Goal: Communication & Community: Answer question/provide support

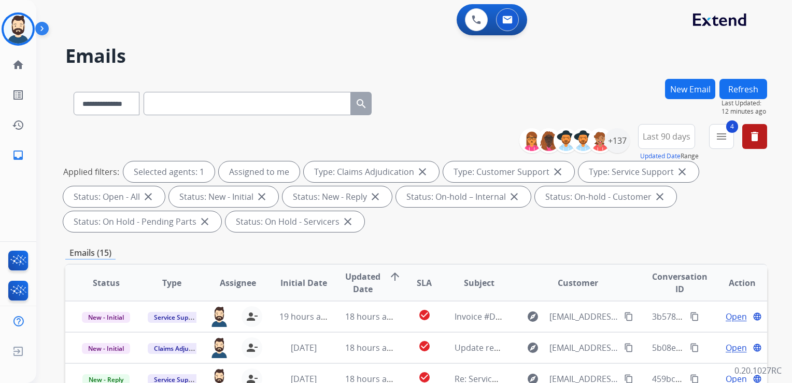
select select "**********"
click at [31, 26] on img at bounding box center [18, 29] width 29 height 29
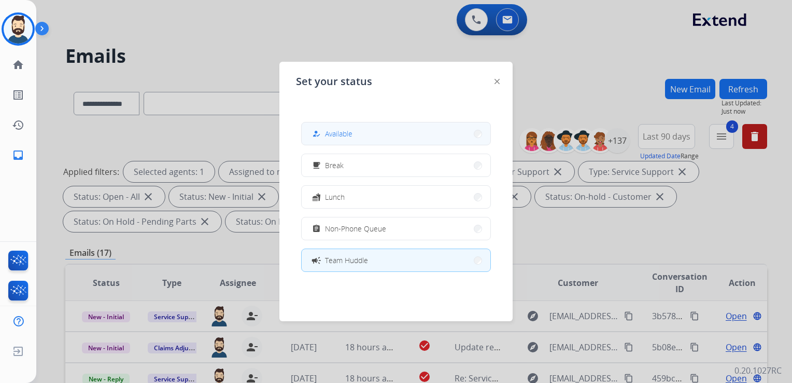
click at [349, 132] on span "Available" at bounding box center [338, 133] width 27 height 11
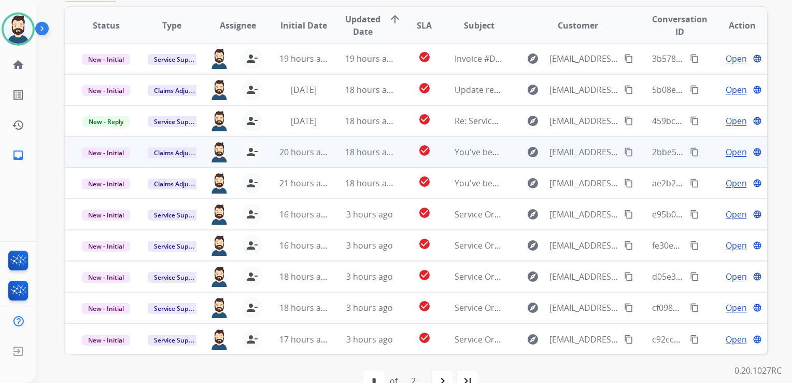
scroll to position [259, 0]
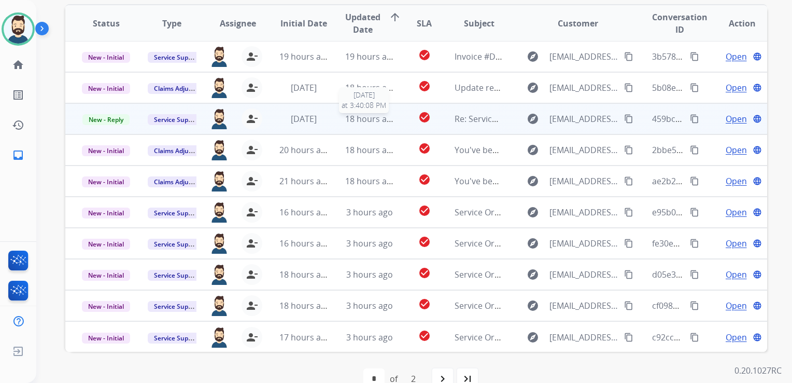
click at [363, 121] on span "18 hours ago" at bounding box center [370, 118] width 51 height 11
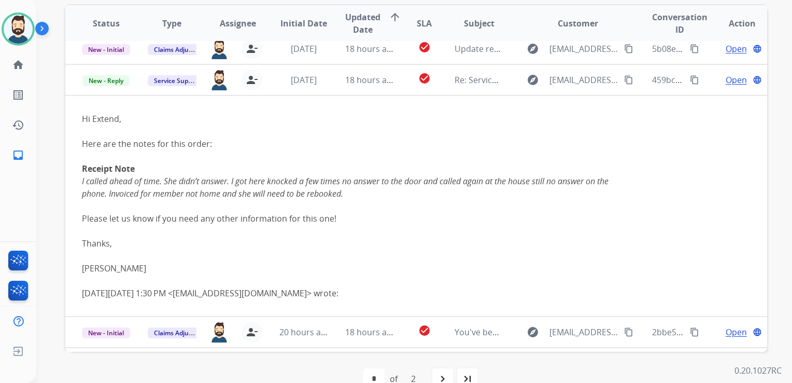
scroll to position [62, 0]
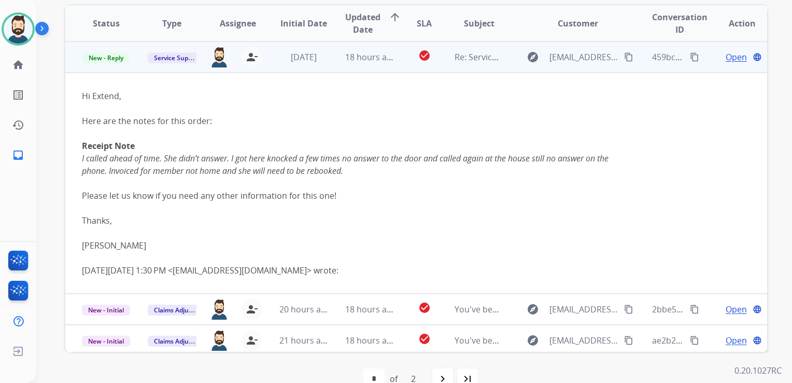
click at [726, 58] on span "Open" at bounding box center [736, 57] width 21 height 12
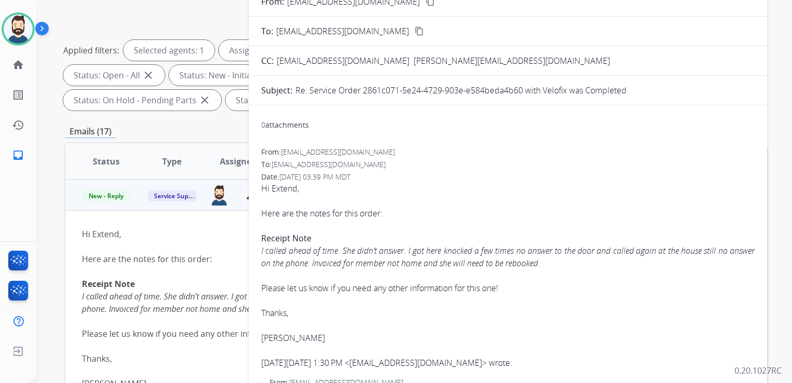
scroll to position [104, 0]
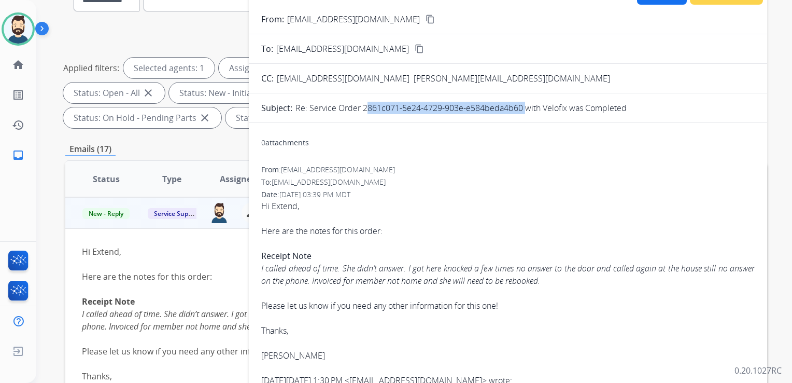
drag, startPoint x: 364, startPoint y: 107, endPoint x: 522, endPoint y: 111, distance: 158.7
click at [522, 111] on p "Re: Service Order 2861c071-5e24-4729-903e-e584beda4b60 with Velofix was Complet…" at bounding box center [461, 108] width 331 height 12
drag, startPoint x: 522, startPoint y: 111, endPoint x: 512, endPoint y: 106, distance: 10.9
copy p "2861c071-5e24-4729-903e-e584beda4b60"
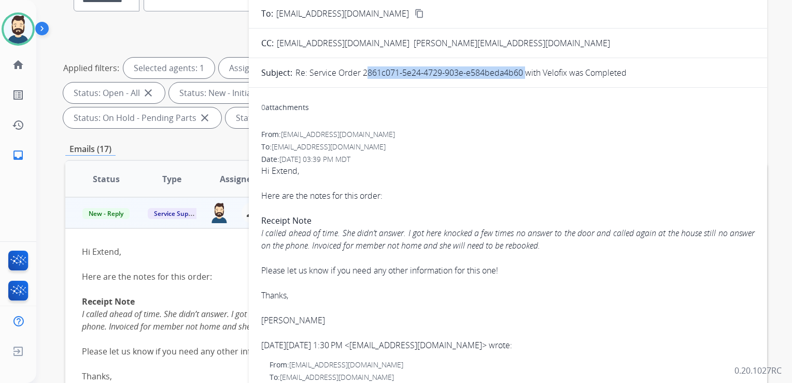
scroll to position [52, 0]
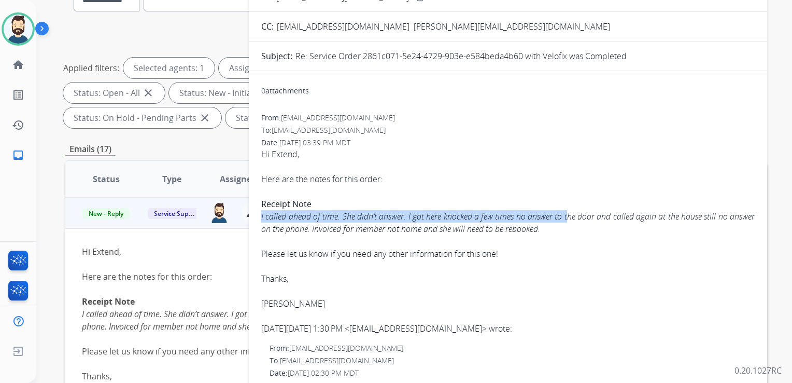
drag, startPoint x: 261, startPoint y: 217, endPoint x: 580, endPoint y: 221, distance: 319.0
click at [580, 221] on div "Receipt Note I called ahead of time. She didn’t answer. I got here knocked a fe…" at bounding box center [508, 216] width 494 height 37
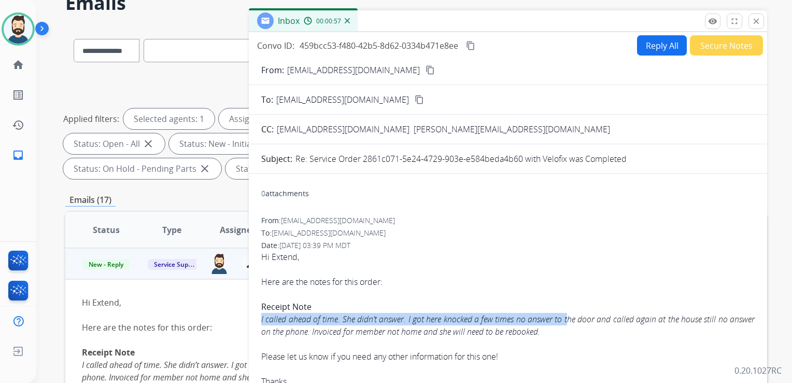
scroll to position [0, 0]
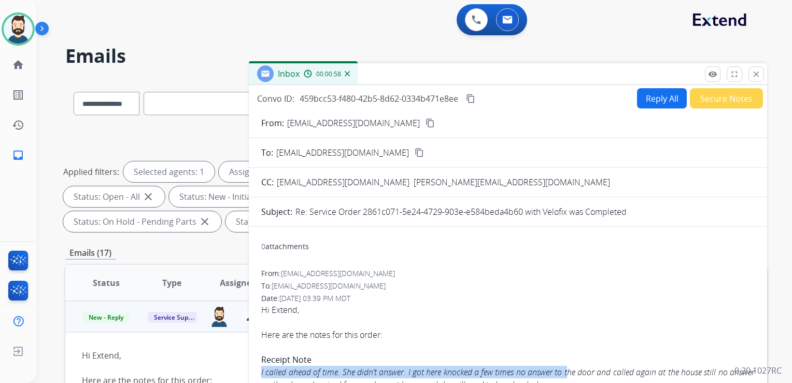
click at [471, 97] on mat-icon "content_copy" at bounding box center [470, 98] width 9 height 9
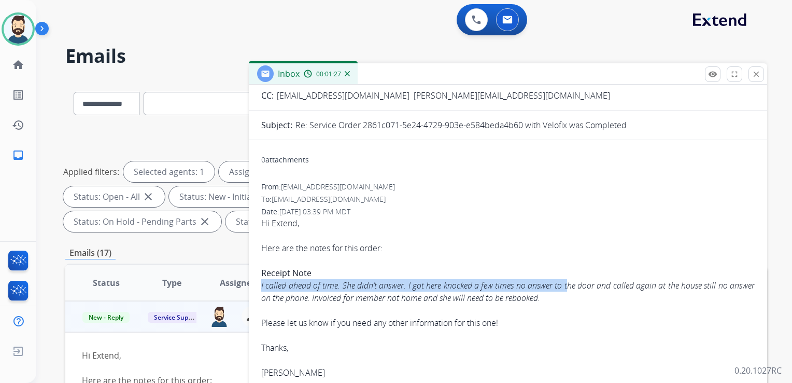
scroll to position [104, 0]
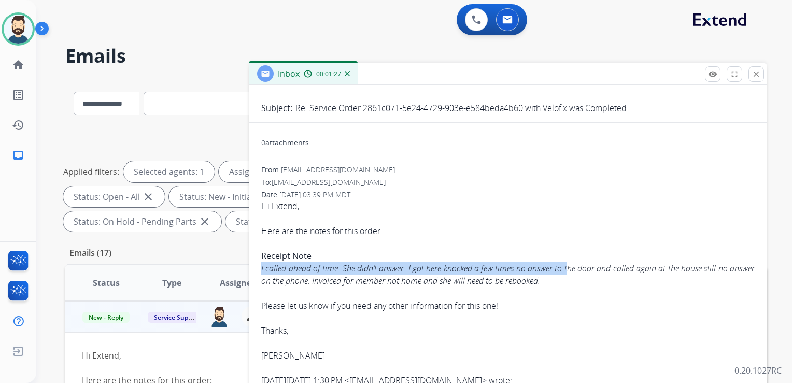
click at [369, 271] on icon "I called ahead of time. She didn’t answer. I got here knocked a few times no an…" at bounding box center [508, 274] width 494 height 24
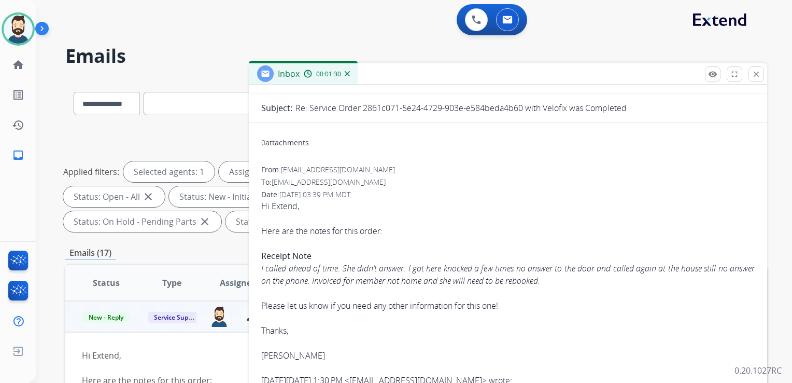
drag, startPoint x: 261, startPoint y: 268, endPoint x: 576, endPoint y: 285, distance: 315.2
click at [576, 285] on div "Receipt Note I called ahead of time. She didn’t answer. I got here knocked a fe…" at bounding box center [508, 267] width 494 height 37
copy icon "I called ahead of time. She didn’t answer. I got here knocked a few times no an…"
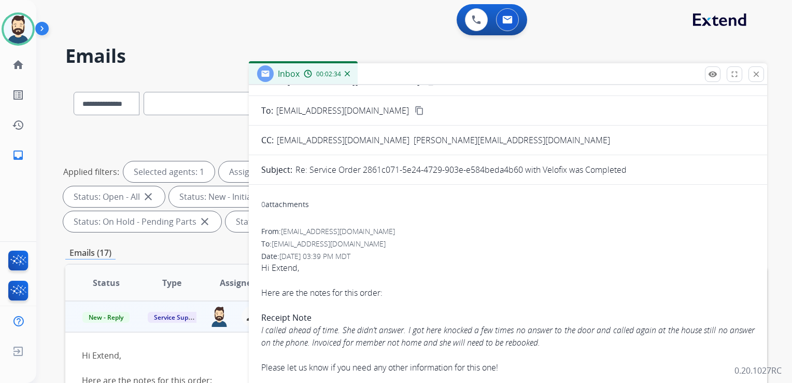
scroll to position [0, 0]
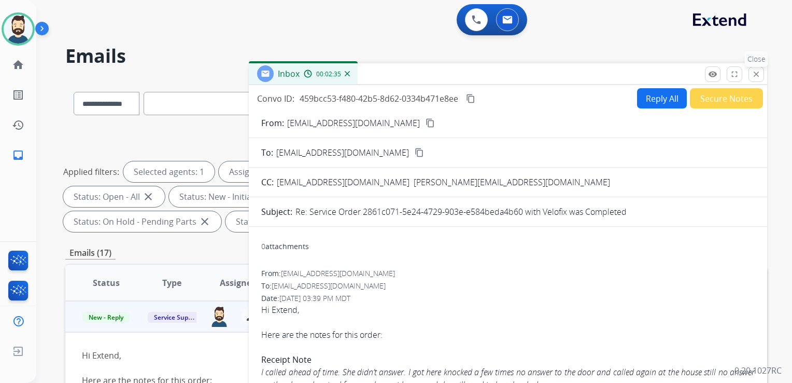
click at [755, 74] on mat-icon "close" at bounding box center [756, 73] width 9 height 9
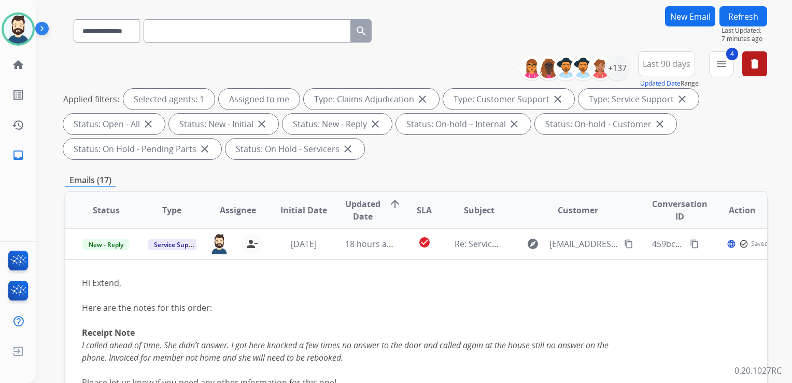
scroll to position [104, 0]
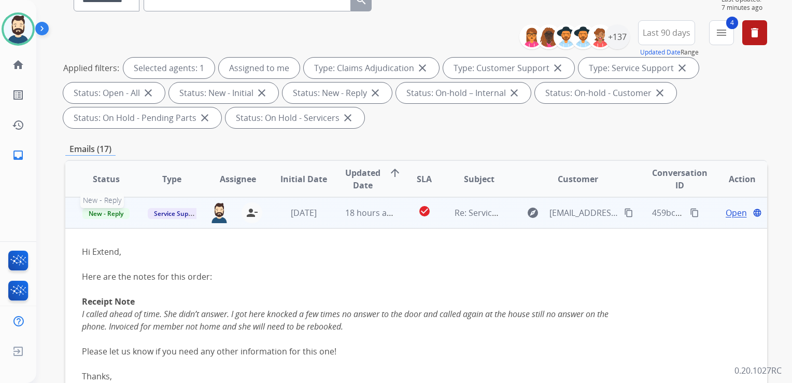
click at [113, 212] on span "New - Reply" at bounding box center [105, 213] width 47 height 11
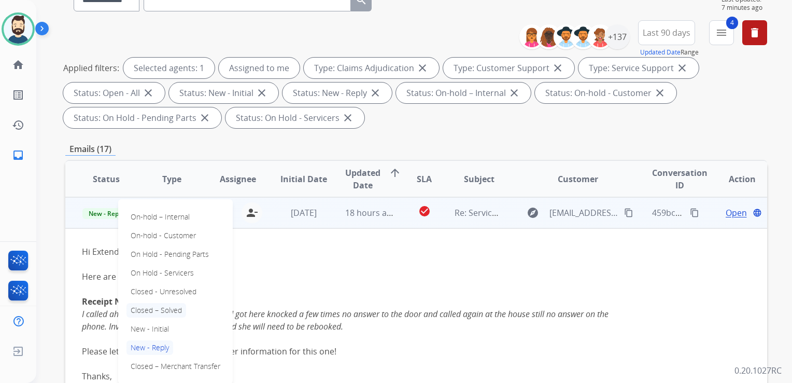
drag, startPoint x: 152, startPoint y: 313, endPoint x: 174, endPoint y: 299, distance: 25.6
click at [152, 312] on p "Closed – Solved" at bounding box center [157, 310] width 60 height 15
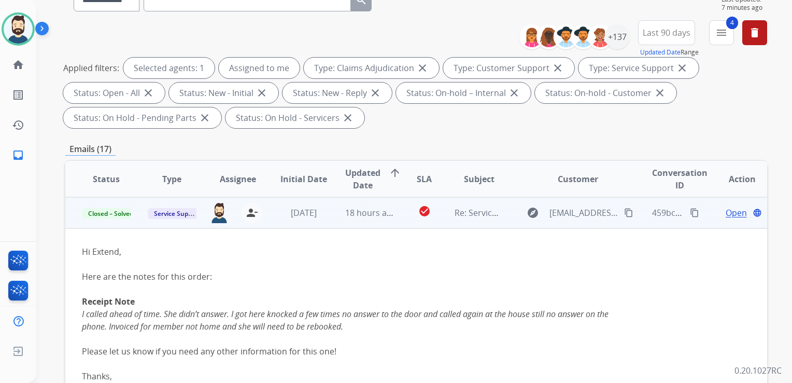
click at [282, 225] on td "[DATE]" at bounding box center [296, 212] width 66 height 31
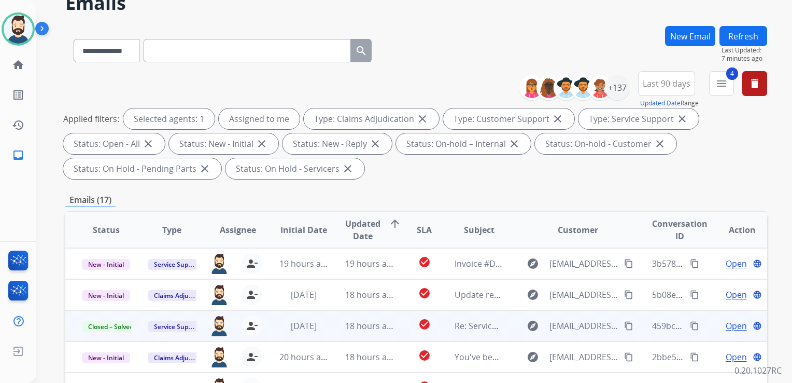
scroll to position [0, 0]
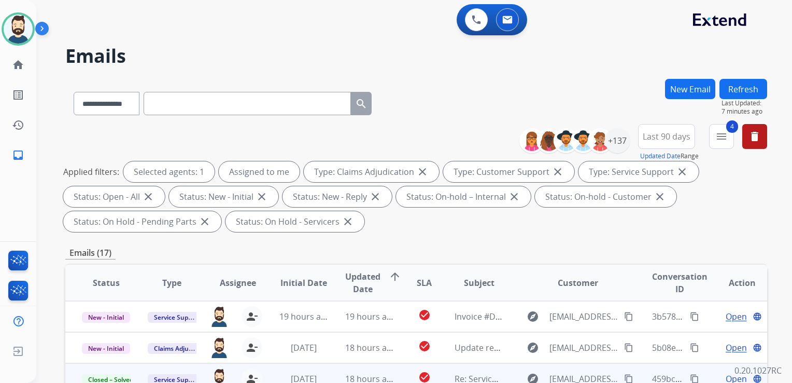
click at [745, 88] on button "Refresh" at bounding box center [744, 89] width 48 height 20
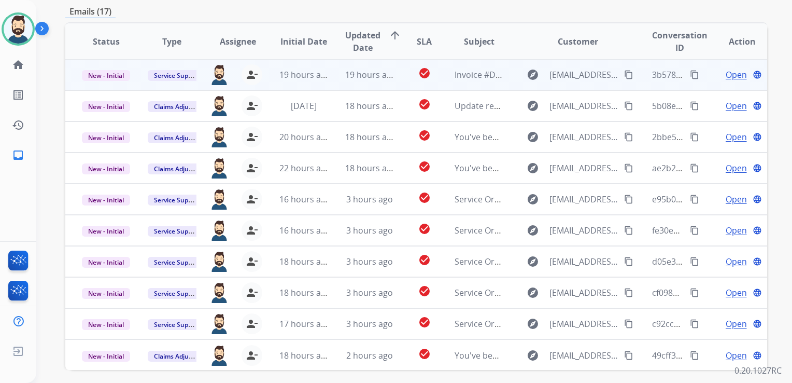
scroll to position [259, 0]
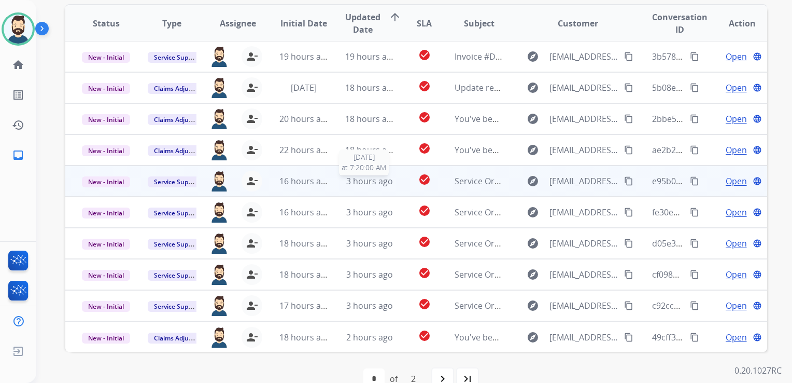
click at [382, 185] on span "3 hours ago" at bounding box center [369, 180] width 47 height 11
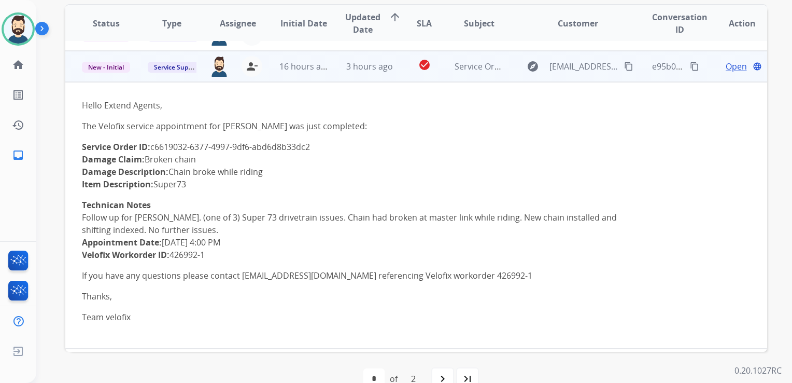
scroll to position [124, 0]
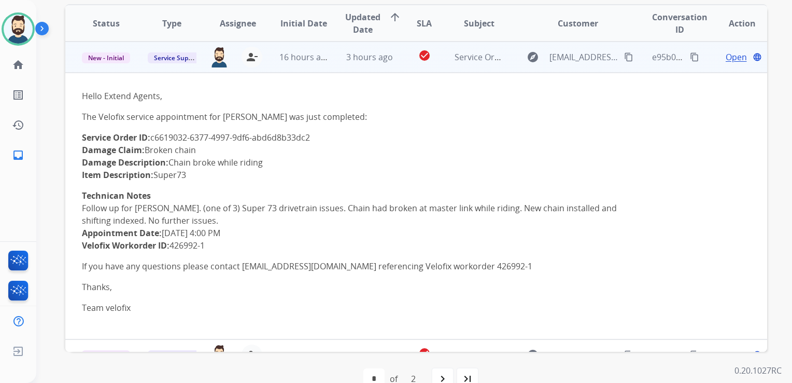
click at [730, 57] on span "Open" at bounding box center [736, 57] width 21 height 12
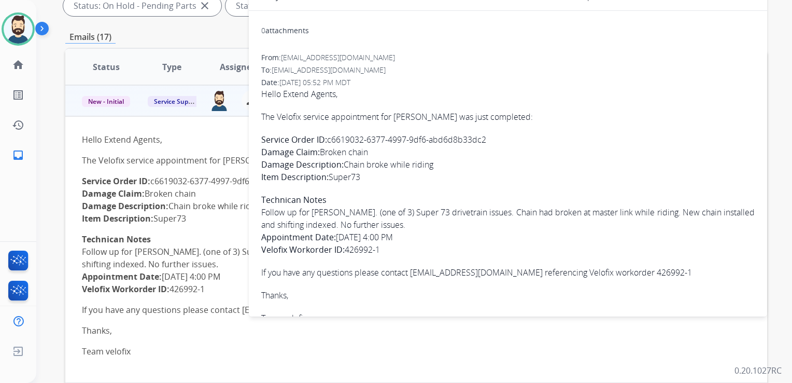
scroll to position [156, 0]
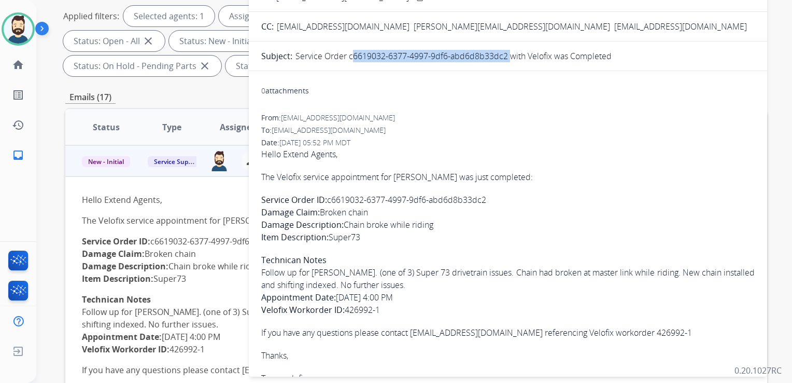
drag, startPoint x: 351, startPoint y: 55, endPoint x: 508, endPoint y: 62, distance: 157.3
click at [508, 62] on form "From: [EMAIL_ADDRESS][DOMAIN_NAME] content_copy To: [EMAIL_ADDRESS][DOMAIN_NAME…" at bounding box center [508, 178] width 519 height 450
drag, startPoint x: 508, startPoint y: 62, endPoint x: 498, endPoint y: 58, distance: 10.5
copy p "c6619032-6377-4997-9df6-abd6d8b33dc2"
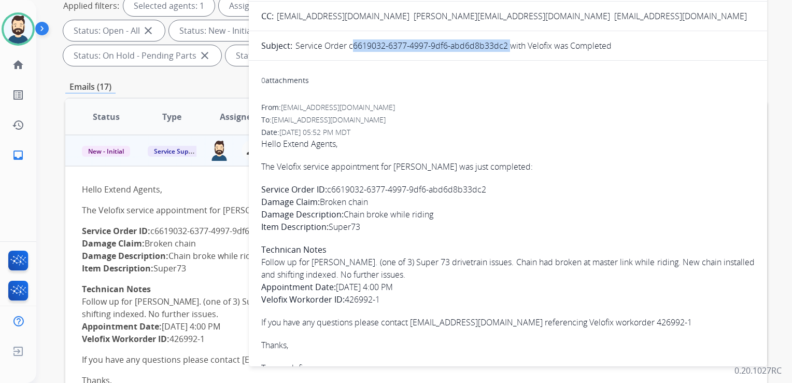
scroll to position [52, 0]
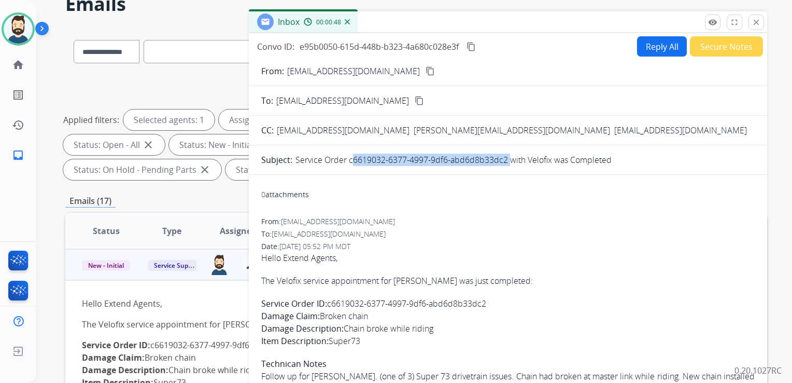
drag, startPoint x: 756, startPoint y: 23, endPoint x: 536, endPoint y: 87, distance: 229.0
click at [756, 23] on mat-icon "close" at bounding box center [756, 22] width 9 height 9
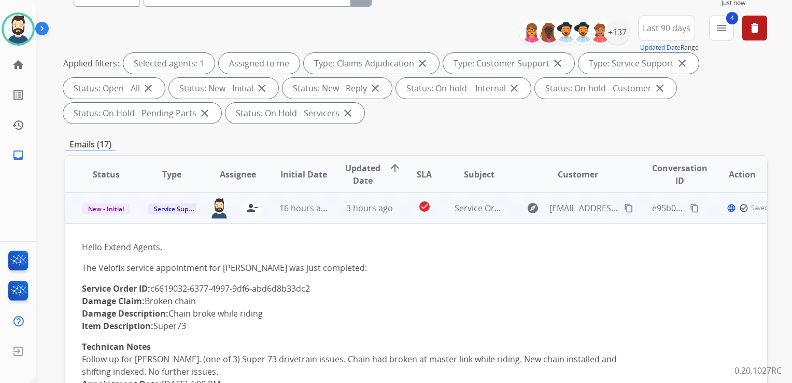
scroll to position [207, 0]
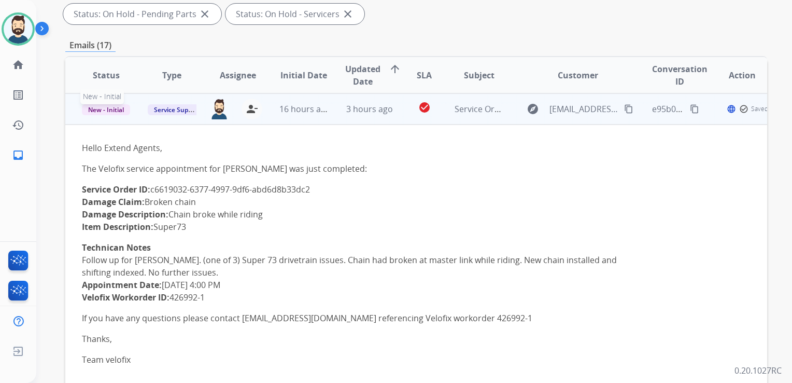
click at [115, 107] on span "New - Initial" at bounding box center [106, 109] width 48 height 11
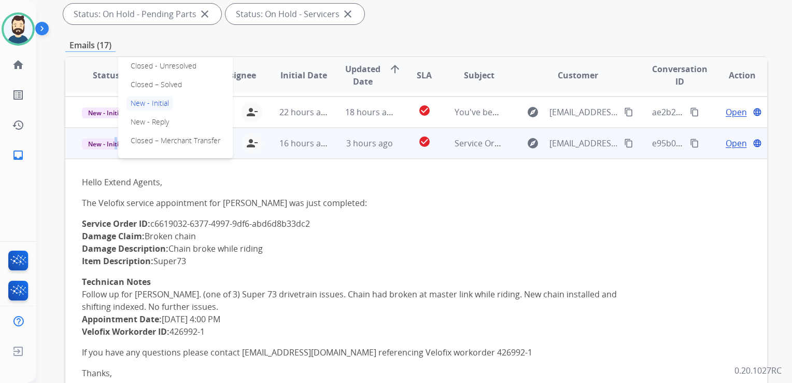
scroll to position [73, 0]
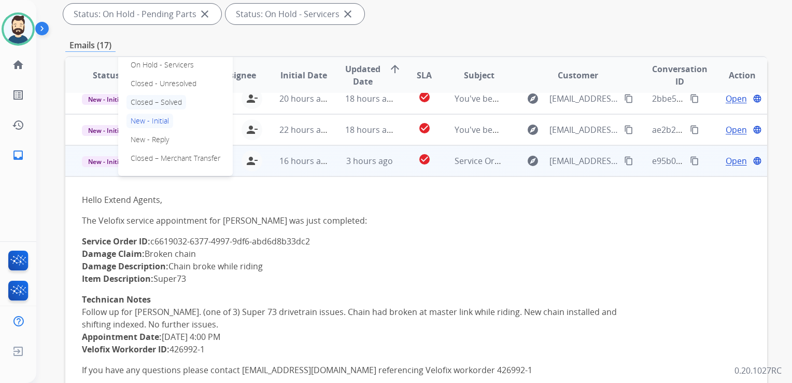
click at [174, 106] on p "Closed – Solved" at bounding box center [157, 102] width 60 height 15
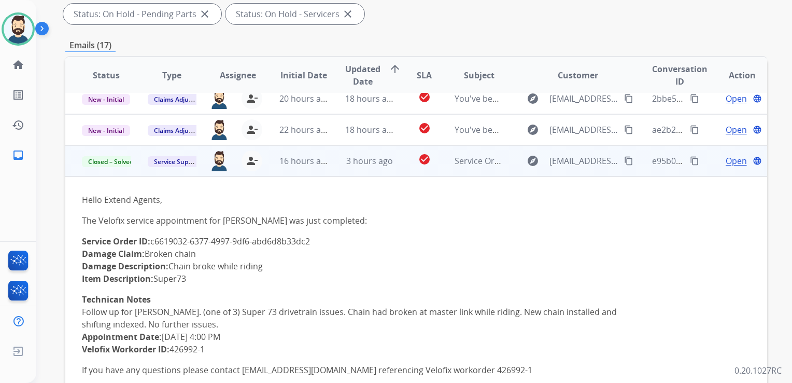
click at [317, 175] on td "16 hours ago" at bounding box center [296, 160] width 66 height 31
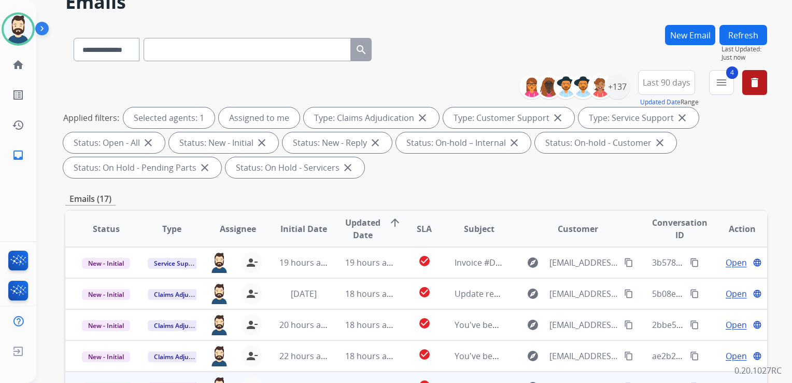
scroll to position [52, 0]
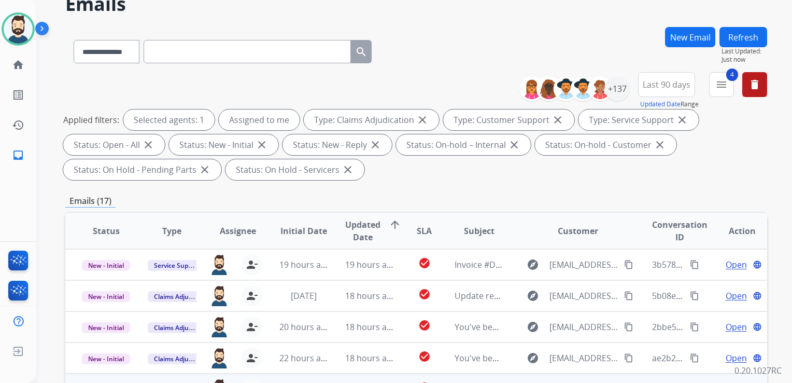
click at [748, 40] on button "Refresh" at bounding box center [744, 37] width 48 height 20
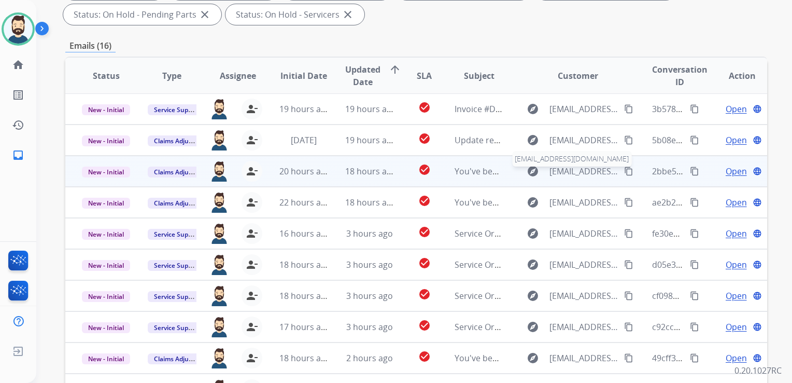
scroll to position [259, 0]
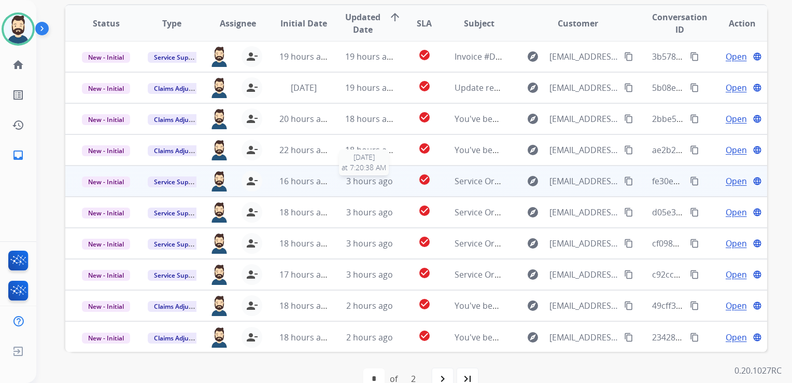
click at [378, 180] on span "3 hours ago" at bounding box center [369, 180] width 47 height 11
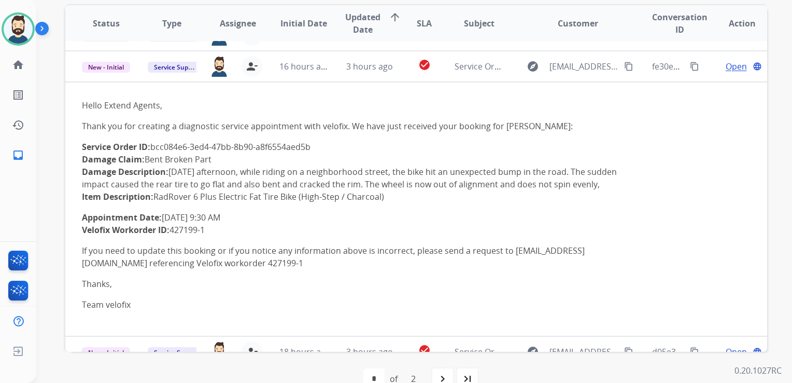
scroll to position [124, 0]
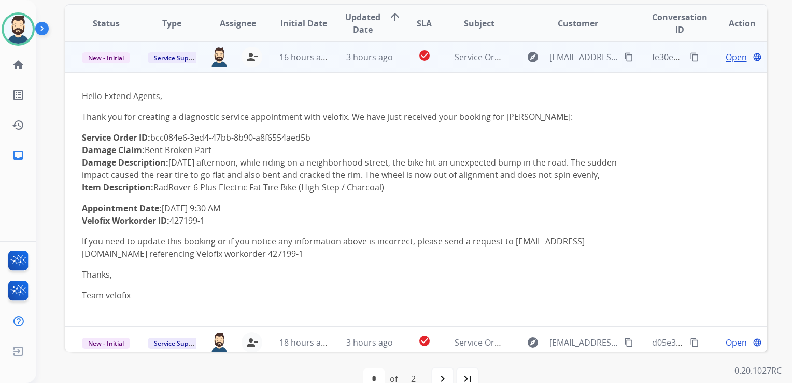
click at [728, 60] on span "Open" at bounding box center [736, 57] width 21 height 12
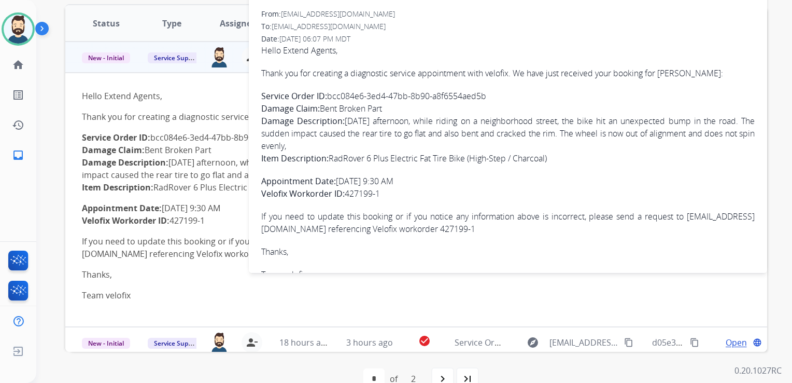
drag, startPoint x: 329, startPoint y: 94, endPoint x: 486, endPoint y: 94, distance: 156.6
click at [486, 94] on p "Service Order ID: bcc084e6-3ed4-47bb-8b90-a8f6554aed5b Damage Claim: Bent Broke…" at bounding box center [508, 127] width 494 height 75
copy p "bcc084e6-3ed4-47bb-8b90-a8f6554aed5b"
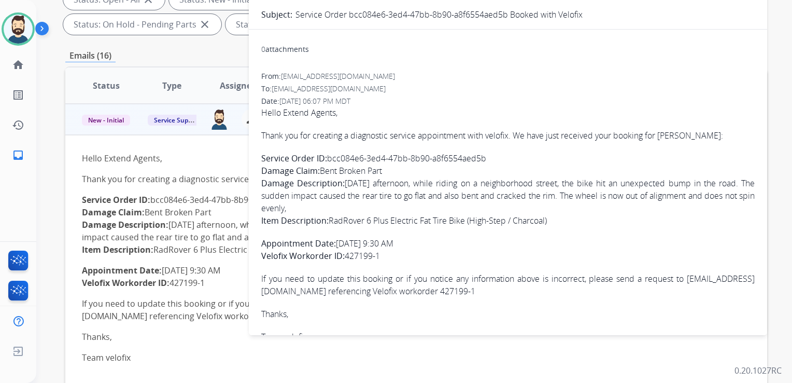
scroll to position [0, 0]
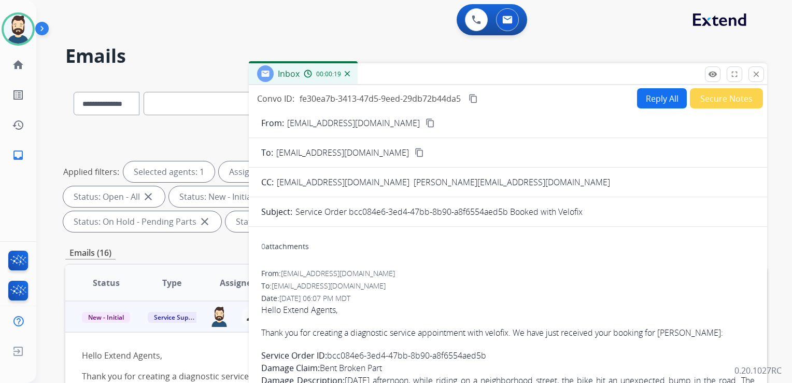
drag, startPoint x: 473, startPoint y: 97, endPoint x: 465, endPoint y: 90, distance: 11.4
click at [473, 97] on mat-icon "content_copy" at bounding box center [473, 98] width 9 height 9
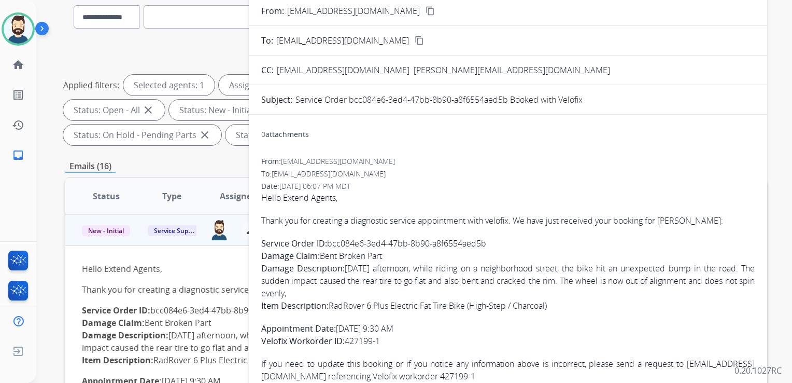
scroll to position [104, 0]
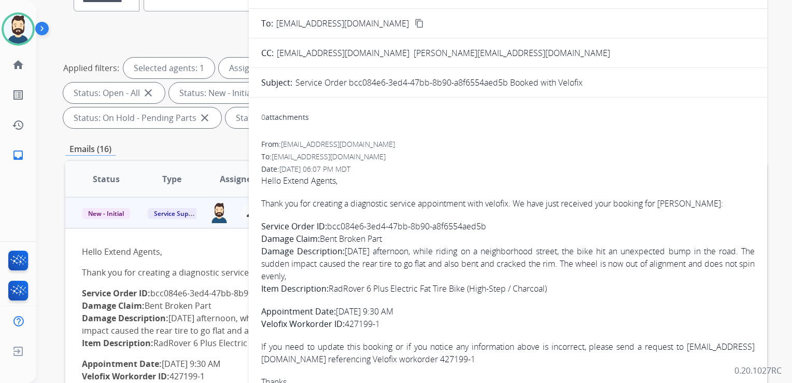
drag, startPoint x: 263, startPoint y: 202, endPoint x: 417, endPoint y: 318, distance: 193.2
click at [417, 318] on span "Hello Extend Agents, Thank you for creating a diagnostic service appointment wi…" at bounding box center [508, 292] width 494 height 236
copy span "Thank you for creating a diagnostic service appointment with velofix. We have j…"
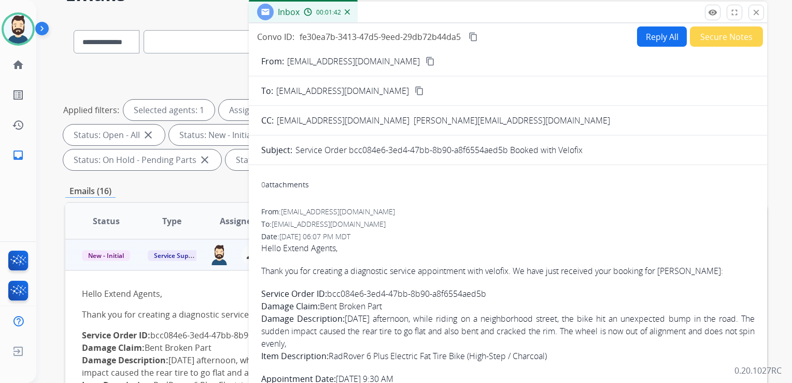
scroll to position [0, 0]
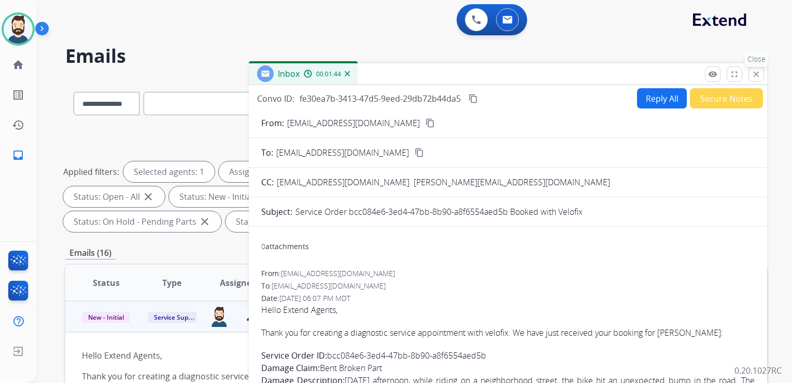
click at [757, 69] on mat-icon "close" at bounding box center [756, 73] width 9 height 9
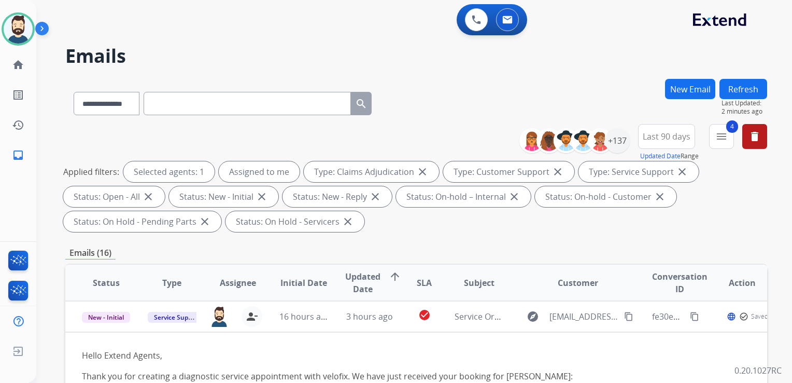
scroll to position [156, 0]
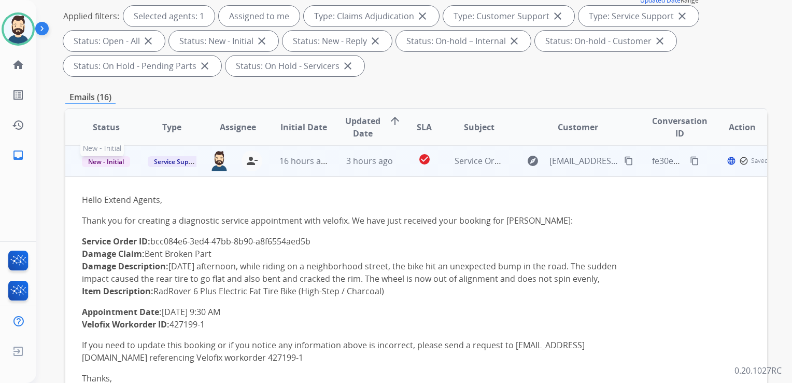
click at [119, 163] on span "New - Initial" at bounding box center [106, 161] width 48 height 11
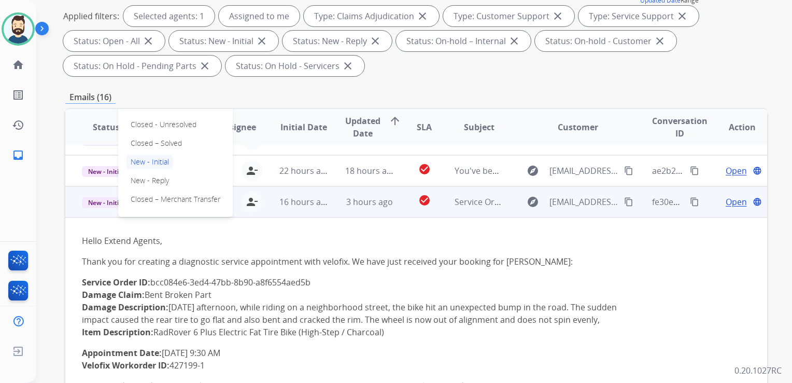
scroll to position [73, 0]
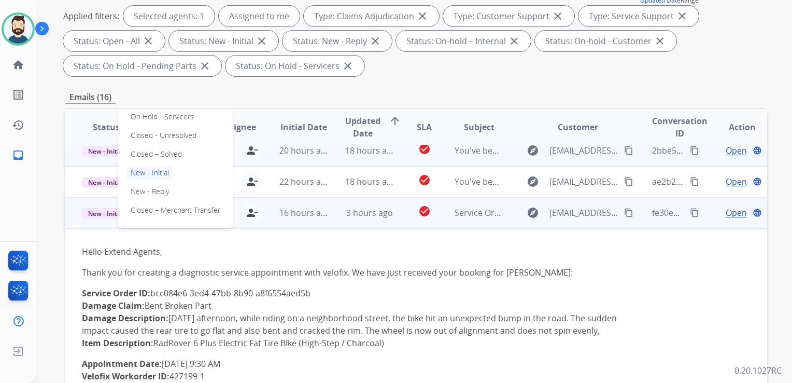
click at [173, 154] on p "Closed – Solved" at bounding box center [157, 154] width 60 height 15
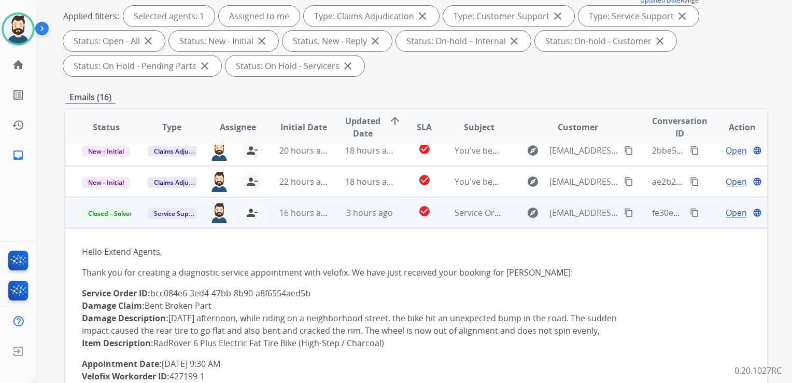
click at [341, 226] on td "3 hours ago" at bounding box center [362, 212] width 66 height 31
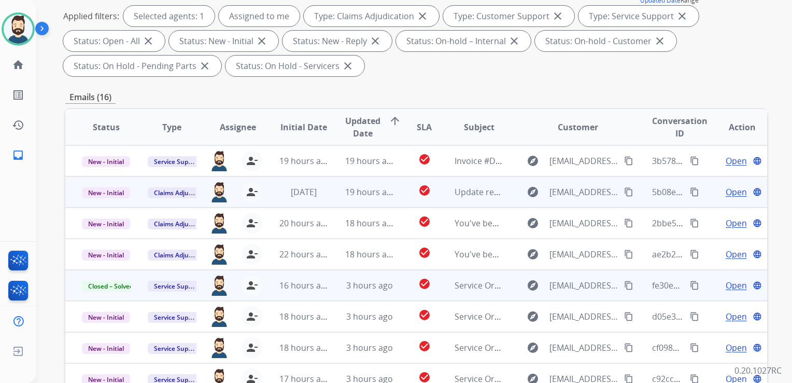
scroll to position [0, 0]
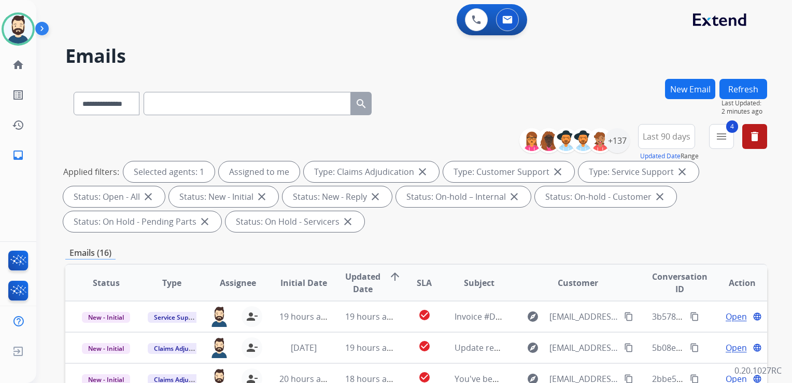
click at [746, 83] on button "Refresh" at bounding box center [744, 89] width 48 height 20
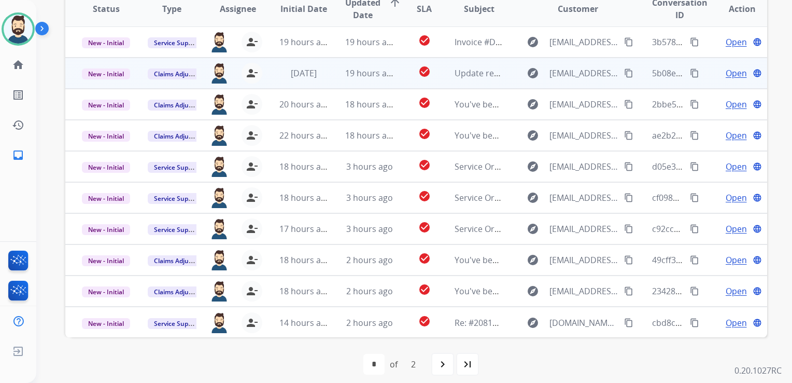
scroll to position [282, 0]
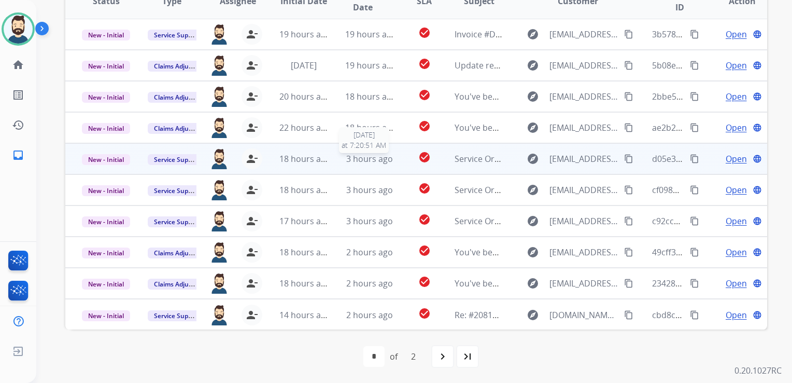
click at [368, 161] on span "3 hours ago" at bounding box center [369, 158] width 47 height 11
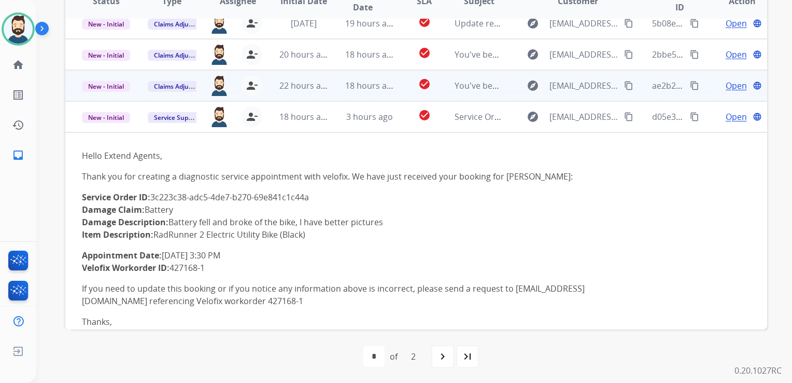
scroll to position [124, 0]
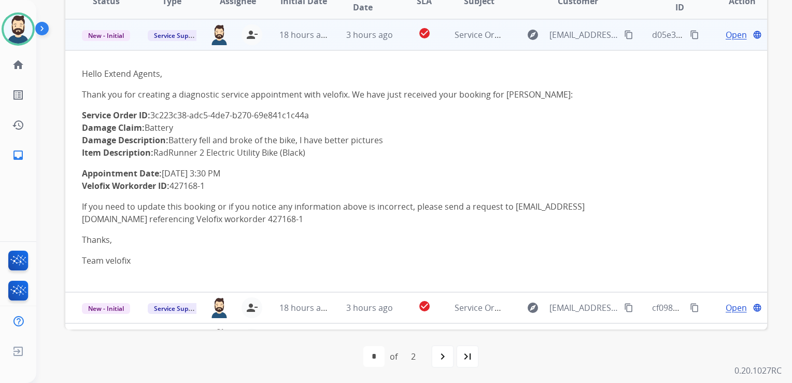
click at [726, 36] on span "Open" at bounding box center [736, 35] width 21 height 12
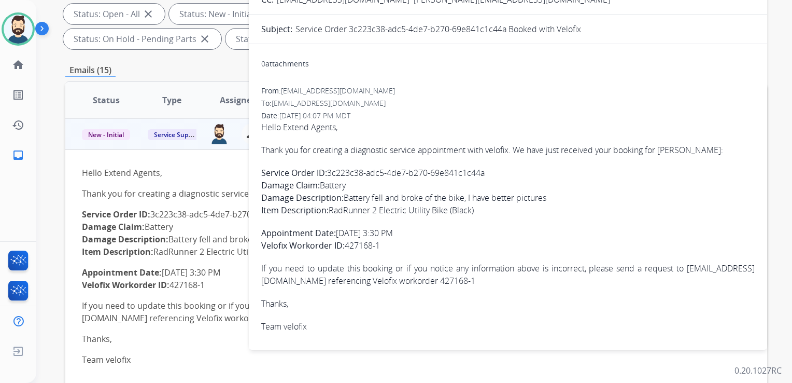
scroll to position [126, 0]
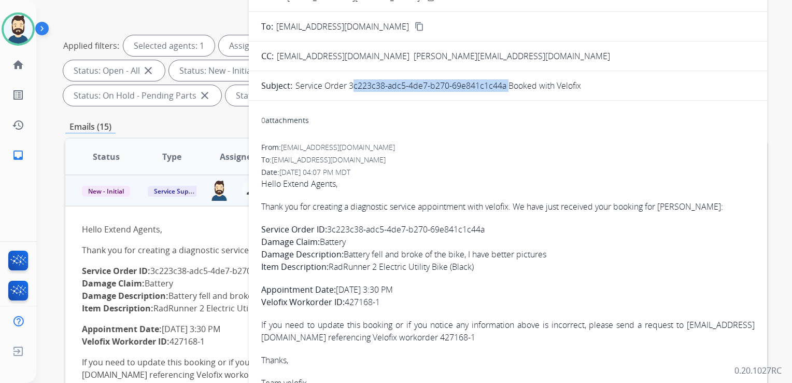
drag, startPoint x: 350, startPoint y: 85, endPoint x: 505, endPoint y: 91, distance: 155.7
click at [505, 91] on p "Service Order 3c223c38-adc5-4de7-b270-69e841c1c44a Booked with Velofix" at bounding box center [439, 85] width 286 height 12
drag, startPoint x: 505, startPoint y: 91, endPoint x: 494, endPoint y: 86, distance: 12.1
copy p "3c223c38-adc5-4de7-b270-69e841c1c44a"
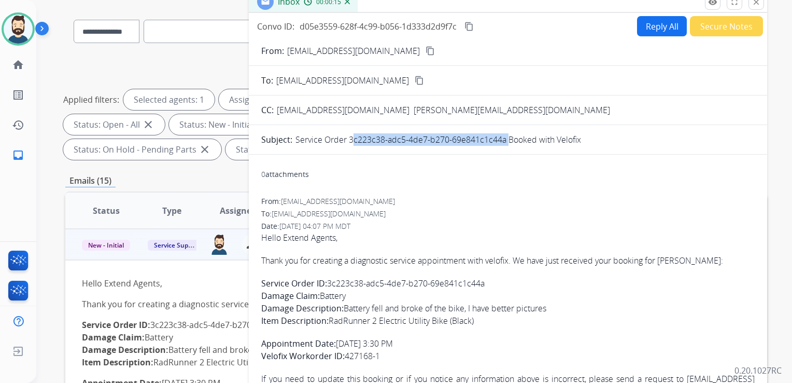
scroll to position [0, 0]
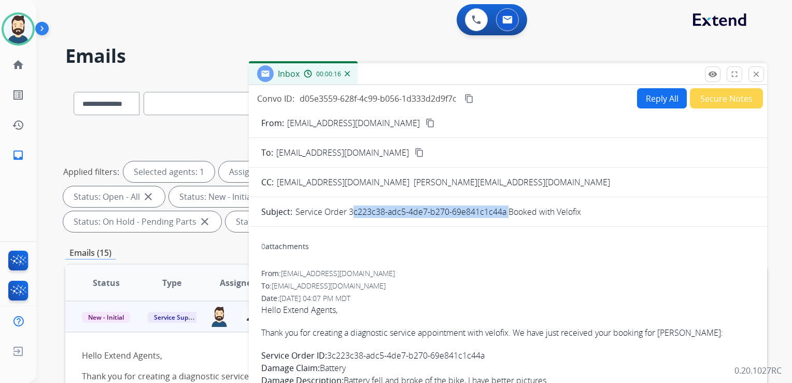
click at [467, 97] on mat-icon "content_copy" at bounding box center [469, 98] width 9 height 9
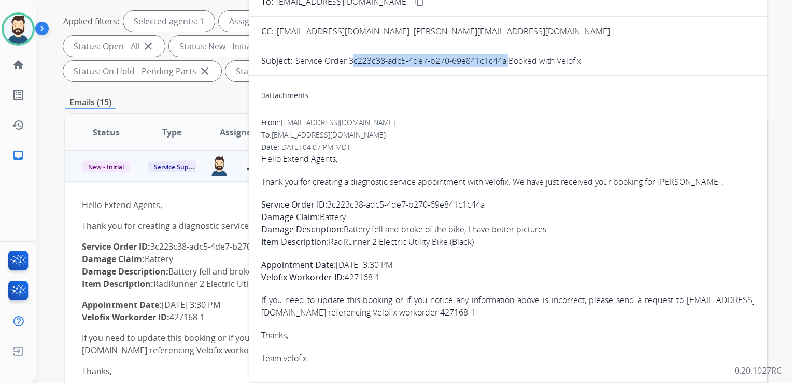
scroll to position [207, 0]
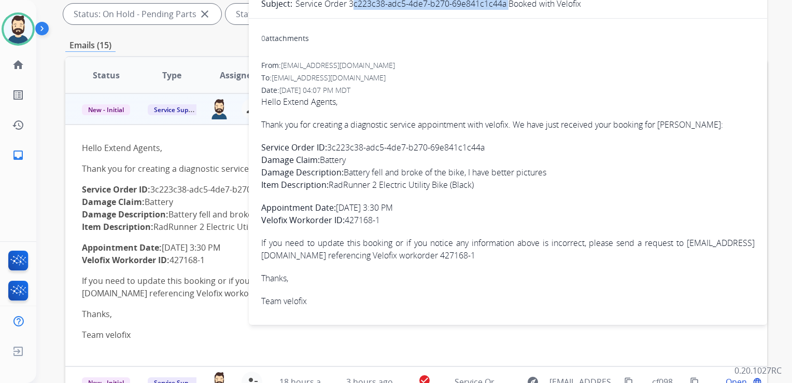
drag, startPoint x: 262, startPoint y: 121, endPoint x: 395, endPoint y: 216, distance: 163.3
click at [395, 216] on span "Hello Extend Agents, Thank you for creating a diagnostic service appointment wi…" at bounding box center [508, 201] width 494 height 212
copy span "Thank you for creating a diagnostic service appointment with velofix. We have j…"
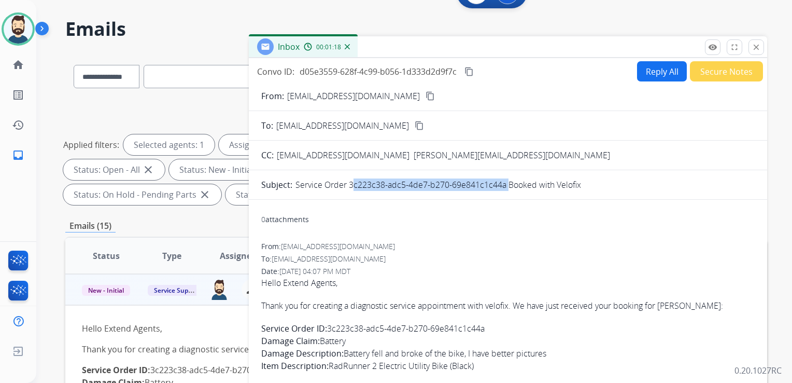
scroll to position [0, 0]
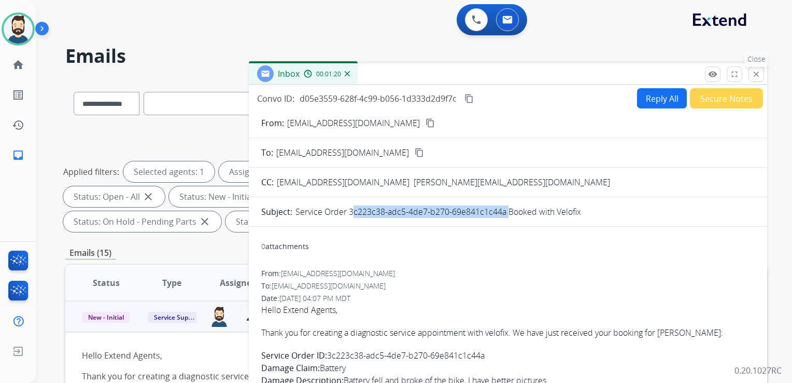
click at [755, 76] on mat-icon "close" at bounding box center [756, 73] width 9 height 9
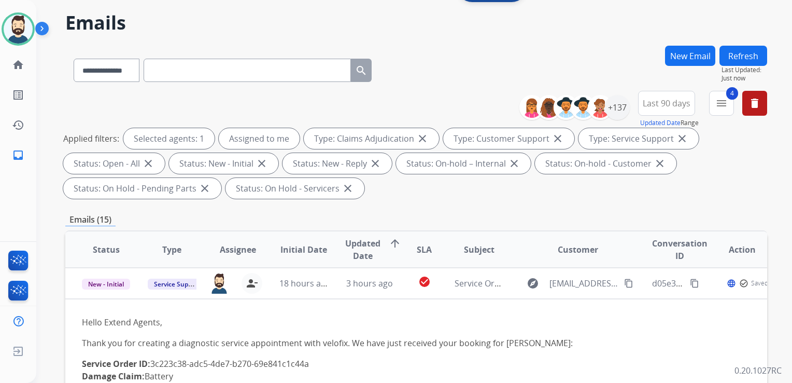
scroll to position [156, 0]
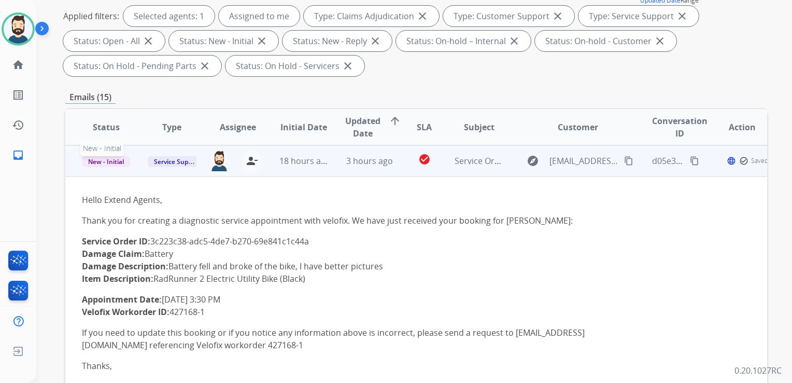
click at [123, 163] on span "New - Initial" at bounding box center [106, 161] width 48 height 11
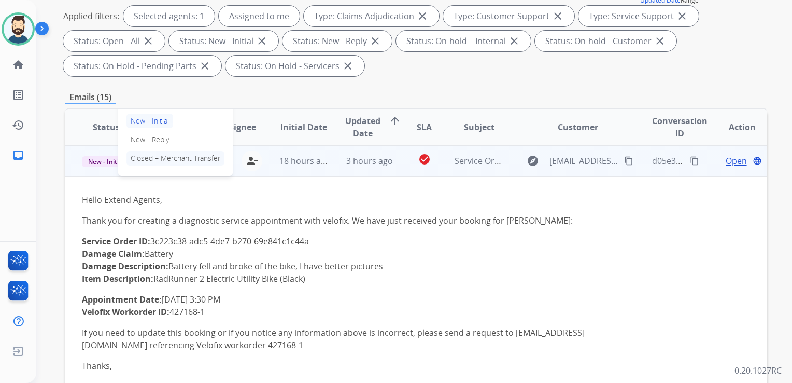
scroll to position [73, 0]
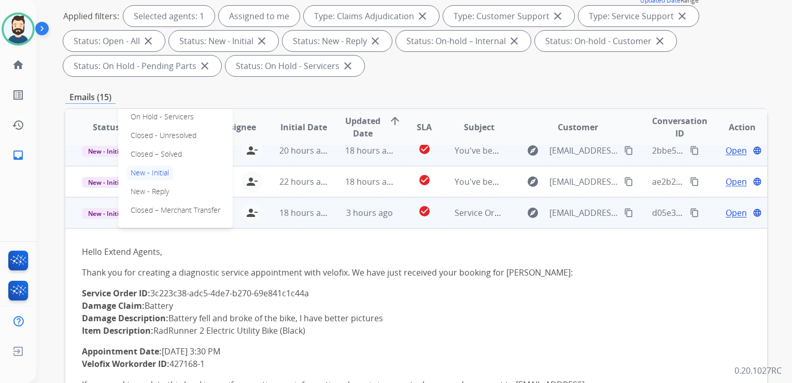
click at [166, 154] on p "Closed – Solved" at bounding box center [157, 154] width 60 height 15
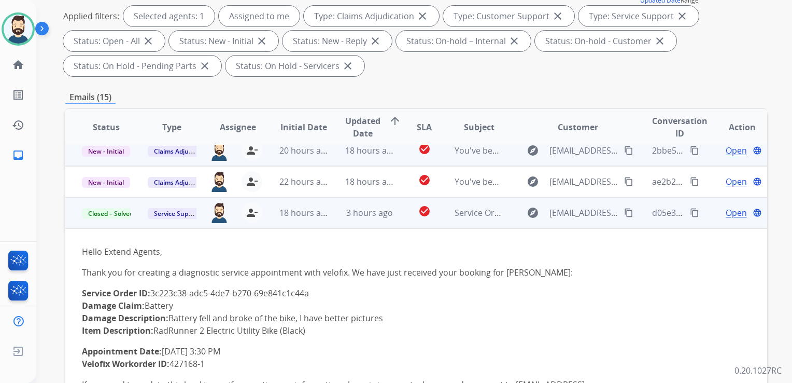
drag, startPoint x: 271, startPoint y: 221, endPoint x: 303, endPoint y: 223, distance: 31.7
click at [273, 222] on td "18 hours ago" at bounding box center [296, 212] width 66 height 31
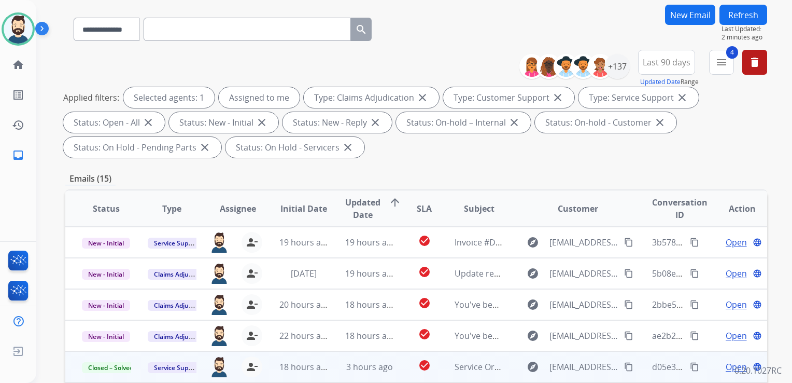
scroll to position [0, 0]
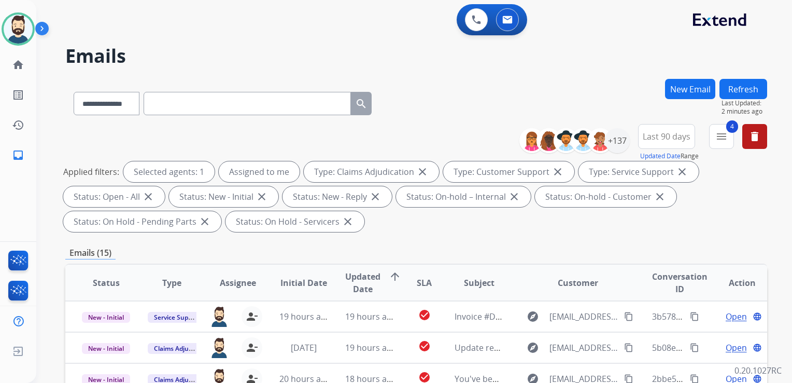
click at [739, 90] on button "Refresh" at bounding box center [744, 89] width 48 height 20
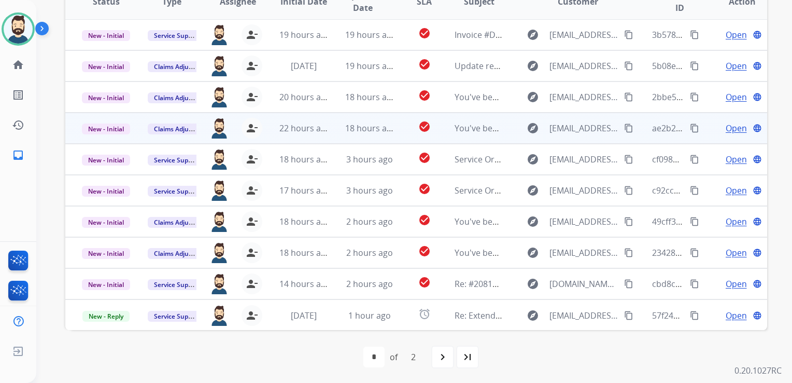
scroll to position [282, 0]
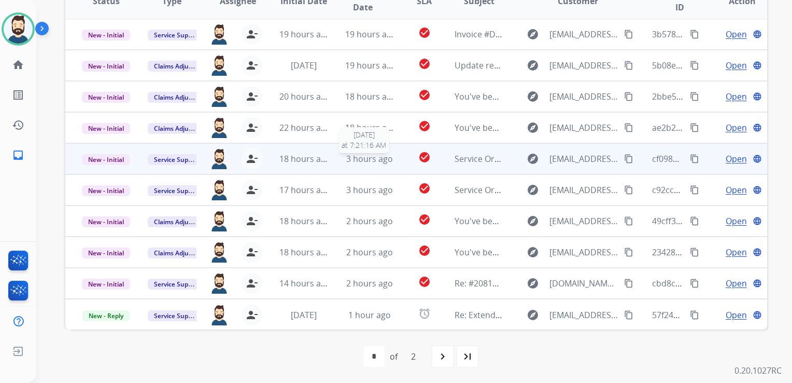
click at [359, 162] on span "3 hours ago" at bounding box center [369, 158] width 47 height 11
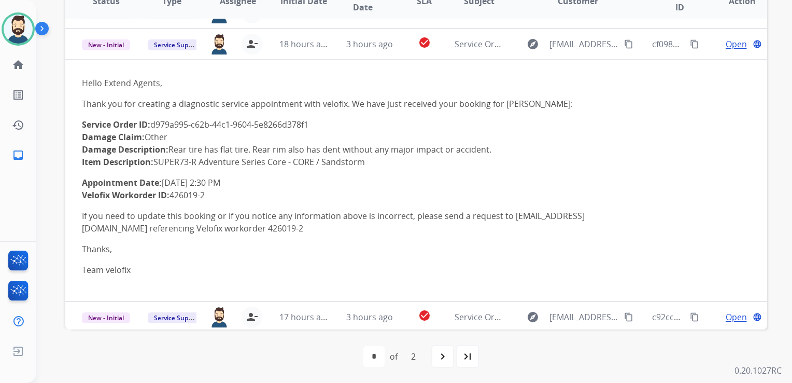
scroll to position [124, 0]
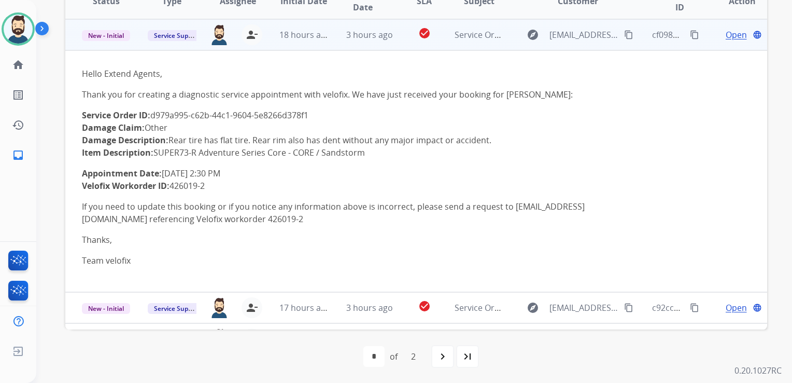
click at [726, 36] on span "Open" at bounding box center [736, 35] width 21 height 12
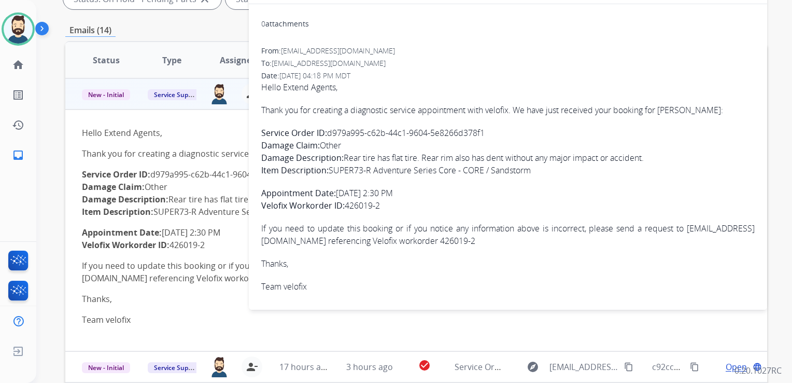
scroll to position [178, 0]
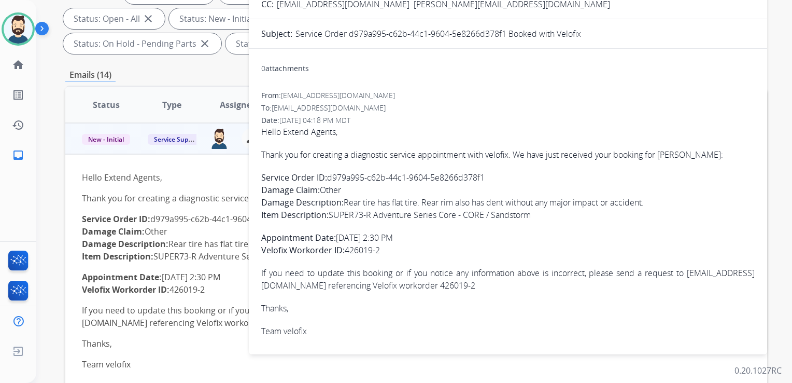
drag, startPoint x: 330, startPoint y: 176, endPoint x: 486, endPoint y: 183, distance: 156.7
click at [486, 183] on p "Service Order ID: d979a995-c62b-44c1-9604-5e8266d378f1 Damage Claim: Other Dama…" at bounding box center [508, 196] width 494 height 50
drag, startPoint x: 486, startPoint y: 183, endPoint x: 471, endPoint y: 174, distance: 17.9
copy p "d979a995-c62b-44c1-9604-5e8266d378f1"
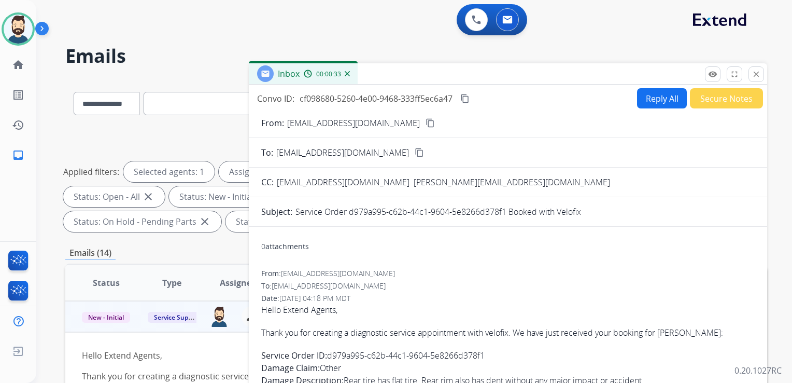
click at [464, 97] on mat-icon "content_copy" at bounding box center [465, 98] width 9 height 9
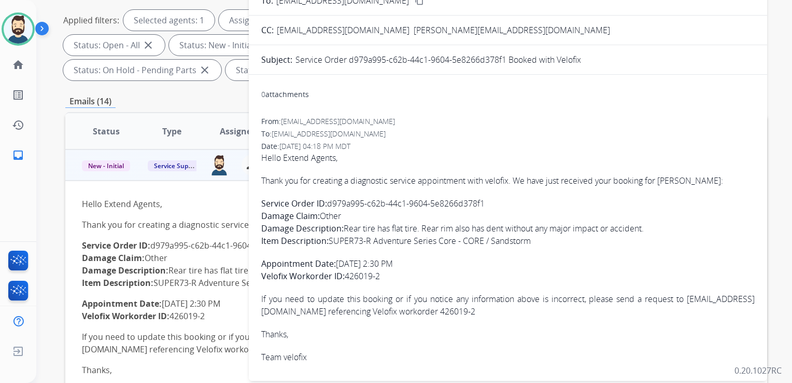
scroll to position [156, 0]
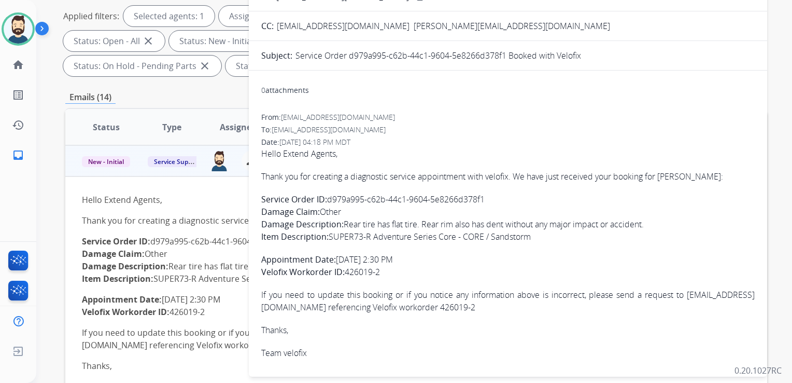
drag, startPoint x: 261, startPoint y: 174, endPoint x: 391, endPoint y: 267, distance: 159.5
click at [391, 267] on span "Hello Extend Agents, Thank you for creating a diagnostic service appointment wi…" at bounding box center [508, 253] width 494 height 212
copy span "Thank you for creating a diagnostic service appointment with velofix. We have j…"
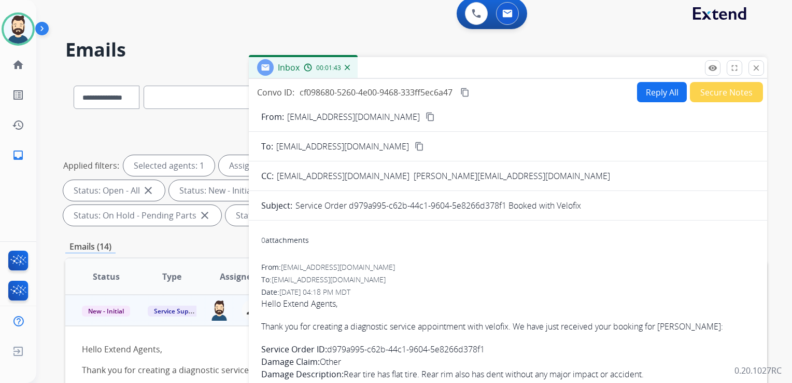
scroll to position [0, 0]
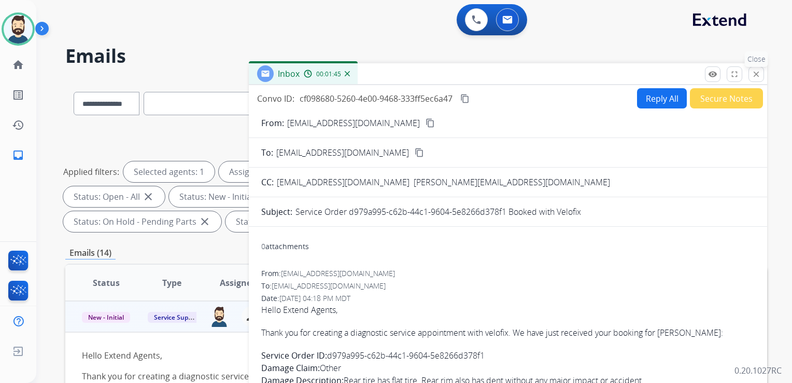
click at [753, 75] on mat-icon "close" at bounding box center [756, 73] width 9 height 9
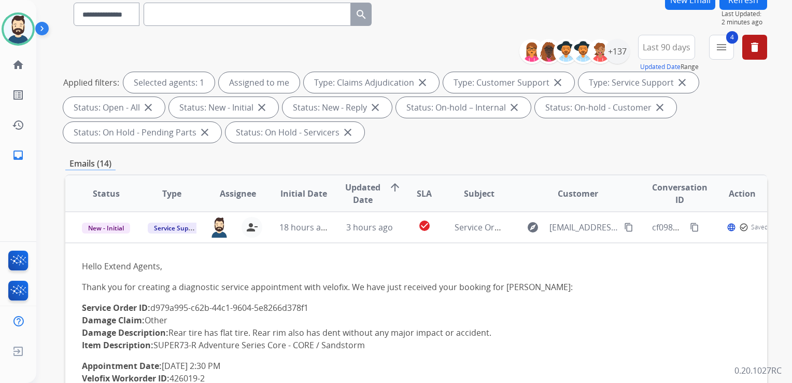
scroll to position [156, 0]
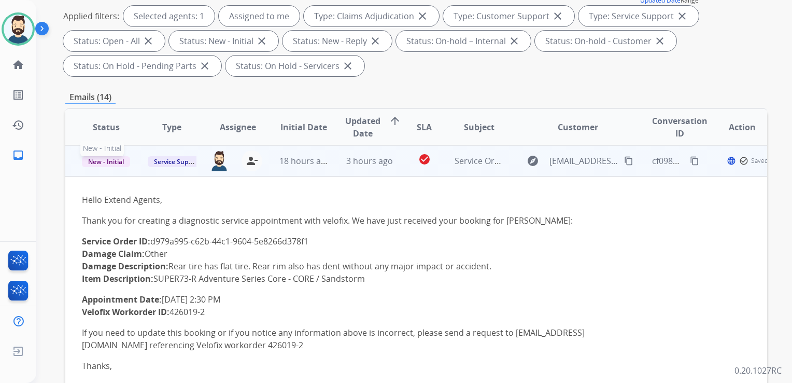
click at [112, 158] on span "New - Initial" at bounding box center [106, 161] width 48 height 11
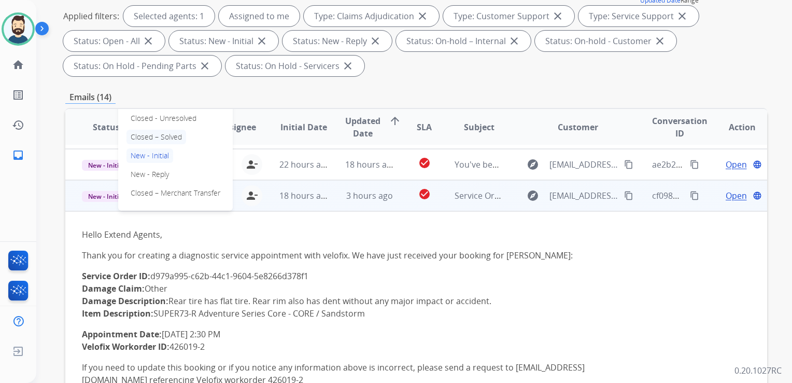
scroll to position [73, 0]
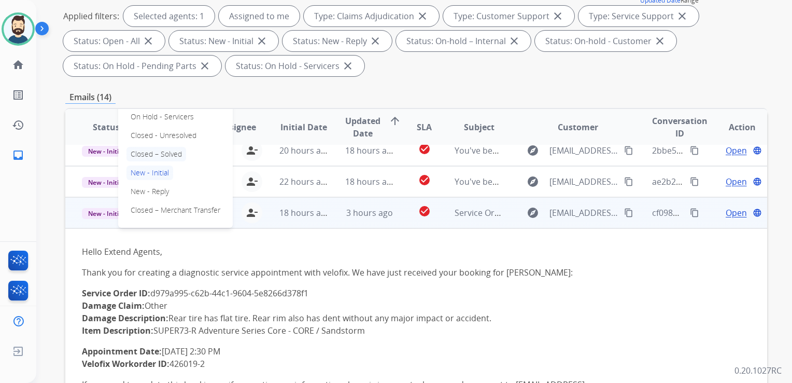
click at [157, 150] on p "Closed – Solved" at bounding box center [157, 154] width 60 height 15
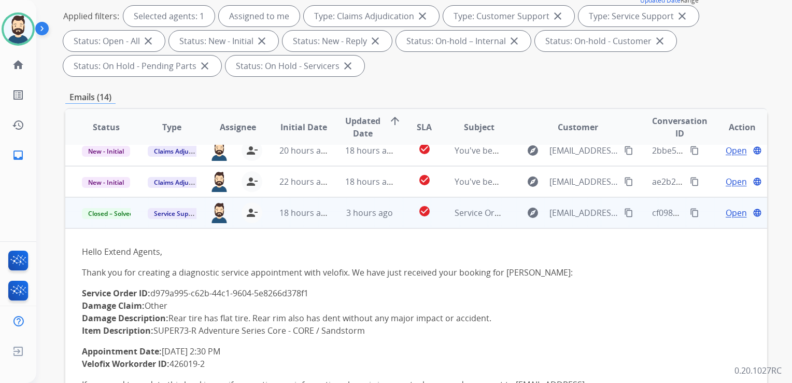
click at [278, 225] on td "18 hours ago" at bounding box center [296, 212] width 66 height 31
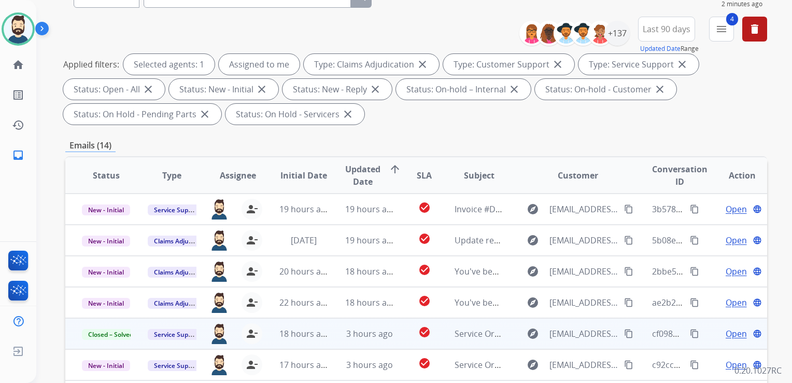
scroll to position [0, 0]
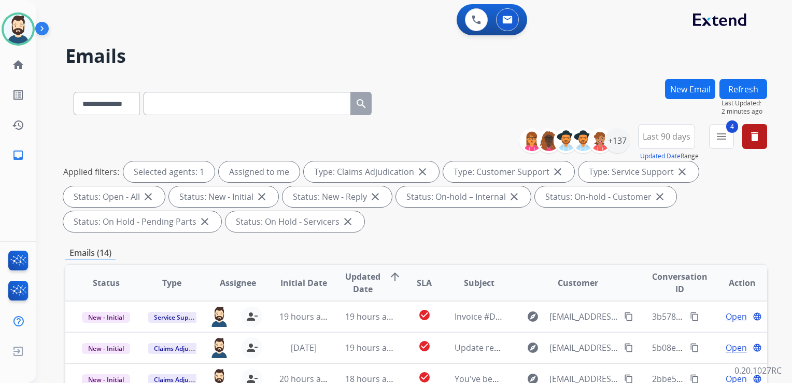
click at [749, 94] on button "Refresh" at bounding box center [744, 89] width 48 height 20
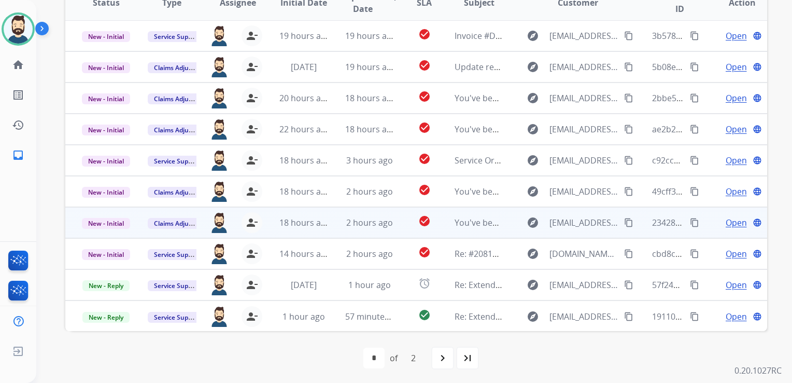
scroll to position [282, 0]
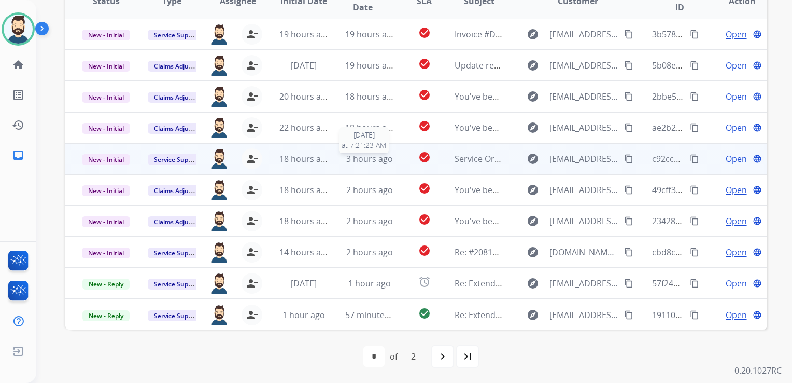
click at [370, 159] on span "3 hours ago" at bounding box center [369, 158] width 47 height 11
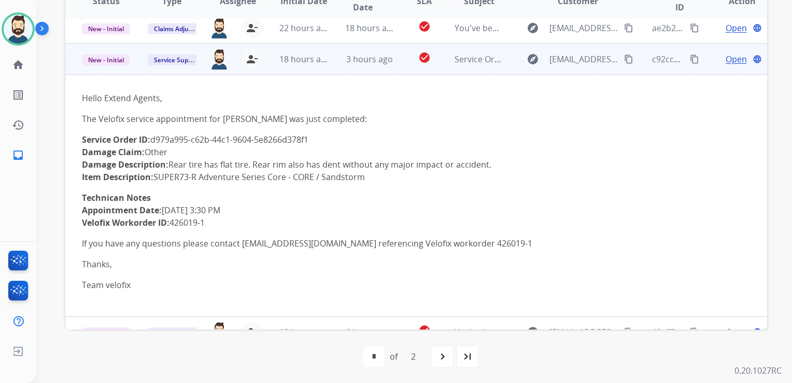
scroll to position [124, 0]
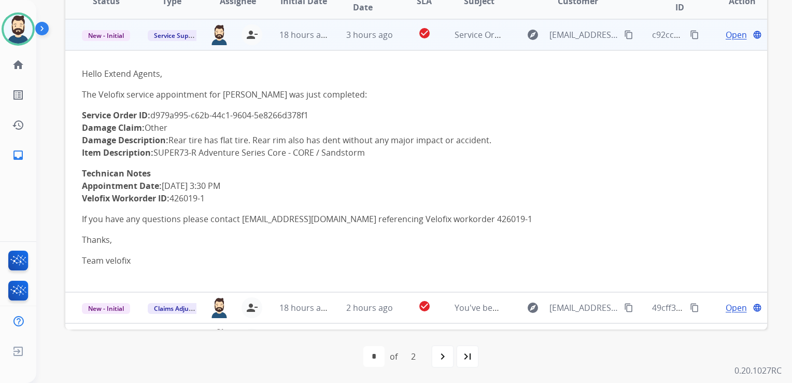
click at [726, 30] on span "Open" at bounding box center [736, 35] width 21 height 12
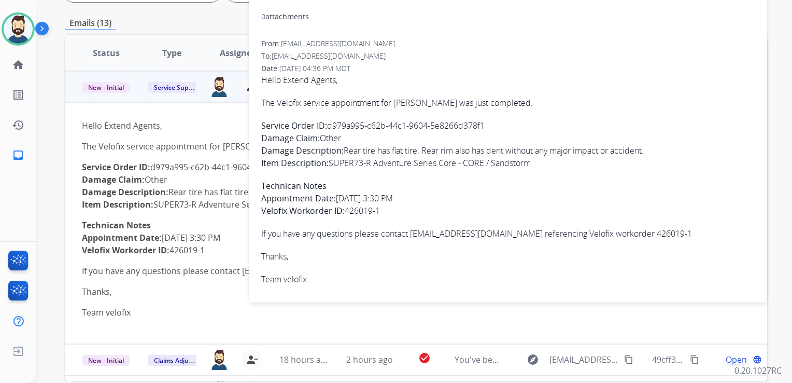
scroll to position [126, 0]
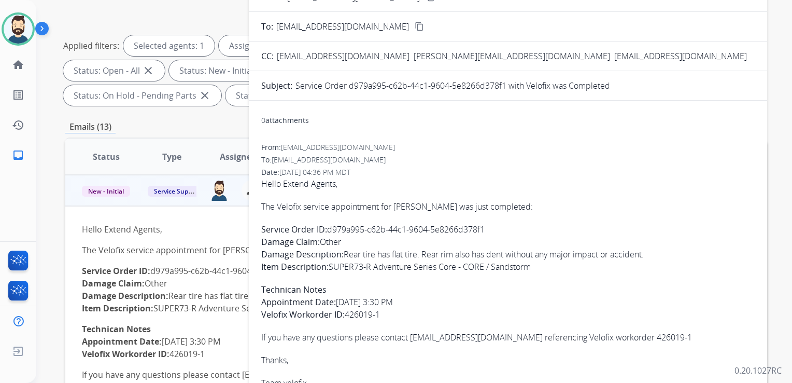
drag, startPoint x: 328, startPoint y: 229, endPoint x: 486, endPoint y: 231, distance: 157.7
click at [486, 231] on p "Service Order ID: d979a995-c62b-44c1-9604-5e8266d378f1 Damage Claim: Other Dama…" at bounding box center [508, 248] width 494 height 50
drag, startPoint x: 486, startPoint y: 231, endPoint x: 481, endPoint y: 229, distance: 5.3
copy p "d979a995-c62b-44c1-9604-5e8266d378f1"
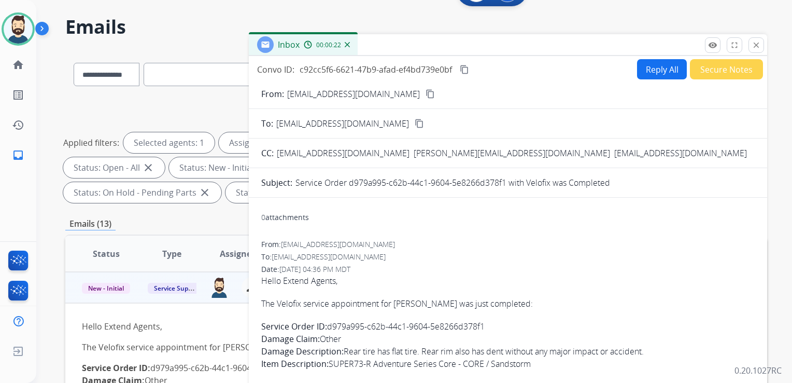
scroll to position [22, 0]
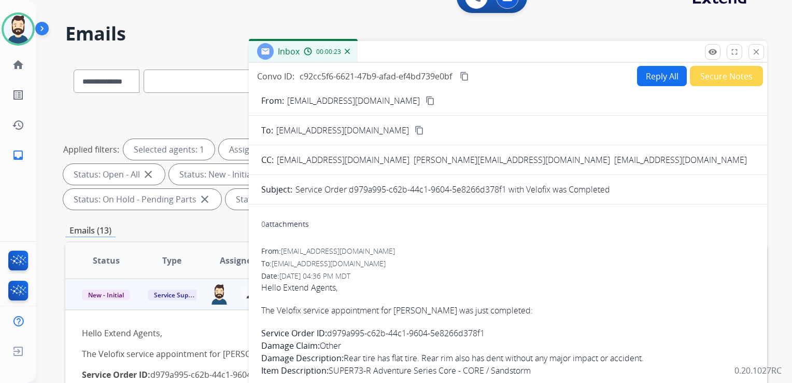
click at [466, 77] on mat-icon "content_copy" at bounding box center [464, 76] width 9 height 9
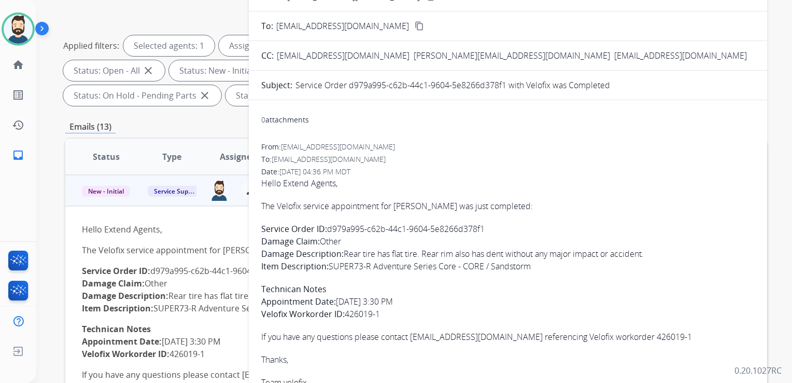
scroll to position [230, 0]
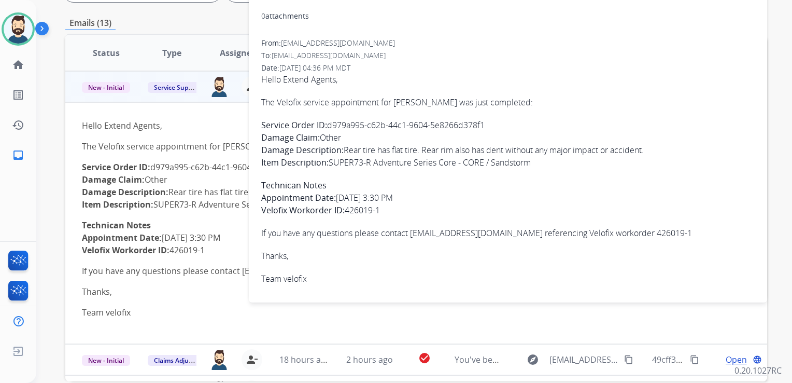
drag, startPoint x: 261, startPoint y: 99, endPoint x: 396, endPoint y: 207, distance: 173.0
click at [396, 207] on span "Hello Extend Agents, The Velofix service appointment for [PERSON_NAME] was just…" at bounding box center [508, 179] width 494 height 212
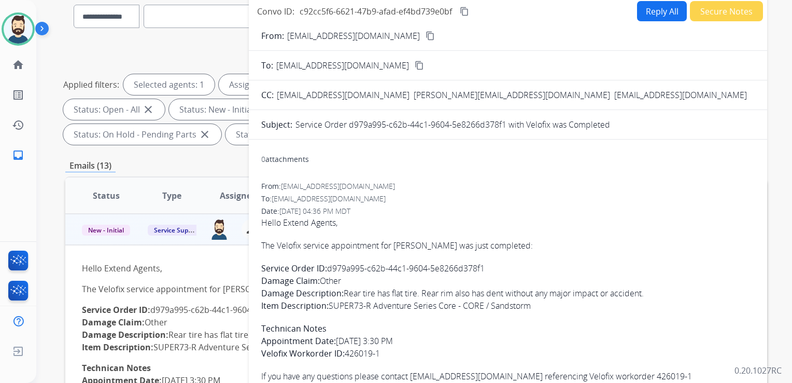
scroll to position [74, 0]
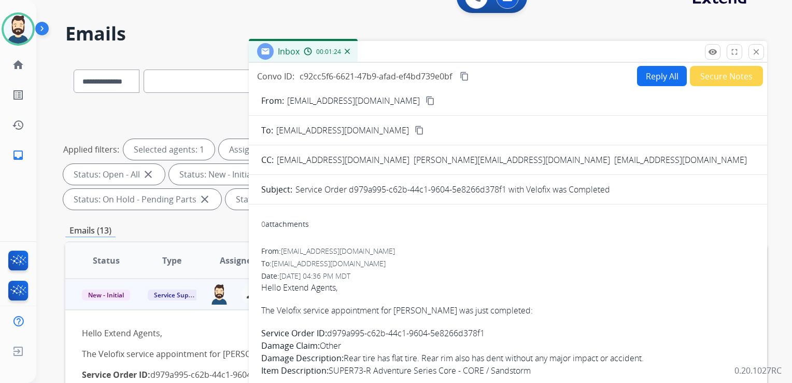
drag, startPoint x: 759, startPoint y: 51, endPoint x: 631, endPoint y: 72, distance: 130.4
click at [758, 51] on mat-icon "close" at bounding box center [756, 51] width 9 height 9
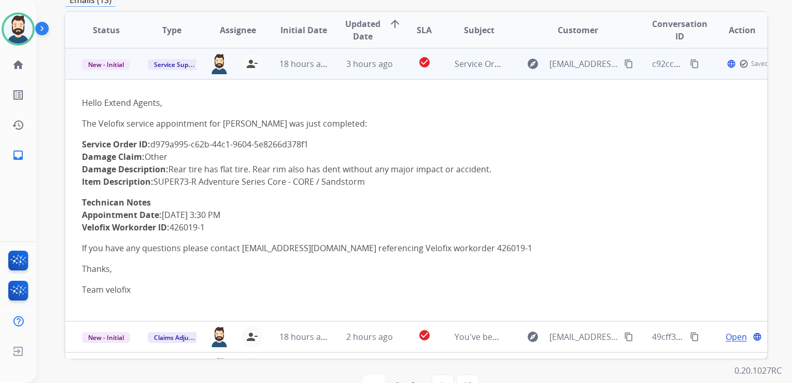
scroll to position [282, 0]
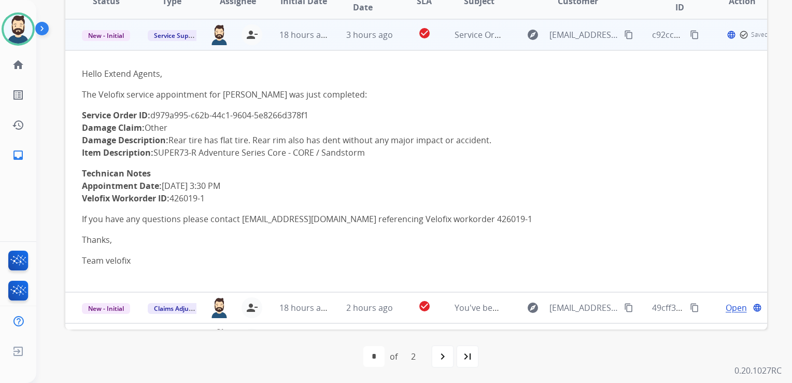
click at [379, 48] on td "3 hours ago" at bounding box center [362, 34] width 66 height 31
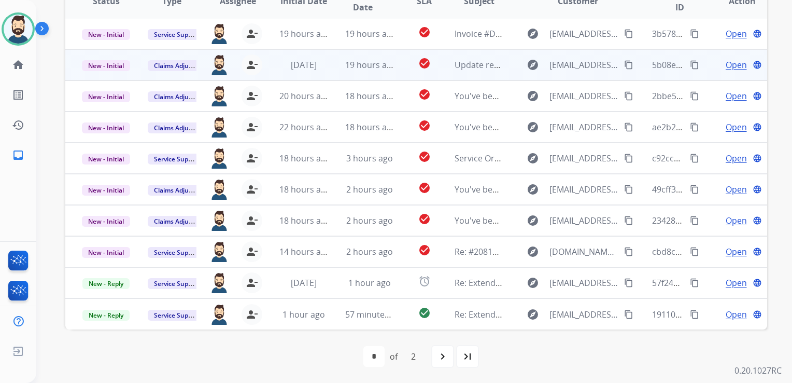
scroll to position [1, 0]
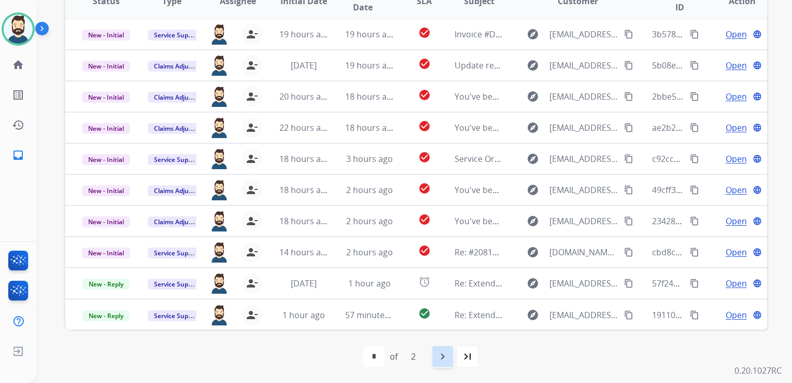
click at [439, 358] on mat-icon "navigate_next" at bounding box center [443, 356] width 12 height 12
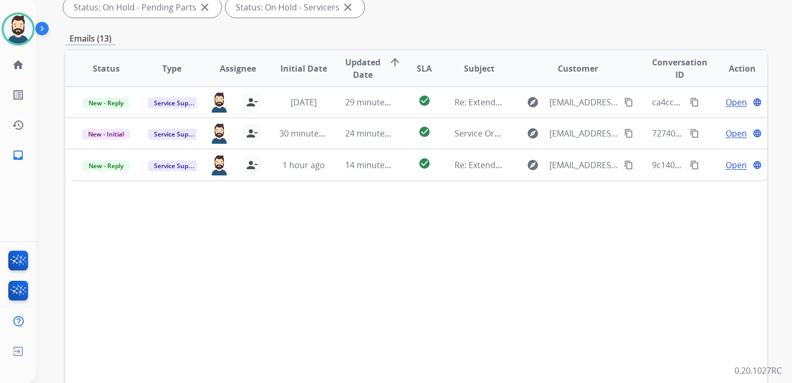
scroll to position [282, 0]
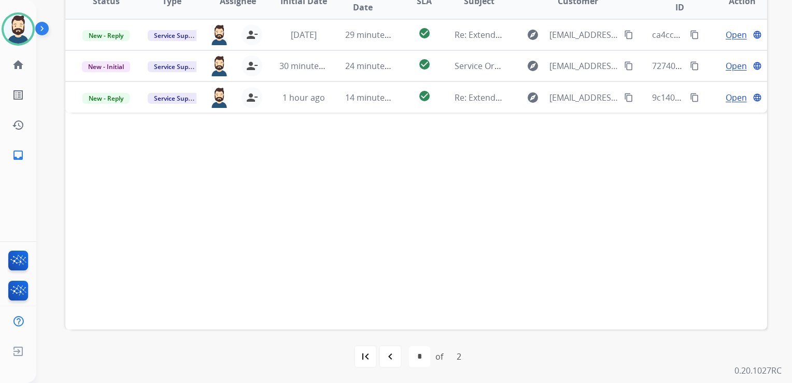
click at [396, 363] on div "navigate_before" at bounding box center [390, 356] width 23 height 23
select select "*"
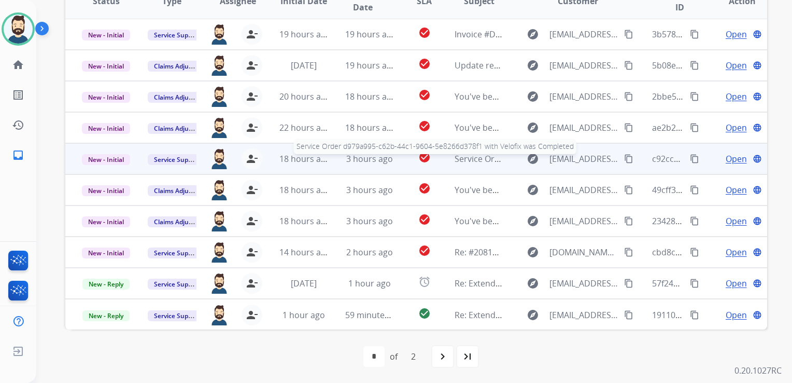
click at [490, 163] on span "Service Order d979a995-c62b-44c1-9604-5e8266d378f1 with Velofix was Completed" at bounding box center [616, 158] width 323 height 11
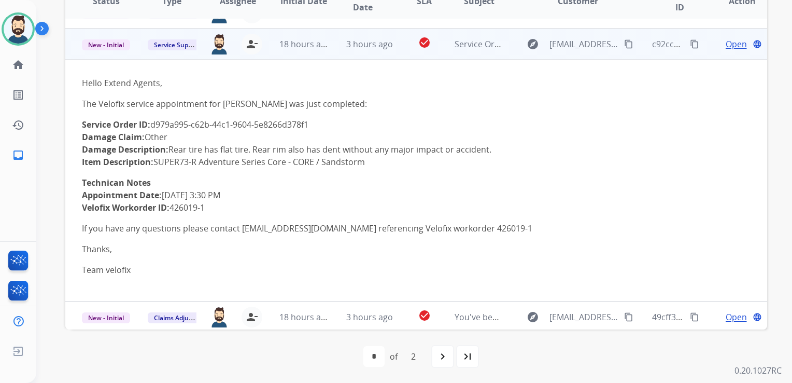
scroll to position [124, 0]
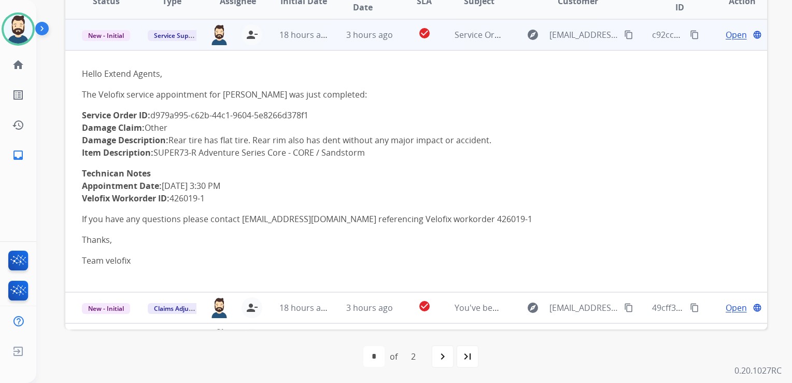
click at [726, 30] on span "Open" at bounding box center [736, 35] width 21 height 12
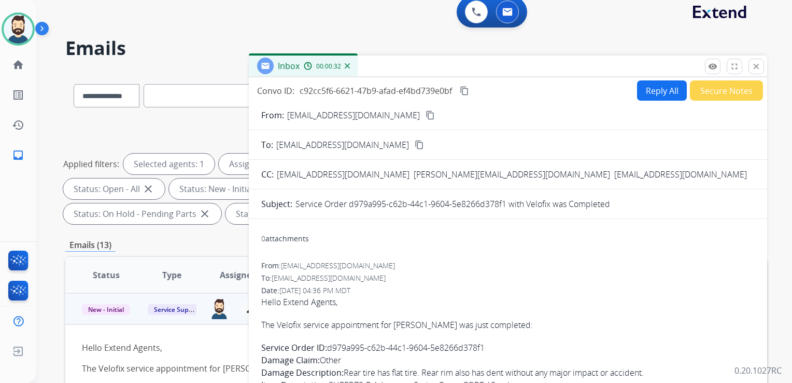
scroll to position [0, 0]
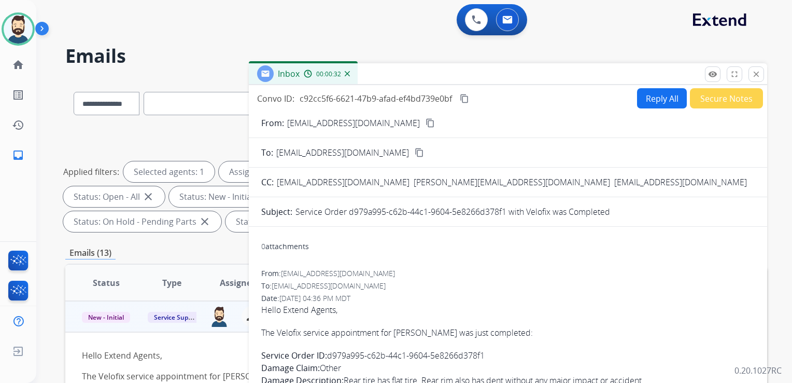
click at [642, 95] on button "Reply All" at bounding box center [662, 98] width 50 height 20
select select "**********"
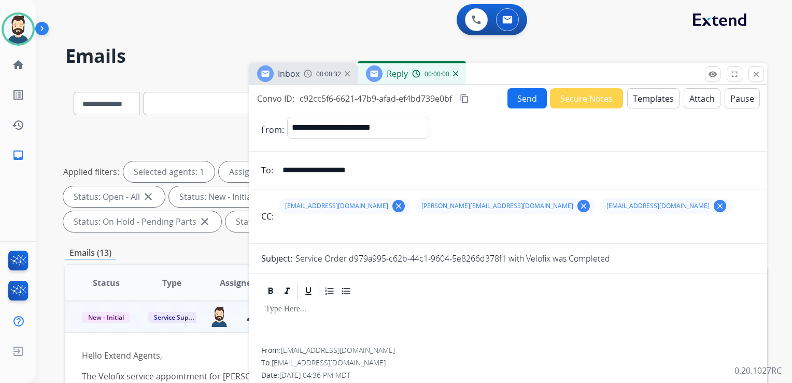
click at [643, 95] on button "Templates" at bounding box center [654, 98] width 52 height 20
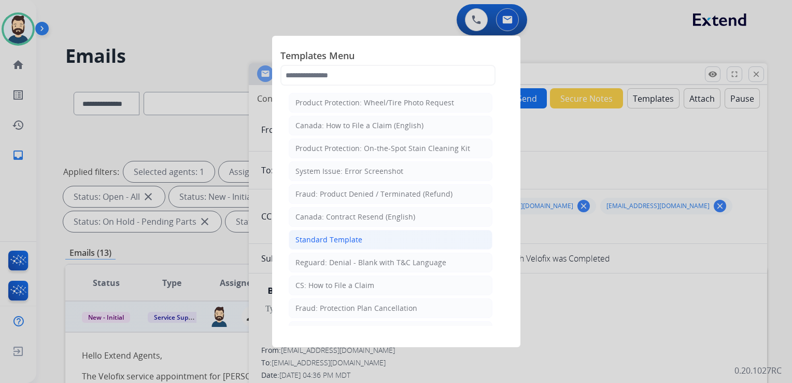
click at [323, 238] on div "Standard Template" at bounding box center [329, 239] width 67 height 10
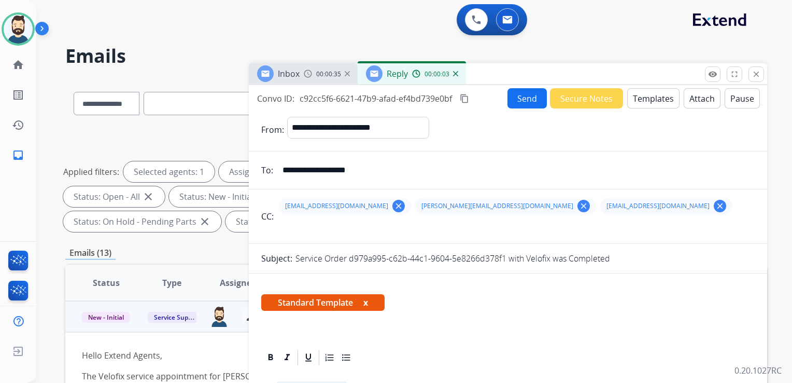
click at [716, 203] on mat-icon "clear" at bounding box center [720, 205] width 9 height 9
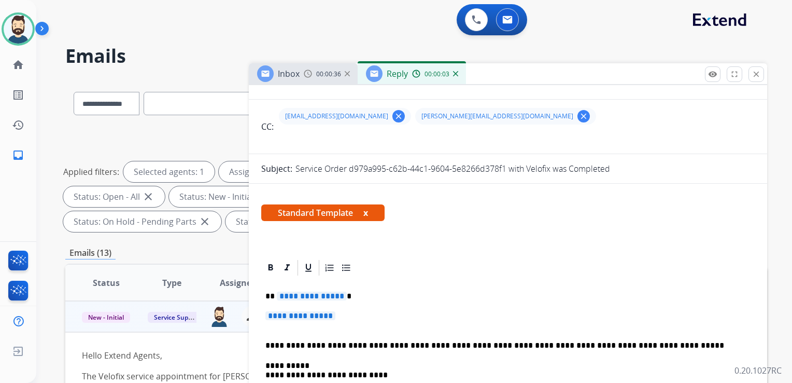
scroll to position [156, 0]
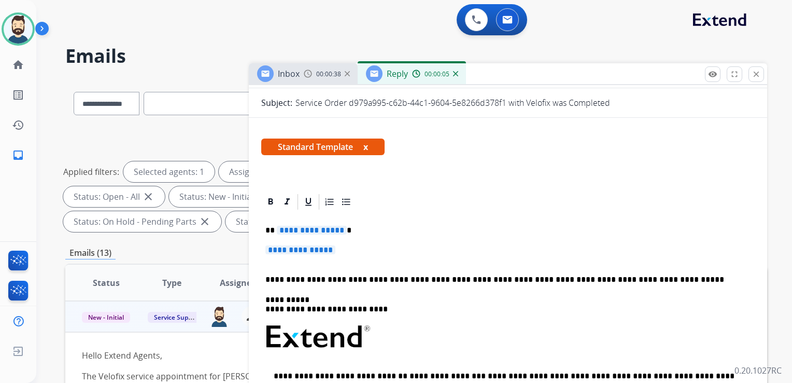
drag, startPoint x: 279, startPoint y: 230, endPoint x: 319, endPoint y: 230, distance: 40.5
click at [319, 230] on span "**********" at bounding box center [312, 230] width 70 height 9
click at [340, 231] on span "**********" at bounding box center [312, 230] width 70 height 9
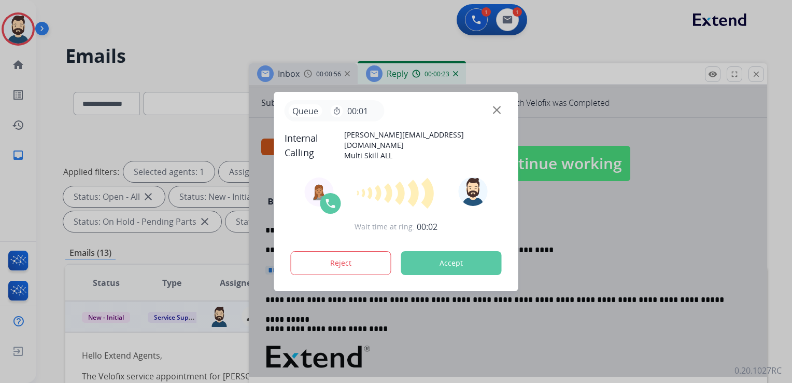
click at [483, 265] on button "Accept" at bounding box center [451, 263] width 101 height 24
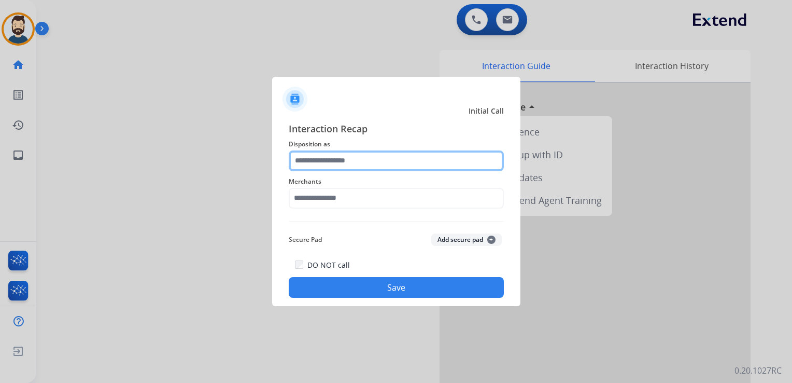
click at [328, 169] on input "text" at bounding box center [396, 160] width 215 height 21
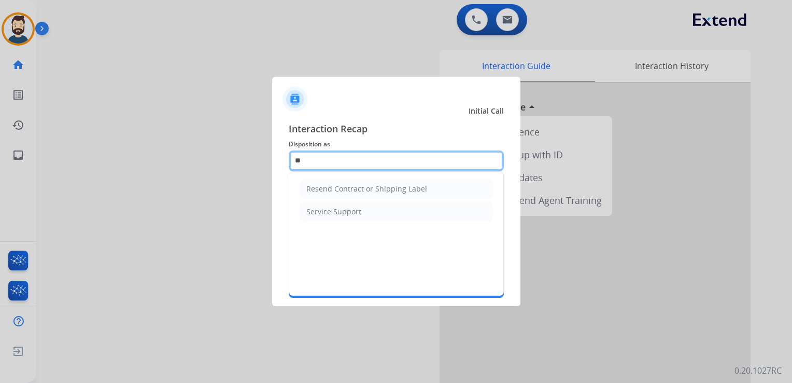
type input "*"
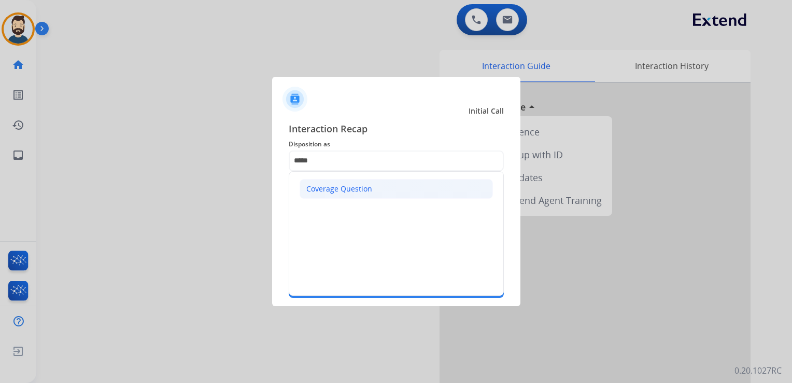
click at [346, 186] on div "Coverage Question" at bounding box center [339, 189] width 66 height 10
type input "**********"
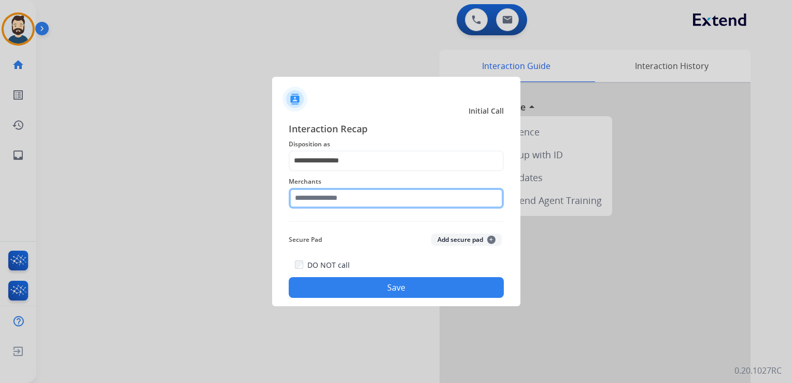
click at [345, 194] on input "text" at bounding box center [396, 198] width 215 height 21
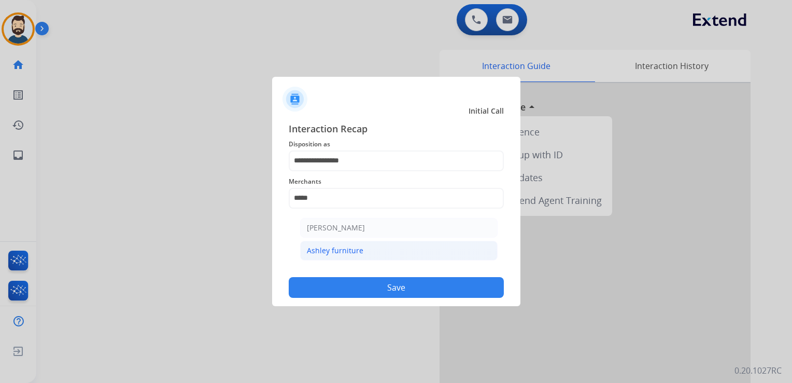
click at [367, 249] on li "Ashley furniture" at bounding box center [399, 251] width 198 height 20
type input "**********"
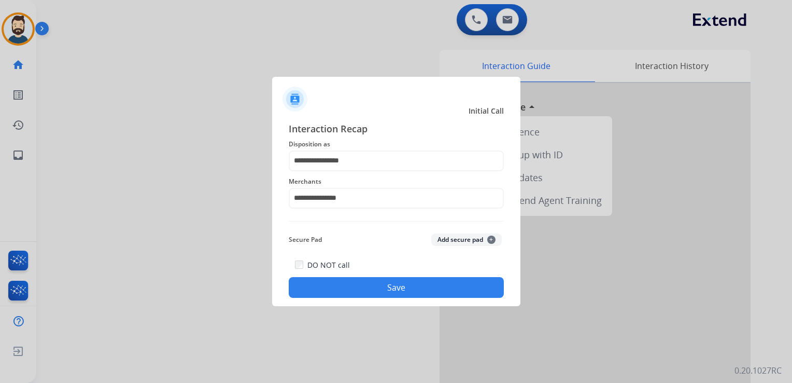
click at [363, 283] on button "Save" at bounding box center [396, 287] width 215 height 21
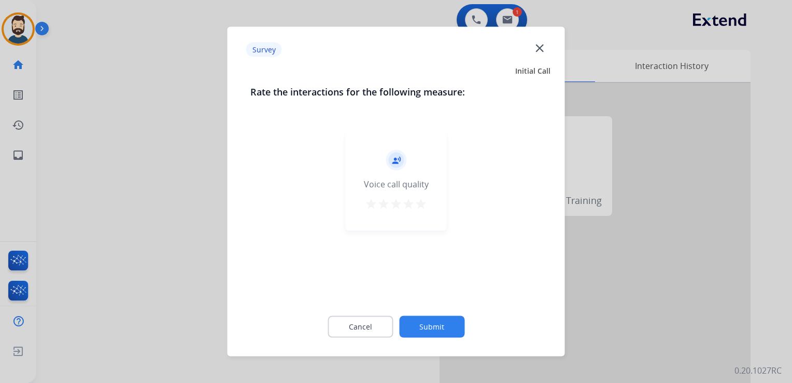
click at [421, 206] on mat-icon "star" at bounding box center [421, 204] width 12 height 12
click at [430, 318] on button "Submit" at bounding box center [431, 327] width 65 height 22
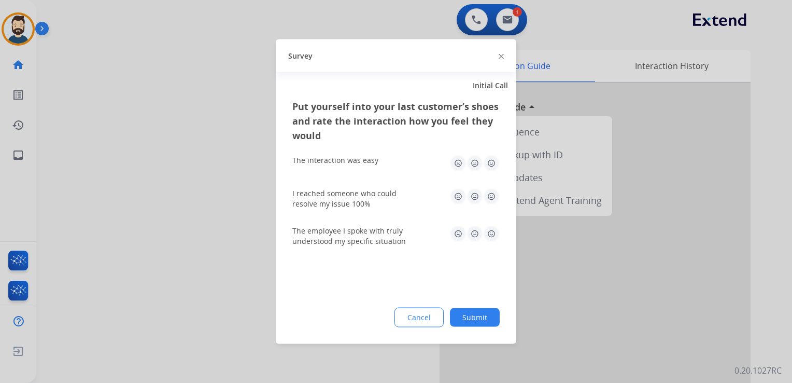
click at [492, 161] on img at bounding box center [491, 163] width 17 height 17
click at [484, 190] on img at bounding box center [491, 196] width 17 height 17
click at [494, 231] on img at bounding box center [491, 234] width 17 height 17
click at [492, 314] on button "Submit" at bounding box center [475, 317] width 50 height 19
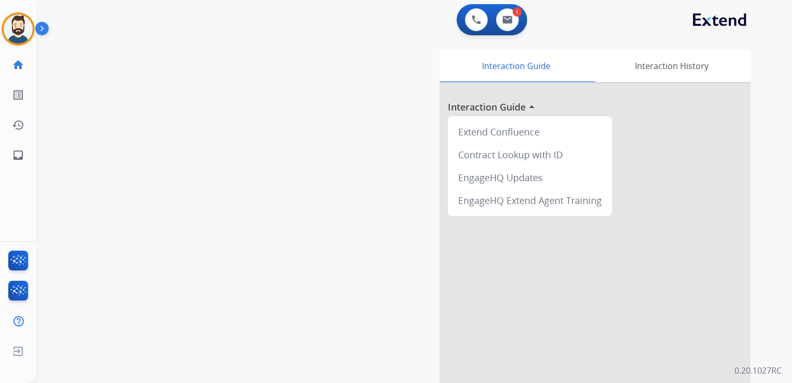
drag, startPoint x: 227, startPoint y: 111, endPoint x: 217, endPoint y: 111, distance: 9.9
click at [224, 111] on div "swap_horiz Break voice bridge close_fullscreen Connect 3-Way Call merge_type Se…" at bounding box center [401, 253] width 731 height 433
click at [24, 151] on mat-icon "inbox" at bounding box center [18, 155] width 12 height 12
select select "**********"
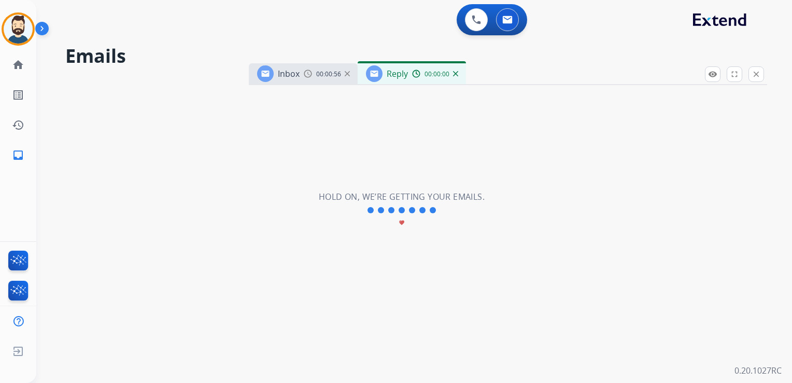
select select "**********"
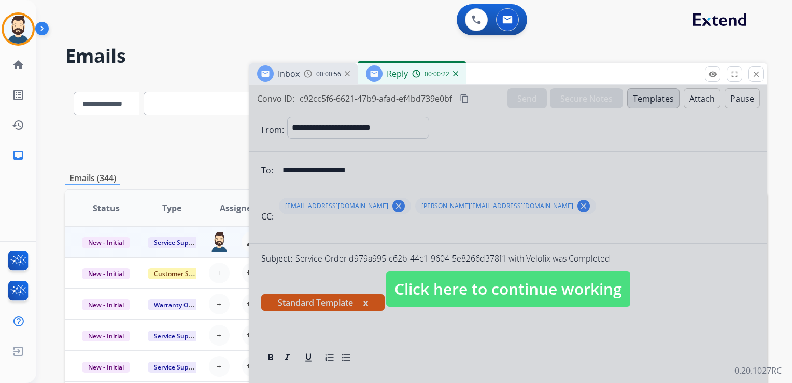
drag, startPoint x: 457, startPoint y: 285, endPoint x: 469, endPoint y: 272, distance: 17.6
click at [457, 285] on span "Click here to continue working" at bounding box center [508, 288] width 244 height 35
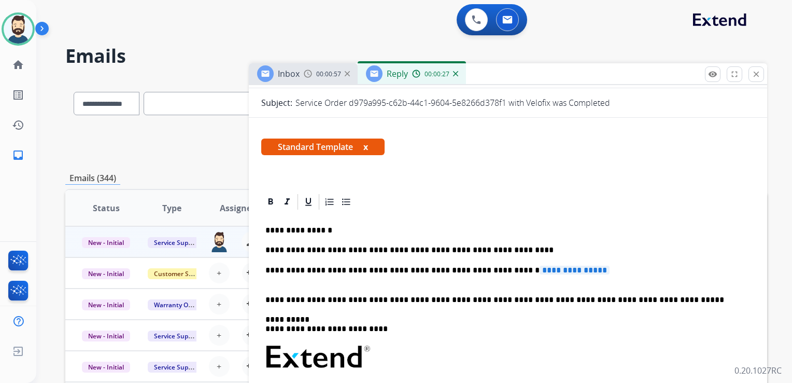
scroll to position [207, 0]
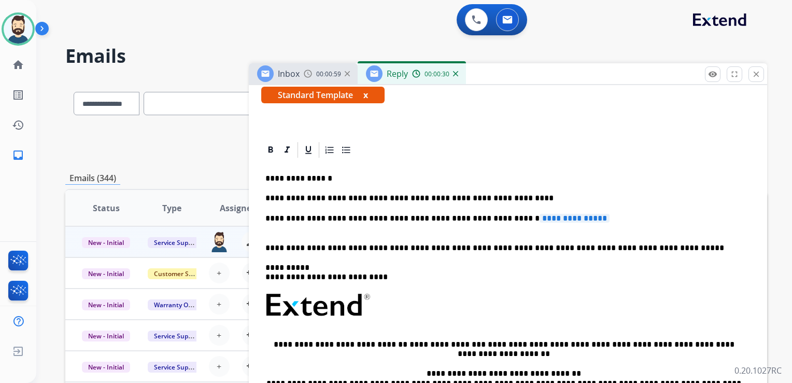
click at [504, 200] on p "**********" at bounding box center [504, 197] width 477 height 9
click at [587, 217] on p "**********" at bounding box center [504, 223] width 477 height 19
click at [583, 218] on span "**********" at bounding box center [575, 218] width 70 height 9
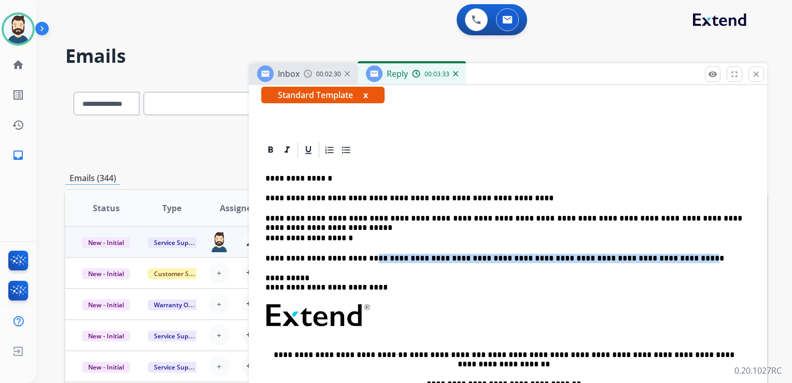
drag, startPoint x: 359, startPoint y: 259, endPoint x: 639, endPoint y: 259, distance: 280.0
click at [639, 259] on p "**********" at bounding box center [504, 258] width 477 height 9
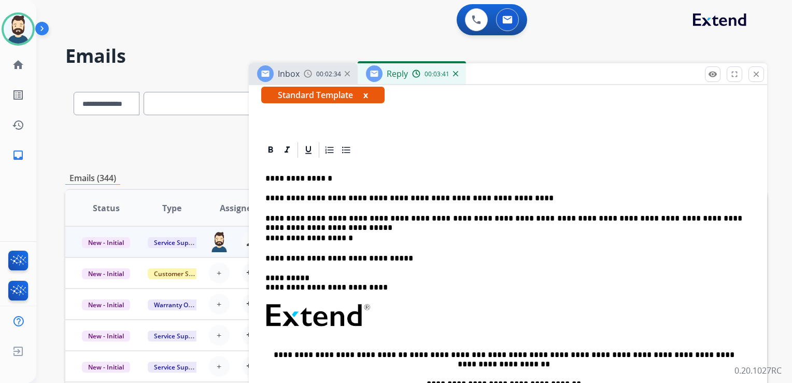
click at [304, 277] on p "**********" at bounding box center [504, 282] width 477 height 19
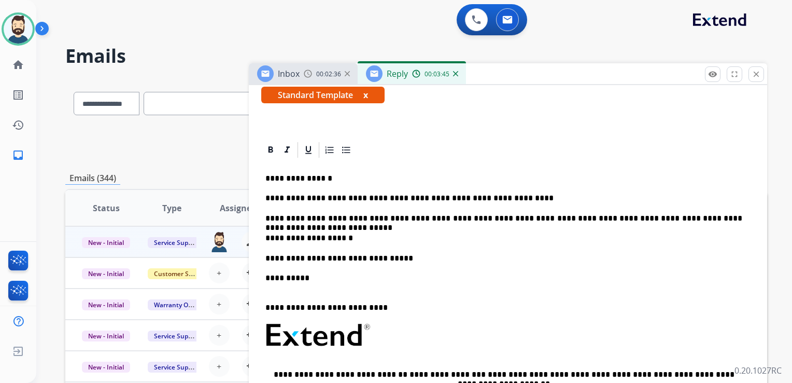
click at [321, 308] on p "**********" at bounding box center [504, 302] width 477 height 19
drag, startPoint x: 308, startPoint y: 308, endPoint x: 355, endPoint y: 309, distance: 46.7
click at [355, 309] on p "**********" at bounding box center [504, 302] width 477 height 19
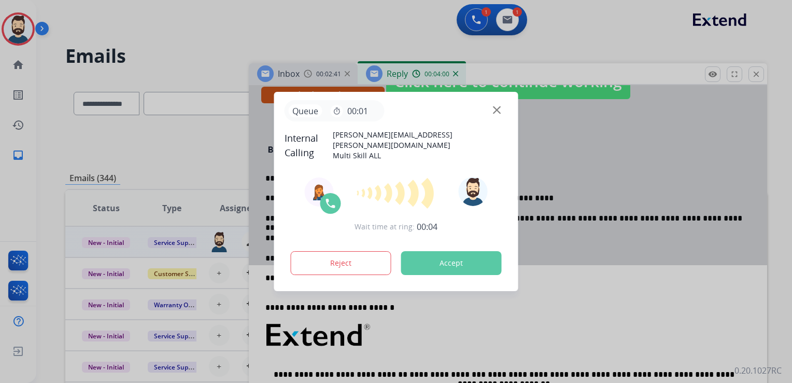
click at [429, 258] on button "Accept" at bounding box center [451, 263] width 101 height 24
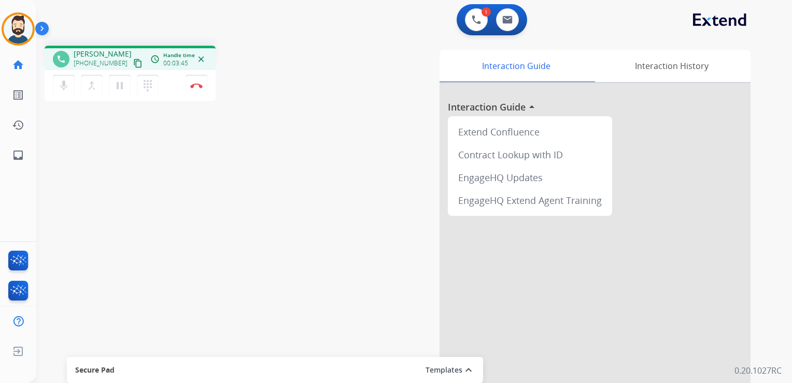
click at [202, 98] on div "mic Mute merge_type Bridge pause Hold dialpad Dialpad Disconnect" at bounding box center [130, 85] width 171 height 31
click at [201, 89] on button "Disconnect" at bounding box center [197, 86] width 22 height 22
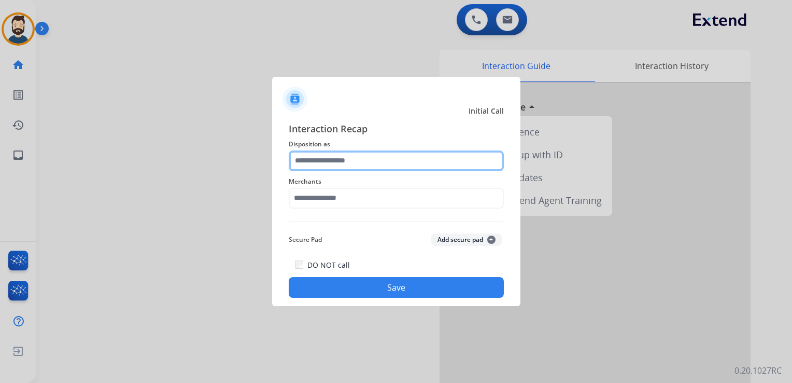
click at [327, 153] on input "text" at bounding box center [396, 160] width 215 height 21
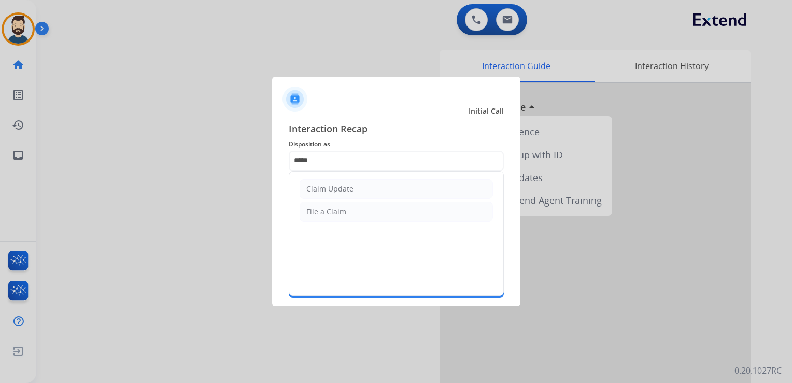
drag, startPoint x: 364, startPoint y: 193, endPoint x: 352, endPoint y: 196, distance: 11.7
click at [364, 193] on li "Claim Update" at bounding box center [396, 189] width 193 height 20
type input "**********"
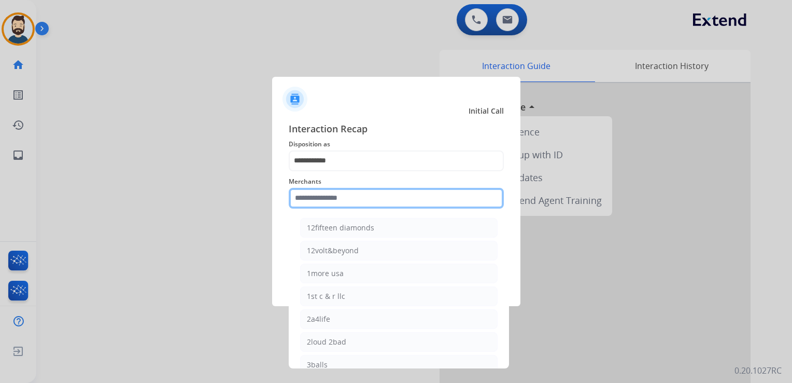
click at [340, 205] on input "text" at bounding box center [396, 198] width 215 height 21
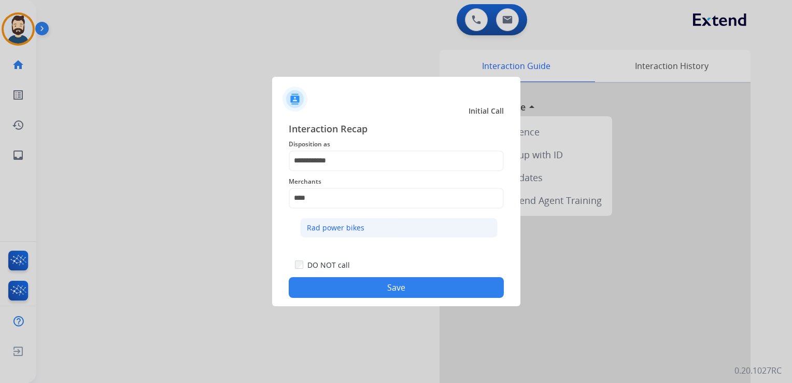
click at [334, 232] on div "Rad power bikes" at bounding box center [336, 227] width 58 height 10
type input "**********"
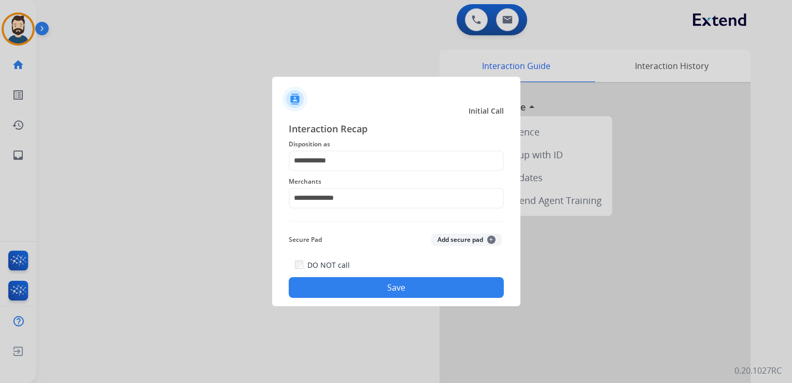
click at [351, 280] on button "Save" at bounding box center [396, 287] width 215 height 21
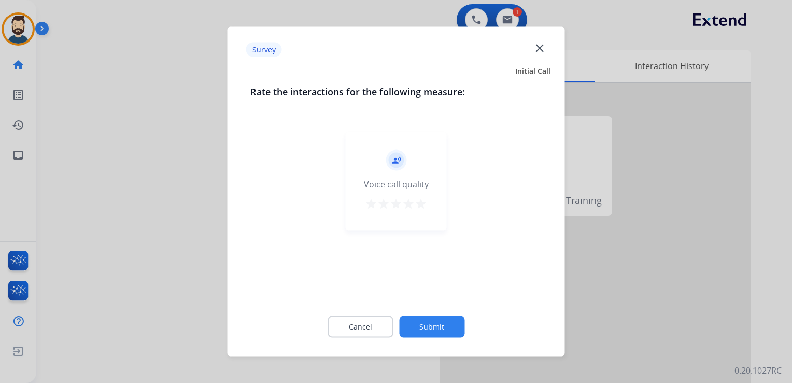
click at [422, 204] on mat-icon "star" at bounding box center [421, 204] width 12 height 12
click at [438, 320] on button "Submit" at bounding box center [431, 327] width 65 height 22
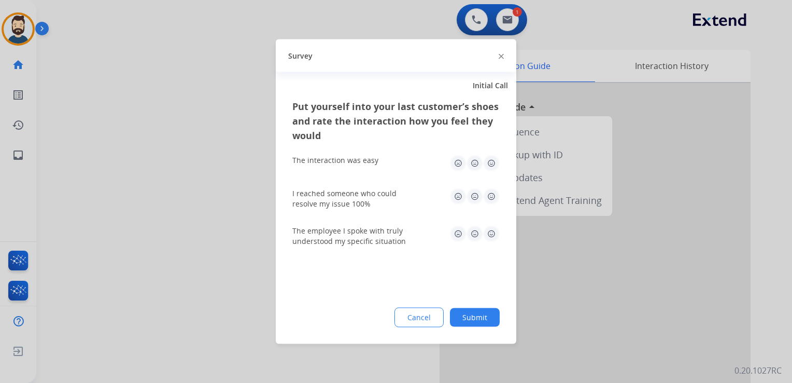
click at [494, 160] on img at bounding box center [491, 163] width 17 height 17
click at [491, 191] on img at bounding box center [491, 196] width 17 height 17
click at [489, 228] on img at bounding box center [491, 234] width 17 height 17
drag, startPoint x: 476, startPoint y: 323, endPoint x: 469, endPoint y: 320, distance: 7.9
click at [475, 323] on button "Submit" at bounding box center [475, 317] width 50 height 19
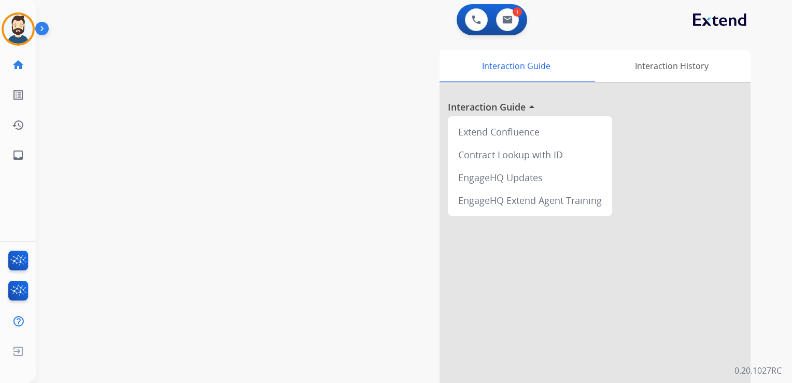
drag, startPoint x: 164, startPoint y: 177, endPoint x: 81, endPoint y: 177, distance: 83.0
click at [163, 177] on div "swap_horiz Break voice bridge close_fullscreen Connect 3-Way Call merge_type Se…" at bounding box center [401, 253] width 731 height 433
click at [24, 161] on link "inbox Emails" at bounding box center [18, 155] width 29 height 29
select select "**********"
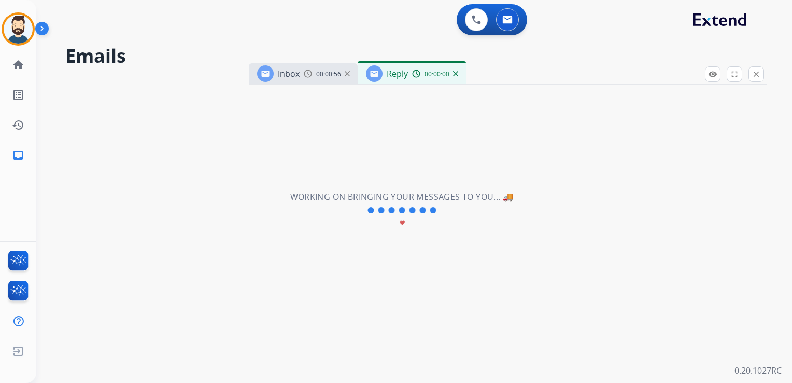
select select "**********"
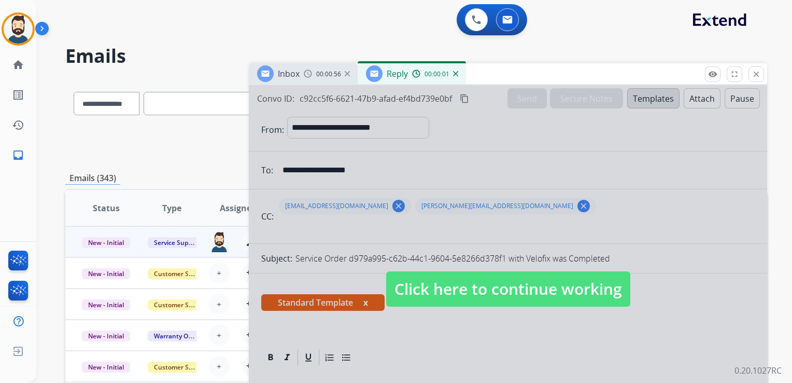
drag, startPoint x: 430, startPoint y: 289, endPoint x: 425, endPoint y: 288, distance: 5.3
click at [430, 289] on span "Click here to continue working" at bounding box center [508, 288] width 244 height 35
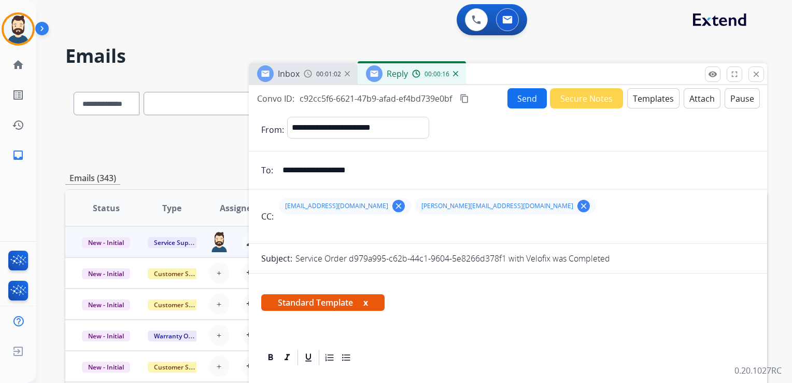
click at [522, 99] on button "Send" at bounding box center [527, 98] width 39 height 20
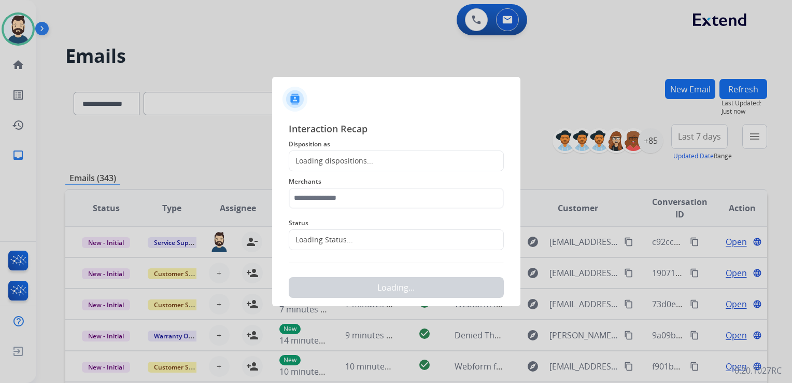
click at [355, 159] on div "Loading dispositions..." at bounding box center [331, 161] width 84 height 10
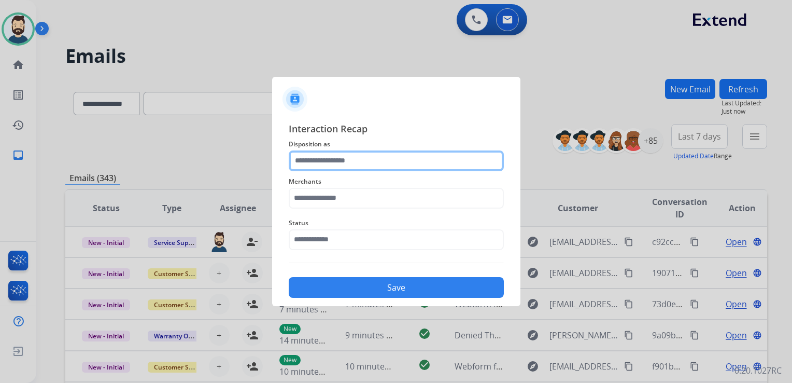
click at [324, 159] on input "text" at bounding box center [396, 160] width 215 height 21
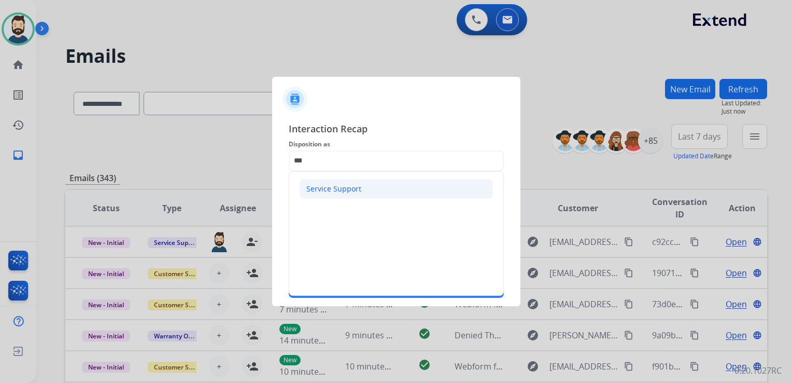
click at [327, 191] on div "Service Support" at bounding box center [333, 189] width 55 height 10
type input "**********"
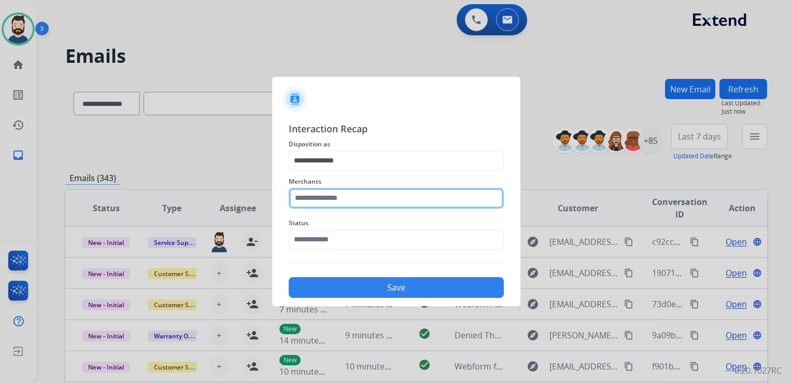
click at [330, 197] on input "text" at bounding box center [396, 198] width 215 height 21
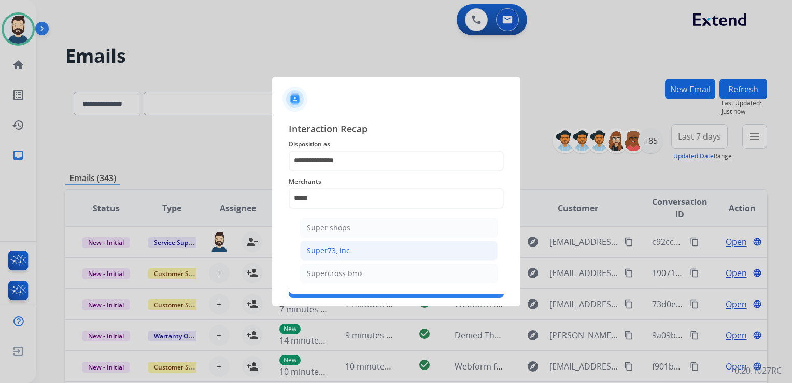
click at [326, 249] on div "Super73, inc." at bounding box center [329, 250] width 45 height 10
type input "**********"
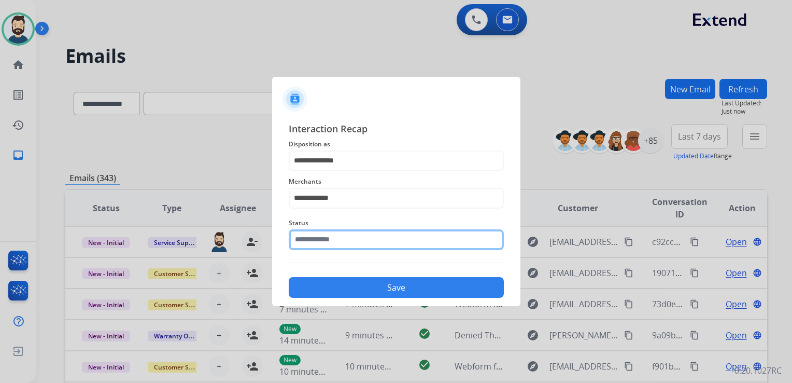
drag, startPoint x: 328, startPoint y: 244, endPoint x: 322, endPoint y: 240, distance: 7.5
click at [328, 243] on input "text" at bounding box center [396, 239] width 215 height 21
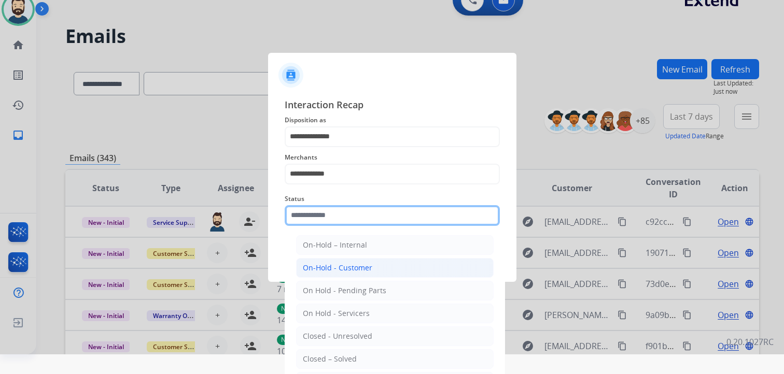
scroll to position [31, 0]
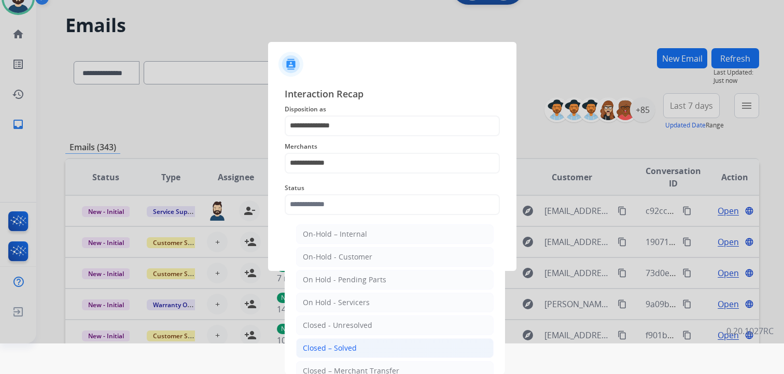
click at [323, 341] on li "Closed – Solved" at bounding box center [395, 349] width 198 height 20
type input "**********"
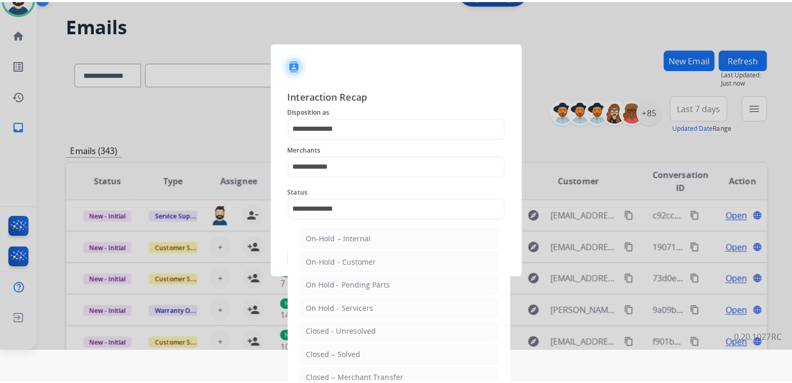
scroll to position [0, 0]
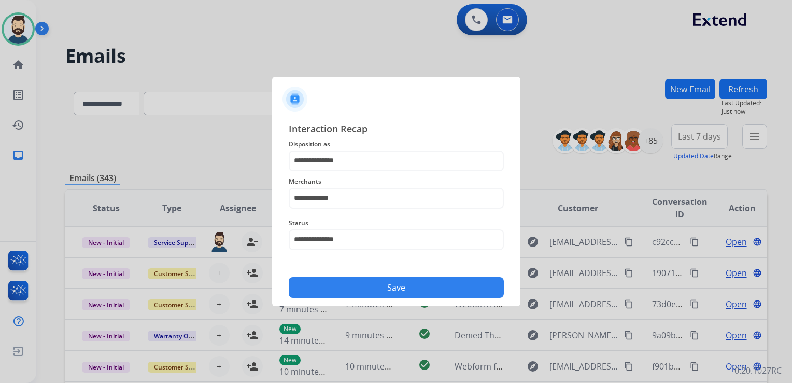
click at [338, 280] on button "Save" at bounding box center [396, 287] width 215 height 21
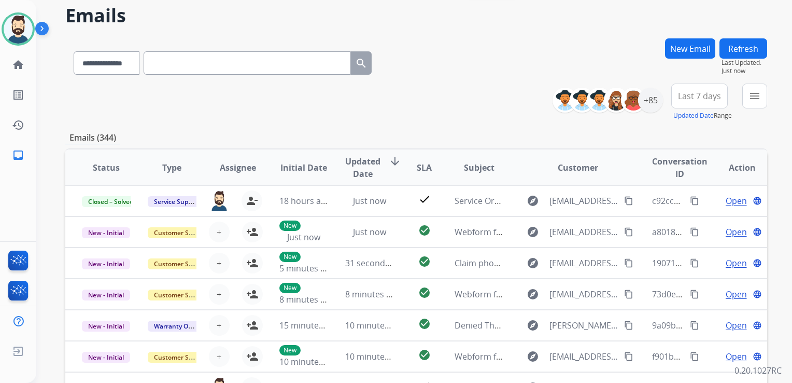
scroll to position [104, 0]
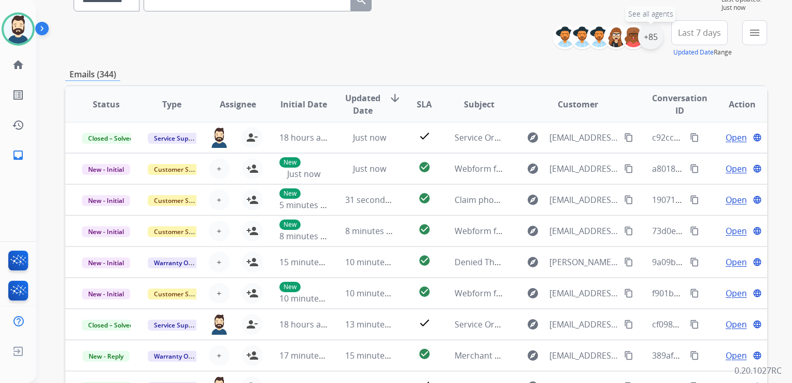
click at [651, 36] on div "+85" at bounding box center [650, 36] width 25 height 25
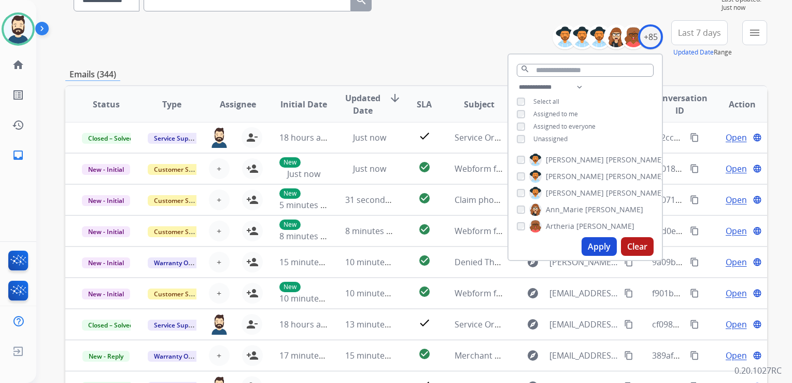
click at [594, 244] on button "Apply" at bounding box center [599, 246] width 35 height 19
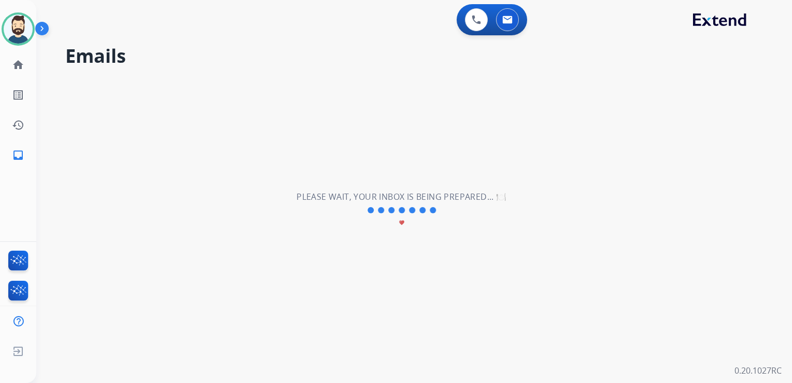
scroll to position [0, 0]
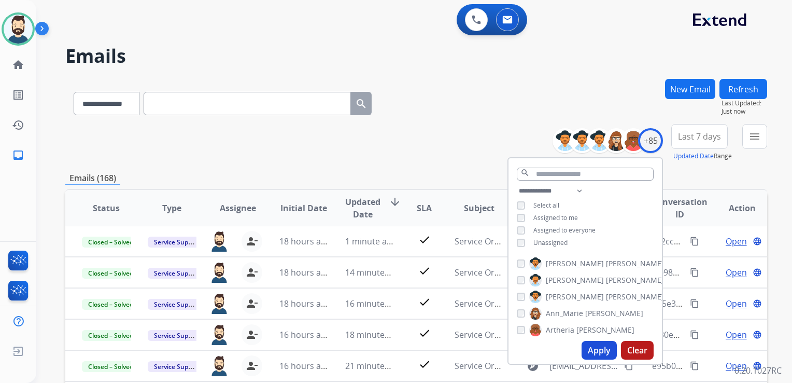
click at [691, 138] on span "Last 7 days" at bounding box center [699, 136] width 43 height 4
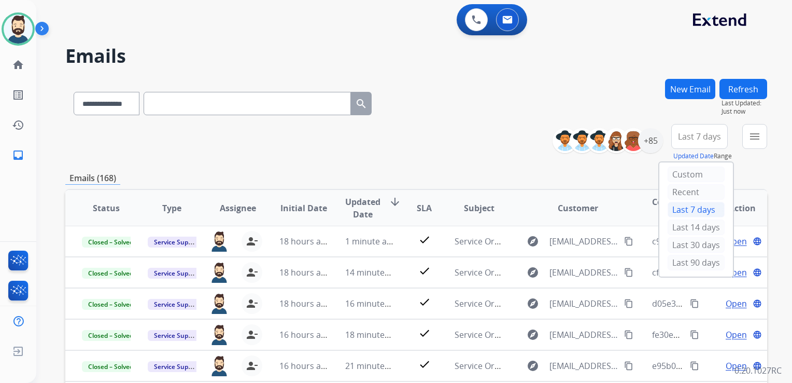
click at [675, 263] on div "Last 90 days" at bounding box center [696, 263] width 57 height 16
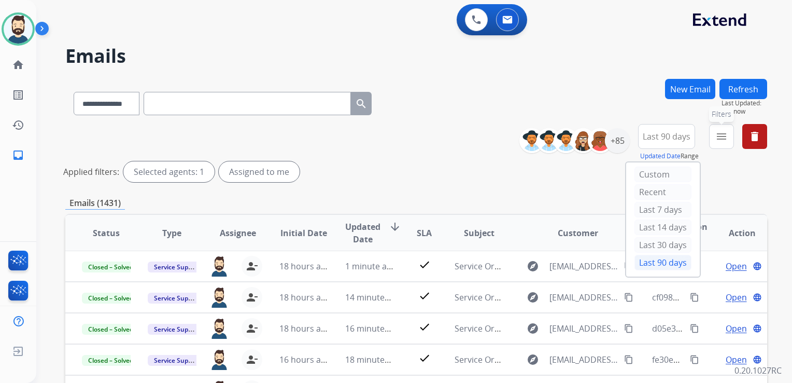
click at [717, 136] on mat-icon "menu" at bounding box center [722, 136] width 12 height 12
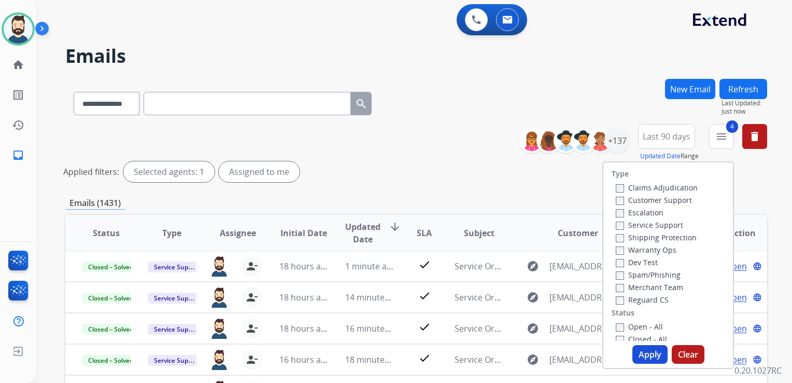
click at [645, 355] on button "Apply" at bounding box center [650, 354] width 35 height 19
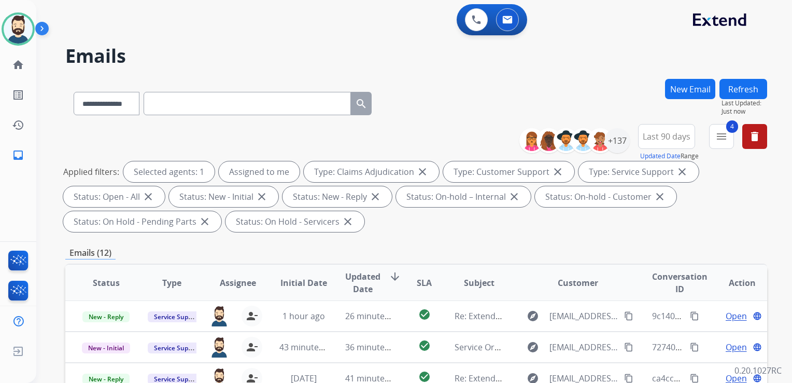
click at [353, 286] on span "Updated Date" at bounding box center [362, 282] width 35 height 25
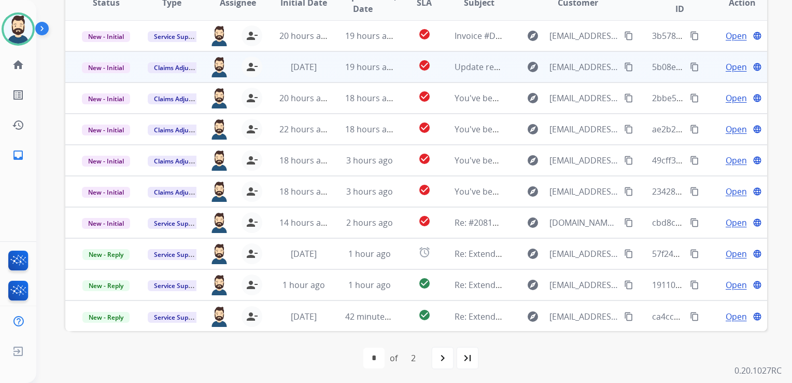
scroll to position [282, 0]
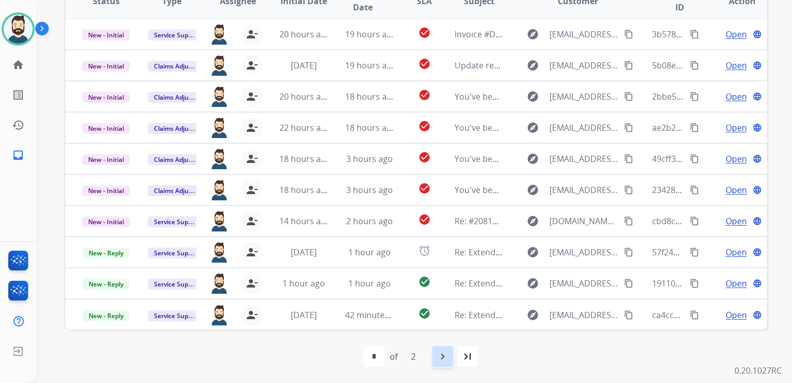
click at [442, 354] on mat-icon "navigate_next" at bounding box center [443, 356] width 12 height 12
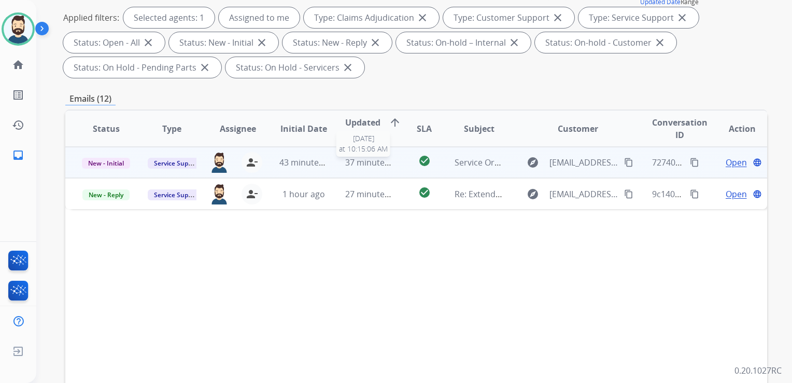
scroll to position [156, 0]
click at [367, 171] on td "37 minutes ago" at bounding box center [362, 160] width 66 height 31
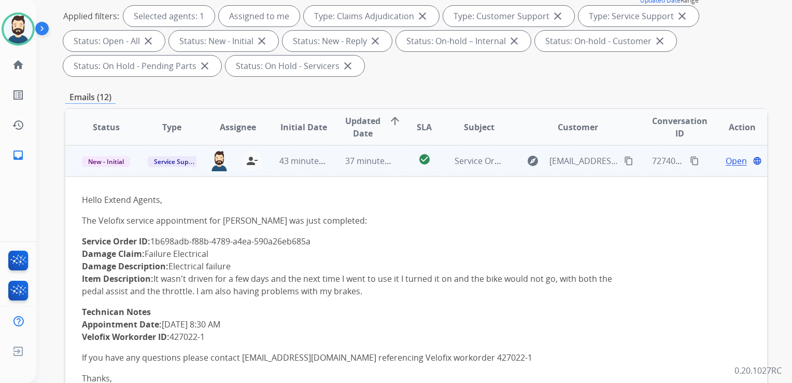
click at [728, 159] on span "Open" at bounding box center [736, 161] width 21 height 12
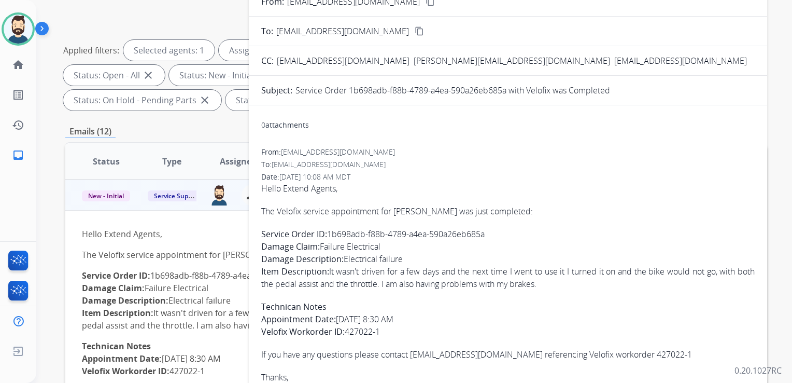
scroll to position [52, 0]
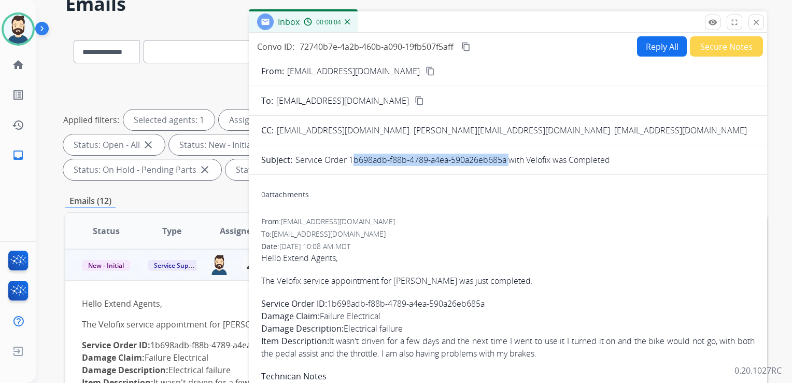
drag, startPoint x: 349, startPoint y: 159, endPoint x: 505, endPoint y: 162, distance: 155.6
click at [505, 162] on p "Service Order 1b698adb-f88b-4789-a4ea-590a26eb685a with Velofix was Completed" at bounding box center [453, 160] width 315 height 12
drag, startPoint x: 505, startPoint y: 162, endPoint x: 498, endPoint y: 161, distance: 6.9
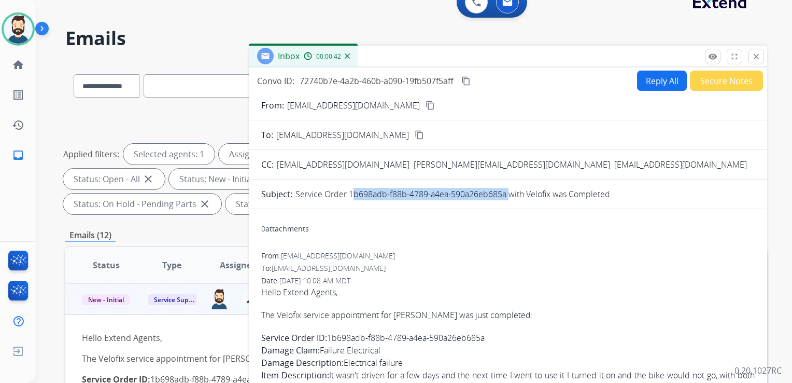
scroll to position [0, 0]
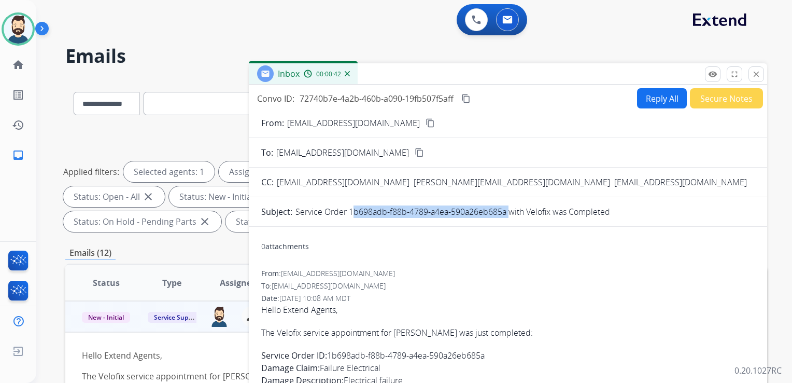
click at [468, 101] on mat-icon "content_copy" at bounding box center [466, 98] width 9 height 9
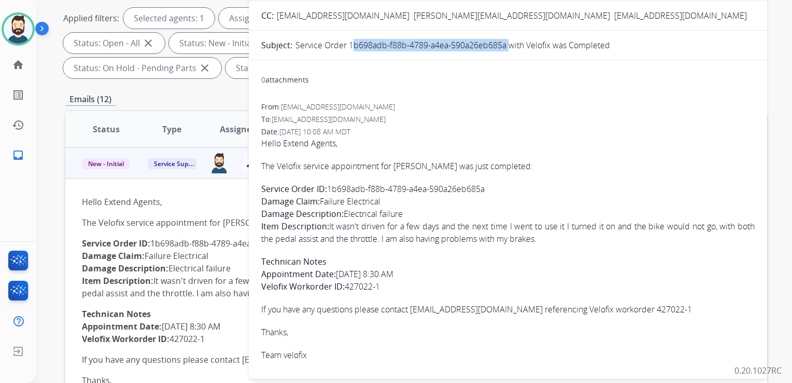
scroll to position [156, 0]
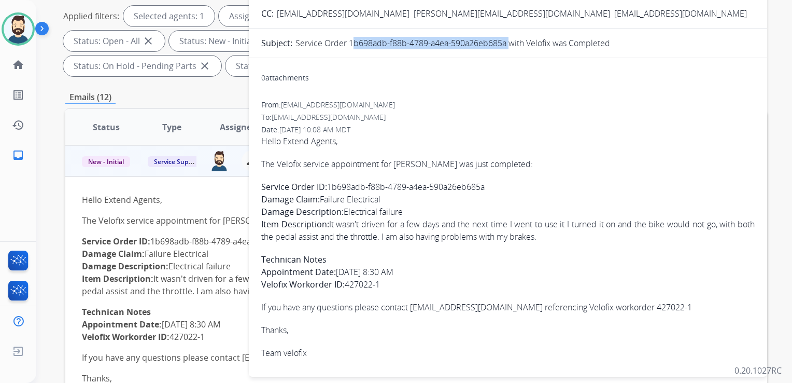
drag, startPoint x: 262, startPoint y: 162, endPoint x: 386, endPoint y: 278, distance: 169.5
click at [386, 278] on span "Hello Extend Agents, The Velofix service appointment for [PERSON_NAME] was just…" at bounding box center [508, 247] width 494 height 224
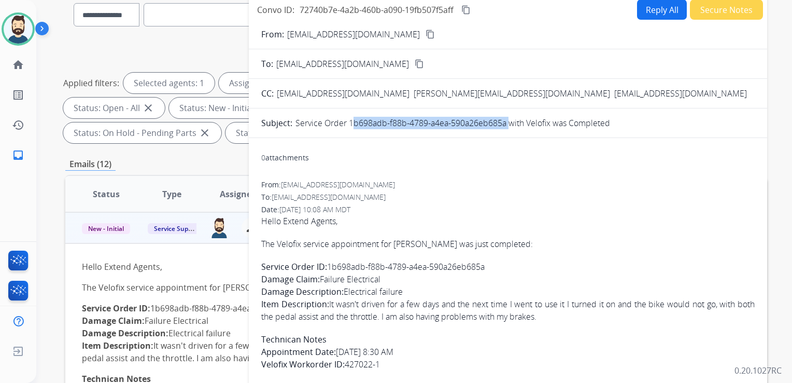
scroll to position [0, 0]
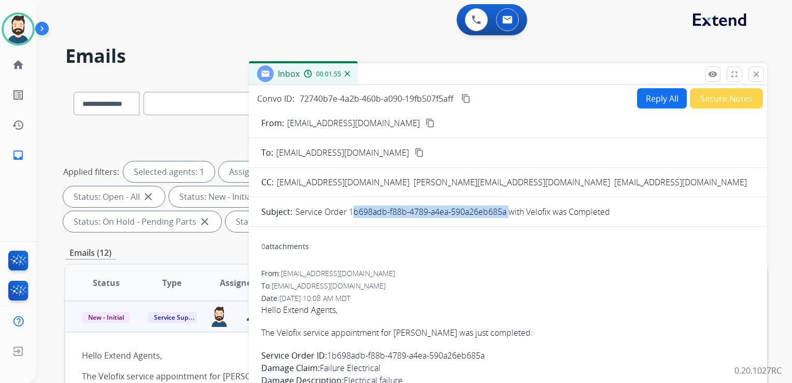
click at [648, 101] on button "Reply All" at bounding box center [662, 98] width 50 height 20
select select "**********"
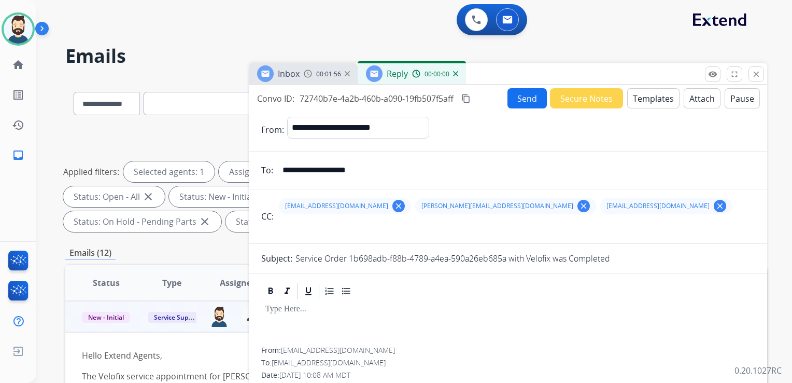
click at [651, 99] on button "Templates" at bounding box center [654, 98] width 52 height 20
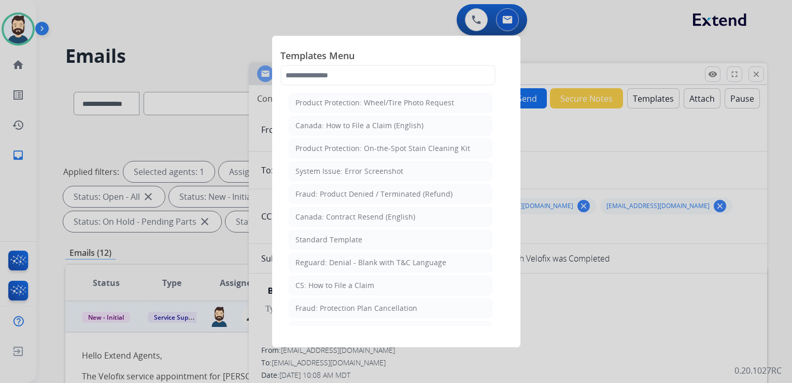
drag, startPoint x: 318, startPoint y: 238, endPoint x: 326, endPoint y: 236, distance: 8.4
click at [322, 237] on div "Standard Template" at bounding box center [329, 239] width 67 height 10
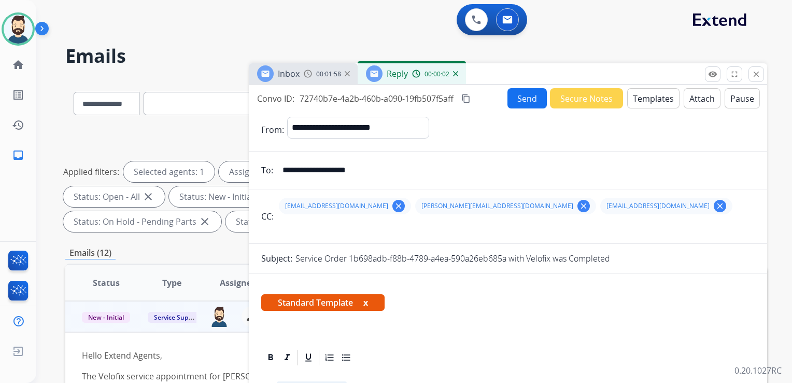
click at [716, 206] on mat-icon "clear" at bounding box center [720, 205] width 9 height 9
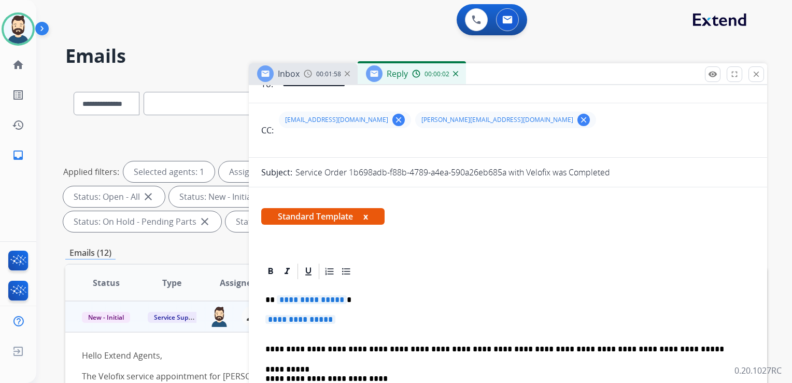
scroll to position [156, 0]
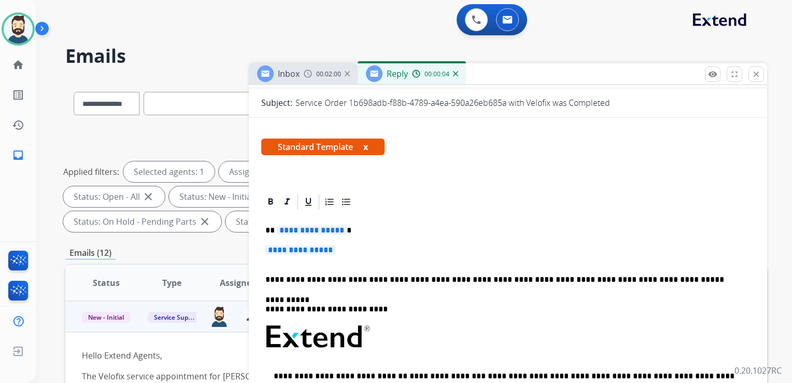
click at [340, 231] on span "**********" at bounding box center [312, 230] width 70 height 9
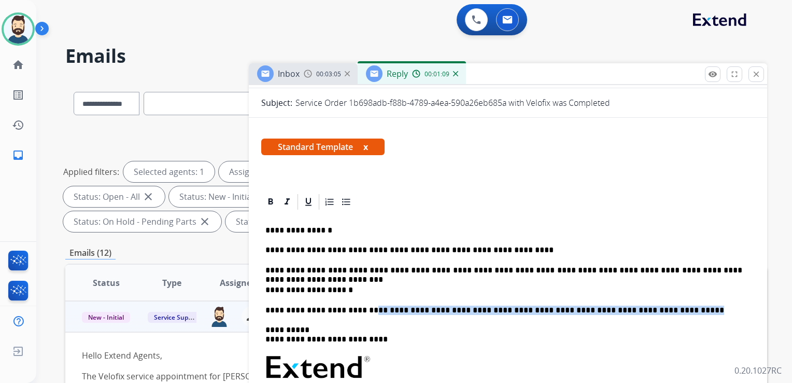
drag, startPoint x: 359, startPoint y: 310, endPoint x: 641, endPoint y: 311, distance: 281.6
click at [641, 311] on p "**********" at bounding box center [504, 309] width 477 height 9
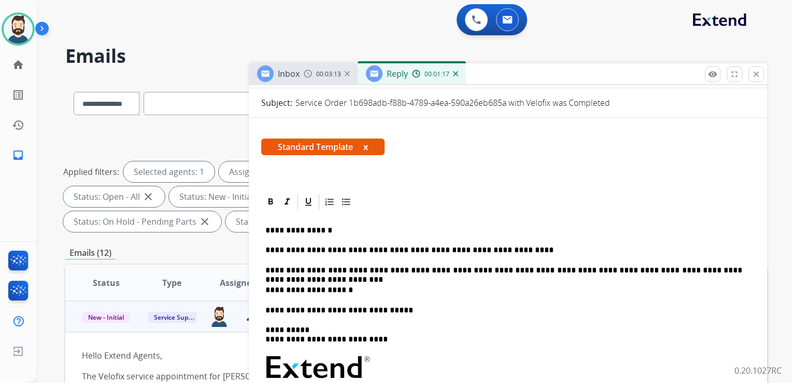
click at [303, 325] on p "**********" at bounding box center [504, 334] width 477 height 19
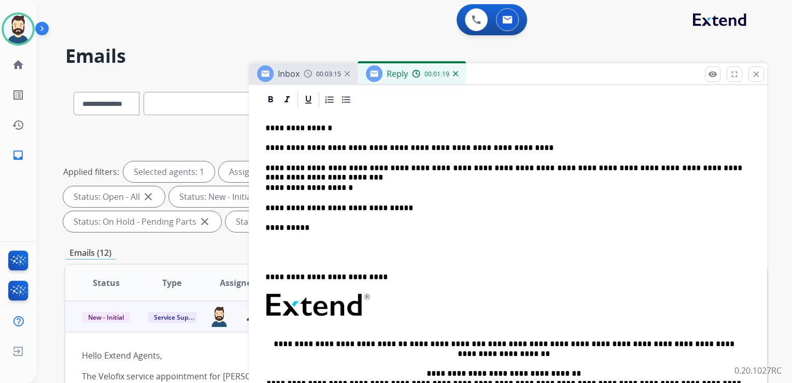
scroll to position [259, 0]
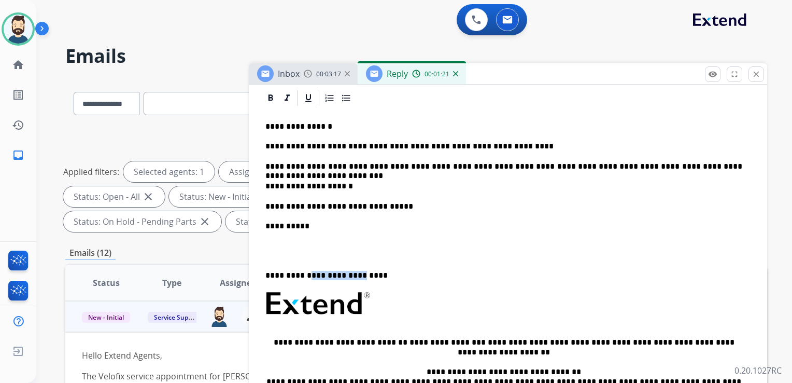
drag, startPoint x: 306, startPoint y: 274, endPoint x: 355, endPoint y: 274, distance: 48.7
click at [355, 274] on p "**********" at bounding box center [504, 270] width 477 height 19
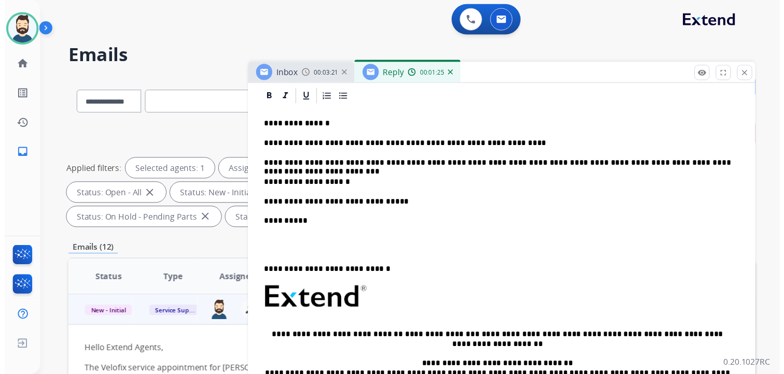
scroll to position [0, 0]
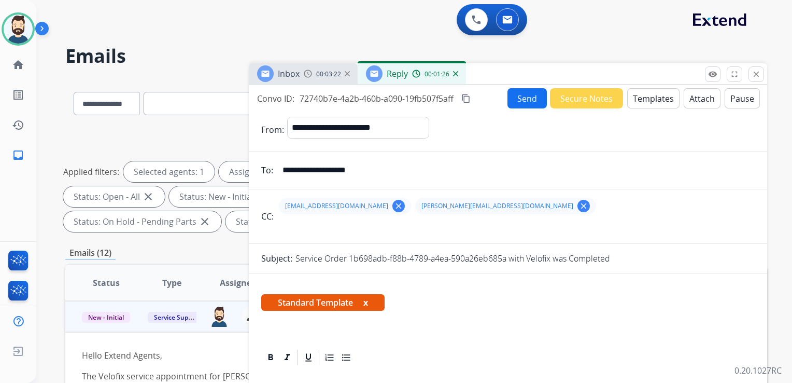
click at [524, 93] on button "Send" at bounding box center [527, 98] width 39 height 20
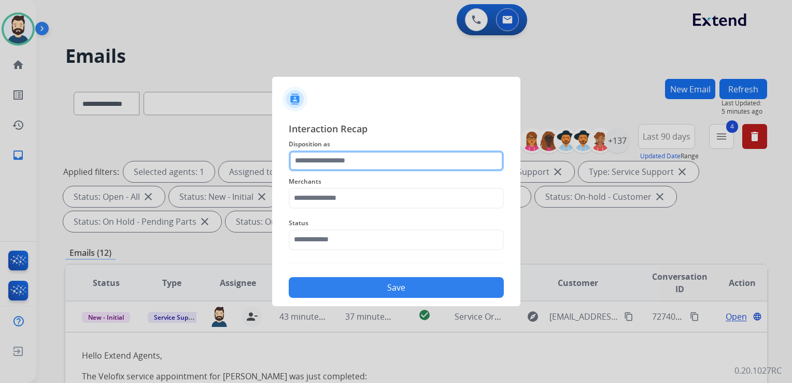
click at [331, 159] on input "text" at bounding box center [396, 160] width 215 height 21
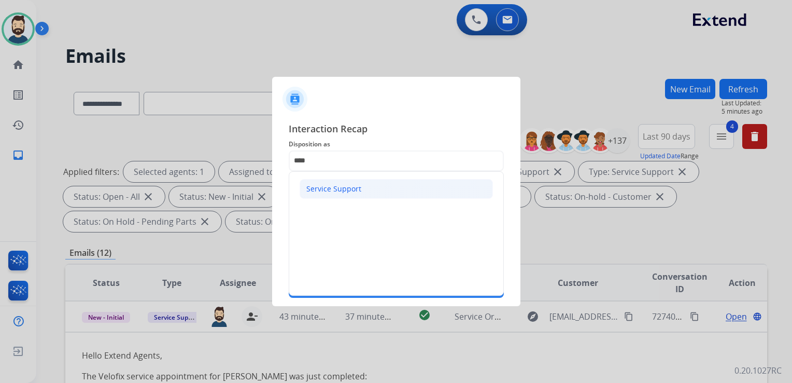
click at [329, 183] on li "Service Support" at bounding box center [396, 189] width 193 height 20
type input "**********"
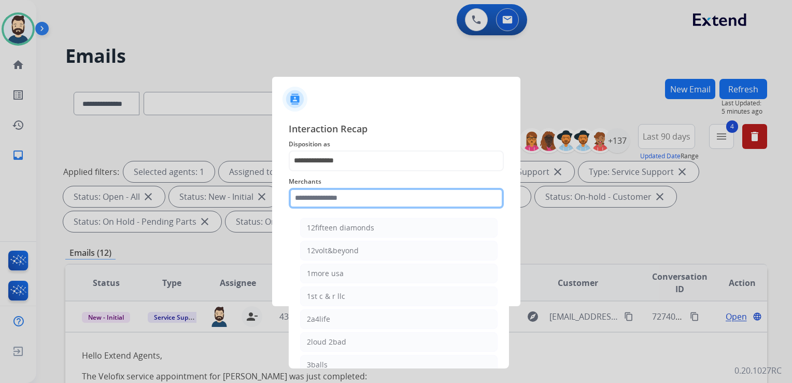
click at [330, 190] on input "text" at bounding box center [396, 198] width 215 height 21
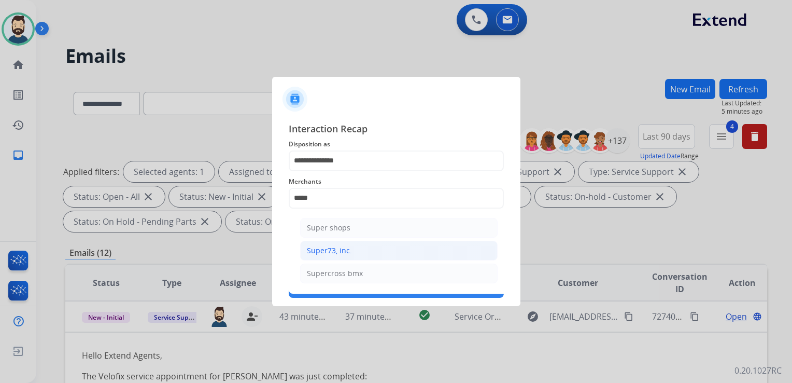
click at [329, 252] on div "Super73, inc." at bounding box center [329, 250] width 45 height 10
type input "**********"
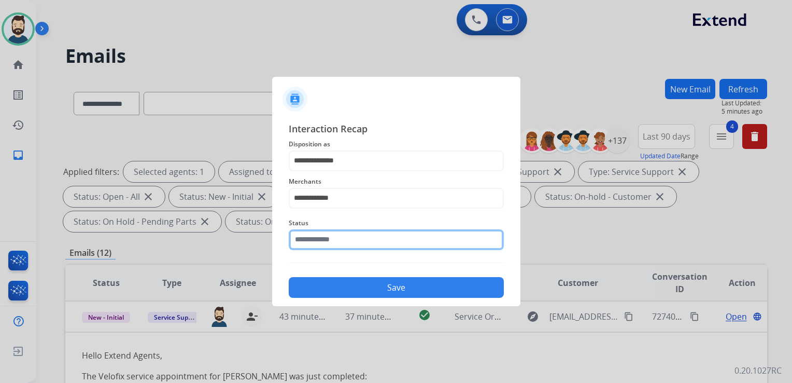
click at [352, 242] on input "text" at bounding box center [396, 239] width 215 height 21
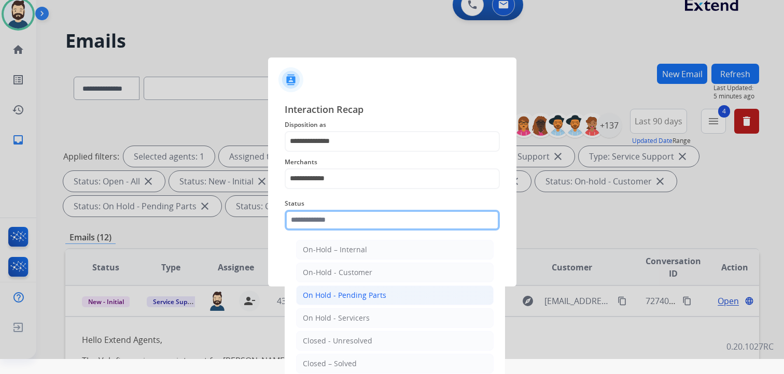
scroll to position [31, 0]
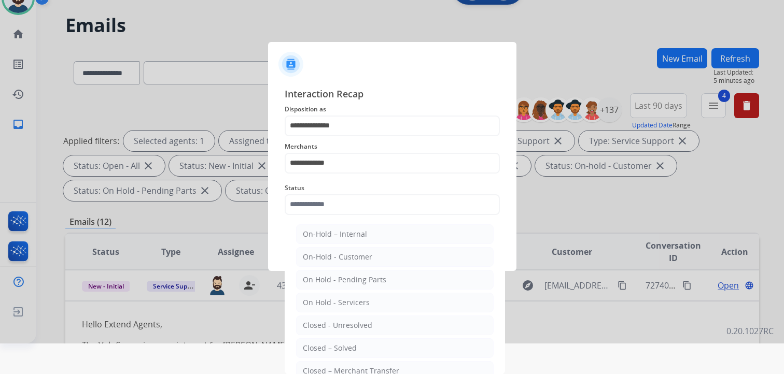
drag, startPoint x: 346, startPoint y: 347, endPoint x: 374, endPoint y: 277, distance: 74.9
click at [347, 345] on div "Closed – Solved" at bounding box center [330, 348] width 54 height 10
type input "**********"
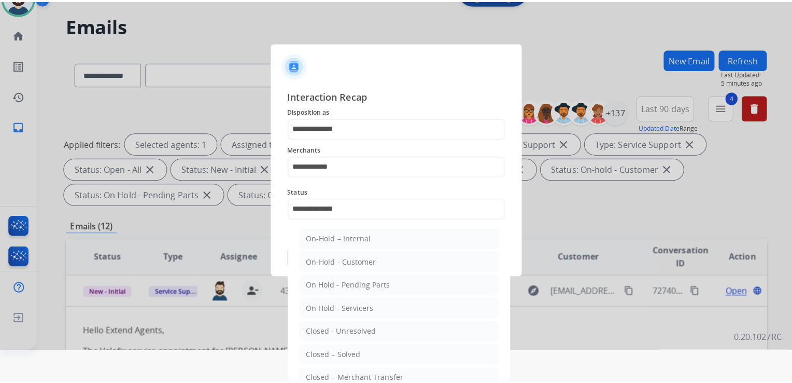
scroll to position [0, 0]
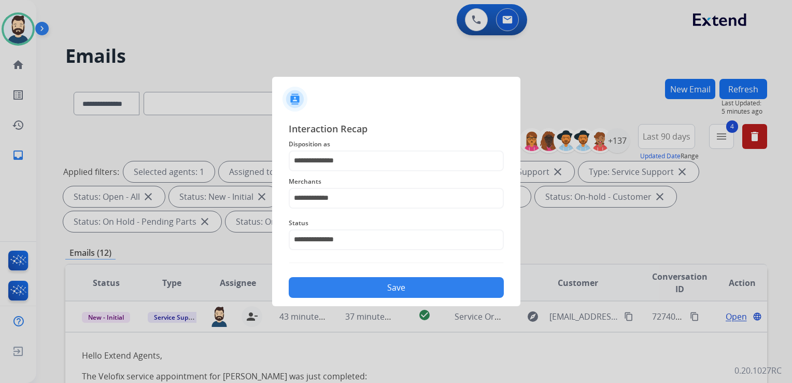
click at [377, 282] on button "Save" at bounding box center [396, 287] width 215 height 21
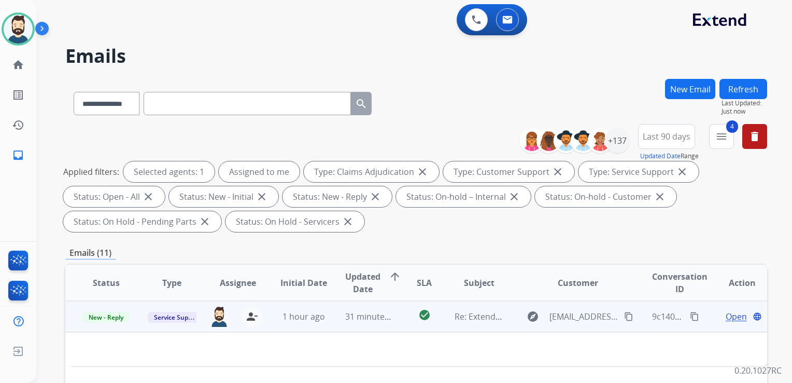
drag, startPoint x: 364, startPoint y: 326, endPoint x: 356, endPoint y: 300, distance: 27.2
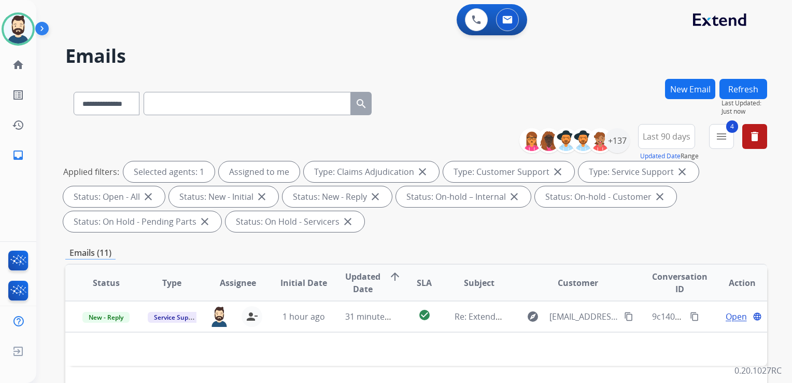
click at [364, 325] on td "31 minutes ago" at bounding box center [362, 316] width 66 height 31
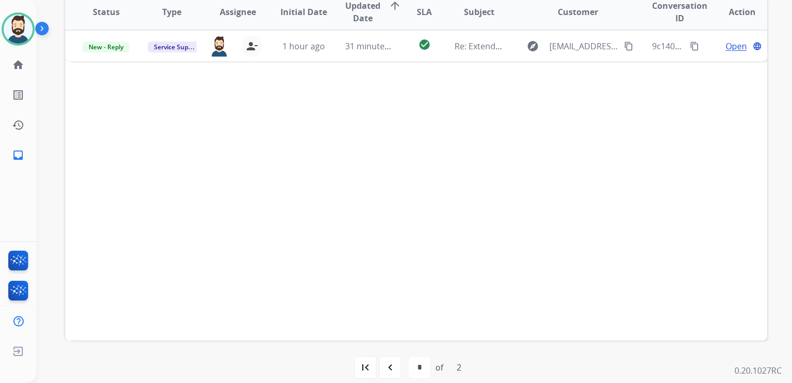
scroll to position [282, 0]
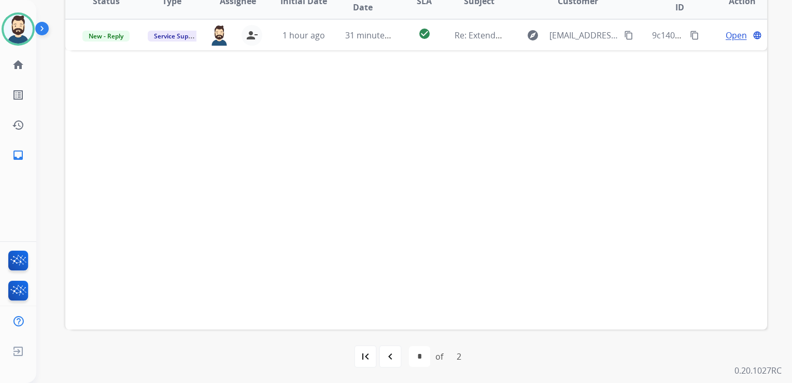
click at [392, 354] on mat-icon "navigate_before" at bounding box center [390, 356] width 12 height 12
select select "*"
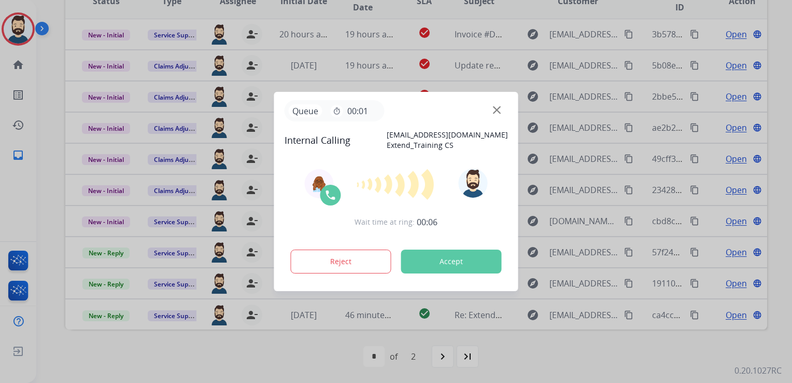
click at [448, 264] on button "Accept" at bounding box center [451, 261] width 101 height 24
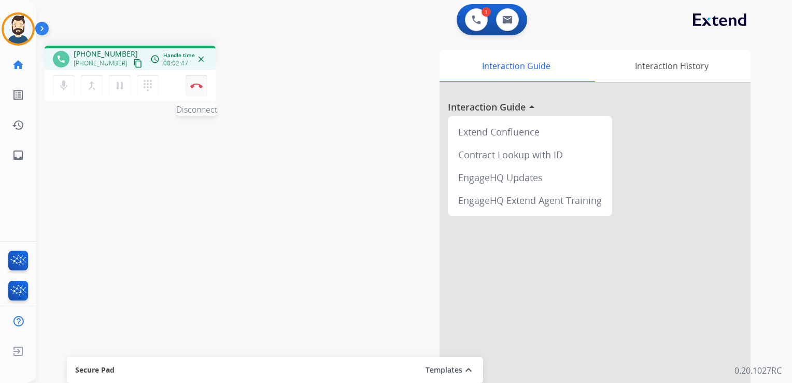
click at [197, 82] on button "Disconnect" at bounding box center [197, 86] width 22 height 22
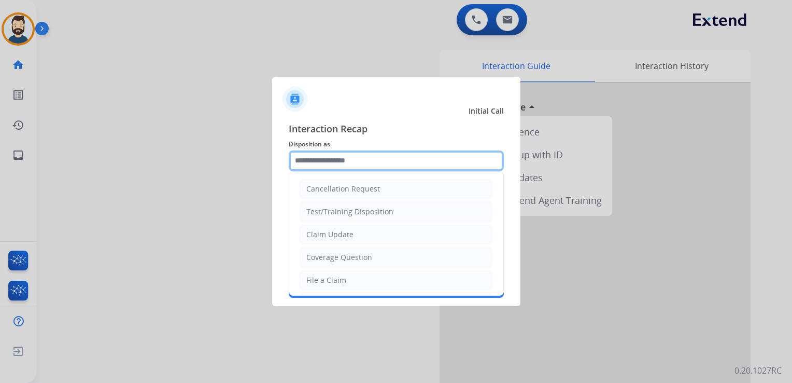
click at [330, 157] on input "text" at bounding box center [396, 160] width 215 height 21
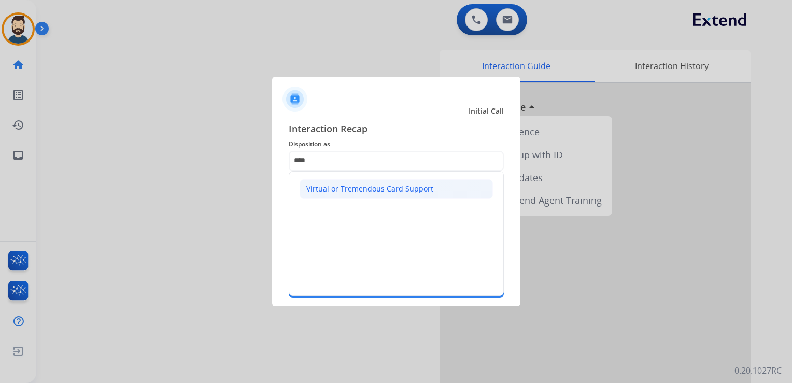
click at [377, 187] on div "Virtual or Tremendous Card Support" at bounding box center [369, 189] width 127 height 10
type input "**********"
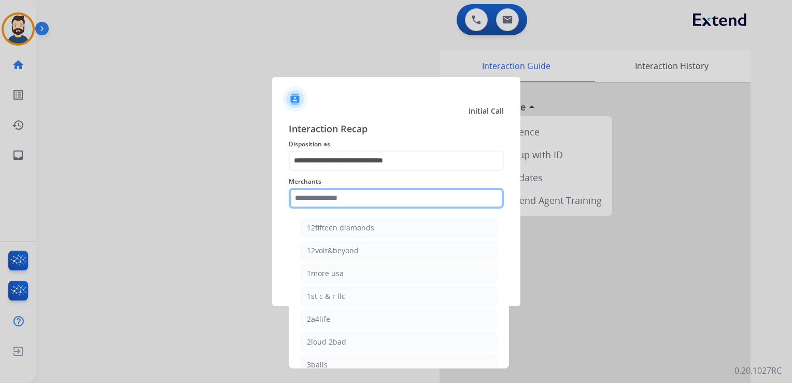
click at [372, 193] on input "text" at bounding box center [396, 198] width 215 height 21
paste input "*********"
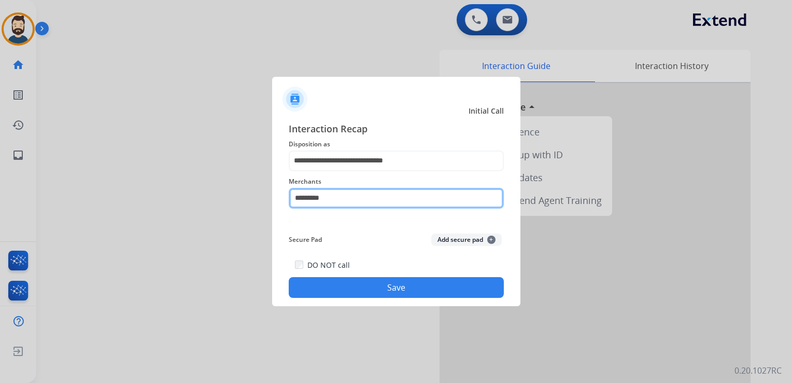
click at [304, 198] on input "*********" at bounding box center [396, 198] width 215 height 21
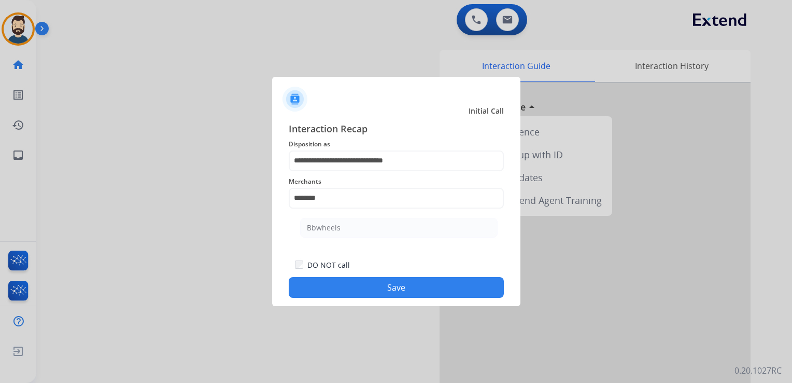
drag, startPoint x: 316, startPoint y: 221, endPoint x: 326, endPoint y: 236, distance: 17.7
click at [316, 222] on li "Bbwheels" at bounding box center [399, 228] width 198 height 20
type input "********"
click at [344, 292] on button "Save" at bounding box center [396, 287] width 215 height 21
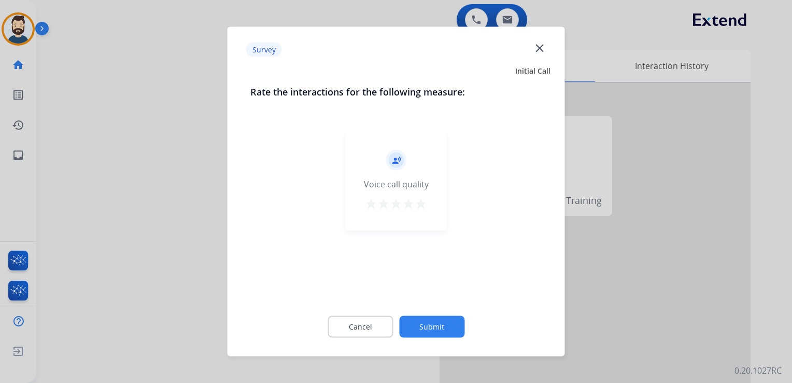
drag, startPoint x: 418, startPoint y: 204, endPoint x: 420, endPoint y: 216, distance: 12.6
click at [419, 204] on mat-icon "star" at bounding box center [421, 204] width 12 height 12
click at [433, 321] on button "Submit" at bounding box center [431, 327] width 65 height 22
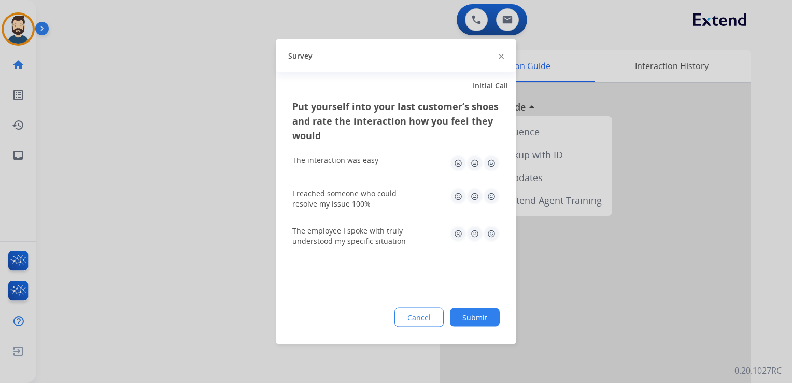
click at [490, 163] on img at bounding box center [491, 163] width 17 height 17
click at [492, 194] on img at bounding box center [491, 196] width 17 height 17
click at [491, 231] on img at bounding box center [491, 234] width 17 height 17
click at [479, 316] on button "Submit" at bounding box center [475, 317] width 50 height 19
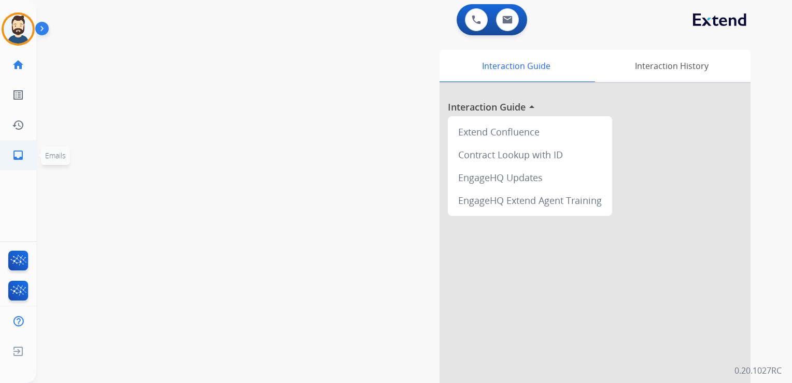
click at [21, 154] on mat-icon "inbox" at bounding box center [18, 155] width 12 height 12
select select "**********"
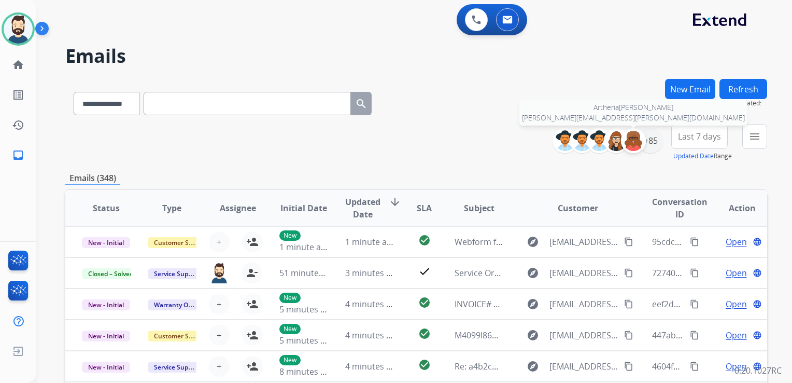
click at [641, 143] on img at bounding box center [633, 140] width 21 height 21
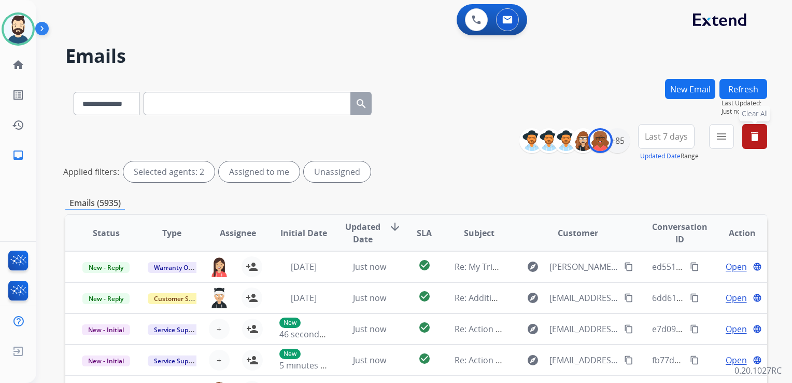
click at [754, 134] on mat-icon "delete" at bounding box center [755, 136] width 12 height 12
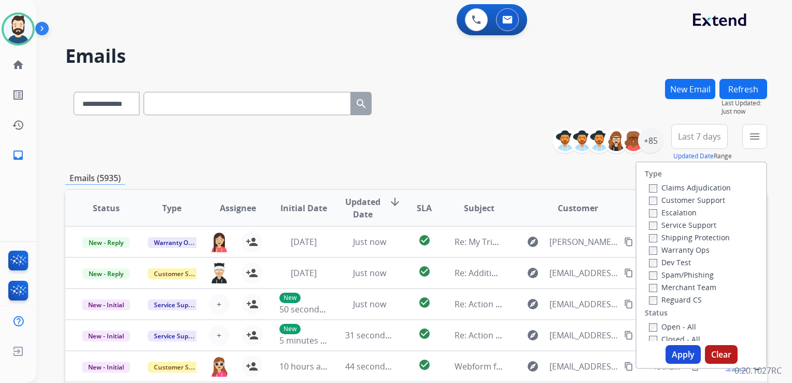
drag, startPoint x: 493, startPoint y: 152, endPoint x: 519, endPoint y: 152, distance: 25.4
click at [496, 152] on div "**********" at bounding box center [416, 142] width 702 height 37
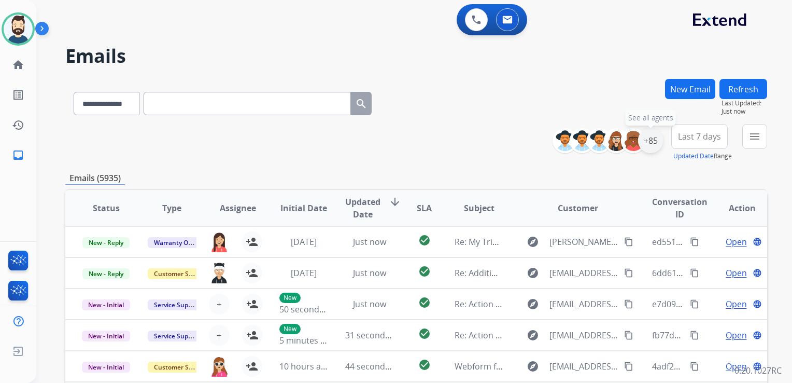
click at [651, 144] on div "+85" at bounding box center [650, 140] width 25 height 25
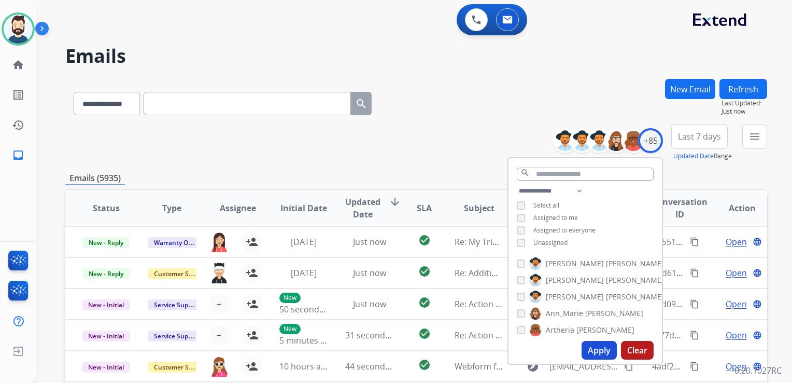
click at [589, 346] on button "Apply" at bounding box center [599, 350] width 35 height 19
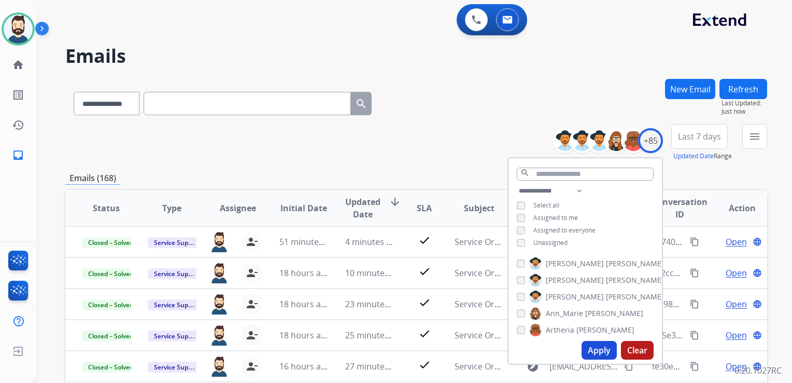
click at [692, 138] on span "Last 7 days" at bounding box center [699, 136] width 43 height 4
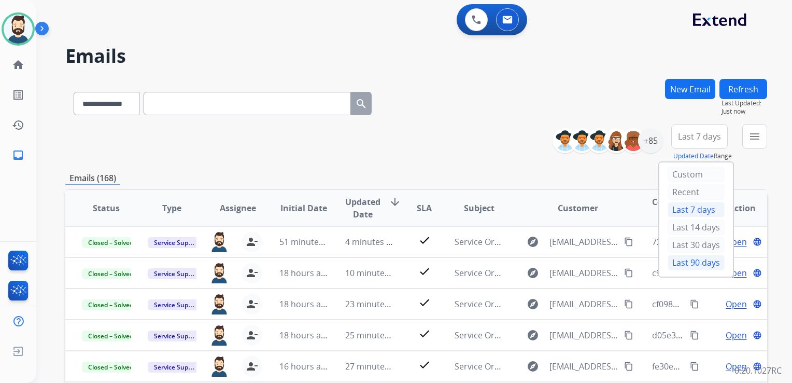
click at [698, 260] on div "Last 90 days" at bounding box center [696, 263] width 57 height 16
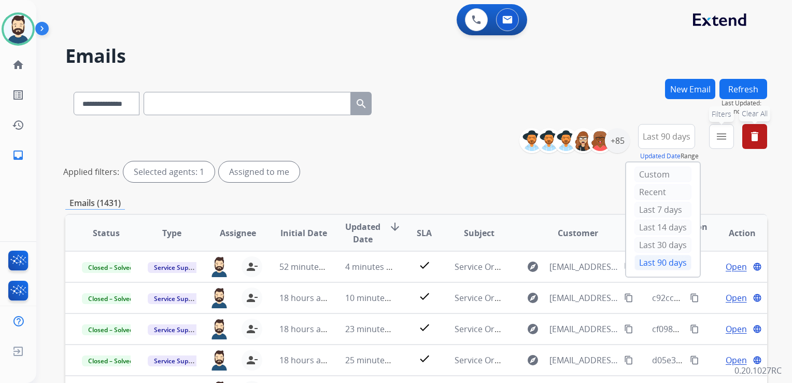
click at [722, 136] on mat-icon "menu" at bounding box center [722, 136] width 12 height 12
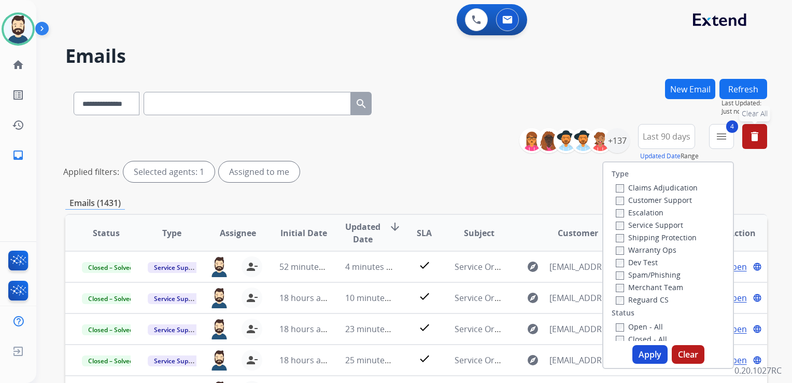
drag, startPoint x: 640, startPoint y: 355, endPoint x: 654, endPoint y: 345, distance: 17.3
click at [640, 355] on button "Apply" at bounding box center [650, 354] width 35 height 19
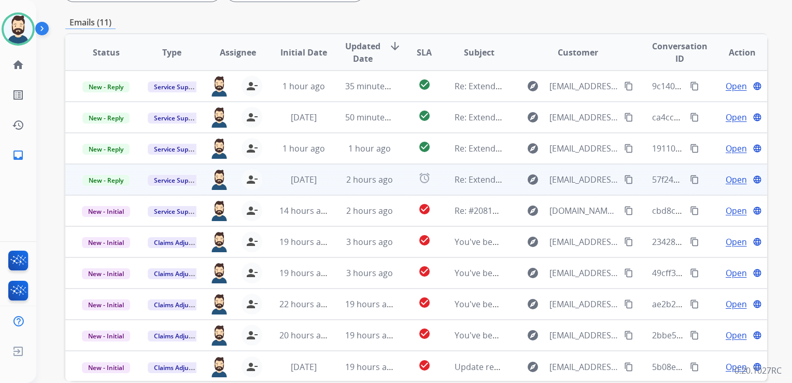
scroll to position [207, 0]
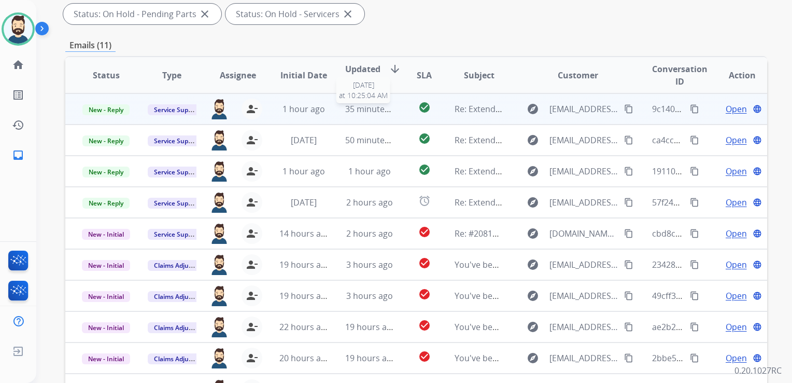
click at [384, 113] on span "35 minutes ago" at bounding box center [375, 108] width 60 height 11
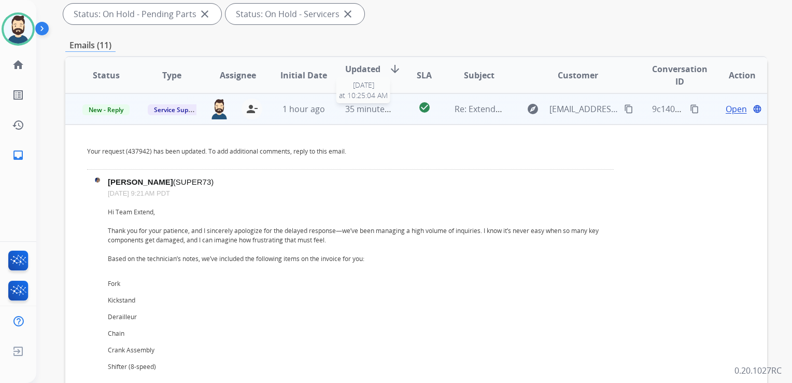
click at [380, 112] on span "35 minutes ago" at bounding box center [375, 108] width 60 height 11
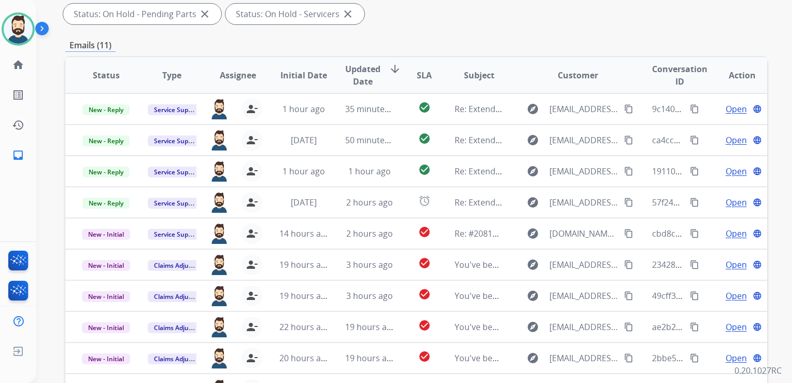
click at [359, 67] on span "Updated Date" at bounding box center [362, 75] width 35 height 25
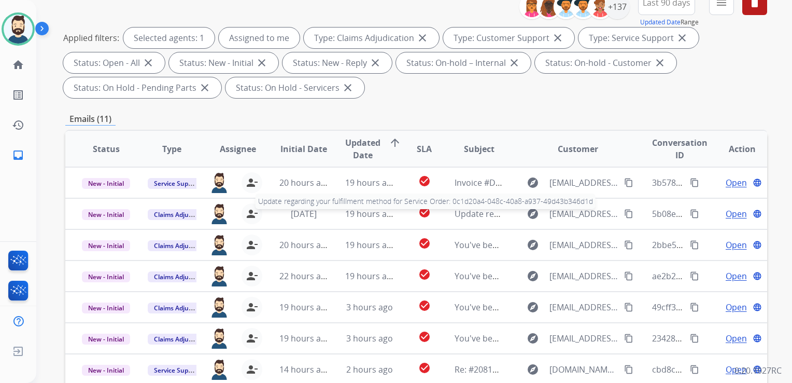
scroll to position [126, 0]
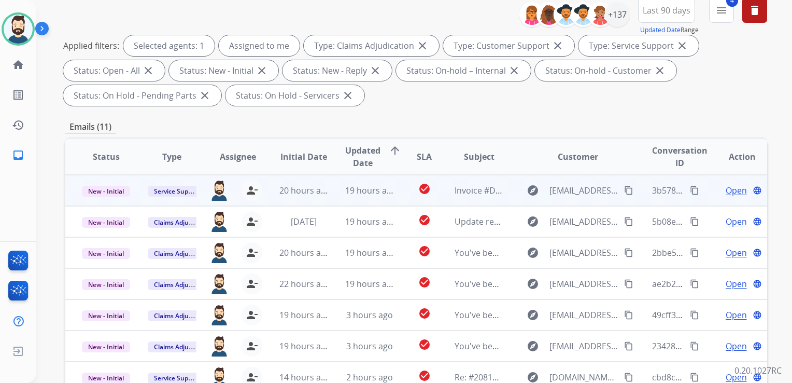
click at [382, 196] on td "19 hours ago" at bounding box center [362, 190] width 66 height 31
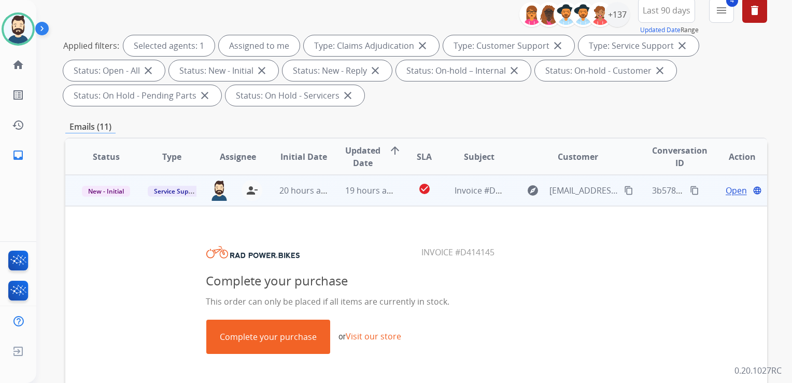
click at [726, 190] on span "Open" at bounding box center [736, 190] width 21 height 12
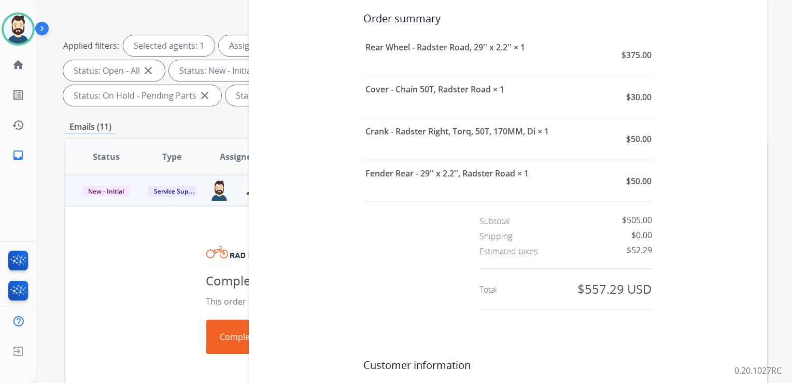
scroll to position [415, 0]
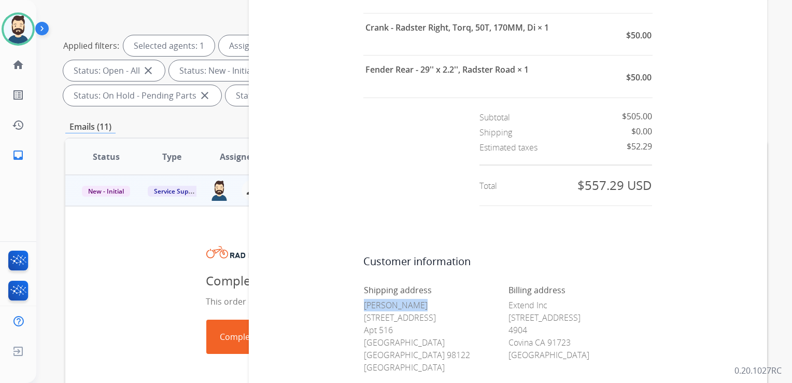
drag, startPoint x: 361, startPoint y: 304, endPoint x: 409, endPoint y: 304, distance: 47.7
click at [409, 304] on p "[PERSON_NAME] [STREET_ADDRESS]" at bounding box center [436, 336] width 144 height 75
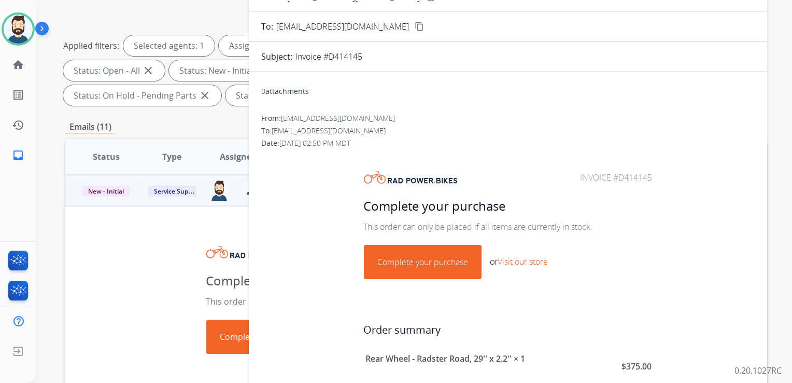
scroll to position [0, 0]
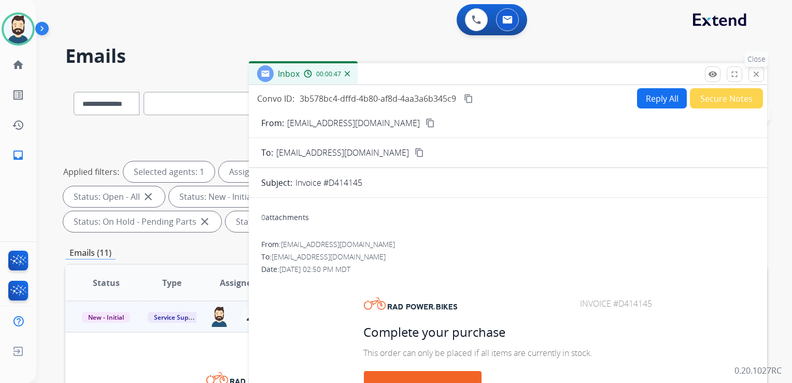
click at [761, 72] on mat-icon "close" at bounding box center [756, 73] width 9 height 9
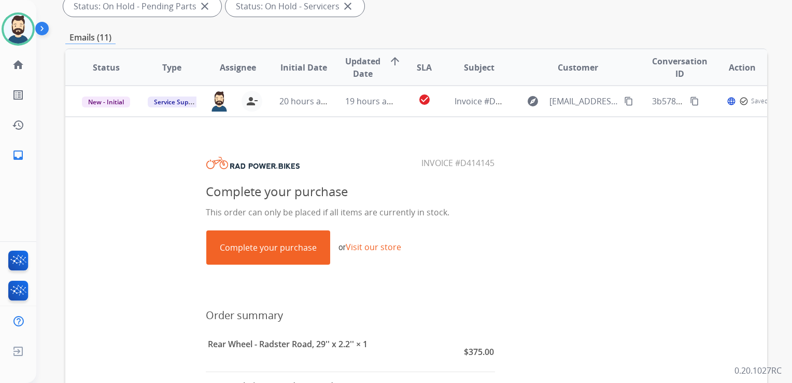
scroll to position [259, 0]
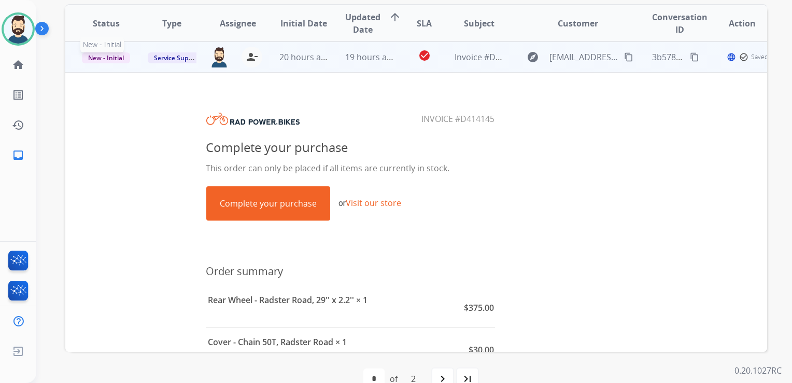
click at [122, 55] on span "New - Initial" at bounding box center [106, 57] width 48 height 11
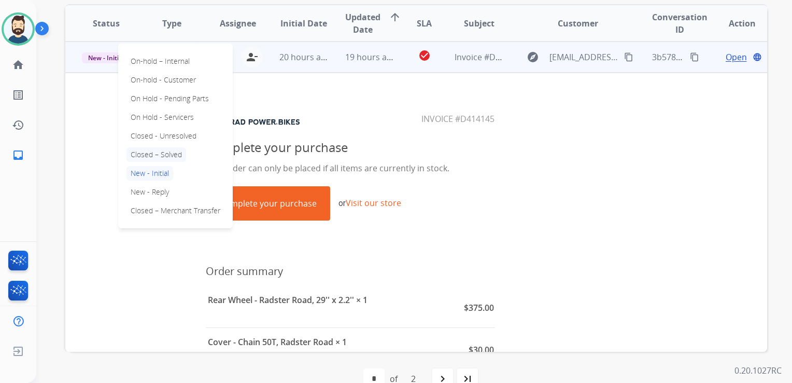
click at [147, 152] on p "Closed – Solved" at bounding box center [157, 154] width 60 height 15
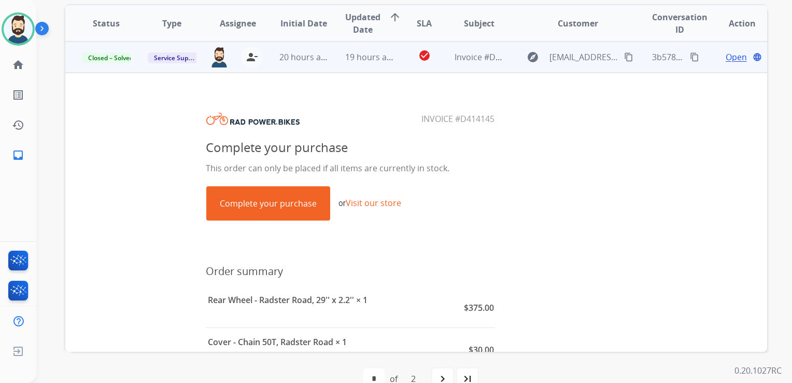
click at [295, 69] on td "20 hours ago" at bounding box center [296, 56] width 66 height 31
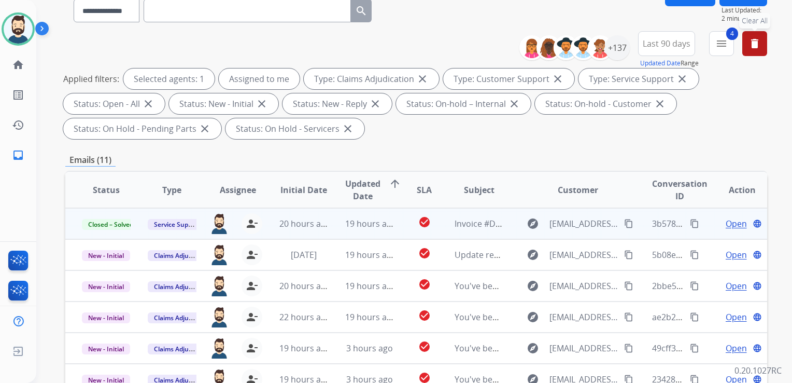
scroll to position [52, 0]
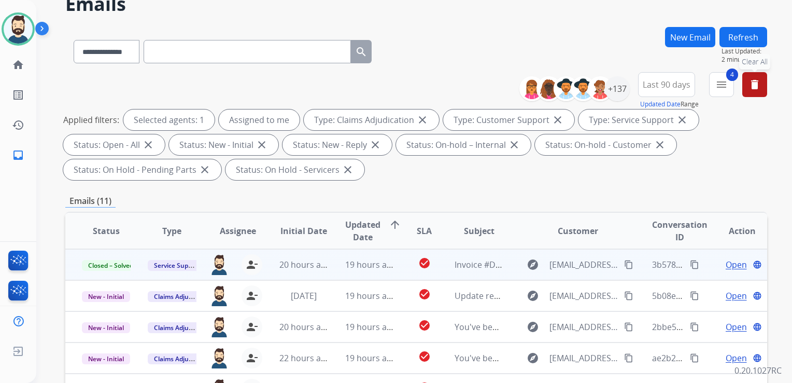
click at [738, 35] on button "Refresh" at bounding box center [744, 37] width 48 height 20
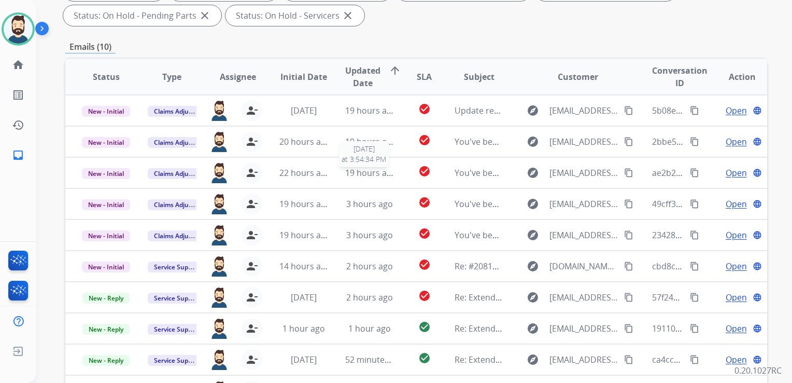
scroll to position [156, 0]
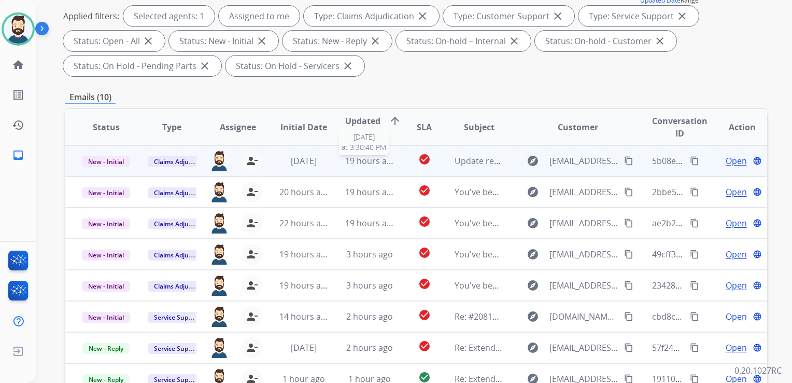
drag, startPoint x: 383, startPoint y: 165, endPoint x: 347, endPoint y: 175, distance: 37.1
click at [383, 164] on span "19 hours ago" at bounding box center [370, 160] width 51 height 11
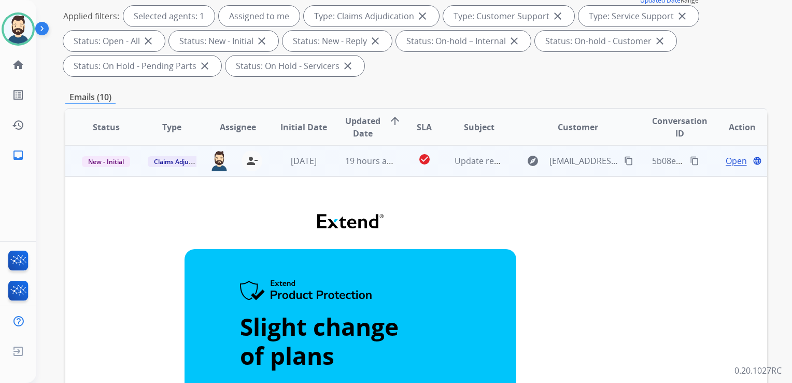
click at [726, 163] on span "Open" at bounding box center [736, 161] width 21 height 12
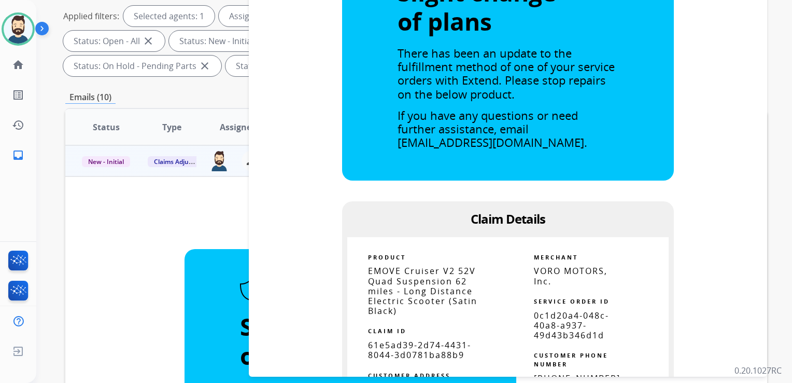
scroll to position [415, 0]
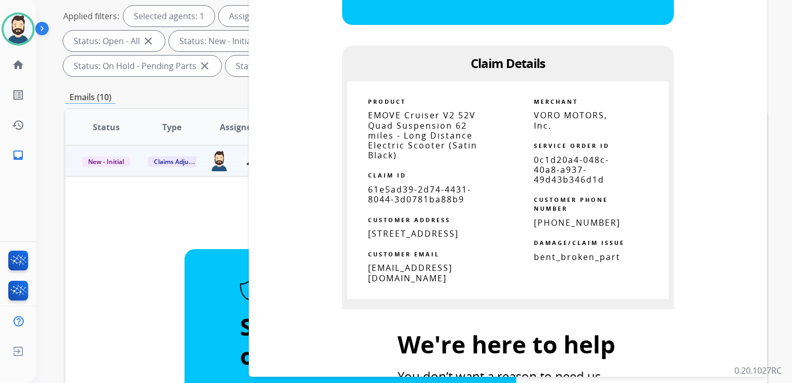
click at [384, 184] on span "61e5ad39-2d74-4431-8044-3d0781ba88b9" at bounding box center [419, 194] width 103 height 21
click at [384, 185] on span "61e5ad39-2d74-4431-8044-3d0781ba88b9" at bounding box center [419, 194] width 103 height 21
click at [383, 187] on span "61e5ad39-2d74-4431-8044-3d0781ba88b9" at bounding box center [419, 194] width 103 height 21
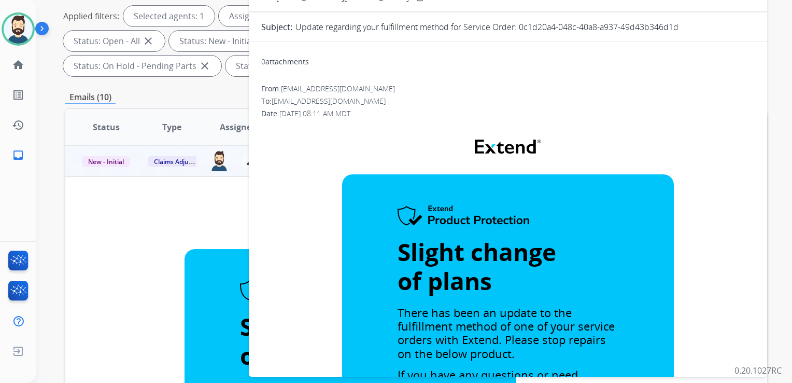
scroll to position [0, 0]
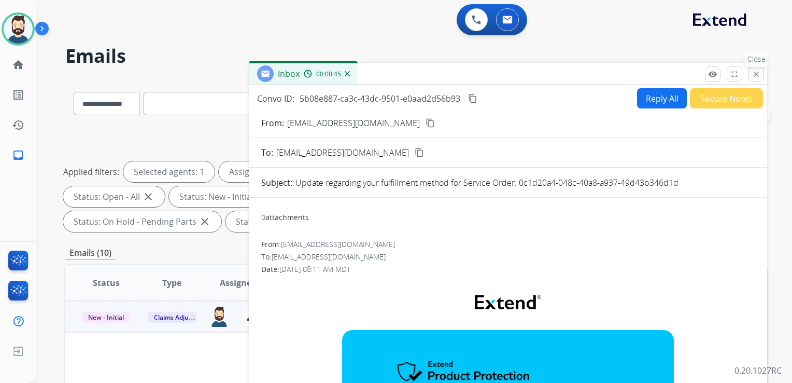
click at [755, 79] on button "close Close" at bounding box center [757, 74] width 16 height 16
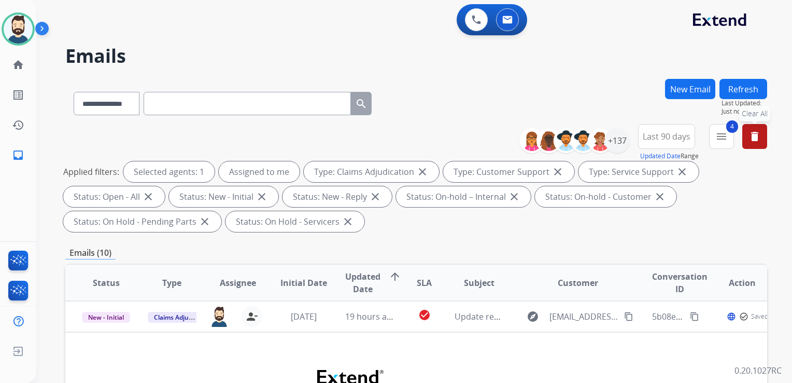
scroll to position [104, 0]
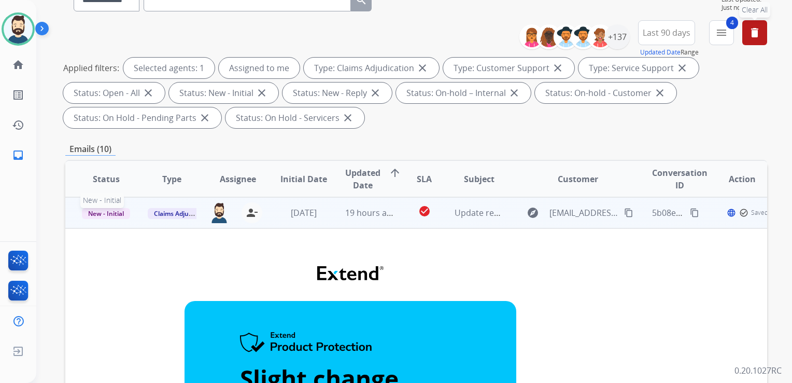
drag, startPoint x: 114, startPoint y: 211, endPoint x: 104, endPoint y: 229, distance: 21.1
click at [114, 211] on span "New - Initial" at bounding box center [106, 213] width 48 height 11
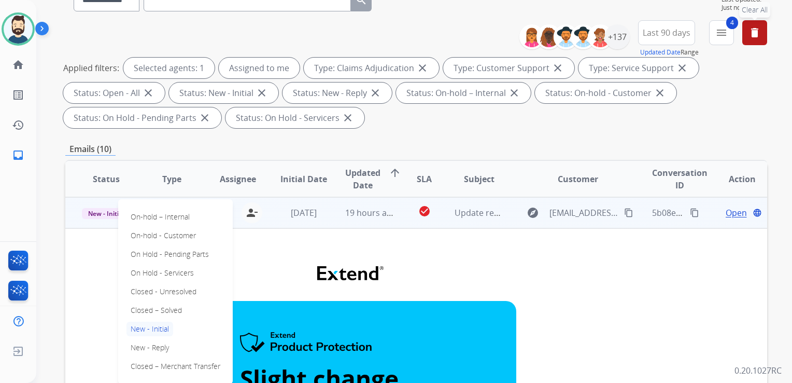
drag, startPoint x: 170, startPoint y: 309, endPoint x: 181, endPoint y: 296, distance: 17.3
click at [172, 308] on p "Closed – Solved" at bounding box center [157, 310] width 60 height 15
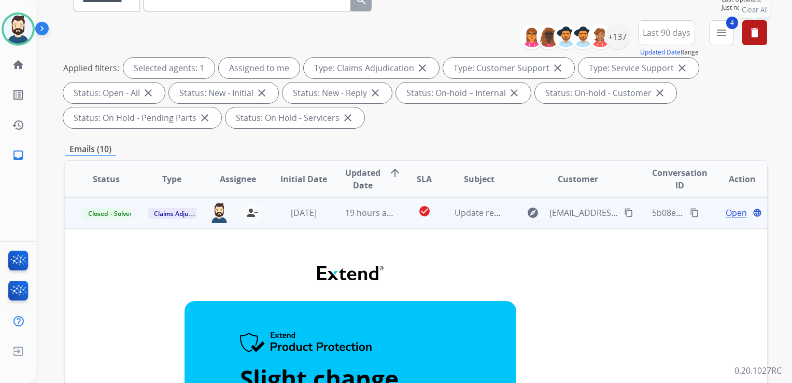
click at [310, 225] on td "[DATE]" at bounding box center [296, 212] width 66 height 31
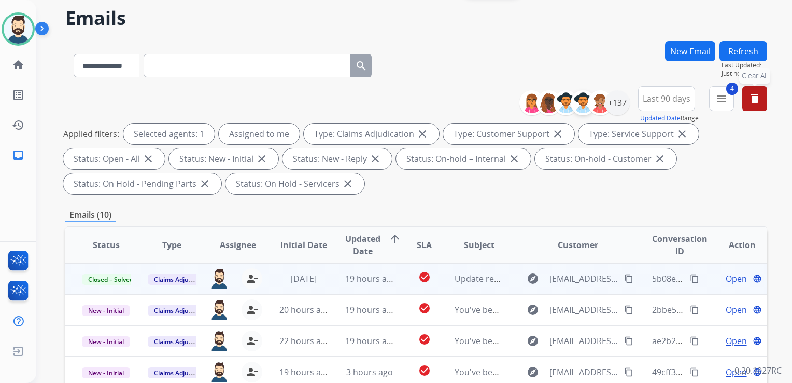
scroll to position [0, 0]
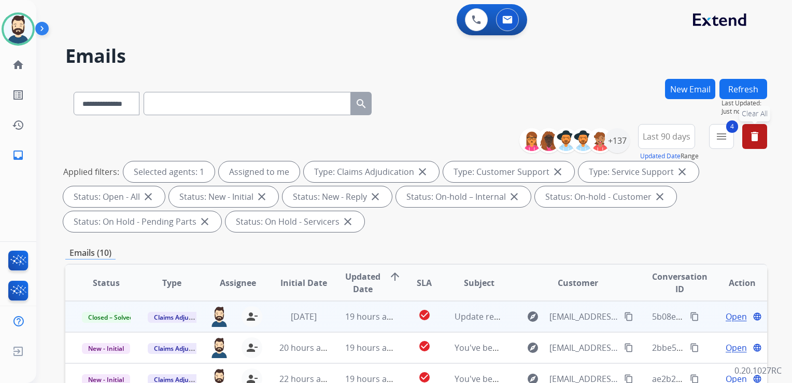
click at [737, 86] on button "Refresh" at bounding box center [744, 89] width 48 height 20
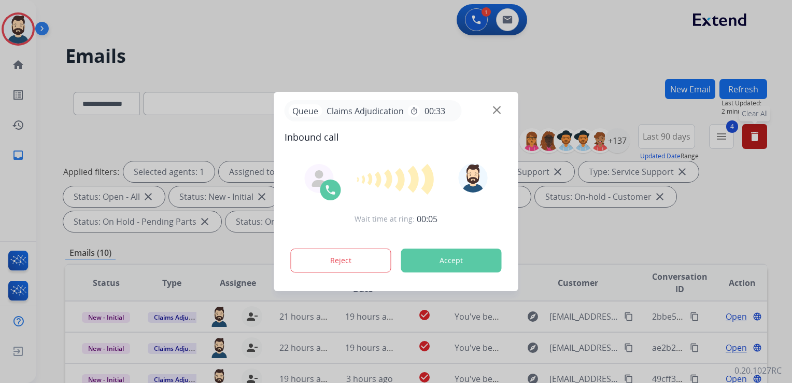
click at [423, 260] on button "Accept" at bounding box center [451, 260] width 101 height 24
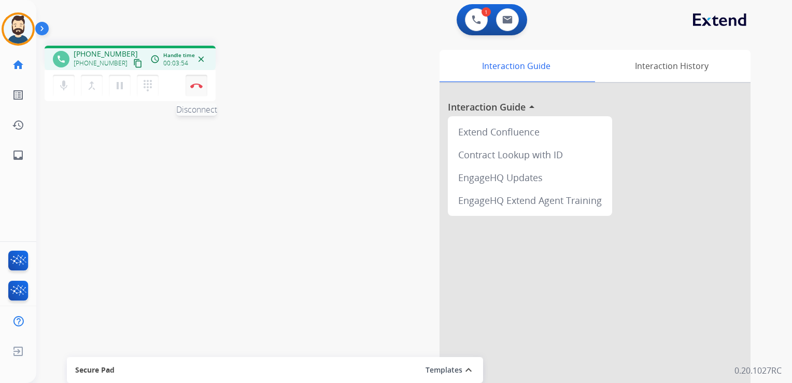
click at [194, 94] on button "Disconnect" at bounding box center [197, 86] width 22 height 22
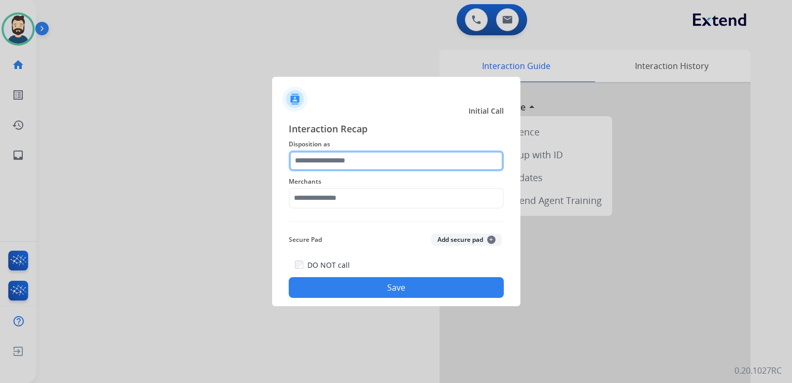
click at [353, 162] on input "text" at bounding box center [396, 160] width 215 height 21
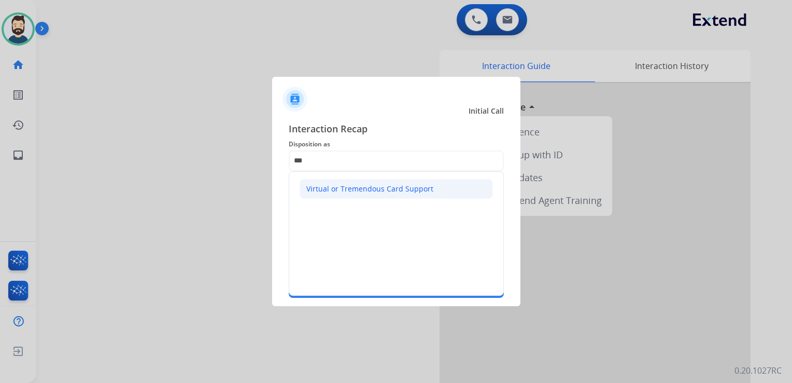
drag, startPoint x: 338, startPoint y: 190, endPoint x: 351, endPoint y: 198, distance: 15.0
click at [339, 190] on div "Virtual or Tremendous Card Support" at bounding box center [369, 189] width 127 height 10
type input "**********"
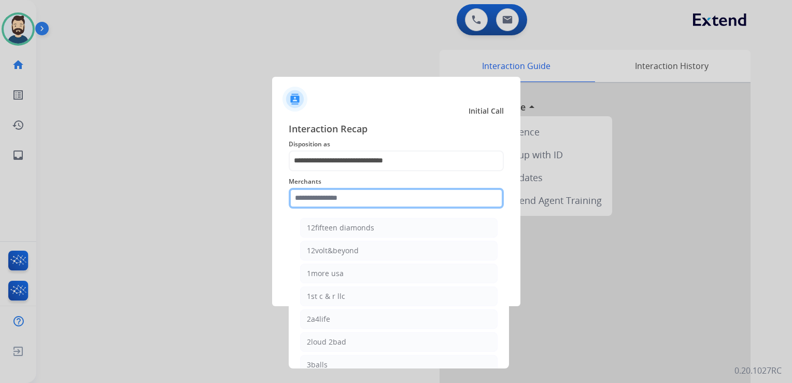
click at [336, 198] on input "text" at bounding box center [396, 198] width 215 height 21
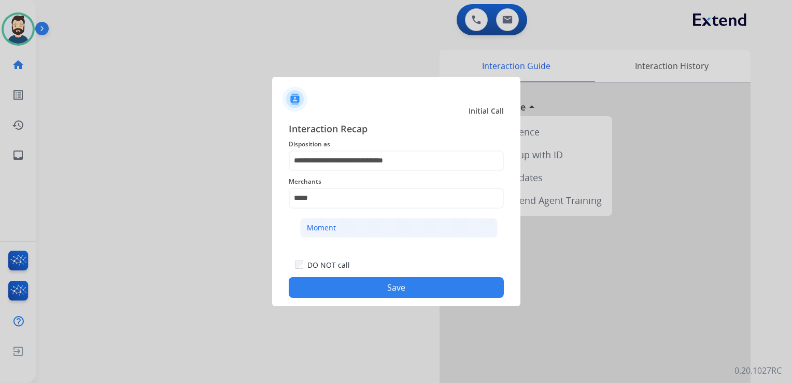
click at [326, 231] on div "Moment" at bounding box center [321, 227] width 29 height 10
type input "******"
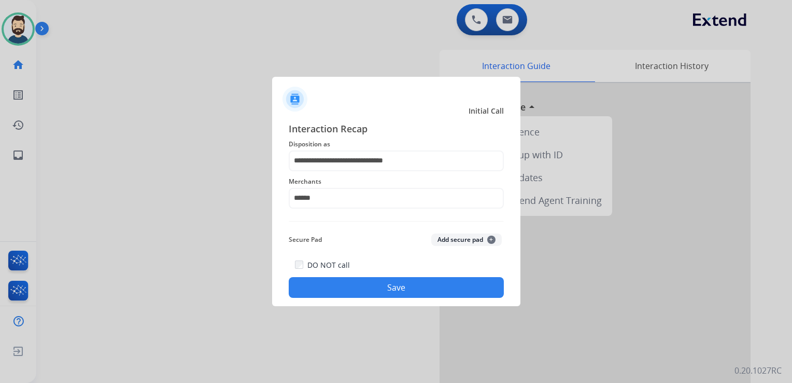
click at [359, 283] on button "Save" at bounding box center [396, 287] width 215 height 21
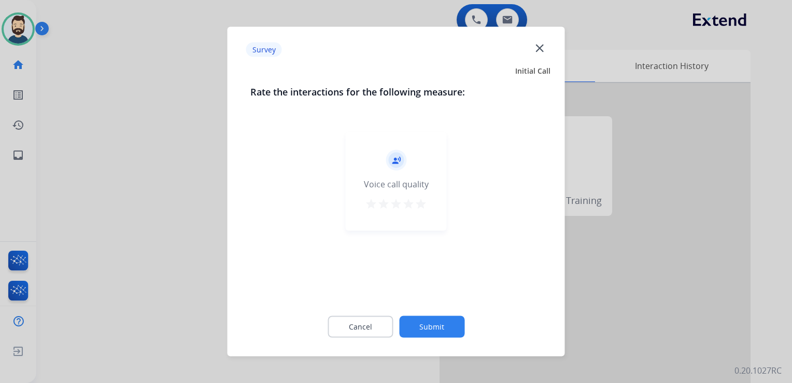
drag, startPoint x: 422, startPoint y: 206, endPoint x: 431, endPoint y: 237, distance: 32.1
click at [422, 206] on mat-icon "star" at bounding box center [421, 204] width 12 height 12
drag, startPoint x: 432, startPoint y: 328, endPoint x: 434, endPoint y: 321, distance: 7.1
click at [434, 321] on button "Submit" at bounding box center [431, 327] width 65 height 22
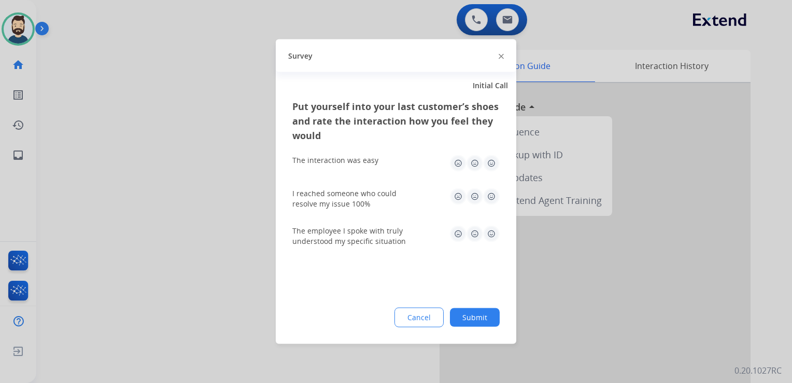
drag, startPoint x: 489, startPoint y: 159, endPoint x: 493, endPoint y: 172, distance: 13.6
click at [490, 160] on img at bounding box center [491, 163] width 17 height 17
click at [493, 198] on img at bounding box center [491, 196] width 17 height 17
click at [492, 233] on img at bounding box center [491, 234] width 17 height 17
drag, startPoint x: 482, startPoint y: 314, endPoint x: 475, endPoint y: 313, distance: 6.9
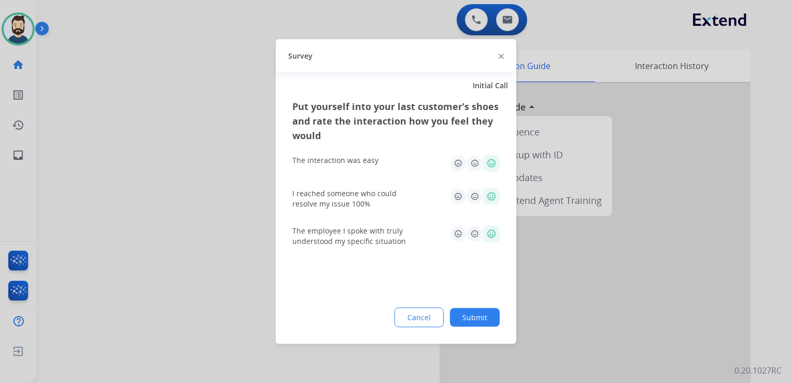
click at [479, 315] on button "Submit" at bounding box center [475, 317] width 50 height 19
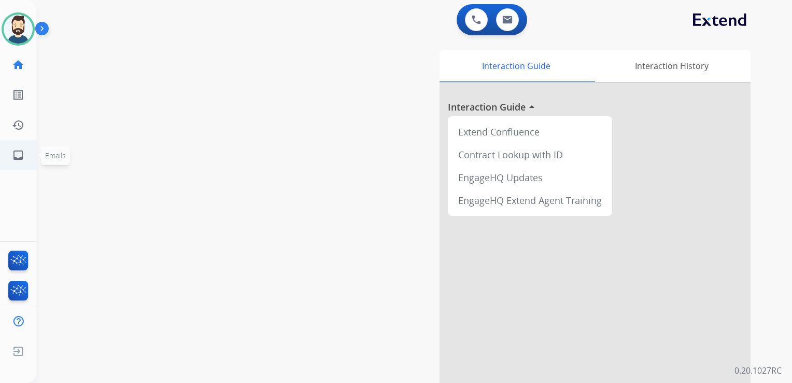
drag, startPoint x: 188, startPoint y: 160, endPoint x: 30, endPoint y: 161, distance: 158.2
click at [178, 160] on div "swap_horiz Break voice bridge close_fullscreen Connect 3-Way Call merge_type Se…" at bounding box center [401, 253] width 731 height 433
click at [21, 156] on mat-icon "inbox" at bounding box center [18, 155] width 12 height 12
select select "**********"
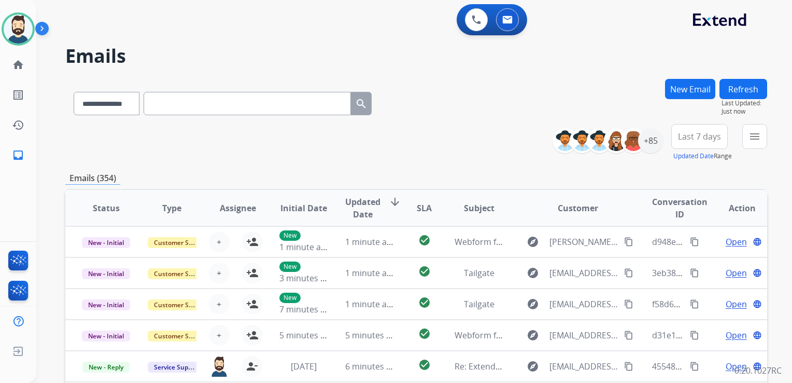
scroll to position [52, 0]
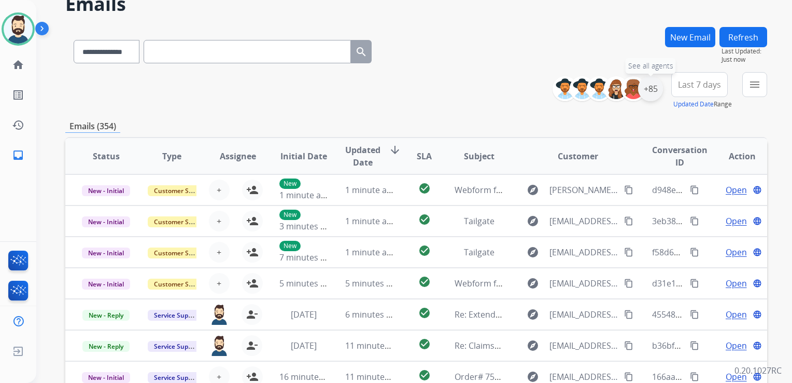
click at [658, 91] on div "+85" at bounding box center [650, 88] width 25 height 25
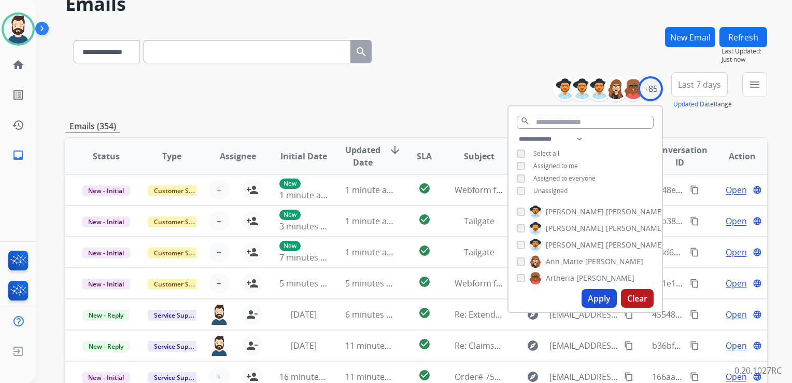
drag, startPoint x: 602, startPoint y: 296, endPoint x: 650, endPoint y: 96, distance: 205.4
click at [602, 297] on button "Apply" at bounding box center [599, 298] width 35 height 19
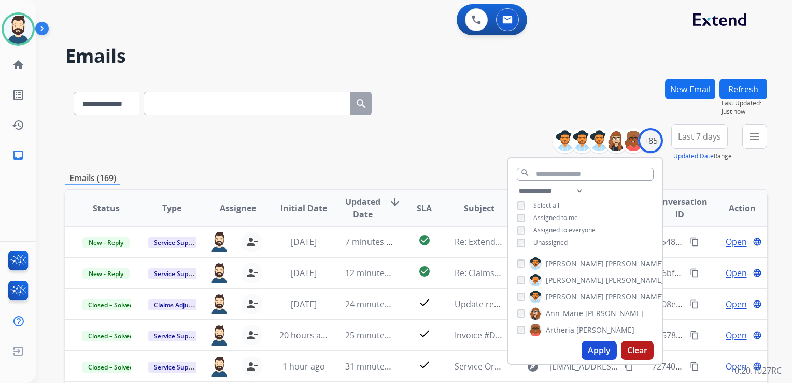
click at [692, 126] on button "Last 7 days" at bounding box center [700, 136] width 57 height 25
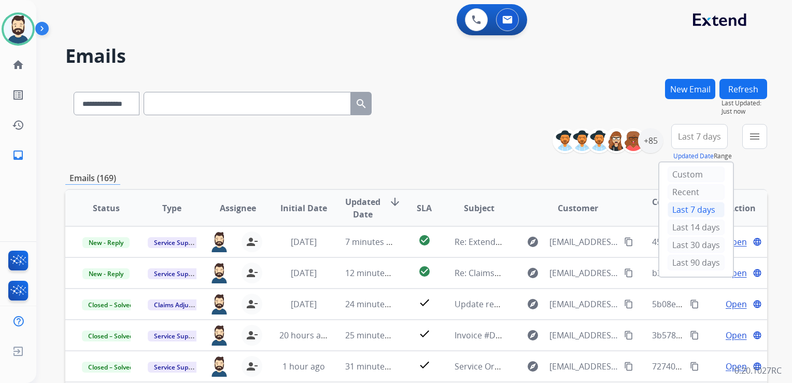
click at [687, 260] on div "Last 90 days" at bounding box center [696, 263] width 57 height 16
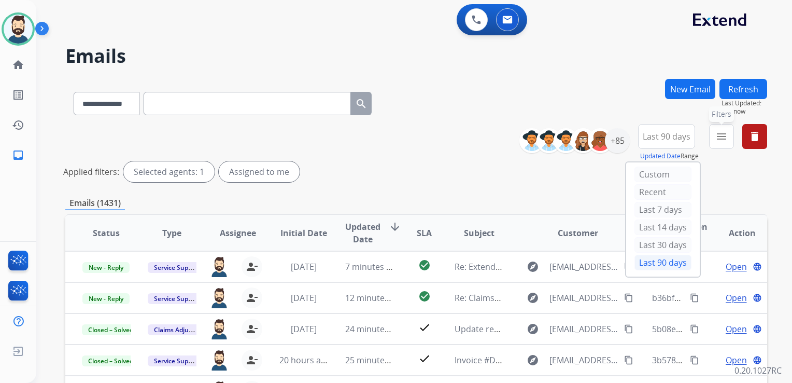
click at [724, 140] on mat-icon "menu" at bounding box center [722, 136] width 12 height 12
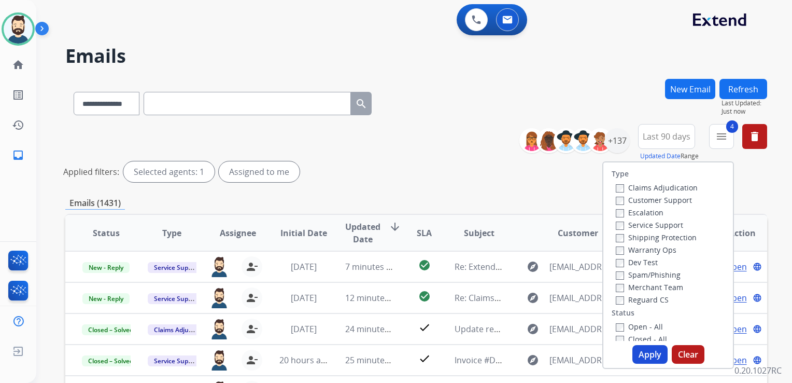
click at [645, 350] on button "Apply" at bounding box center [650, 354] width 35 height 19
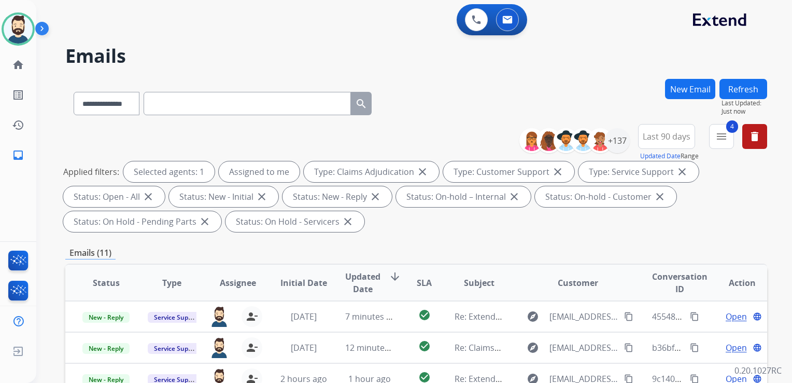
click at [367, 280] on span "Updated Date" at bounding box center [362, 282] width 35 height 25
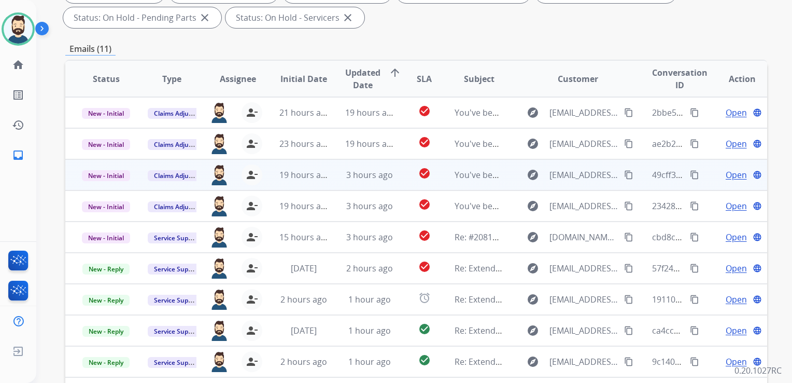
scroll to position [259, 0]
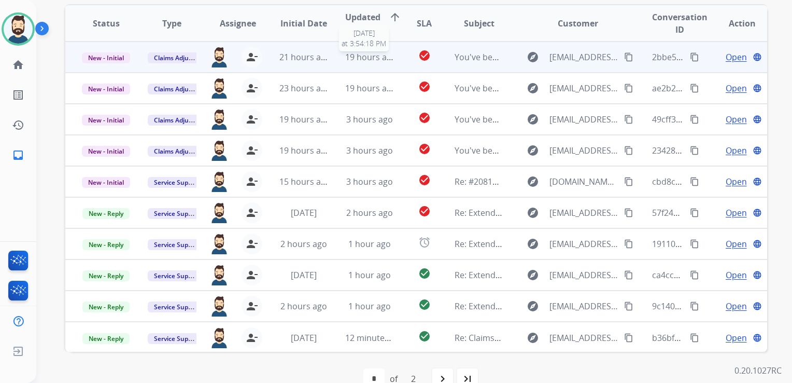
click at [365, 60] on span "19 hours ago" at bounding box center [370, 56] width 51 height 11
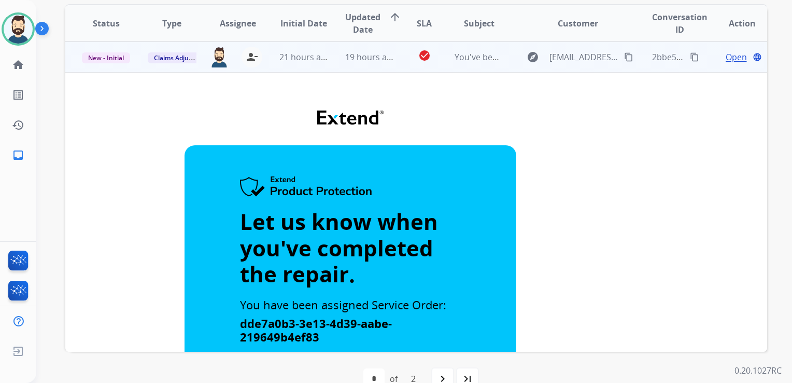
click at [726, 60] on span "Open" at bounding box center [736, 57] width 21 height 12
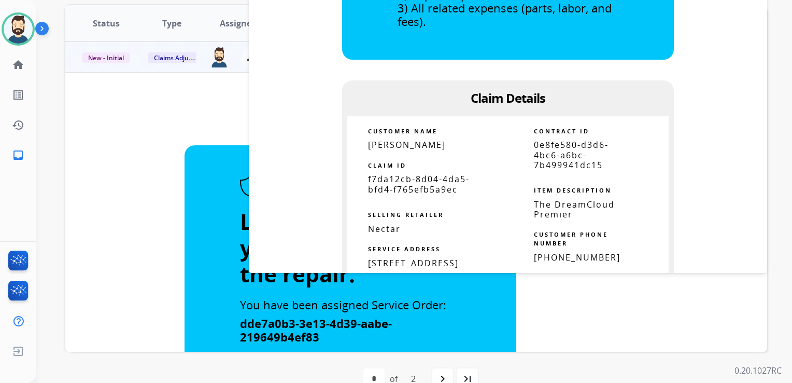
scroll to position [415, 0]
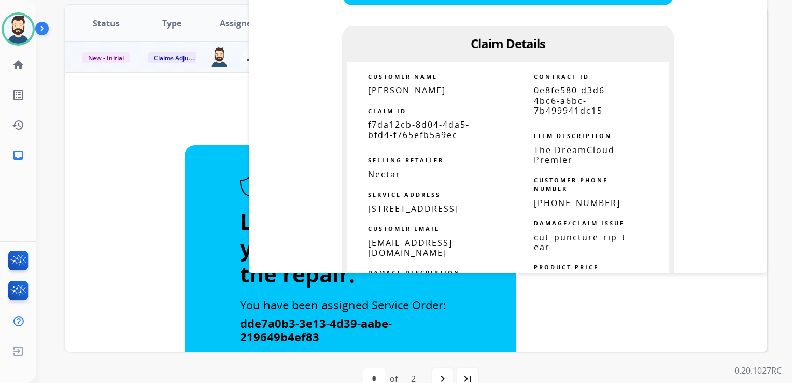
click at [431, 135] on span "f7da12cb-8d04-4da5-bfd4-f765efb5a9ec" at bounding box center [419, 129] width 102 height 21
click at [430, 135] on span "f7da12cb-8d04-4da5-bfd4-f765efb5a9ec" at bounding box center [419, 129] width 102 height 21
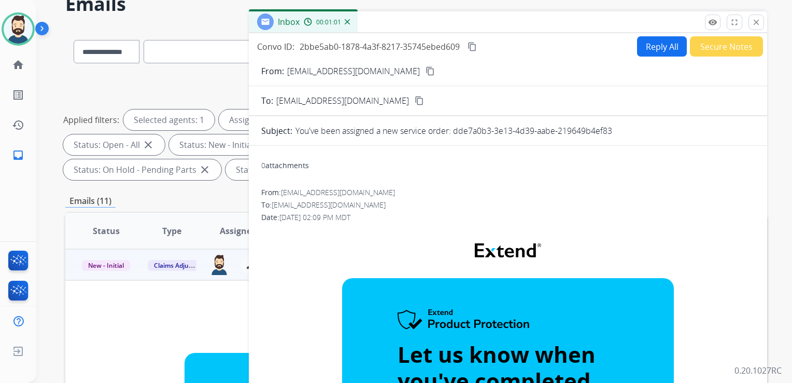
scroll to position [0, 0]
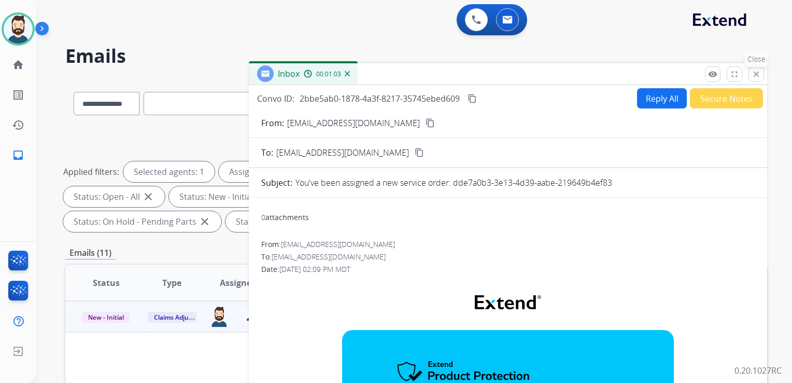
click at [753, 76] on mat-icon "close" at bounding box center [756, 73] width 9 height 9
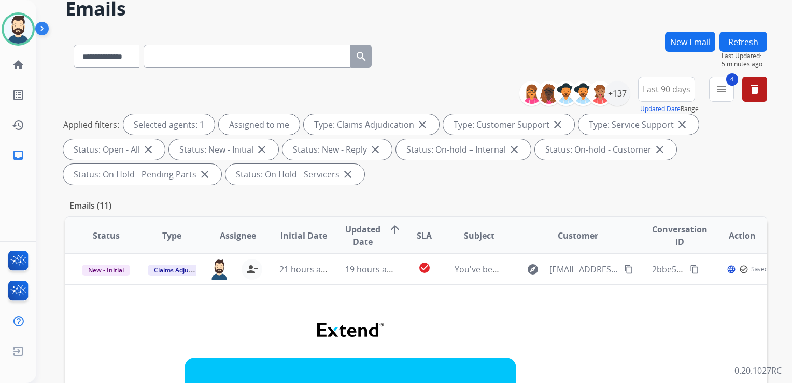
scroll to position [156, 0]
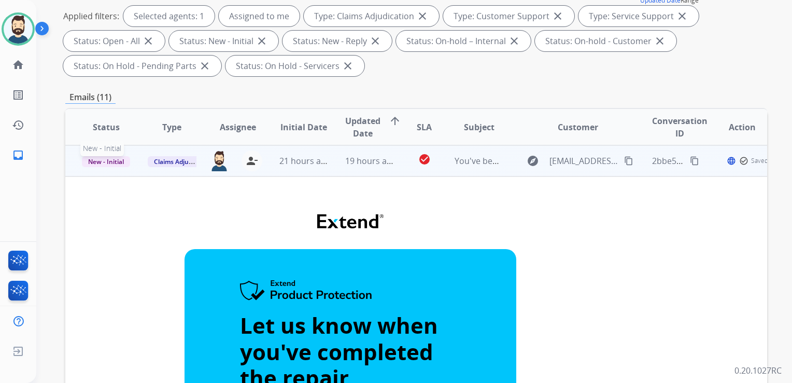
click at [106, 162] on span "New - Initial" at bounding box center [106, 161] width 48 height 11
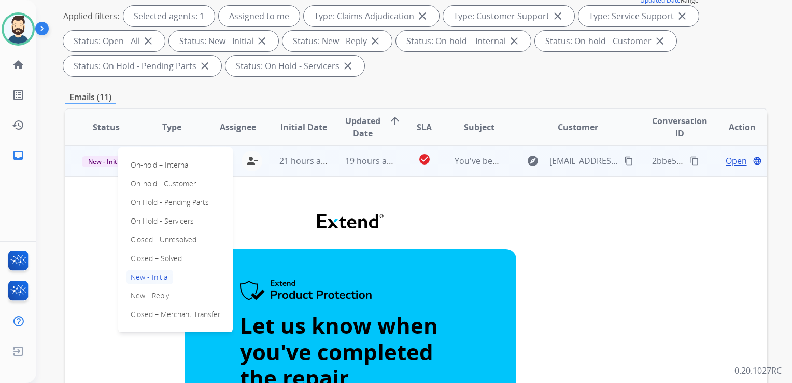
drag, startPoint x: 164, startPoint y: 256, endPoint x: 179, endPoint y: 244, distance: 19.2
click at [167, 256] on p "Closed – Solved" at bounding box center [157, 258] width 60 height 15
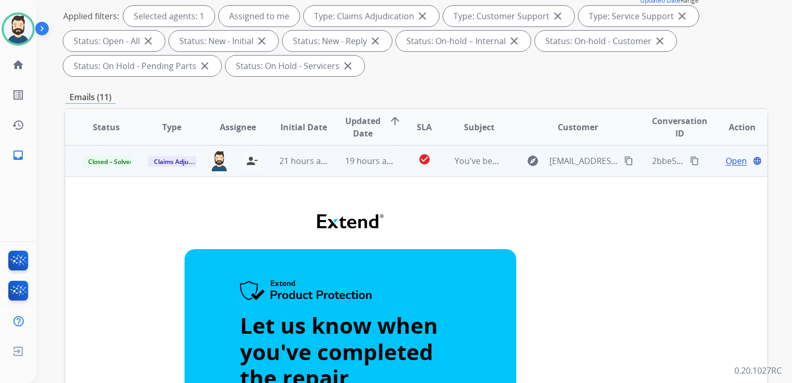
click at [267, 171] on td "21 hours ago" at bounding box center [296, 160] width 66 height 31
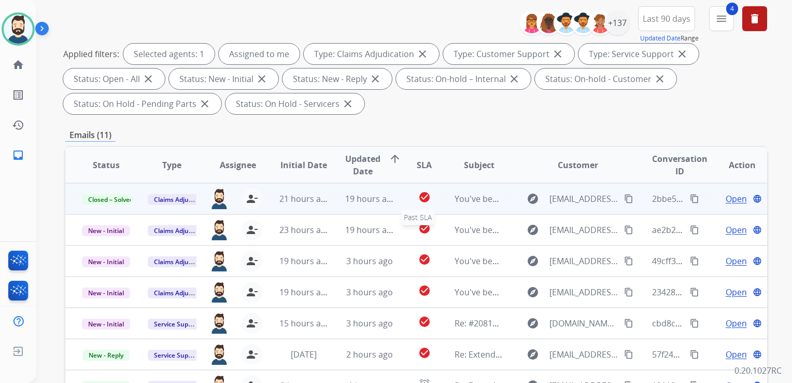
scroll to position [0, 0]
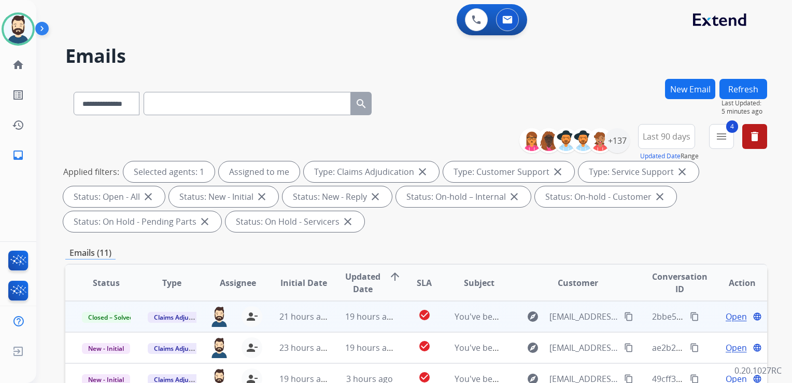
click at [740, 88] on button "Refresh" at bounding box center [744, 89] width 48 height 20
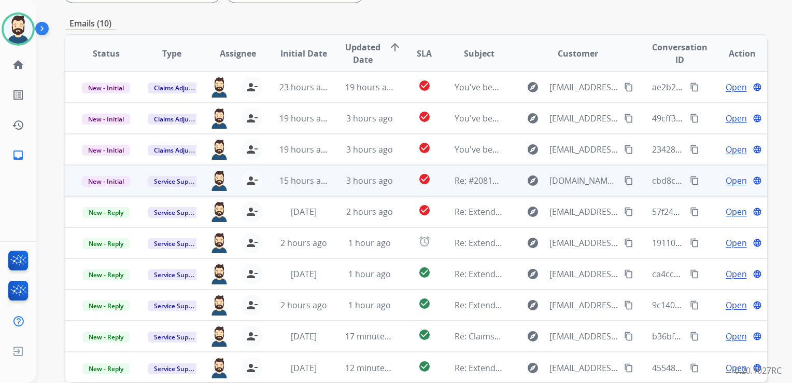
scroll to position [259, 0]
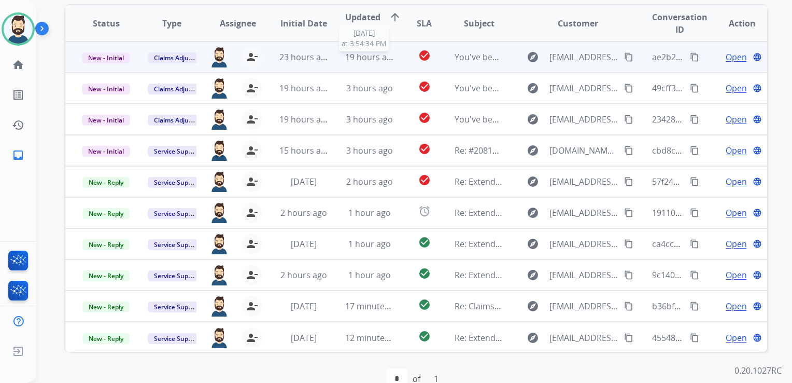
click at [366, 58] on span "19 hours ago" at bounding box center [370, 56] width 51 height 11
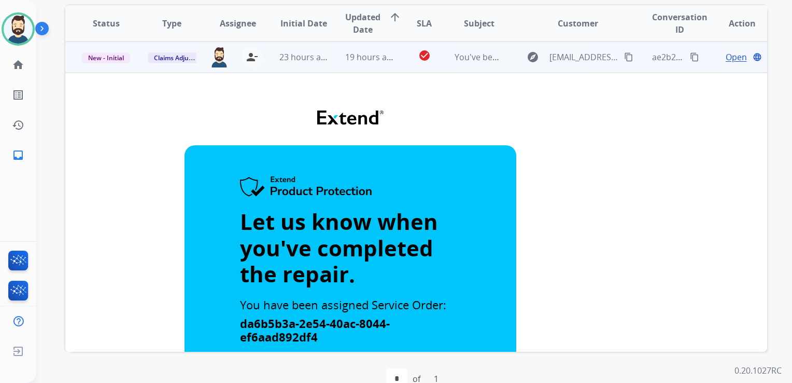
click at [729, 60] on span "Open" at bounding box center [736, 57] width 21 height 12
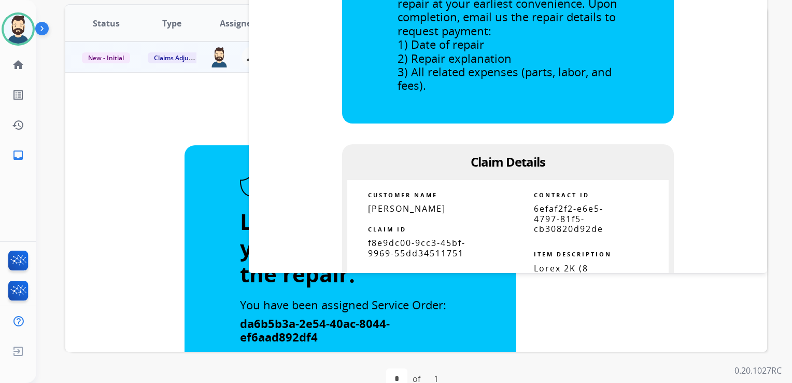
scroll to position [363, 0]
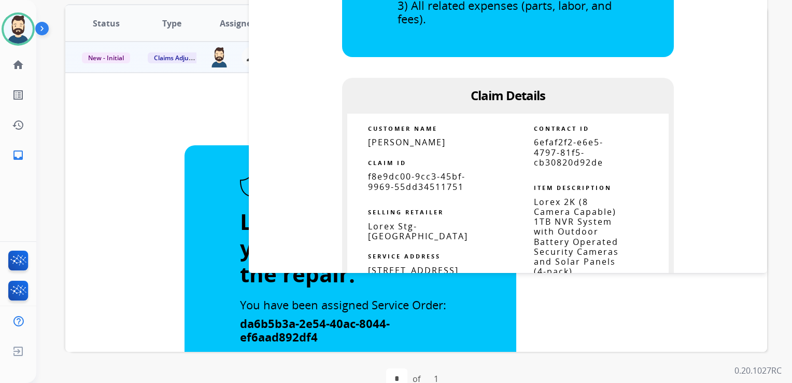
click at [411, 176] on span "f8e9dc00-9cc3-45bf-9969-55dd34511751" at bounding box center [416, 181] width 97 height 21
click at [411, 175] on span "f8e9dc00-9cc3-45bf-9969-55dd34511751" at bounding box center [416, 181] width 97 height 21
drag, startPoint x: 365, startPoint y: 142, endPoint x: 464, endPoint y: 142, distance: 99.6
click at [464, 142] on td "[PERSON_NAME]" at bounding box center [427, 142] width 161 height 10
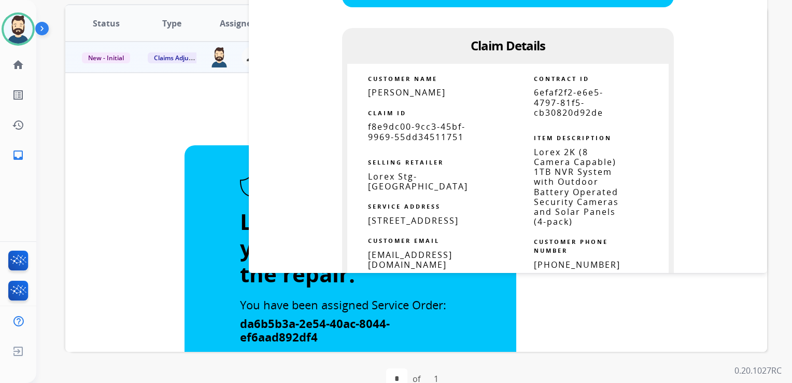
scroll to position [467, 0]
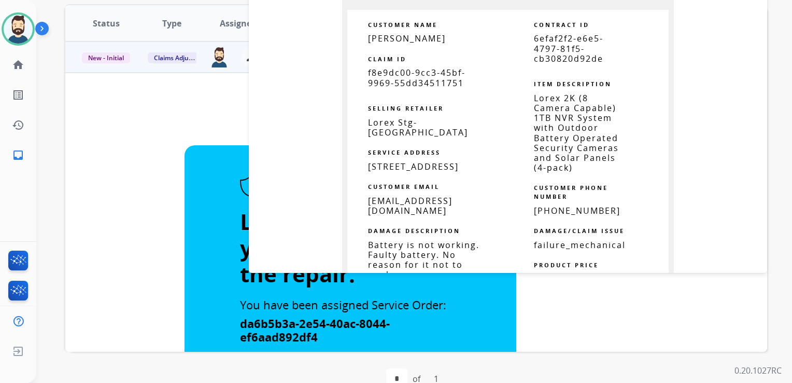
click at [405, 211] on span "[EMAIL_ADDRESS][DOMAIN_NAME]" at bounding box center [410, 205] width 85 height 21
click at [401, 161] on span "[STREET_ADDRESS]" at bounding box center [413, 166] width 91 height 11
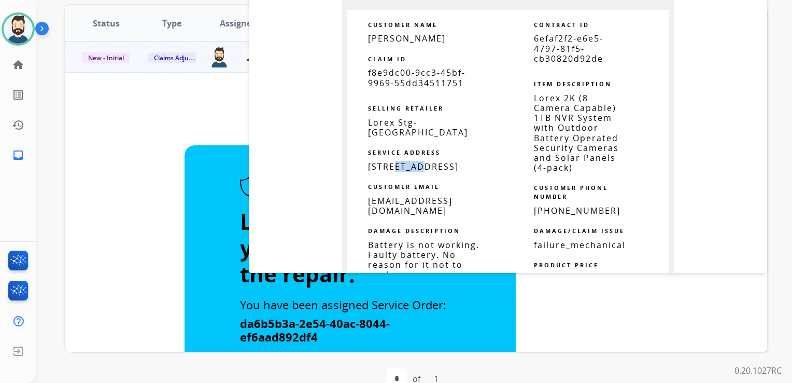
click at [401, 161] on span "[STREET_ADDRESS]" at bounding box center [413, 166] width 91 height 11
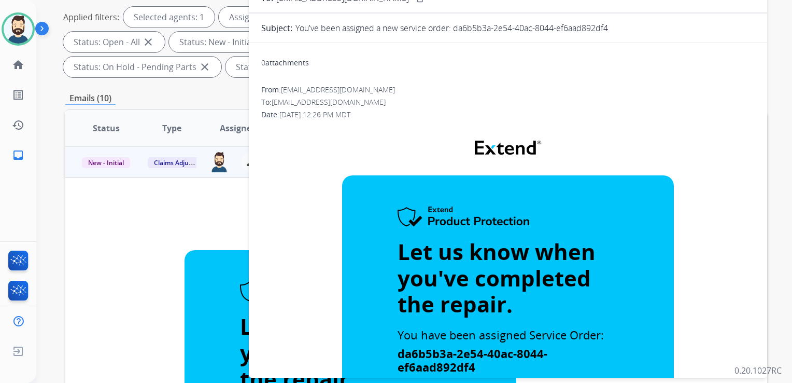
scroll to position [52, 0]
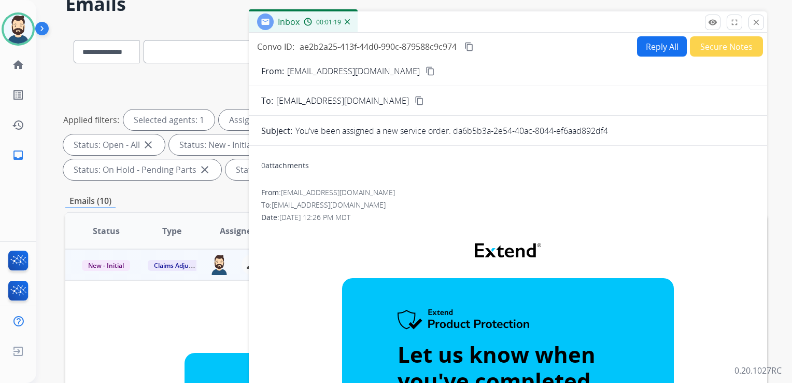
drag, startPoint x: 752, startPoint y: 25, endPoint x: 673, endPoint y: 44, distance: 81.5
click at [752, 25] on button "close Close" at bounding box center [757, 23] width 16 height 16
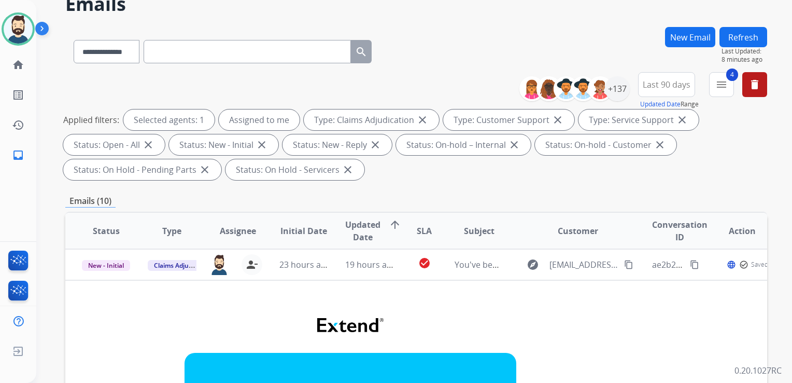
scroll to position [207, 0]
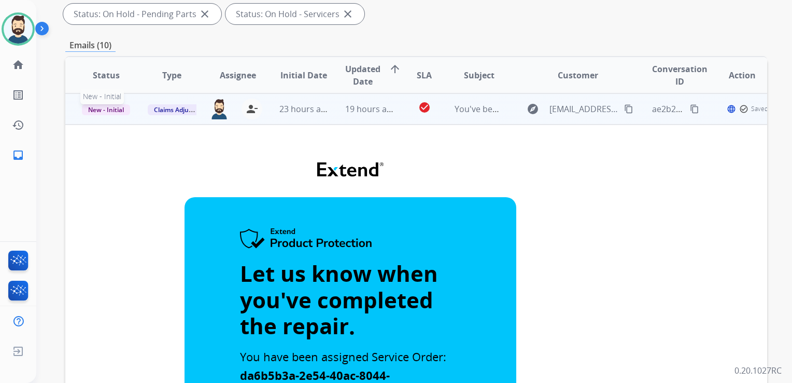
drag, startPoint x: 107, startPoint y: 109, endPoint x: 83, endPoint y: 118, distance: 25.9
click at [107, 109] on span "New - Initial" at bounding box center [106, 109] width 48 height 11
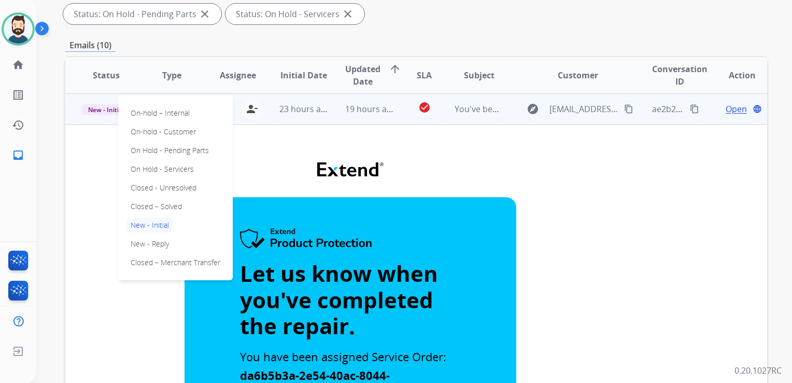
drag, startPoint x: 163, startPoint y: 205, endPoint x: 177, endPoint y: 191, distance: 19.8
click at [164, 205] on p "Closed – Solved" at bounding box center [157, 206] width 60 height 15
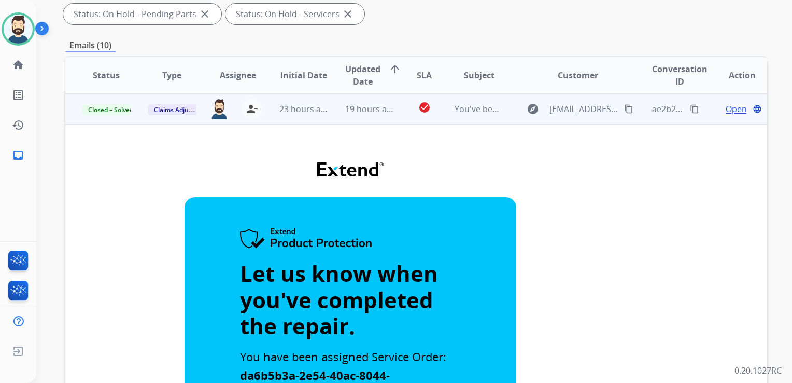
click at [288, 118] on td "23 hours ago" at bounding box center [296, 108] width 66 height 31
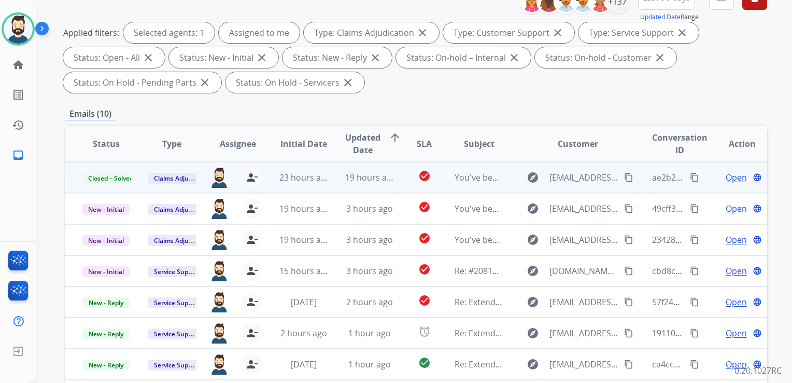
scroll to position [0, 0]
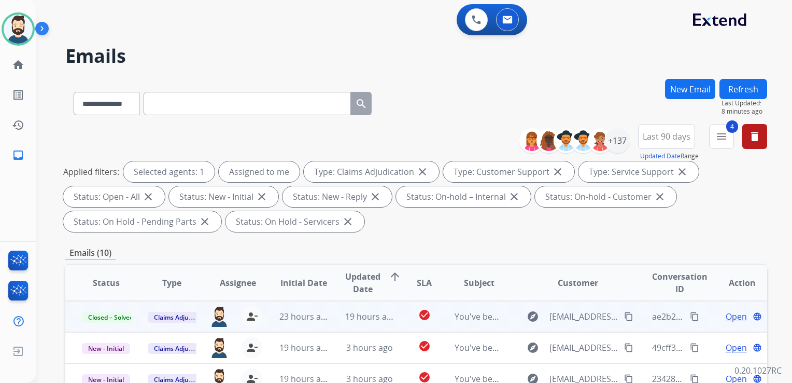
drag, startPoint x: 746, startPoint y: 83, endPoint x: 656, endPoint y: 83, distance: 90.2
click at [746, 84] on button "Refresh" at bounding box center [744, 89] width 48 height 20
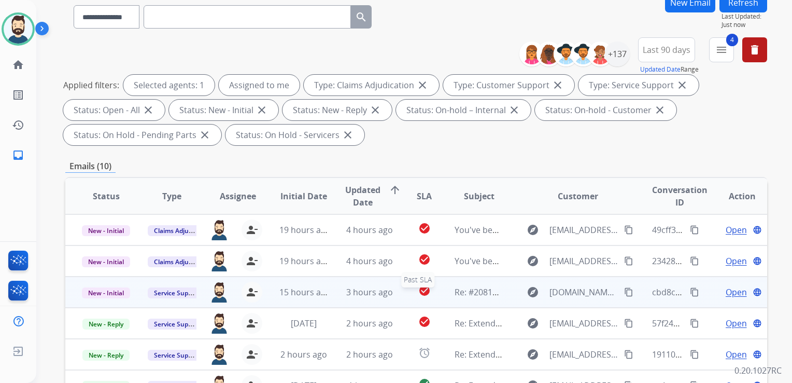
scroll to position [259, 0]
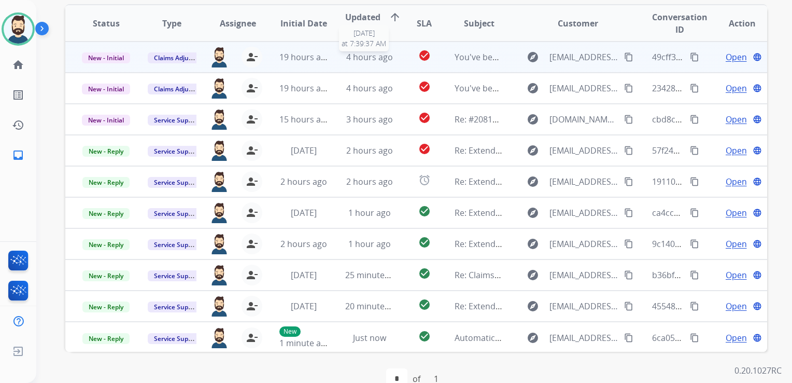
click at [356, 61] on span "4 hours ago" at bounding box center [369, 56] width 47 height 11
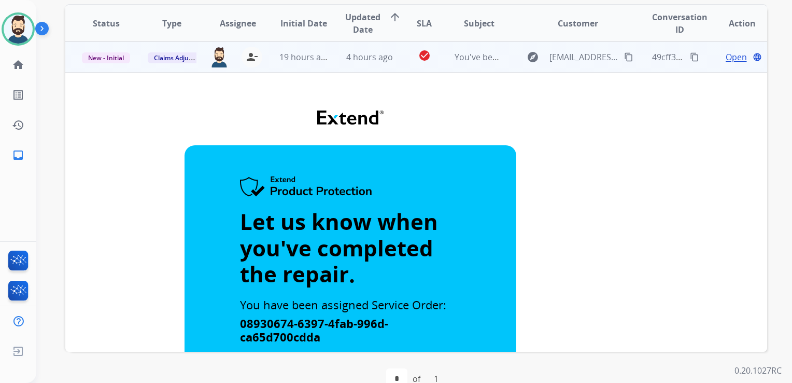
click at [726, 56] on span "Open" at bounding box center [736, 57] width 21 height 12
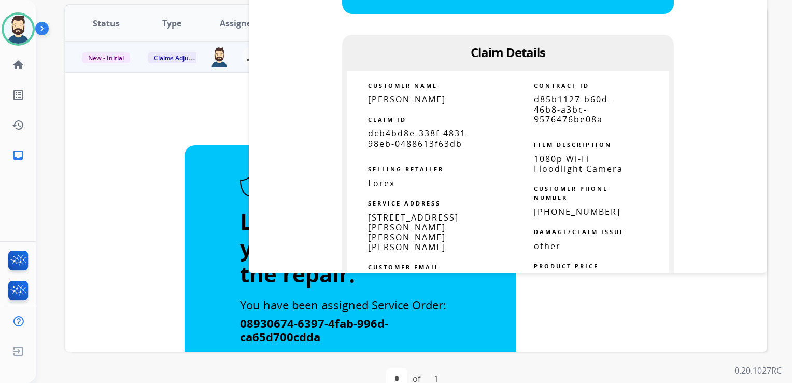
scroll to position [467, 0]
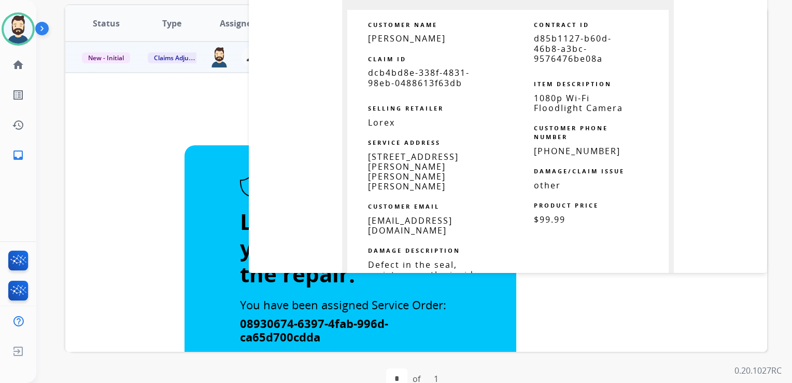
click at [400, 78] on span "dcb4bd8e-338f-4831-98eb-0488613f63db" at bounding box center [419, 77] width 102 height 21
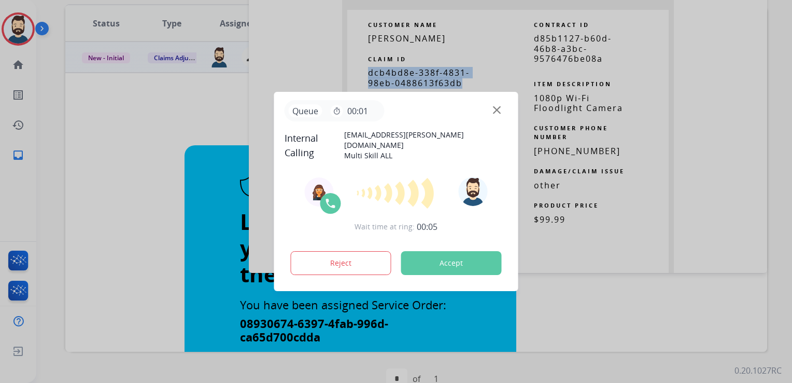
click at [431, 261] on button "Accept" at bounding box center [451, 263] width 101 height 24
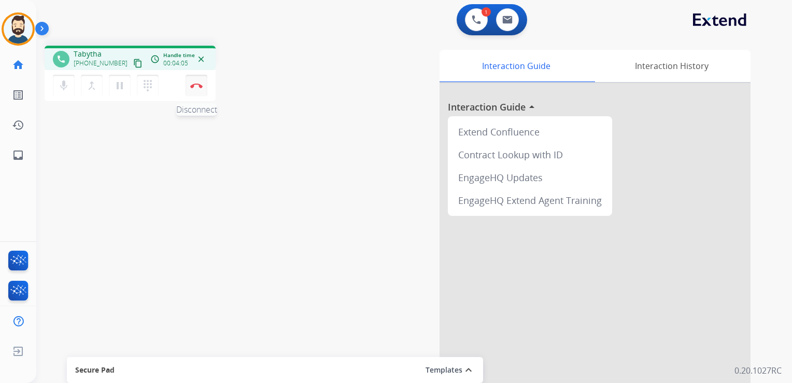
click at [200, 88] on button "Disconnect" at bounding box center [197, 86] width 22 height 22
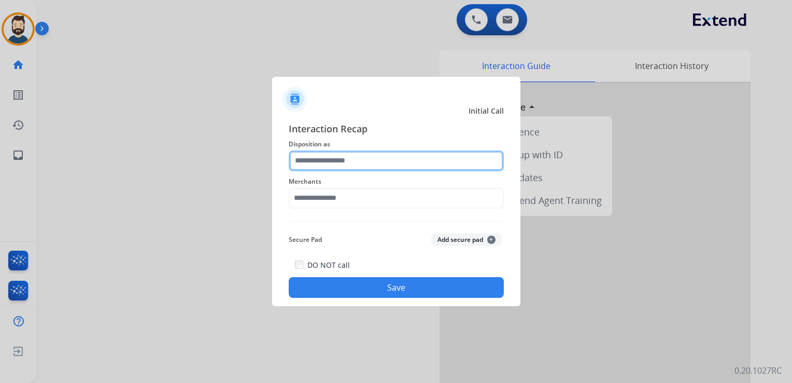
click at [369, 158] on input "text" at bounding box center [396, 160] width 215 height 21
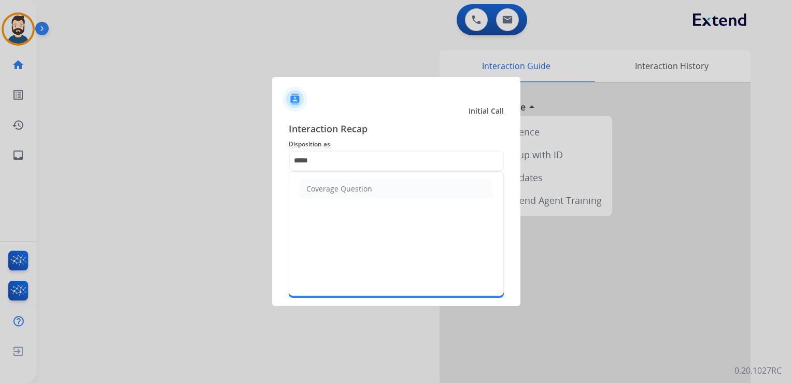
click at [348, 184] on div "Coverage Question" at bounding box center [339, 189] width 66 height 10
type input "**********"
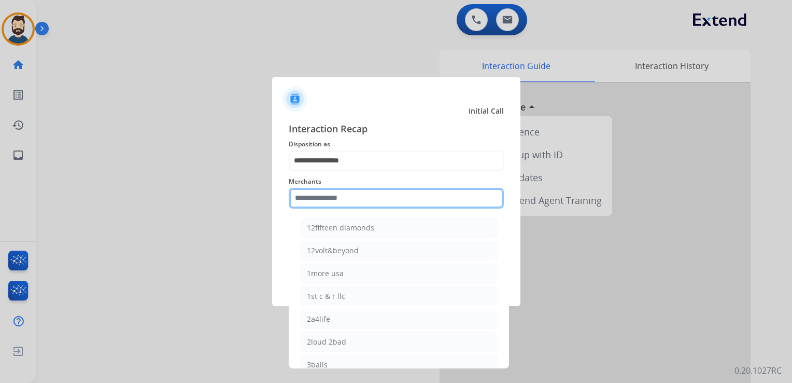
click at [344, 198] on input "text" at bounding box center [396, 198] width 215 height 21
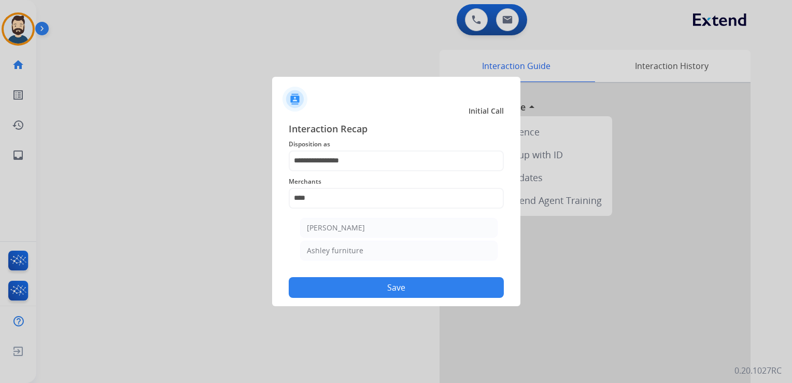
drag, startPoint x: 361, startPoint y: 230, endPoint x: 371, endPoint y: 231, distance: 9.9
click at [362, 229] on div "[PERSON_NAME]" at bounding box center [336, 227] width 58 height 10
type input "**********"
click at [398, 283] on button "Save" at bounding box center [396, 287] width 215 height 21
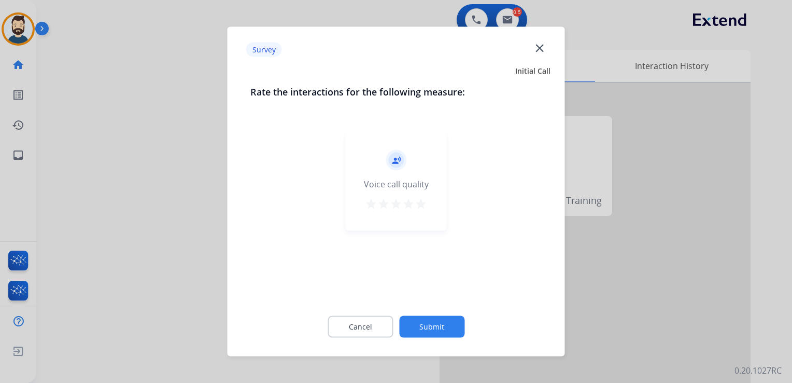
click at [425, 202] on mat-icon "star" at bounding box center [421, 204] width 12 height 12
click at [441, 324] on button "Submit" at bounding box center [431, 327] width 65 height 22
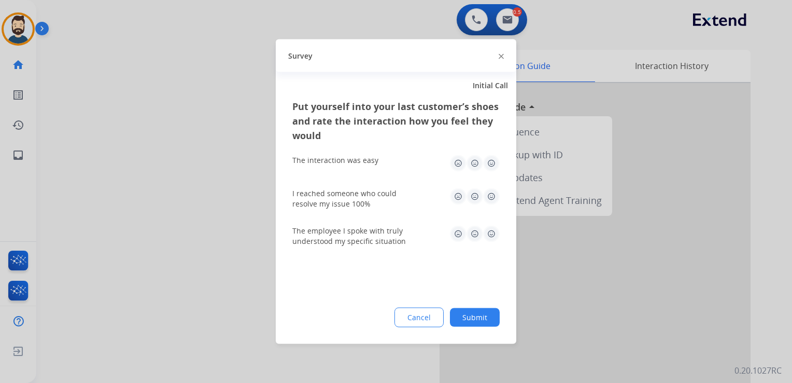
drag, startPoint x: 490, startPoint y: 163, endPoint x: 496, endPoint y: 188, distance: 25.7
click at [490, 164] on img at bounding box center [491, 163] width 17 height 17
click at [496, 196] on img at bounding box center [491, 196] width 17 height 17
click at [487, 239] on img at bounding box center [491, 234] width 17 height 17
drag, startPoint x: 485, startPoint y: 303, endPoint x: 471, endPoint y: 303, distance: 14.5
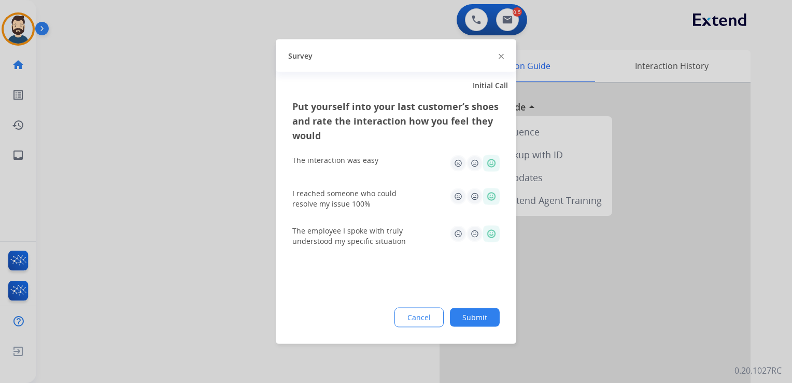
click at [485, 304] on div "Put yourself into your last customer’s shoes and rate the interaction how you f…" at bounding box center [396, 221] width 241 height 245
click at [476, 315] on button "Submit" at bounding box center [475, 317] width 50 height 19
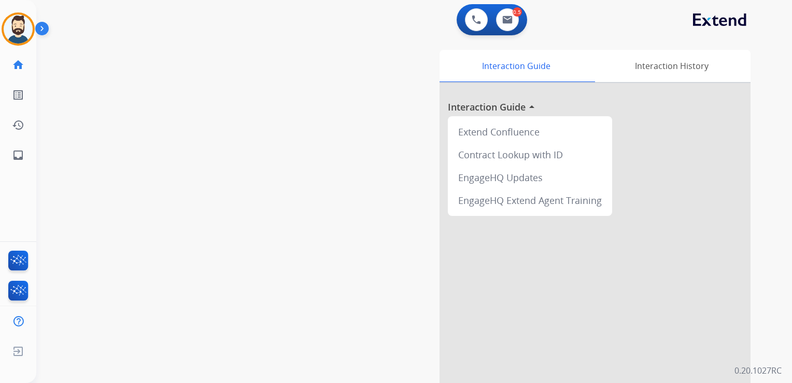
click at [207, 225] on div "swap_horiz Break voice bridge close_fullscreen Connect 3-Way Call merge_type Se…" at bounding box center [401, 253] width 731 height 433
click at [19, 159] on mat-icon "inbox" at bounding box center [18, 155] width 12 height 12
select select "**********"
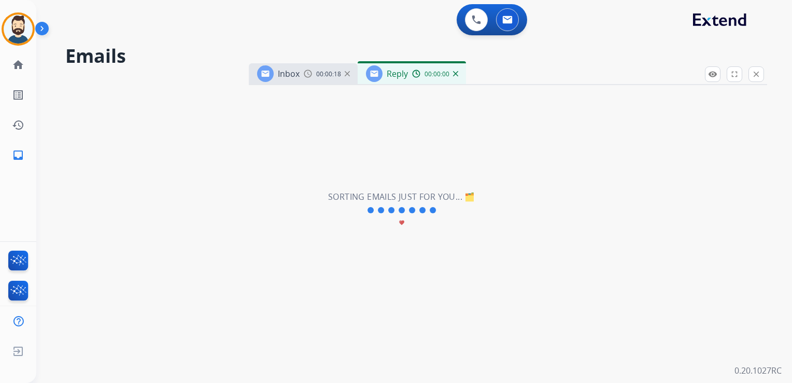
select select "**********"
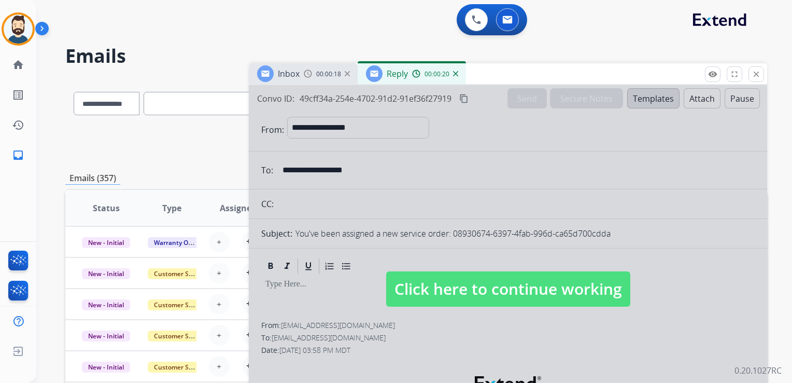
drag, startPoint x: 521, startPoint y: 288, endPoint x: 456, endPoint y: 248, distance: 76.1
click at [519, 288] on span "Click here to continue working" at bounding box center [508, 288] width 244 height 35
select select
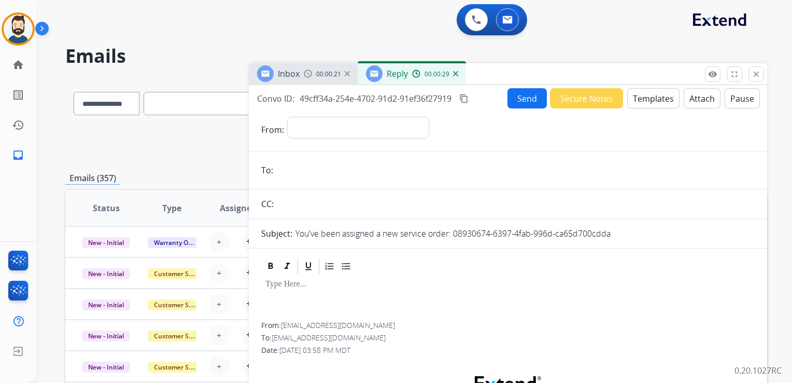
click at [454, 72] on img at bounding box center [455, 73] width 5 height 5
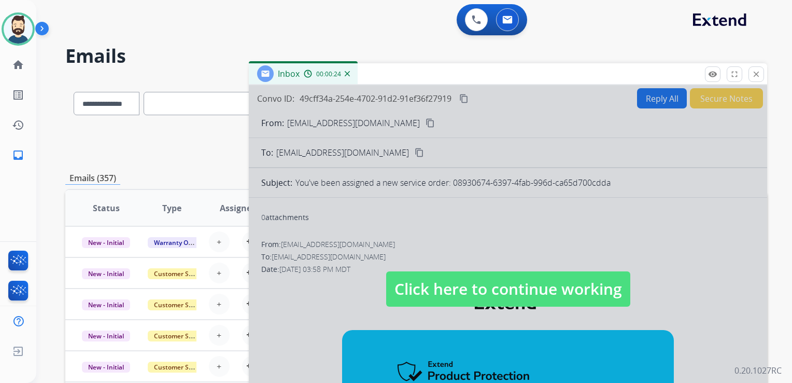
click at [496, 281] on span "Click here to continue working" at bounding box center [508, 288] width 244 height 35
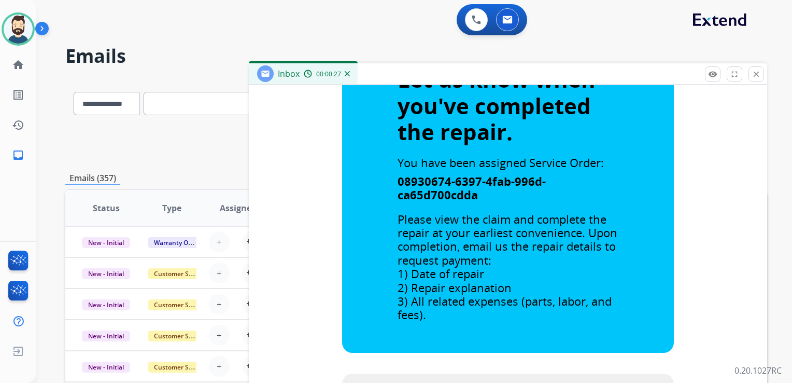
scroll to position [311, 0]
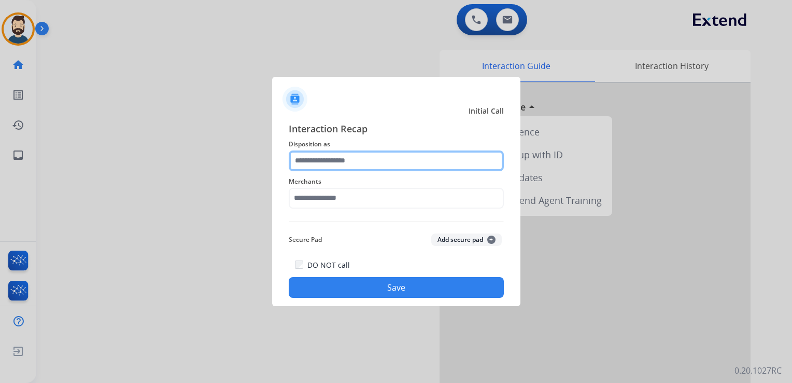
click at [352, 160] on input "text" at bounding box center [396, 160] width 215 height 21
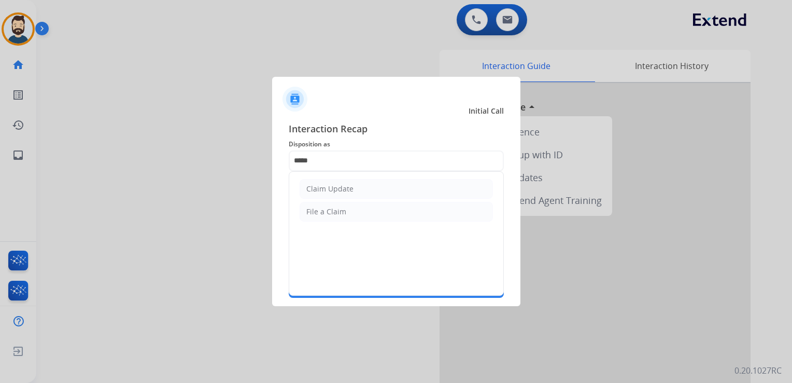
drag, startPoint x: 338, startPoint y: 186, endPoint x: 331, endPoint y: 193, distance: 10.3
click at [337, 186] on div "Claim Update" at bounding box center [329, 189] width 47 height 10
type input "**********"
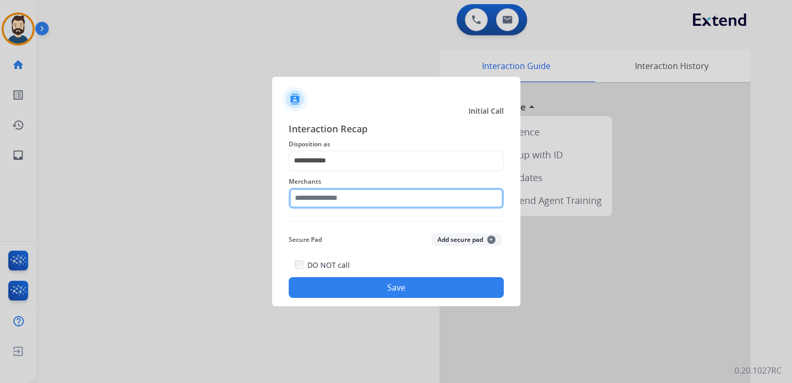
click at [329, 199] on input "text" at bounding box center [396, 198] width 215 height 21
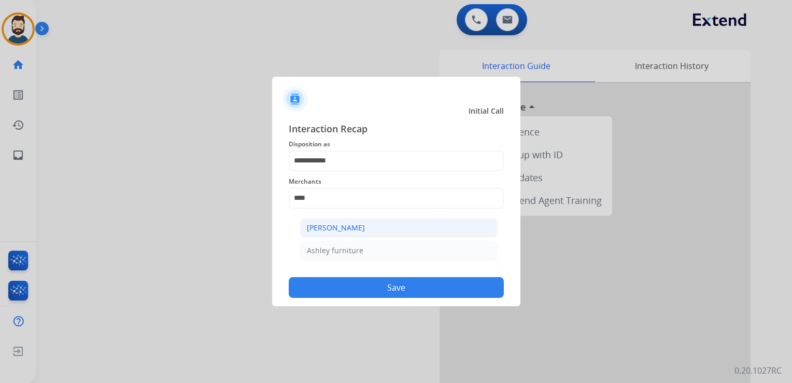
click at [348, 230] on div "[PERSON_NAME]" at bounding box center [336, 227] width 58 height 10
type input "**********"
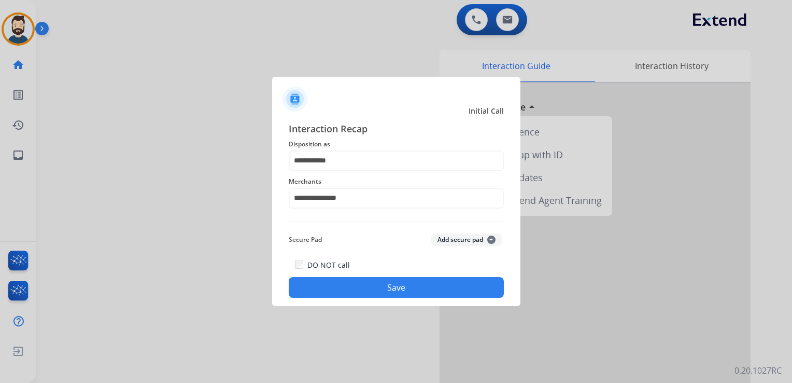
click at [371, 287] on button "Save" at bounding box center [396, 287] width 215 height 21
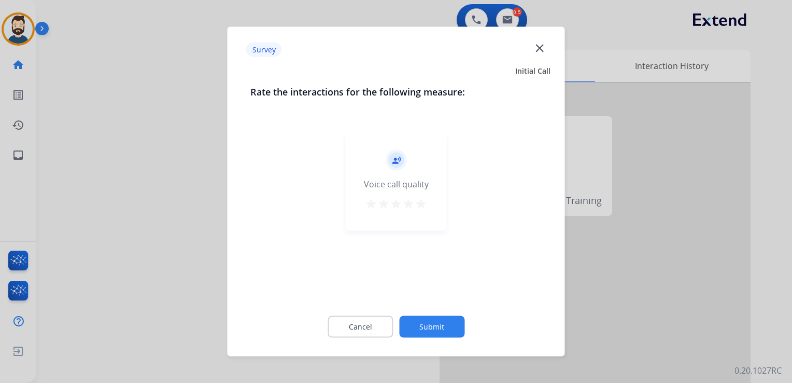
click at [419, 204] on mat-icon "star" at bounding box center [421, 204] width 12 height 12
click at [438, 326] on button "Submit" at bounding box center [431, 327] width 65 height 22
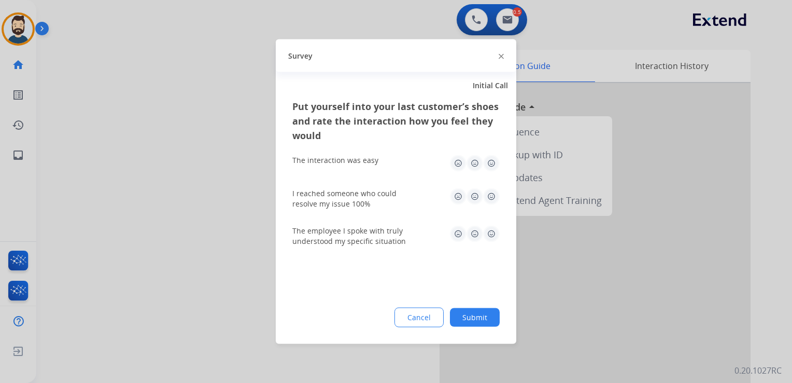
click at [490, 161] on img at bounding box center [491, 163] width 17 height 17
click at [494, 197] on img at bounding box center [491, 196] width 17 height 17
click at [488, 232] on img at bounding box center [491, 234] width 17 height 17
click at [482, 317] on button "Submit" at bounding box center [475, 317] width 50 height 19
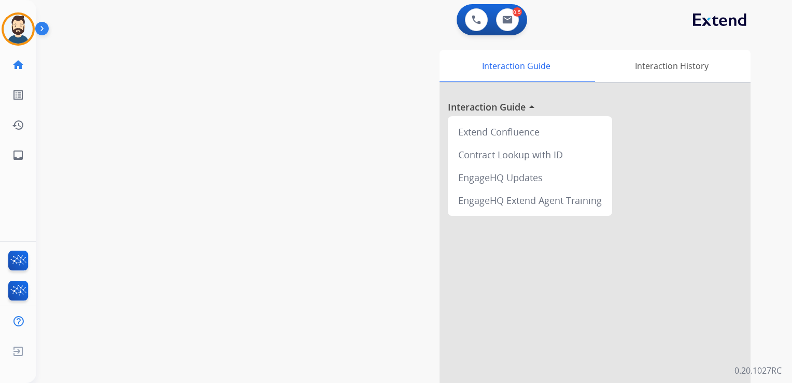
click at [134, 119] on div "swap_horiz Break voice bridge close_fullscreen Connect 3-Way Call merge_type Se…" at bounding box center [401, 253] width 731 height 433
click at [20, 155] on mat-icon "inbox" at bounding box center [18, 155] width 12 height 12
select select "**********"
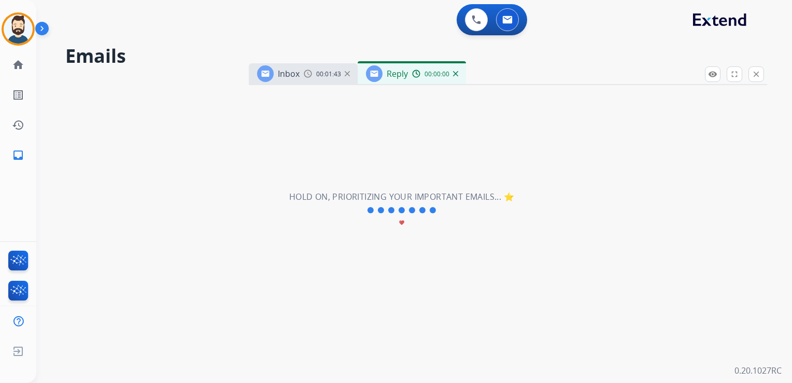
select select "**********"
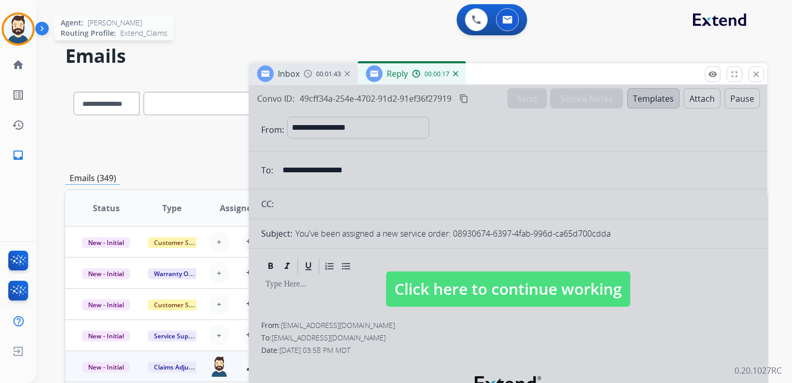
click at [20, 28] on img at bounding box center [18, 29] width 29 height 29
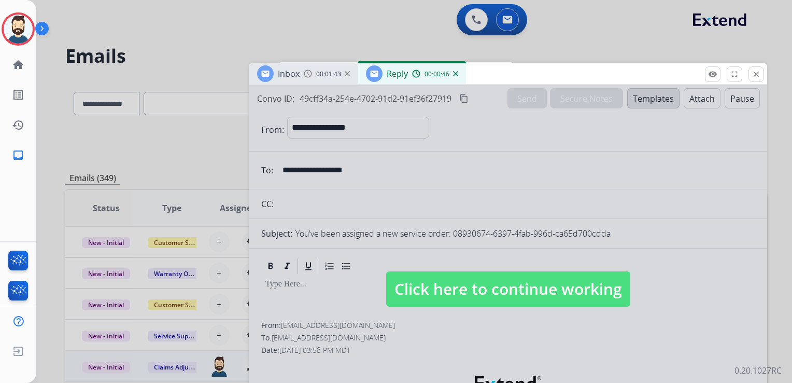
click at [490, 284] on span "Click here to continue working" at bounding box center [508, 288] width 244 height 35
select select
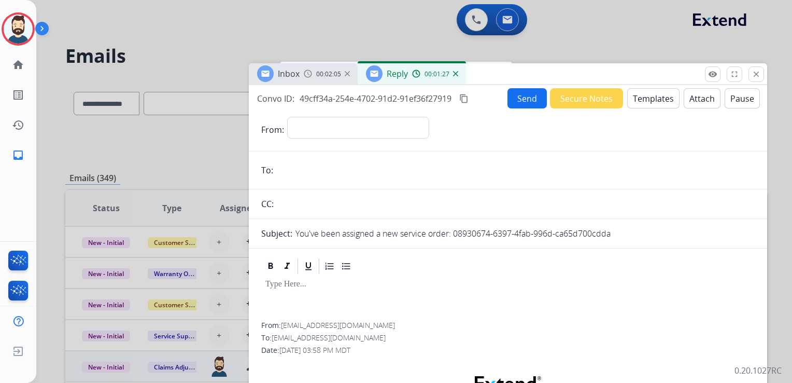
click at [469, 96] on mat-icon "content_copy" at bounding box center [463, 98] width 9 height 9
click at [453, 72] on img at bounding box center [455, 73] width 5 height 5
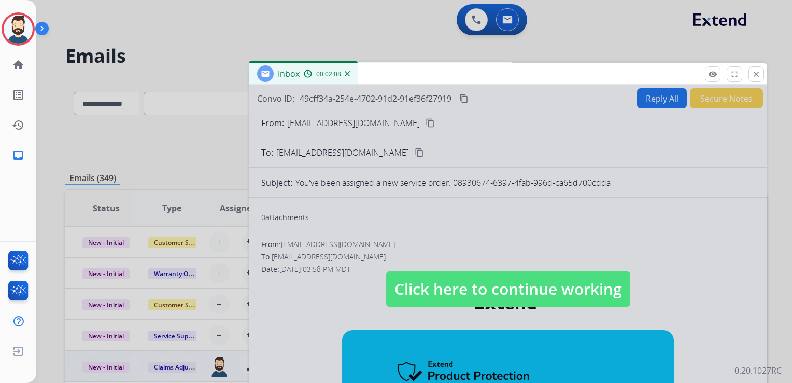
drag, startPoint x: 500, startPoint y: 288, endPoint x: 473, endPoint y: 203, distance: 89.4
click at [500, 285] on span "Click here to continue working" at bounding box center [508, 288] width 244 height 35
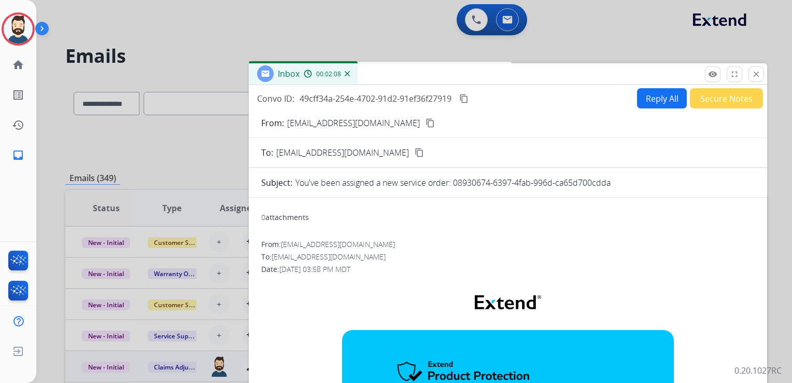
drag, startPoint x: 465, startPoint y: 96, endPoint x: 508, endPoint y: 90, distance: 42.9
click at [465, 95] on mat-icon "content_copy" at bounding box center [463, 98] width 9 height 9
click at [752, 78] on button "close Close" at bounding box center [757, 74] width 16 height 16
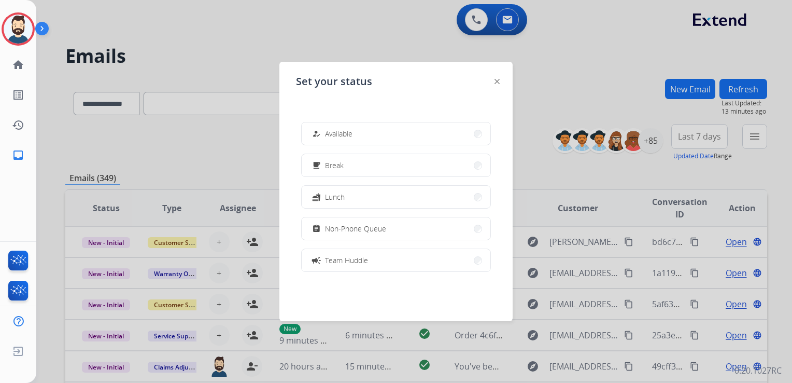
click at [499, 82] on img at bounding box center [497, 81] width 5 height 5
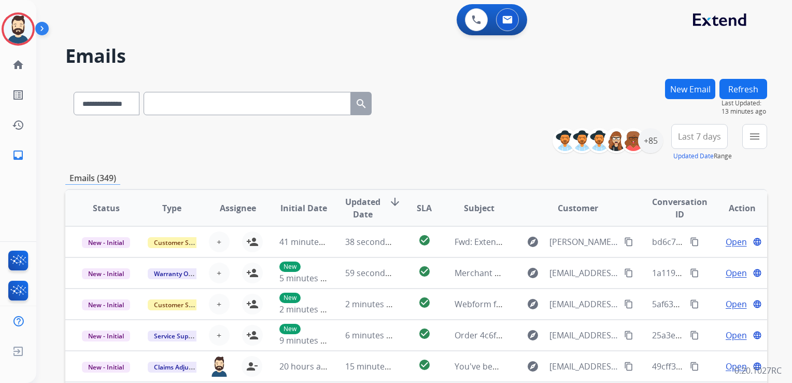
click at [165, 101] on input "text" at bounding box center [247, 103] width 207 height 23
paste input "**********"
type input "**********"
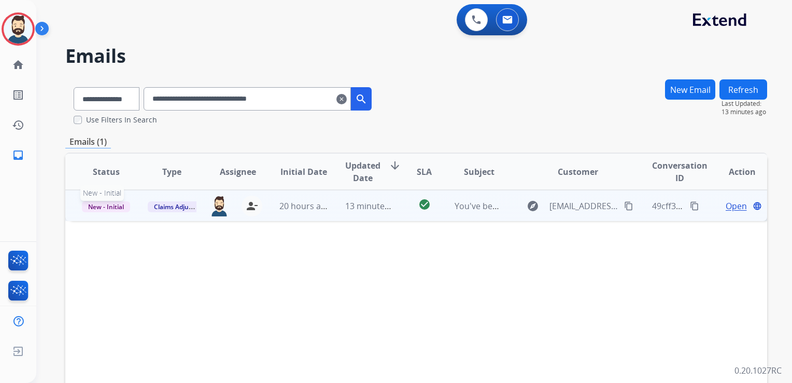
click at [104, 204] on span "New - Initial" at bounding box center [106, 206] width 48 height 11
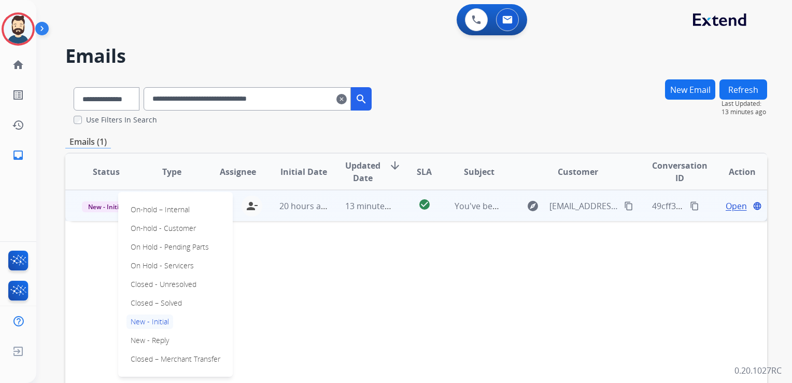
drag, startPoint x: 164, startPoint y: 299, endPoint x: 173, endPoint y: 297, distance: 9.6
click at [165, 298] on p "Closed – Solved" at bounding box center [157, 303] width 60 height 15
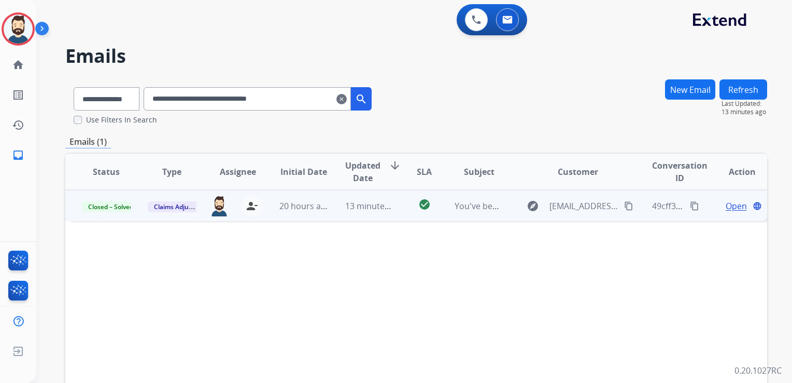
click at [347, 97] on mat-icon "clear" at bounding box center [342, 99] width 10 height 12
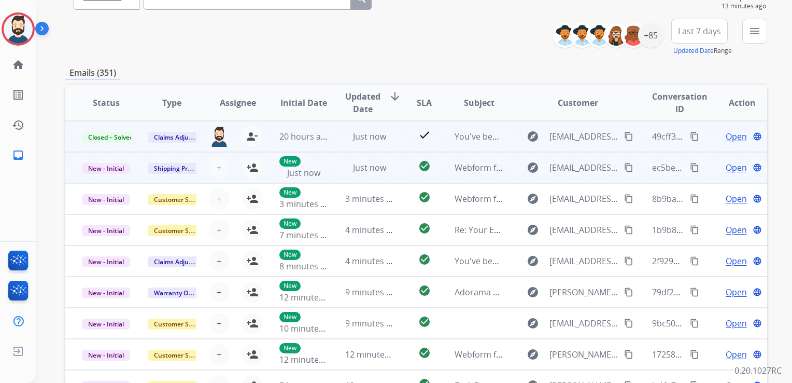
scroll to position [103, 0]
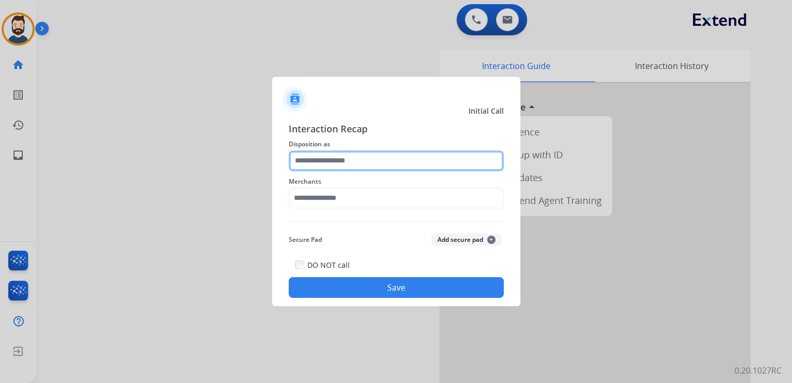
click at [302, 155] on input "text" at bounding box center [396, 160] width 215 height 21
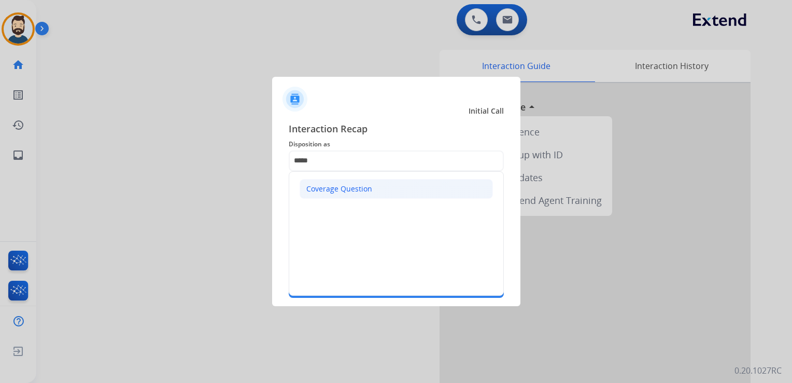
click at [326, 192] on div "Coverage Question" at bounding box center [339, 189] width 66 height 10
type input "**********"
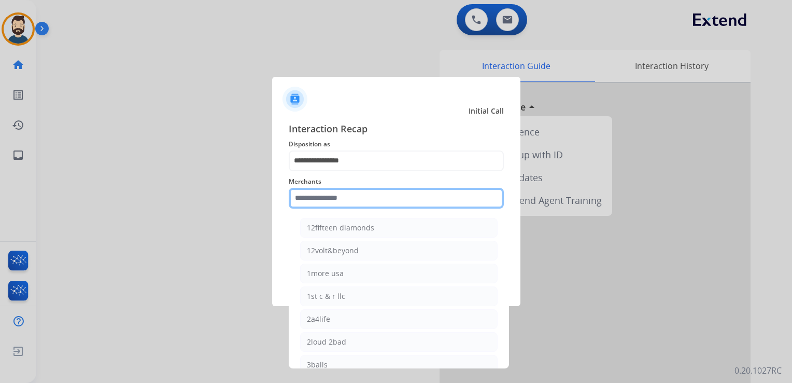
click at [325, 198] on input "text" at bounding box center [396, 198] width 215 height 21
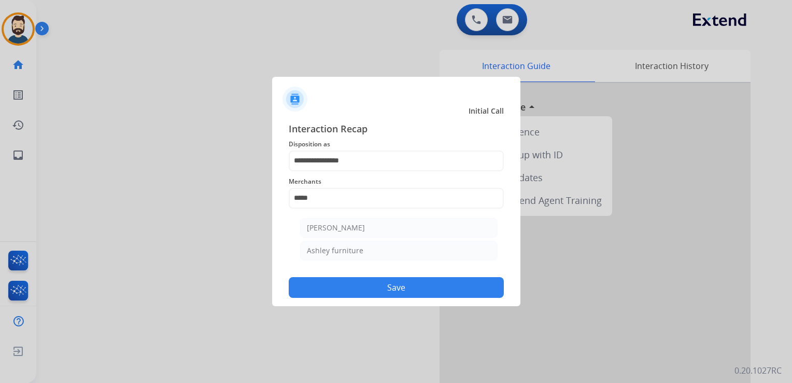
click at [345, 257] on li "Ashley furniture" at bounding box center [399, 251] width 198 height 20
type input "**********"
click at [381, 283] on button "Save" at bounding box center [396, 287] width 215 height 21
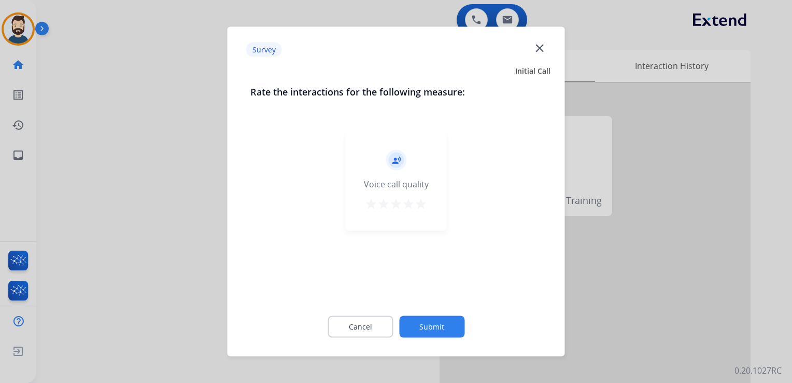
click at [419, 200] on mat-icon "star" at bounding box center [421, 204] width 12 height 12
click at [438, 325] on button "Submit" at bounding box center [431, 327] width 65 height 22
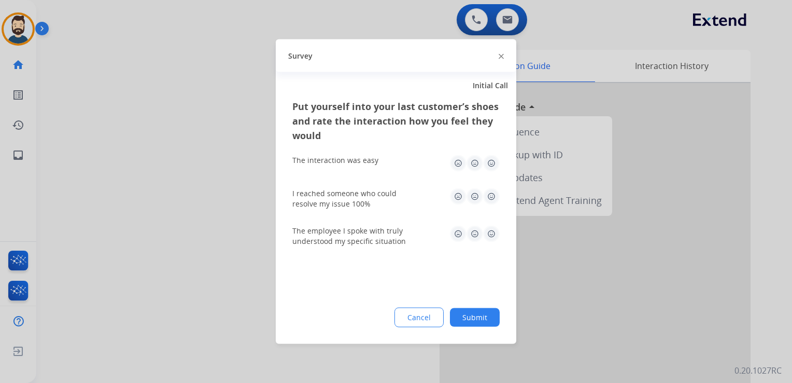
click at [489, 163] on img at bounding box center [491, 163] width 17 height 17
click at [489, 203] on img at bounding box center [491, 196] width 17 height 17
click at [492, 233] on img at bounding box center [491, 234] width 17 height 17
click at [470, 313] on button "Submit" at bounding box center [475, 317] width 50 height 19
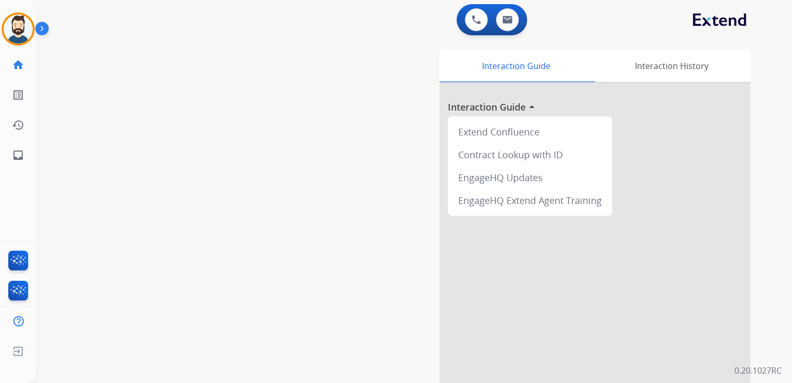
drag, startPoint x: 307, startPoint y: 152, endPoint x: 291, endPoint y: 153, distance: 15.6
click at [305, 152] on div "swap_horiz Break voice bridge close_fullscreen Connect 3-Way Call merge_type Se…" at bounding box center [401, 253] width 731 height 433
click at [23, 149] on mat-icon "inbox" at bounding box center [18, 155] width 12 height 12
select select "**********"
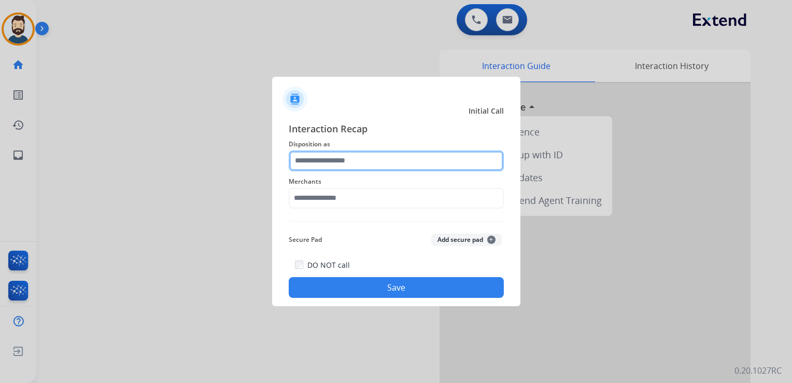
click at [353, 160] on input "text" at bounding box center [396, 160] width 215 height 21
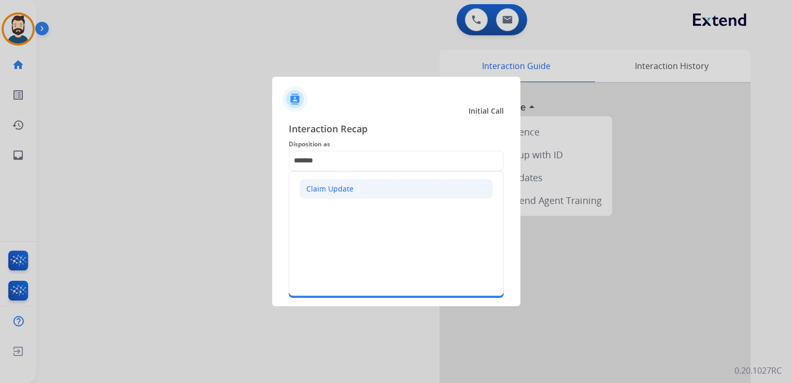
drag, startPoint x: 349, startPoint y: 187, endPoint x: 337, endPoint y: 200, distance: 18.0
click at [349, 187] on div "Claim Update" at bounding box center [329, 189] width 47 height 10
type input "**********"
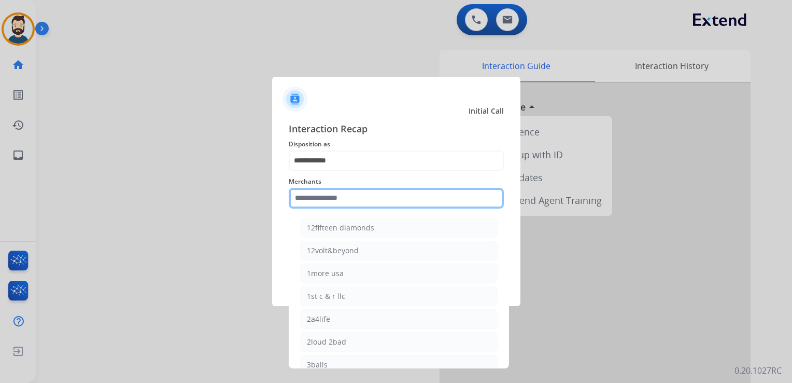
click at [337, 200] on input "text" at bounding box center [396, 198] width 215 height 21
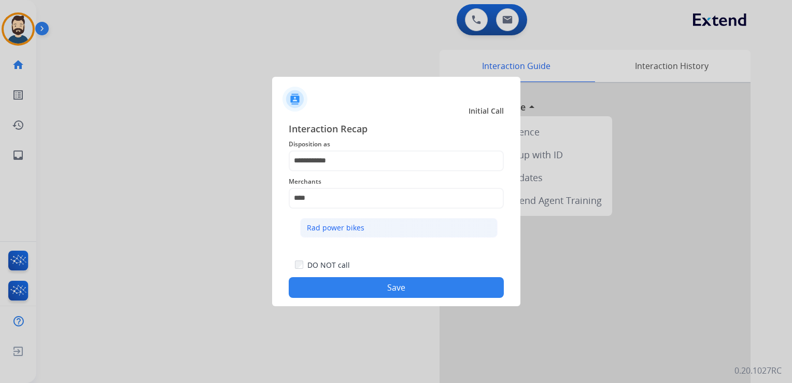
drag, startPoint x: 328, startPoint y: 227, endPoint x: 329, endPoint y: 233, distance: 5.8
click at [328, 228] on div "Rad power bikes" at bounding box center [336, 227] width 58 height 10
type input "**********"
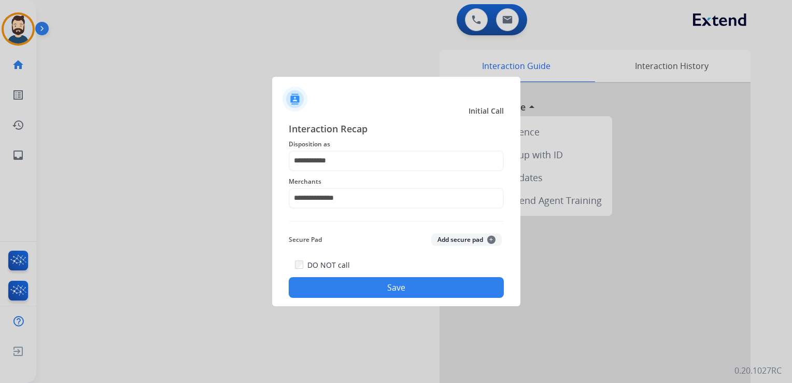
click at [329, 233] on div "Secure Pad Add secure pad +" at bounding box center [396, 239] width 215 height 21
click at [344, 277] on button "Save" at bounding box center [396, 287] width 215 height 21
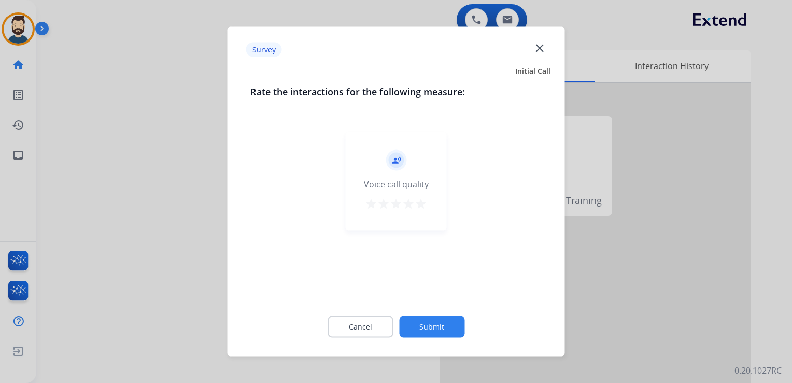
drag, startPoint x: 428, startPoint y: 198, endPoint x: 423, endPoint y: 210, distance: 13.5
click at [428, 199] on div "record_voice_over Voice call quality star star star star star" at bounding box center [396, 181] width 101 height 99
click at [423, 210] on button "star" at bounding box center [421, 206] width 12 height 16
drag, startPoint x: 420, startPoint y: 314, endPoint x: 424, endPoint y: 325, distance: 11.7
click at [420, 316] on div "Cancel Submit" at bounding box center [396, 326] width 292 height 47
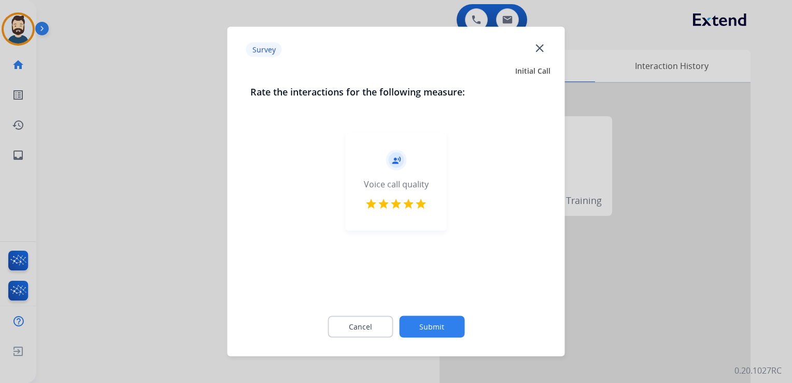
click at [426, 325] on button "Submit" at bounding box center [431, 327] width 65 height 22
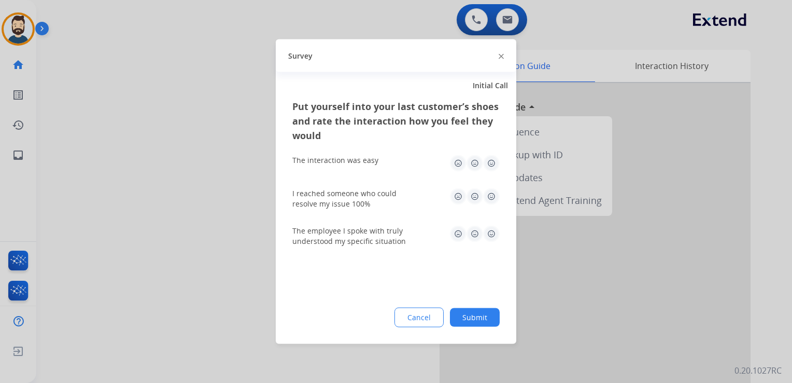
click at [494, 195] on img at bounding box center [491, 196] width 17 height 17
click at [490, 160] on img at bounding box center [491, 163] width 17 height 17
drag, startPoint x: 487, startPoint y: 232, endPoint x: 487, endPoint y: 241, distance: 8.8
click at [488, 232] on img at bounding box center [491, 234] width 17 height 17
click at [468, 313] on button "Submit" at bounding box center [475, 317] width 50 height 19
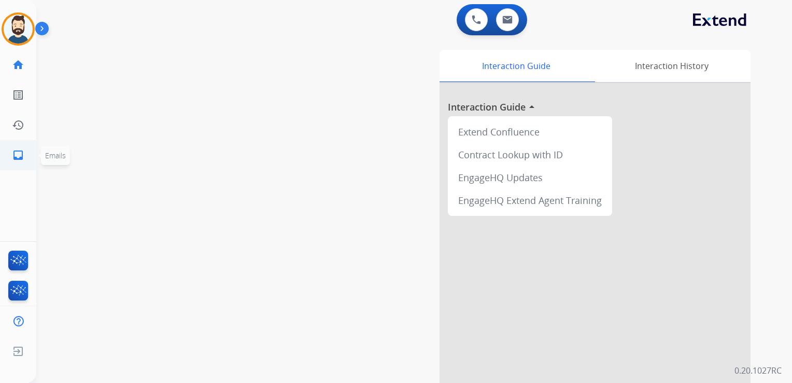
click at [21, 156] on mat-icon "inbox" at bounding box center [18, 155] width 12 height 12
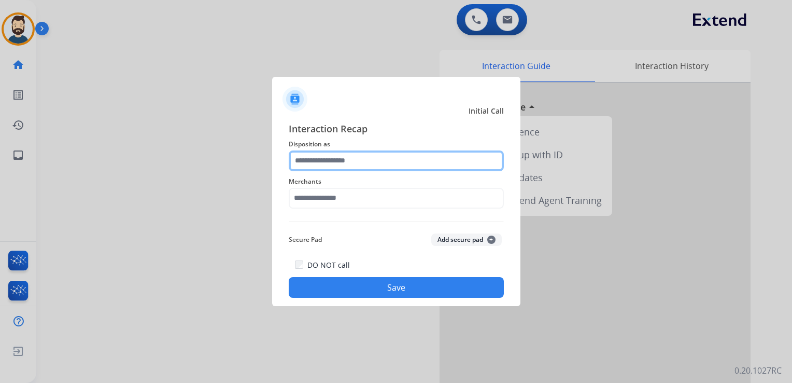
click at [344, 163] on input "text" at bounding box center [396, 160] width 215 height 21
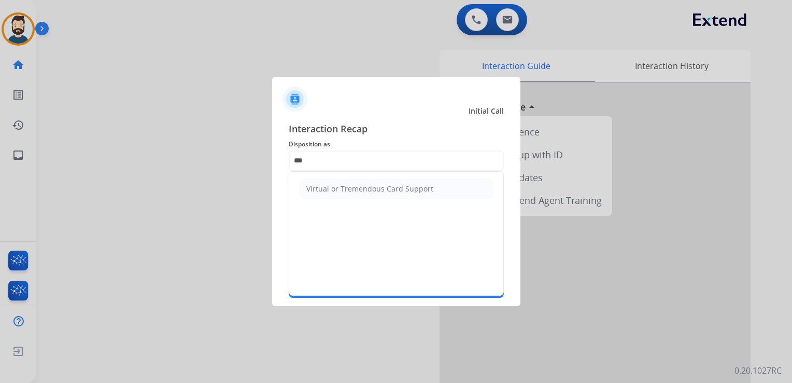
drag, startPoint x: 345, startPoint y: 188, endPoint x: 344, endPoint y: 198, distance: 9.5
click at [345, 189] on div "Virtual or Tremendous Card Support" at bounding box center [369, 189] width 127 height 10
type input "**********"
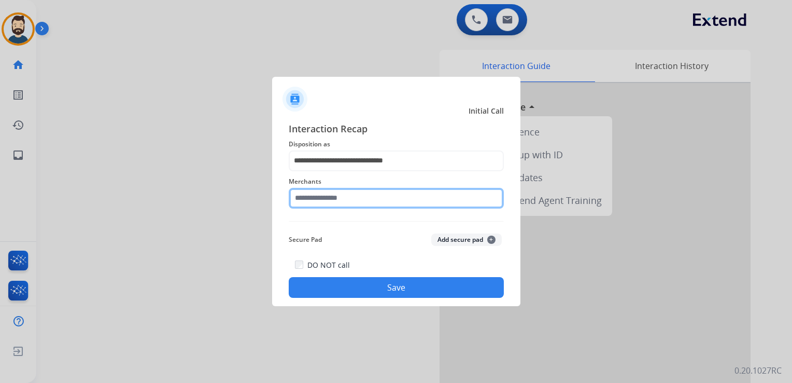
click at [344, 198] on input "text" at bounding box center [396, 198] width 215 height 21
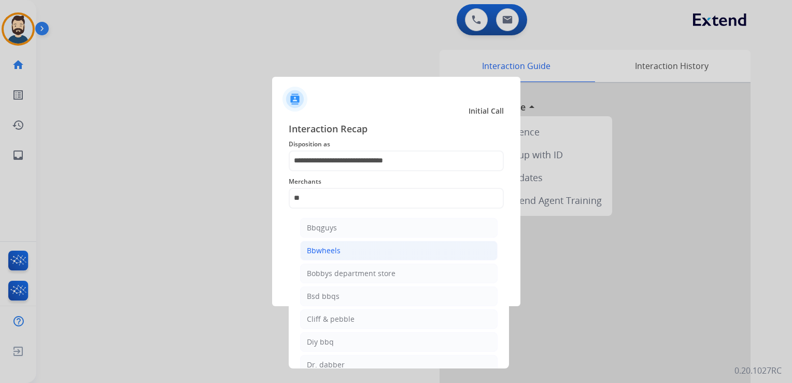
click at [332, 252] on div "Bbwheels" at bounding box center [324, 250] width 34 height 10
type input "********"
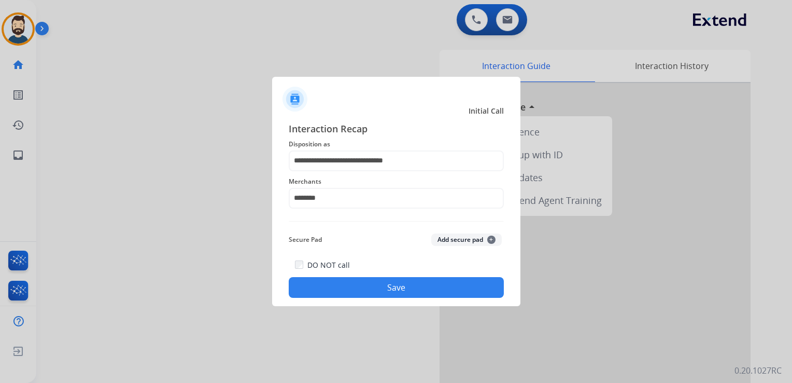
click at [408, 284] on button "Save" at bounding box center [396, 287] width 215 height 21
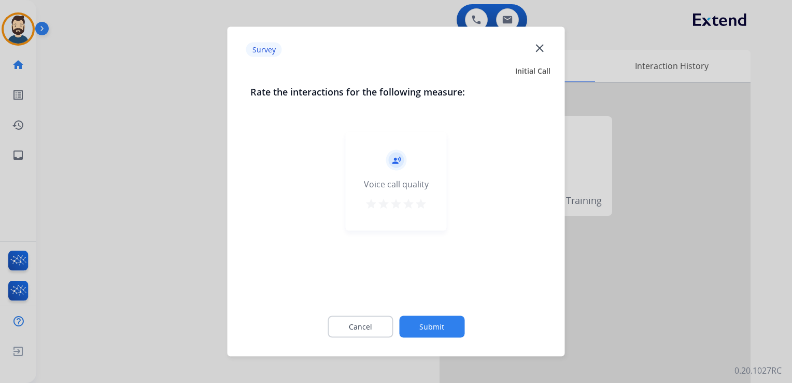
drag, startPoint x: 420, startPoint y: 203, endPoint x: 421, endPoint y: 212, distance: 8.4
click at [420, 206] on mat-icon "star" at bounding box center [421, 204] width 12 height 12
click at [437, 323] on button "Submit" at bounding box center [431, 327] width 65 height 22
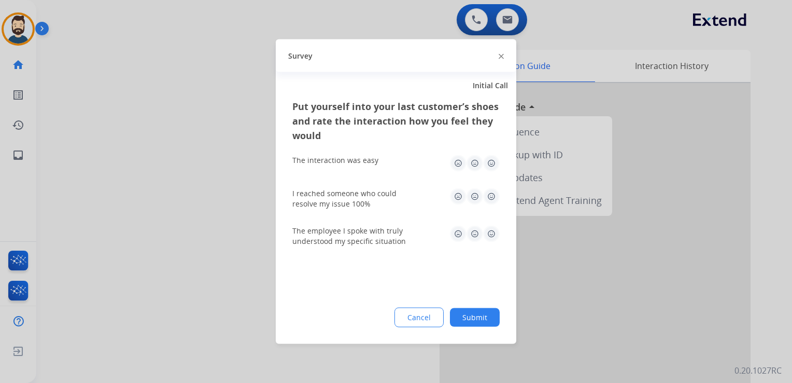
click at [485, 161] on img at bounding box center [491, 163] width 17 height 17
click at [493, 198] on img at bounding box center [491, 196] width 17 height 17
click at [493, 232] on img at bounding box center [491, 234] width 17 height 17
click at [486, 322] on button "Submit" at bounding box center [475, 317] width 50 height 19
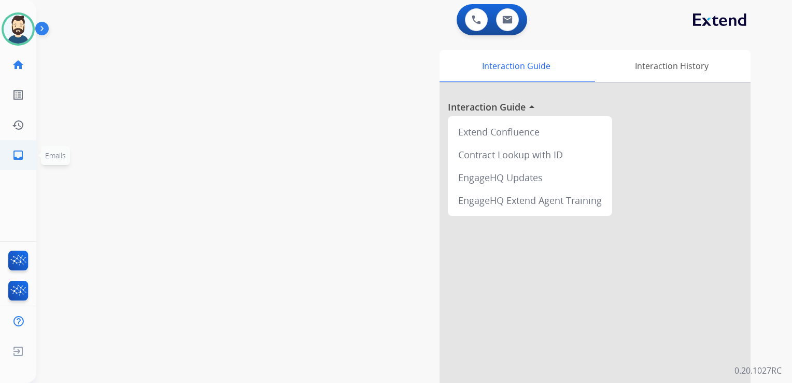
click at [21, 157] on mat-icon "inbox" at bounding box center [18, 155] width 12 height 12
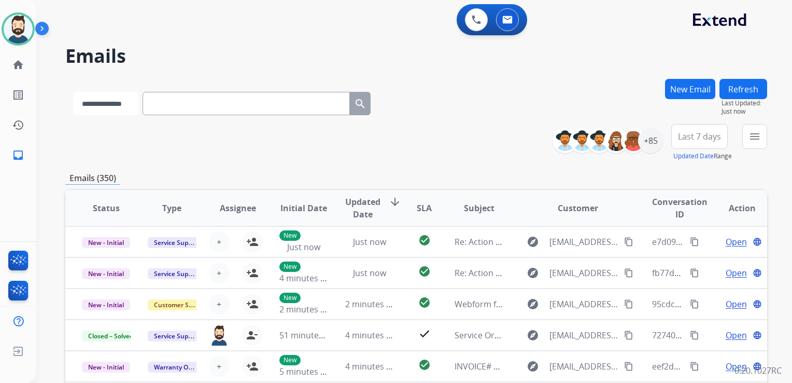
click at [116, 105] on select "**********" at bounding box center [106, 103] width 65 height 23
select select "*******"
click at [74, 92] on select "**********" at bounding box center [106, 103] width 65 height 23
click at [172, 103] on input "text" at bounding box center [247, 103] width 207 height 23
paste input "**********"
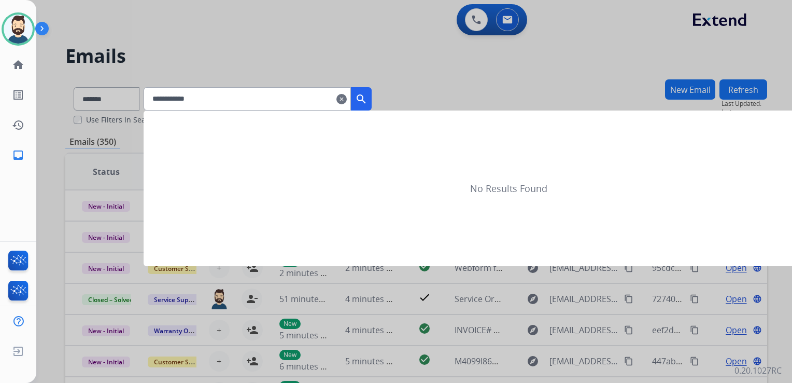
type input "**********"
click at [368, 99] on mat-icon "search" at bounding box center [361, 99] width 12 height 12
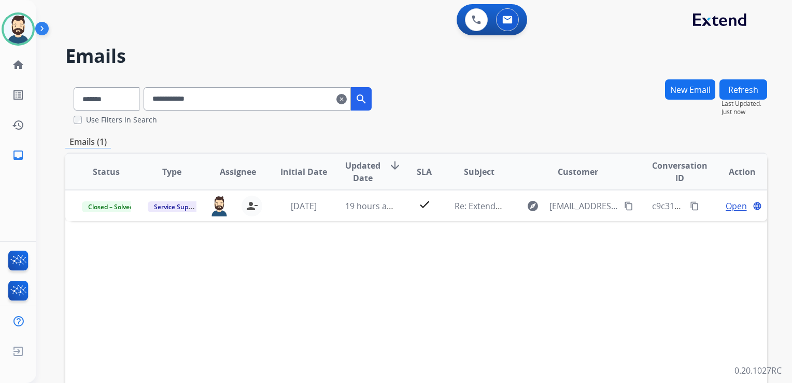
click at [323, 221] on div "Status Type Assignee Initial Date Updated Date arrow_downward SLA Subject Custo…" at bounding box center [416, 325] width 702 height 347
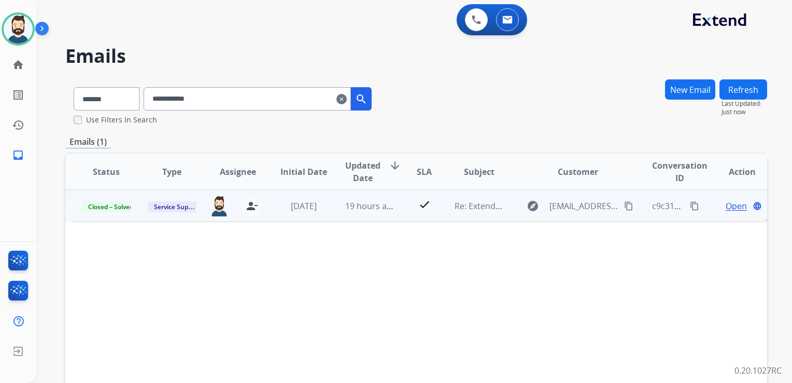
click at [323, 219] on td "[DATE]" at bounding box center [296, 205] width 66 height 31
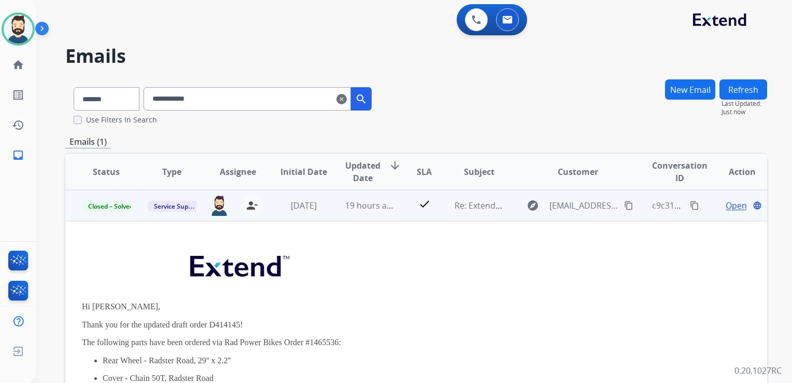
click at [726, 206] on span "Open" at bounding box center [736, 205] width 21 height 12
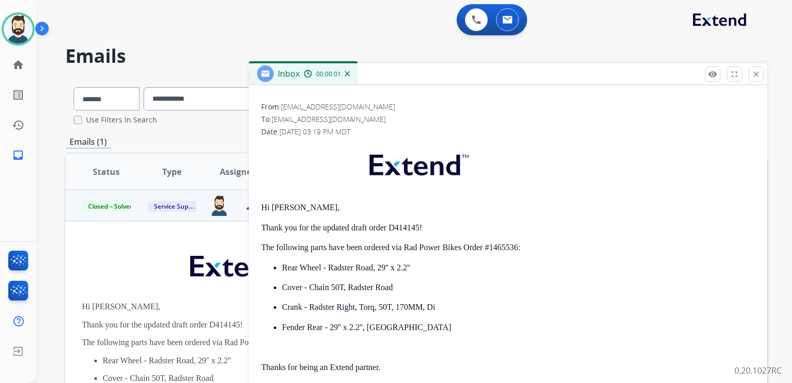
scroll to position [156, 0]
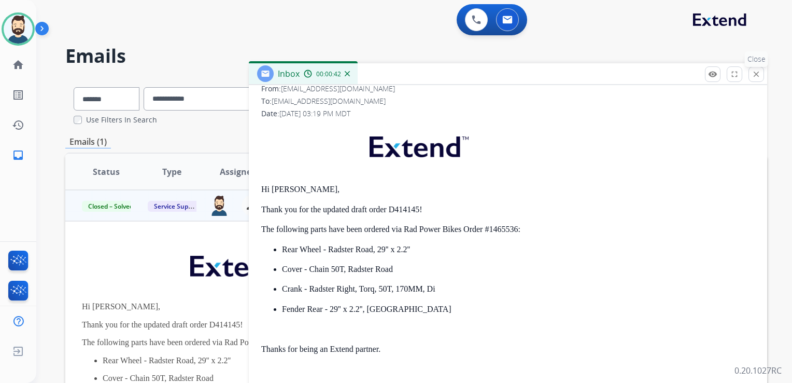
click at [756, 71] on mat-icon "close" at bounding box center [756, 73] width 9 height 9
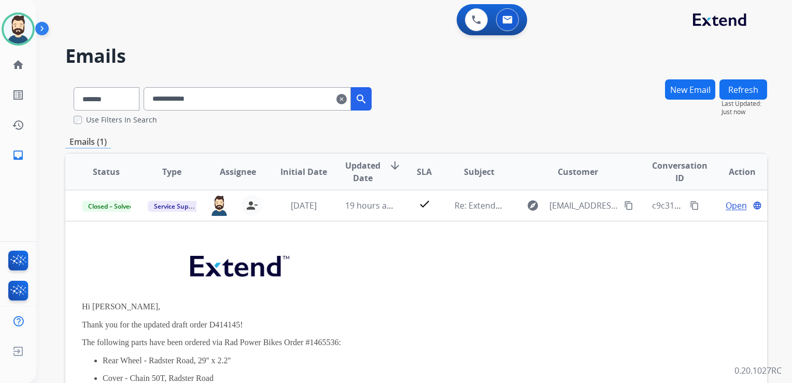
click at [347, 101] on mat-icon "clear" at bounding box center [342, 99] width 10 height 12
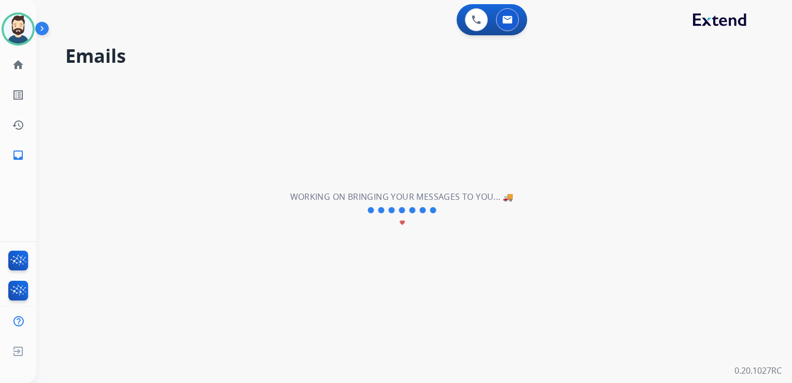
select select "**********"
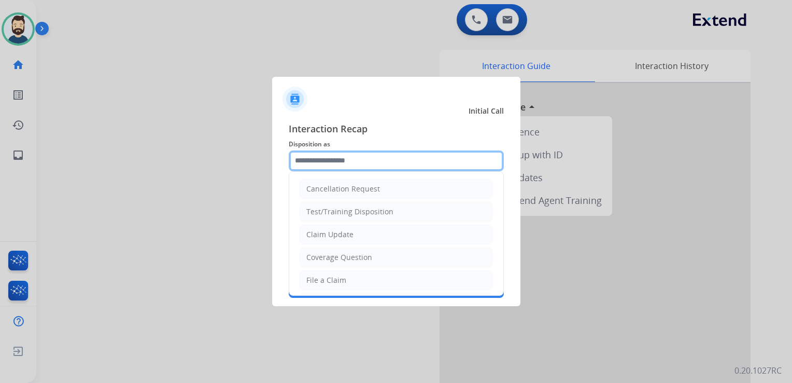
click at [365, 159] on input "text" at bounding box center [396, 160] width 215 height 21
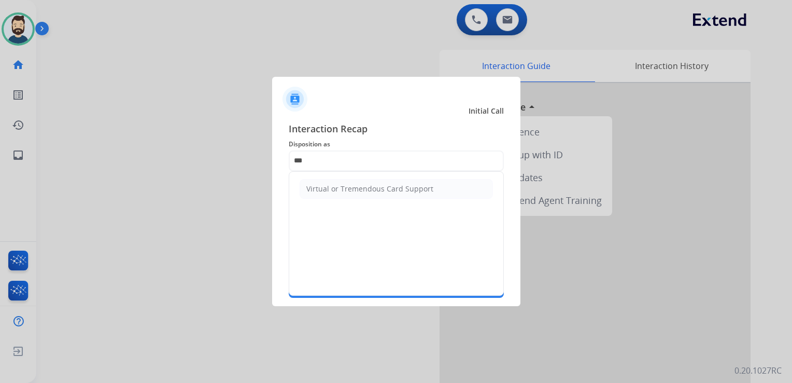
click at [373, 194] on li "Virtual or Tremendous Card Support" at bounding box center [396, 189] width 193 height 20
type input "**********"
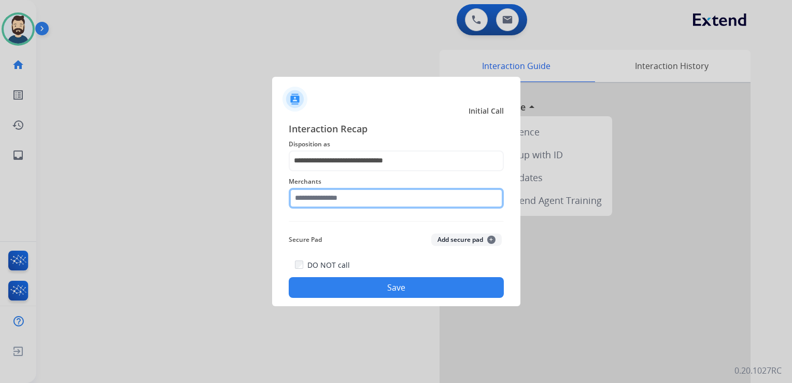
click at [364, 200] on input "text" at bounding box center [396, 198] width 215 height 21
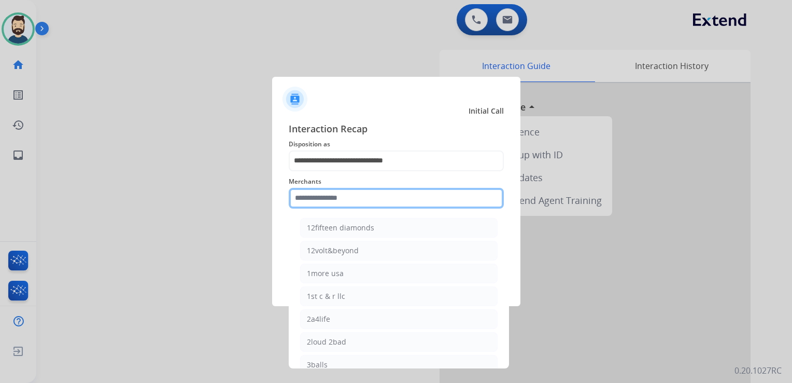
paste input "**********"
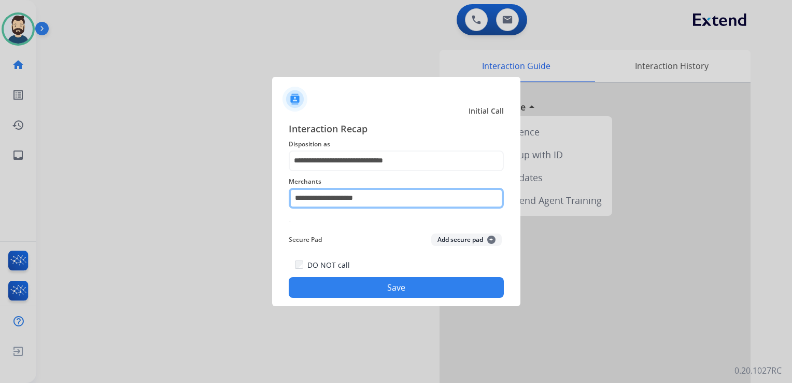
click at [317, 202] on input "**********" at bounding box center [396, 198] width 215 height 21
paste input "text"
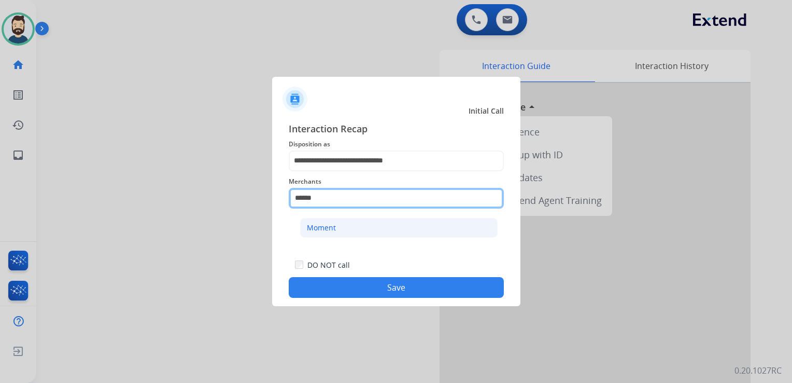
type input "******"
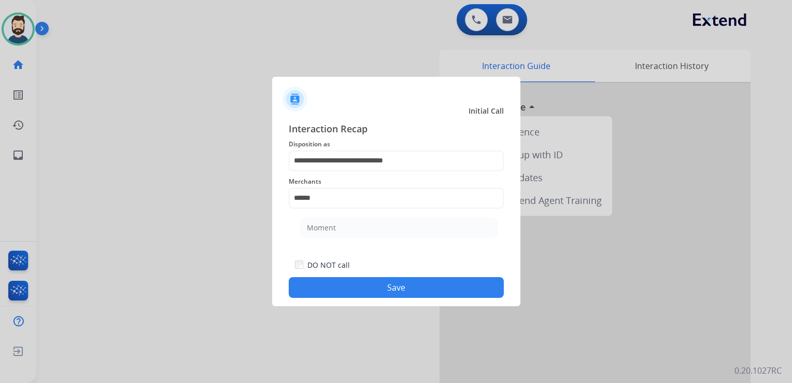
drag, startPoint x: 316, startPoint y: 225, endPoint x: 328, endPoint y: 244, distance: 21.9
click at [316, 226] on div "Moment" at bounding box center [321, 227] width 29 height 10
click at [359, 296] on button "Save" at bounding box center [396, 287] width 215 height 21
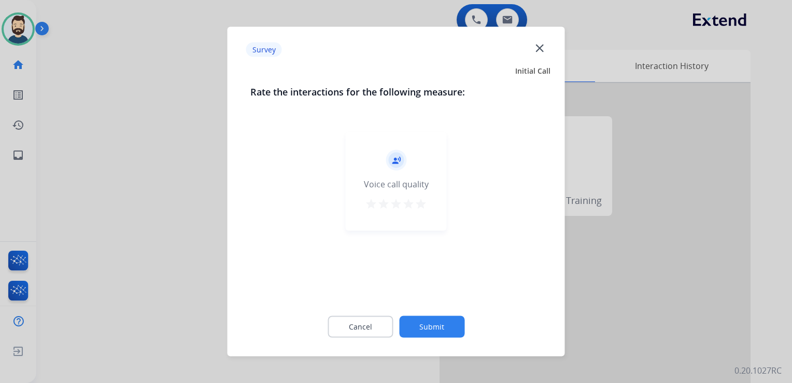
click at [425, 204] on mat-icon "star" at bounding box center [421, 204] width 12 height 12
click at [438, 327] on button "Submit" at bounding box center [431, 327] width 65 height 22
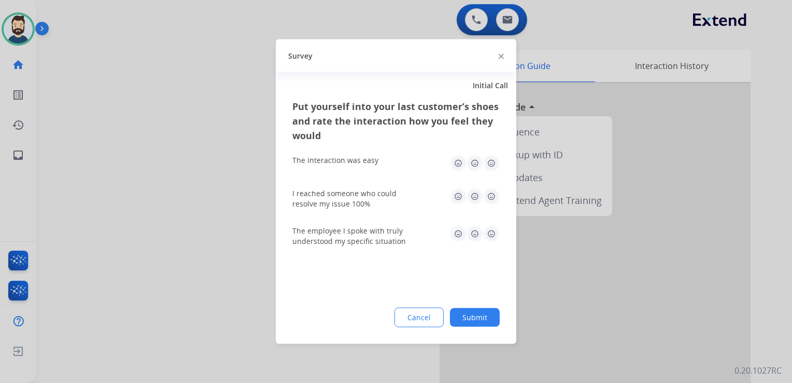
drag, startPoint x: 490, startPoint y: 161, endPoint x: 492, endPoint y: 177, distance: 16.3
click at [490, 162] on img at bounding box center [491, 163] width 17 height 17
click at [496, 194] on img at bounding box center [491, 196] width 17 height 17
click at [490, 234] on img at bounding box center [491, 234] width 17 height 17
click at [475, 316] on button "Submit" at bounding box center [475, 317] width 50 height 19
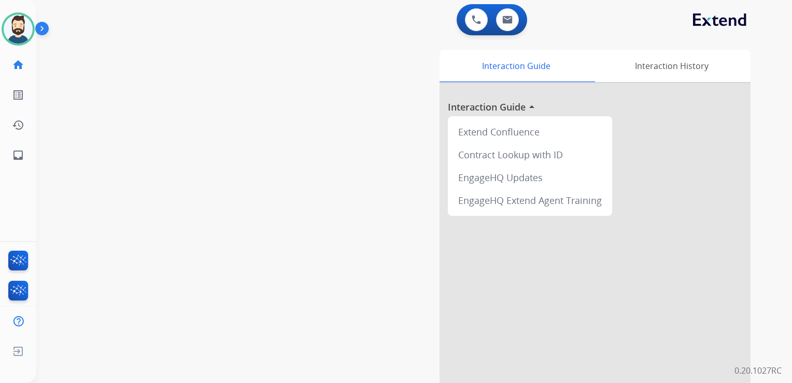
click at [143, 159] on div "swap_horiz Break voice bridge close_fullscreen Connect 3-Way Call merge_type Se…" at bounding box center [401, 253] width 731 height 433
click at [22, 150] on mat-icon "inbox" at bounding box center [18, 155] width 12 height 12
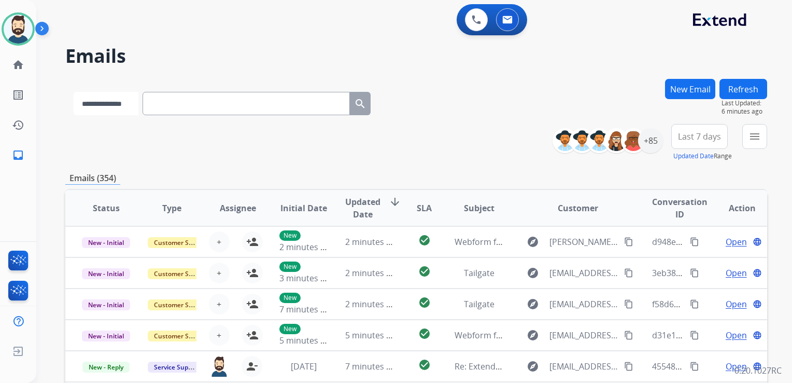
click at [132, 107] on select "**********" at bounding box center [106, 103] width 65 height 23
select select "**********"
click at [74, 92] on select "**********" at bounding box center [106, 103] width 65 height 23
click at [175, 108] on input "text" at bounding box center [247, 103] width 207 height 23
paste input "**********"
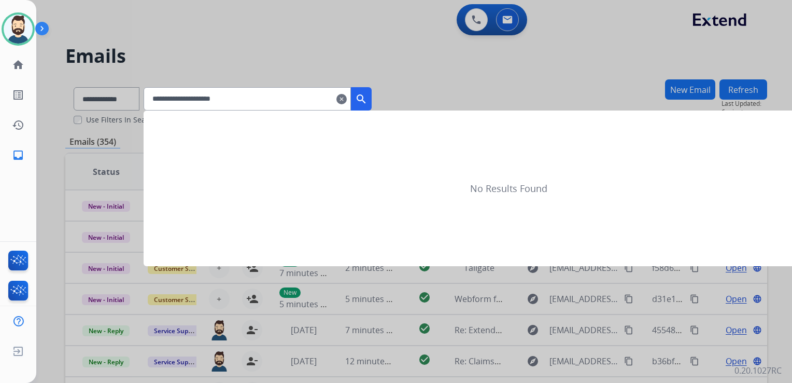
type input "**********"
click at [368, 100] on mat-icon "search" at bounding box center [361, 99] width 12 height 12
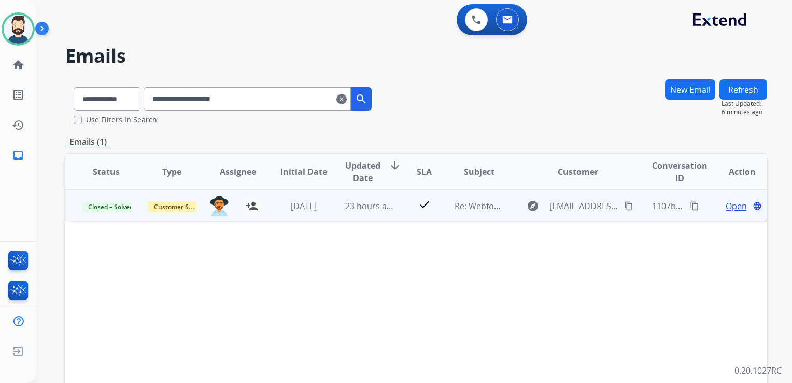
click at [332, 208] on td "23 hours ago" at bounding box center [362, 205] width 66 height 31
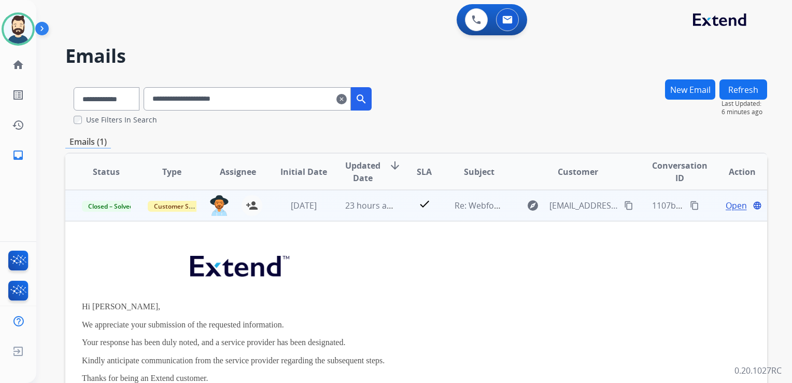
click at [727, 208] on span "Open" at bounding box center [736, 205] width 21 height 12
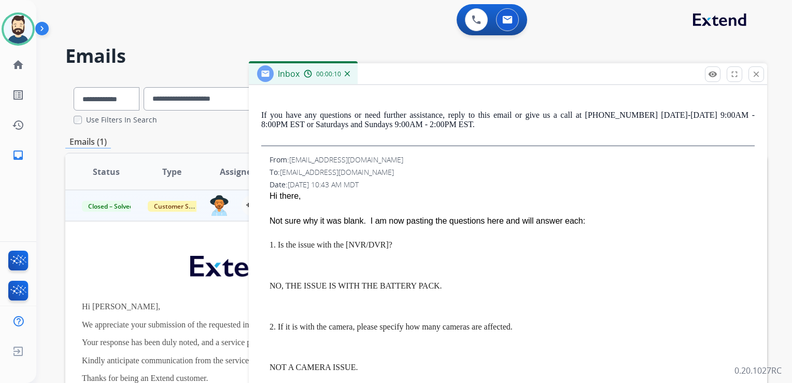
scroll to position [311, 0]
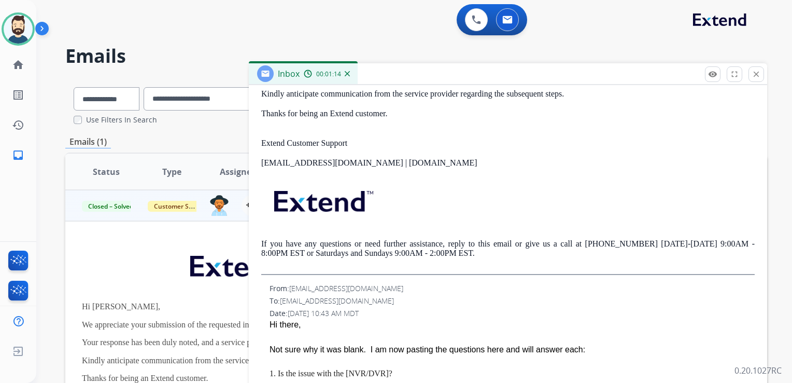
drag, startPoint x: 249, startPoint y: 32, endPoint x: 388, endPoint y: 45, distance: 139.5
click at [249, 32] on div "0 Voice Interactions 0 Email Interactions" at bounding box center [408, 20] width 719 height 33
drag, startPoint x: 756, startPoint y: 69, endPoint x: 518, endPoint y: 108, distance: 241.2
click at [756, 68] on button "close Close" at bounding box center [757, 74] width 16 height 16
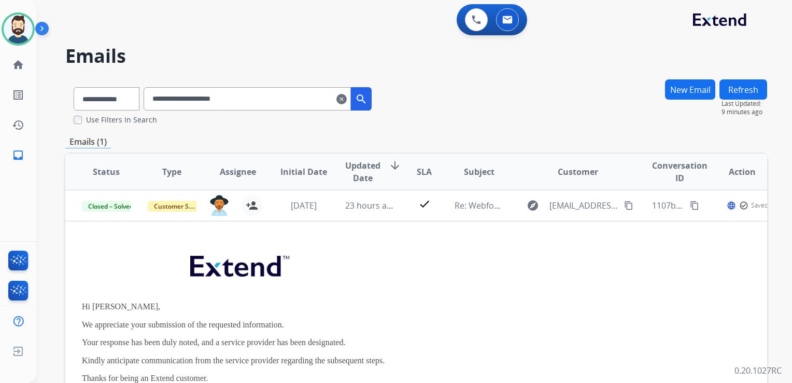
click at [347, 99] on mat-icon "clear" at bounding box center [342, 99] width 10 height 12
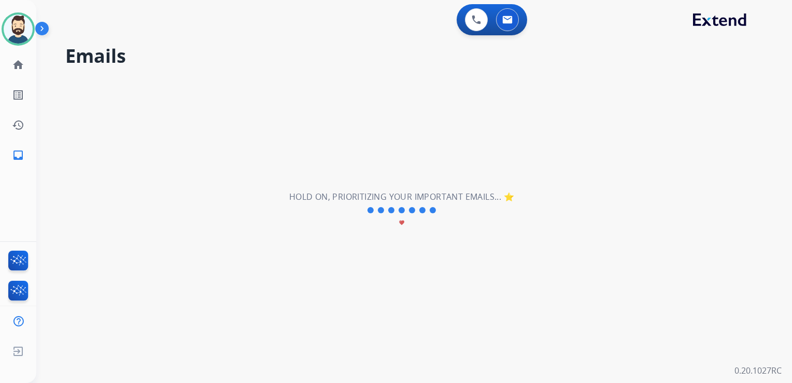
select select "**********"
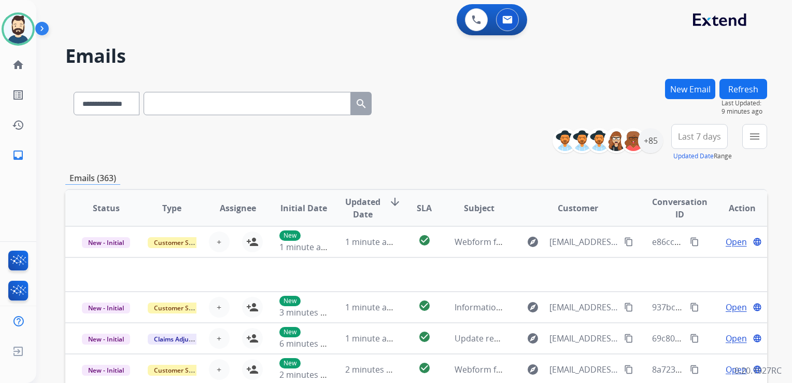
click at [676, 89] on button "New Email" at bounding box center [690, 89] width 50 height 20
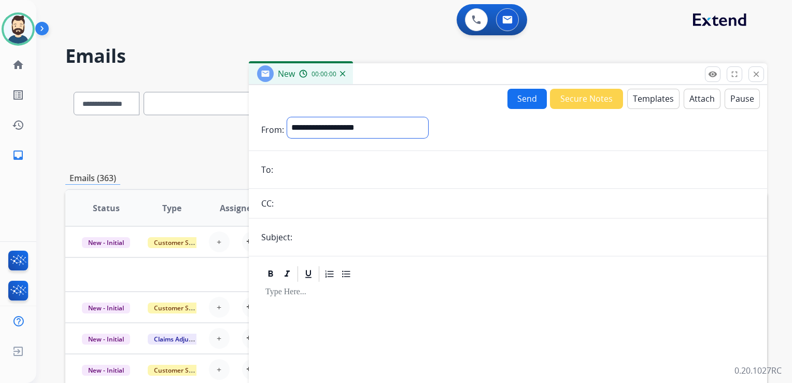
click at [360, 134] on select "**********" at bounding box center [357, 127] width 141 height 21
select select "**********"
click at [287, 117] on select "**********" at bounding box center [357, 127] width 141 height 21
click at [295, 173] on input "email" at bounding box center [515, 170] width 479 height 21
paste input "**********"
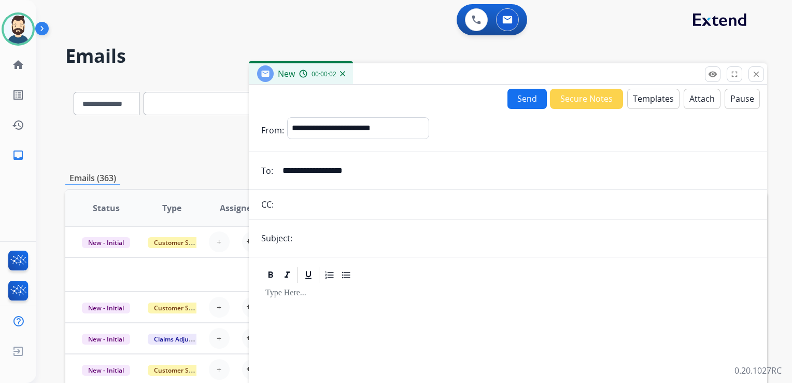
type input "**********"
click at [324, 239] on input "text" at bounding box center [525, 238] width 459 height 21
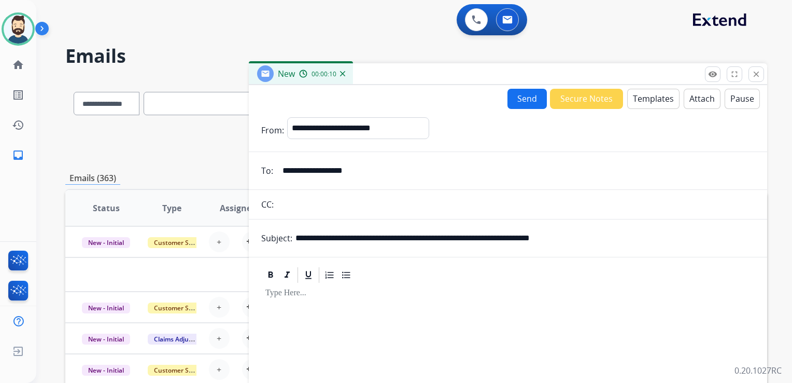
drag, startPoint x: 437, startPoint y: 237, endPoint x: 609, endPoint y: 233, distance: 172.2
click at [609, 233] on input "**********" at bounding box center [525, 238] width 459 height 21
paste input "text"
drag, startPoint x: 353, startPoint y: 237, endPoint x: 393, endPoint y: 238, distance: 39.9
click at [393, 238] on input "**********" at bounding box center [525, 238] width 459 height 21
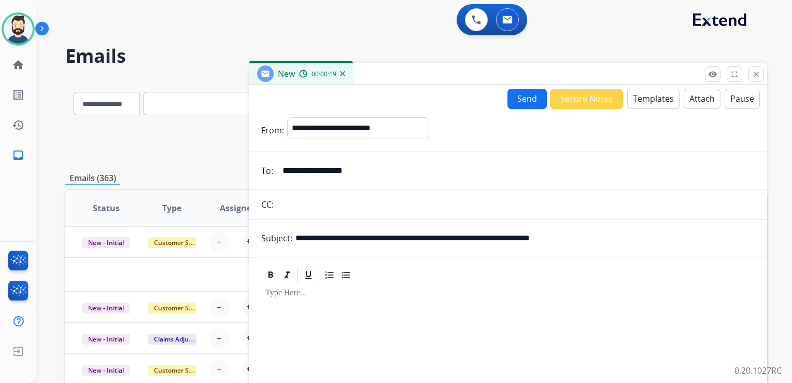
paste input "*****"
type input "**********"
drag, startPoint x: 301, startPoint y: 311, endPoint x: 387, endPoint y: 247, distance: 106.7
click at [302, 312] on div at bounding box center [508, 373] width 494 height 178
click at [647, 100] on button "Templates" at bounding box center [654, 99] width 52 height 20
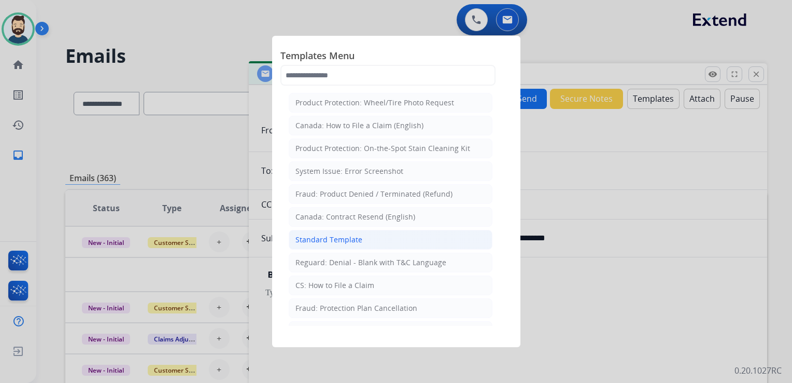
click at [318, 239] on div "Standard Template" at bounding box center [329, 239] width 67 height 10
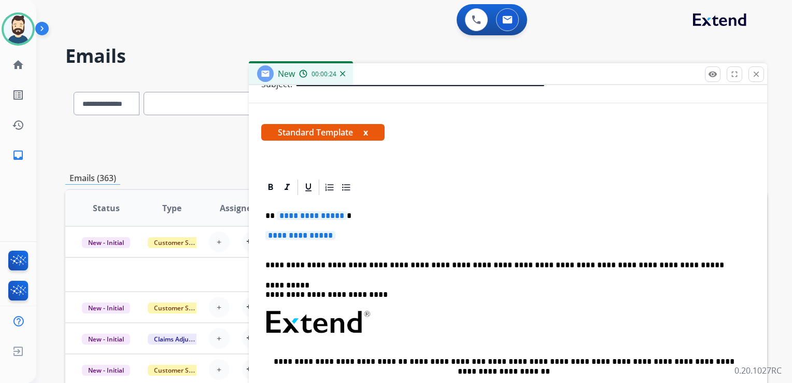
scroll to position [156, 0]
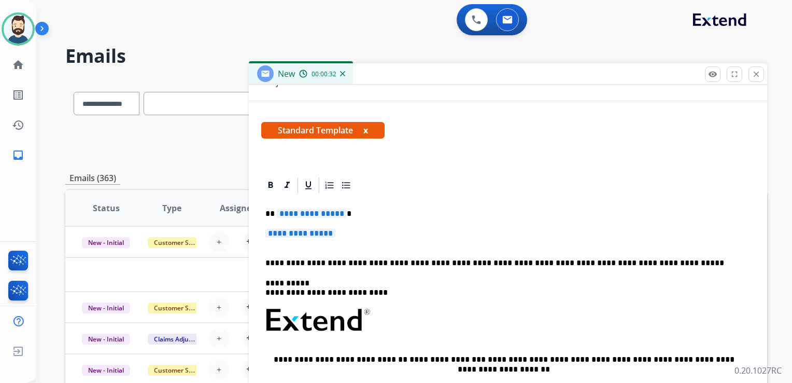
drag, startPoint x: 385, startPoint y: 275, endPoint x: 342, endPoint y: 259, distance: 45.5
click at [385, 276] on div "**********" at bounding box center [508, 344] width 494 height 300
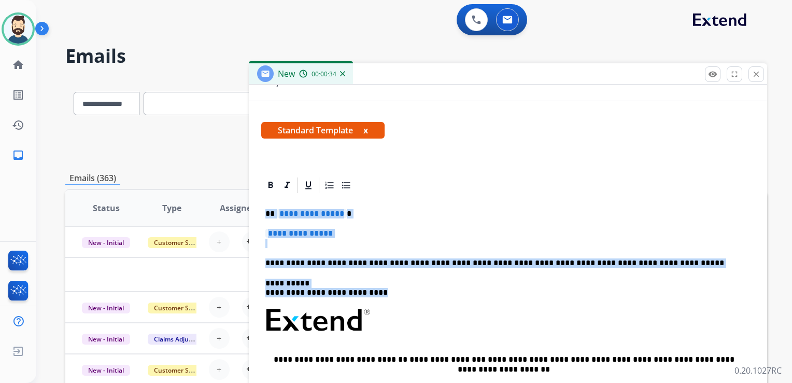
drag, startPoint x: 268, startPoint y: 212, endPoint x: 382, endPoint y: 288, distance: 137.7
click at [382, 288] on div "**********" at bounding box center [508, 344] width 494 height 300
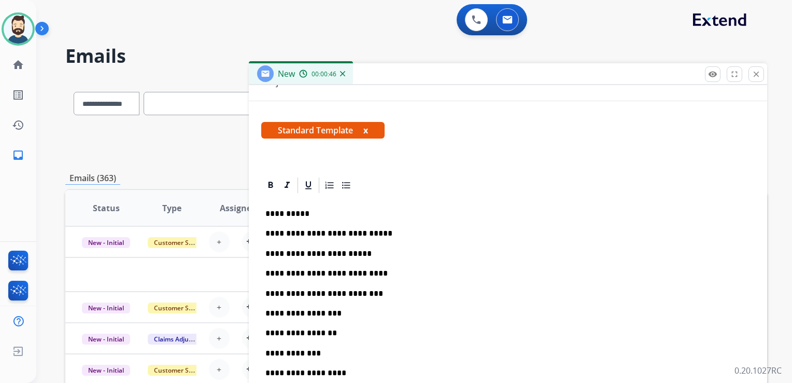
drag, startPoint x: 317, startPoint y: 219, endPoint x: 326, endPoint y: 227, distance: 11.7
drag, startPoint x: 339, startPoint y: 234, endPoint x: 367, endPoint y: 232, distance: 28.6
click at [367, 232] on p "**********" at bounding box center [504, 233] width 477 height 9
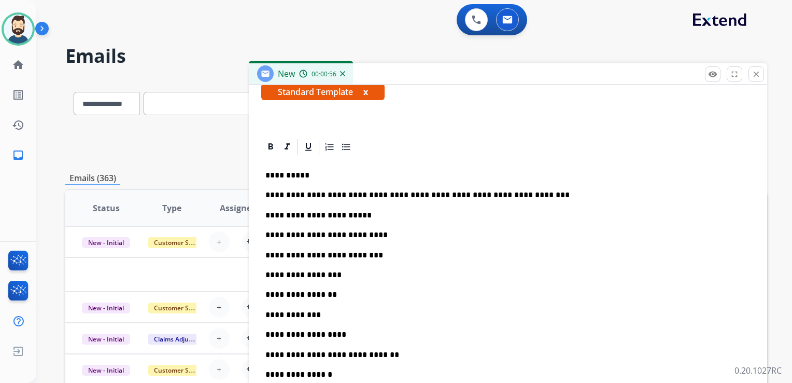
scroll to position [259, 0]
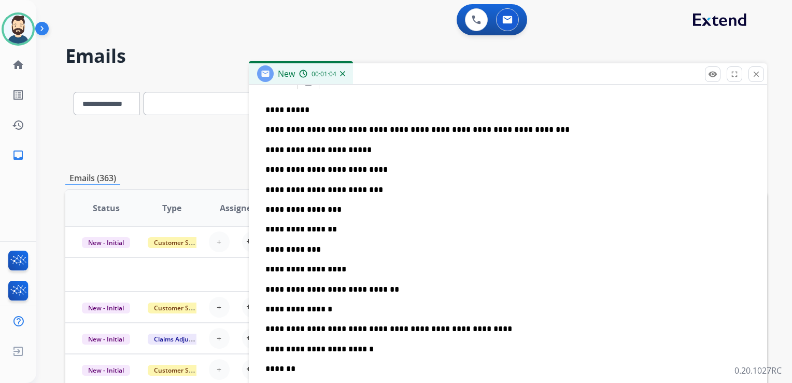
click at [371, 170] on p "**********" at bounding box center [504, 169] width 477 height 9
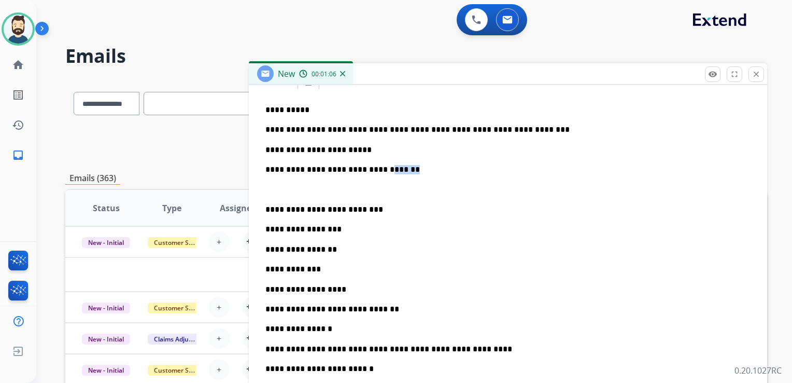
drag, startPoint x: 370, startPoint y: 171, endPoint x: 407, endPoint y: 170, distance: 36.9
click at [407, 170] on p "**********" at bounding box center [504, 169] width 477 height 9
click at [408, 170] on p "**********" at bounding box center [504, 169] width 477 height 9
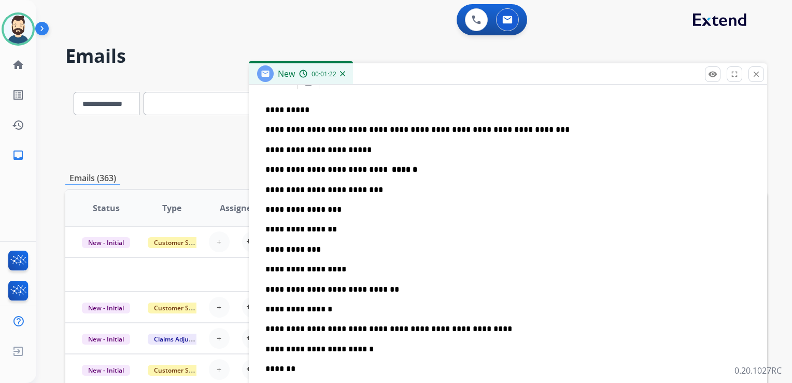
click at [372, 190] on p "**********" at bounding box center [504, 189] width 477 height 9
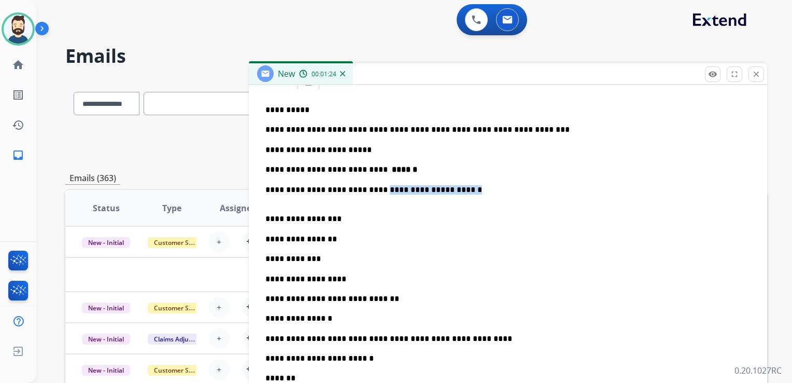
drag, startPoint x: 366, startPoint y: 190, endPoint x: 461, endPoint y: 189, distance: 94.9
click at [461, 189] on p "**********" at bounding box center [504, 194] width 477 height 19
click at [467, 187] on p "**********" at bounding box center [504, 194] width 477 height 19
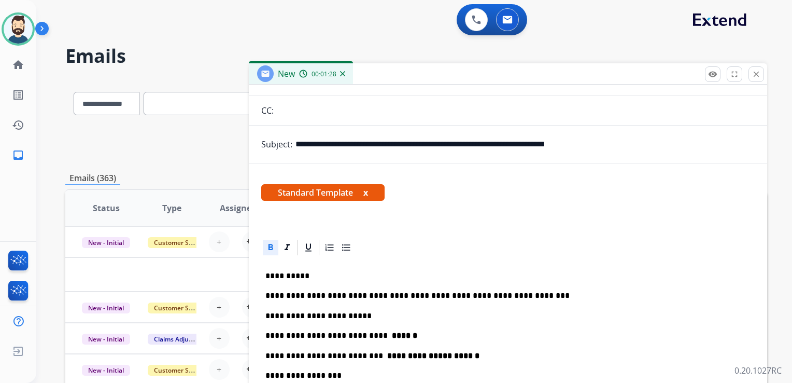
scroll to position [52, 0]
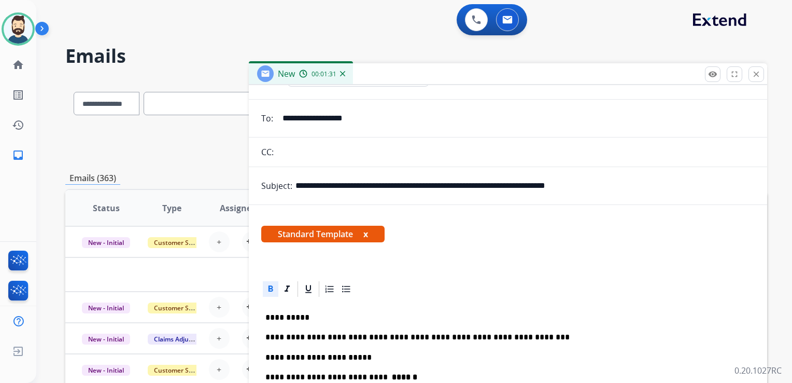
drag, startPoint x: 352, startPoint y: 183, endPoint x: 418, endPoint y: 184, distance: 65.9
click at [418, 184] on input "**********" at bounding box center [525, 185] width 459 height 21
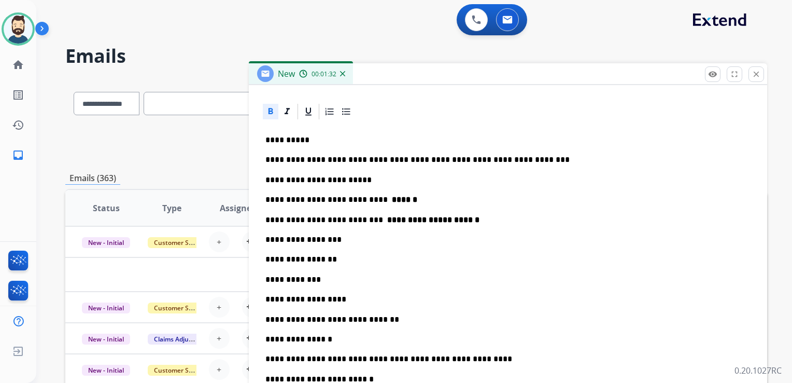
scroll to position [259, 0]
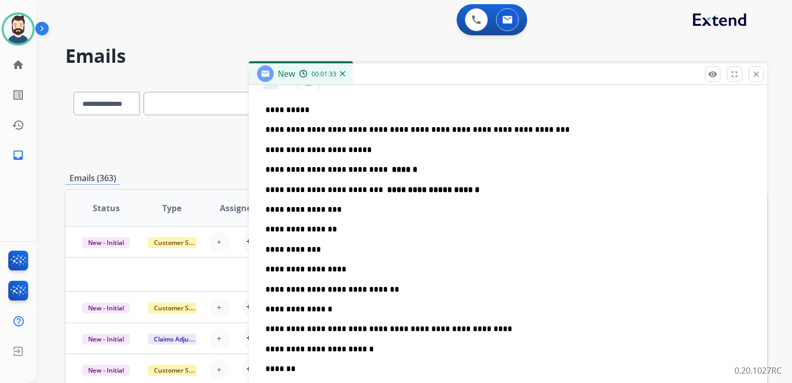
click at [336, 206] on p "**********" at bounding box center [504, 209] width 477 height 9
drag, startPoint x: 332, startPoint y: 212, endPoint x: 399, endPoint y: 212, distance: 66.9
click at [399, 212] on p "**********" at bounding box center [504, 209] width 477 height 9
click at [338, 232] on p "**********" at bounding box center [504, 229] width 477 height 9
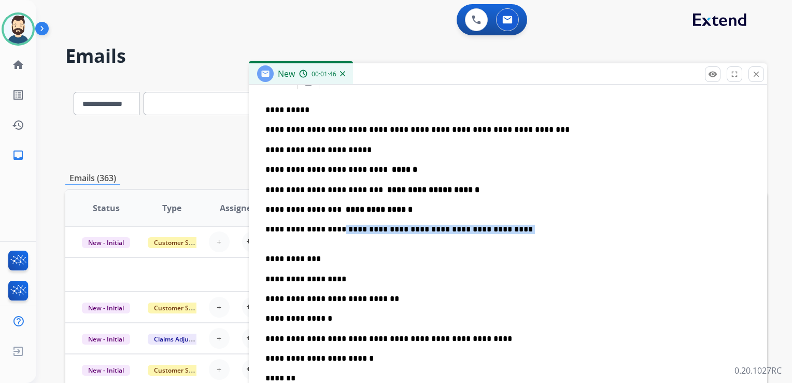
drag, startPoint x: 330, startPoint y: 228, endPoint x: 503, endPoint y: 234, distance: 172.3
click at [503, 234] on p "**********" at bounding box center [504, 234] width 477 height 19
click at [517, 228] on p "**********" at bounding box center [504, 234] width 477 height 19
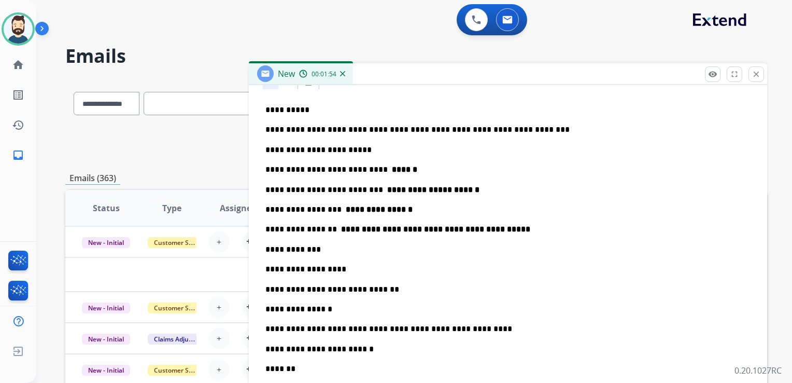
click at [317, 248] on p "**********" at bounding box center [504, 249] width 477 height 9
drag, startPoint x: 317, startPoint y: 249, endPoint x: 399, endPoint y: 249, distance: 81.4
click at [399, 249] on p "**********" at bounding box center [504, 249] width 477 height 9
click at [397, 246] on p "**********" at bounding box center [504, 249] width 477 height 9
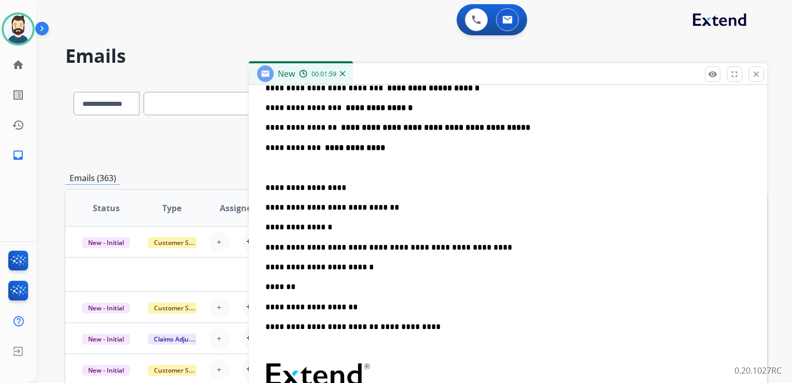
scroll to position [363, 0]
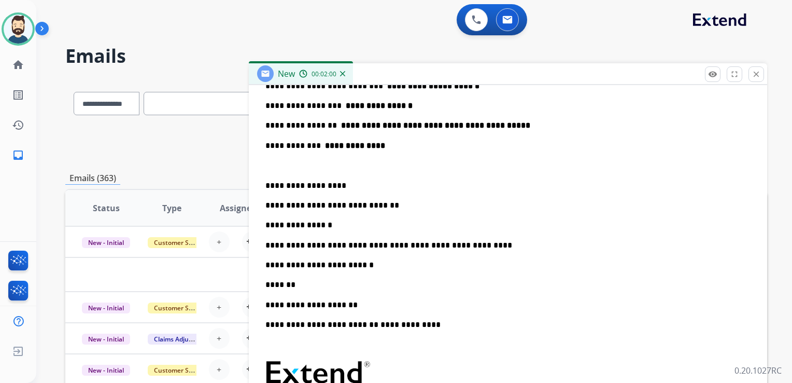
click at [370, 267] on p "**********" at bounding box center [504, 264] width 477 height 9
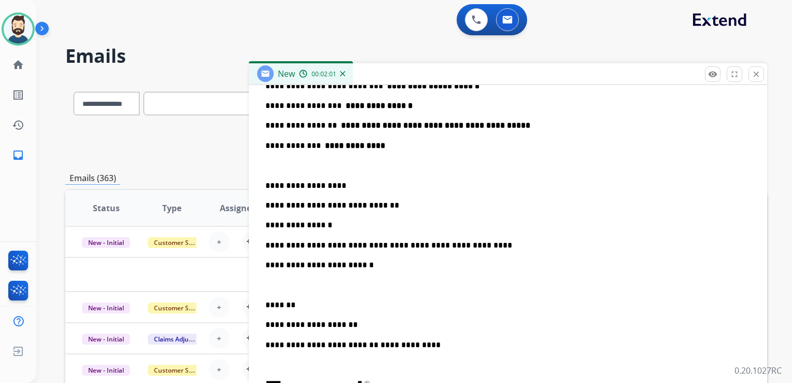
click at [307, 302] on p "*******" at bounding box center [504, 304] width 477 height 9
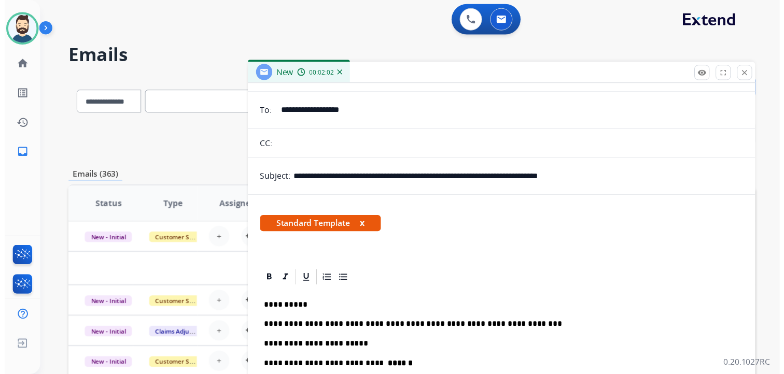
scroll to position [0, 0]
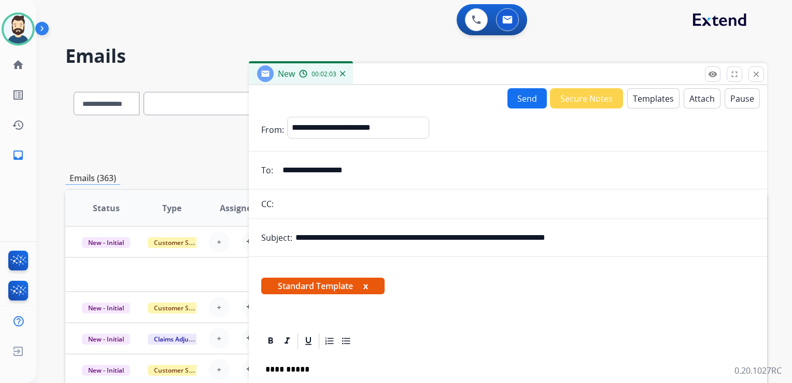
click at [526, 95] on button "Send" at bounding box center [527, 98] width 39 height 20
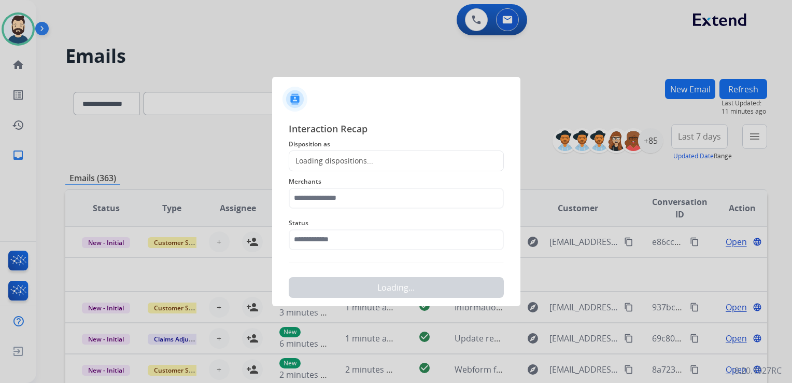
click at [305, 160] on div "Loading dispositions..." at bounding box center [331, 161] width 84 height 10
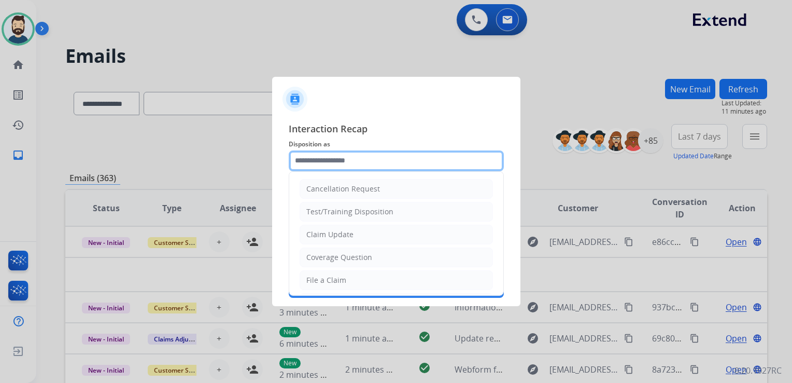
click at [305, 161] on input "text" at bounding box center [396, 160] width 215 height 21
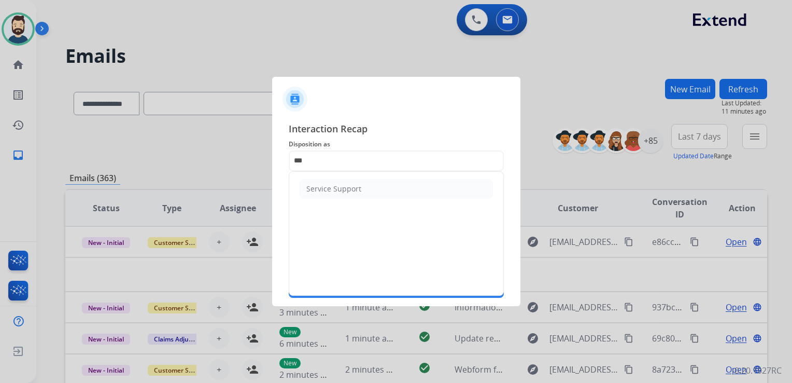
drag, startPoint x: 313, startPoint y: 187, endPoint x: 317, endPoint y: 200, distance: 14.3
click at [313, 188] on div "Service Support" at bounding box center [333, 189] width 55 height 10
type input "**********"
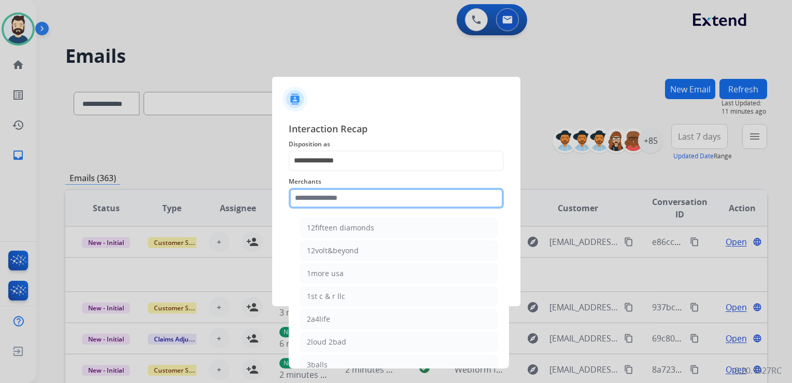
click at [317, 200] on input "text" at bounding box center [396, 198] width 215 height 21
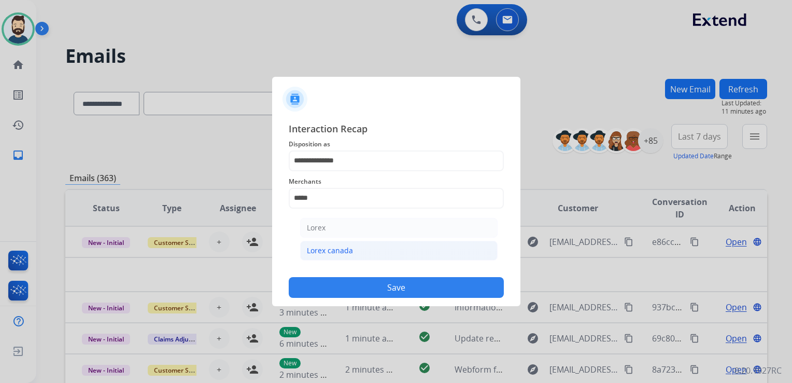
click at [319, 249] on div "Lorex canada" at bounding box center [330, 250] width 46 height 10
type input "**********"
click at [329, 242] on input "text" at bounding box center [396, 239] width 215 height 21
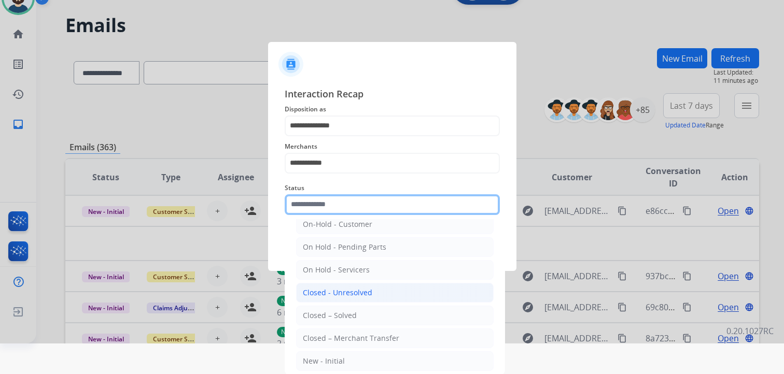
scroll to position [60, 0]
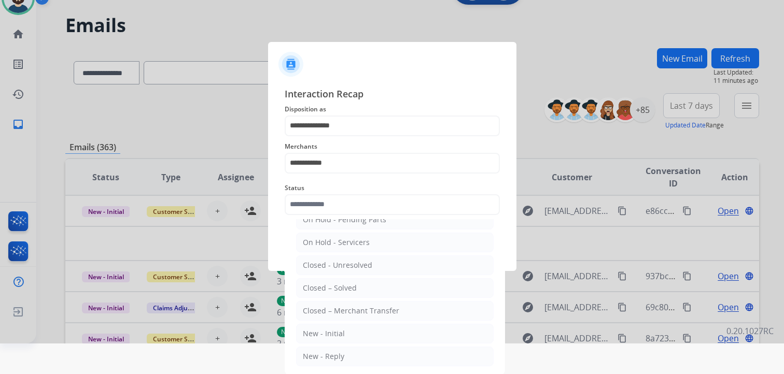
drag, startPoint x: 341, startPoint y: 285, endPoint x: 356, endPoint y: 270, distance: 20.5
click at [341, 285] on div "Closed – Solved" at bounding box center [330, 288] width 54 height 10
type input "**********"
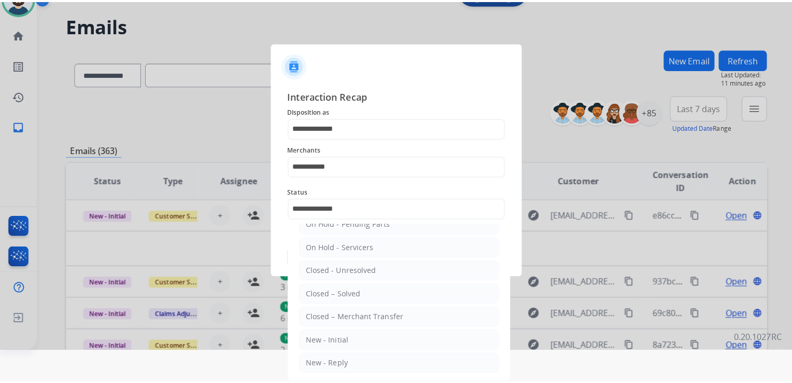
scroll to position [0, 0]
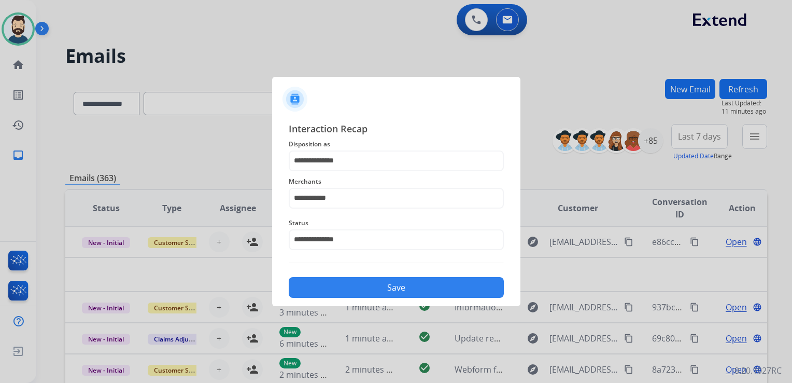
click at [392, 294] on button "Save" at bounding box center [396, 287] width 215 height 21
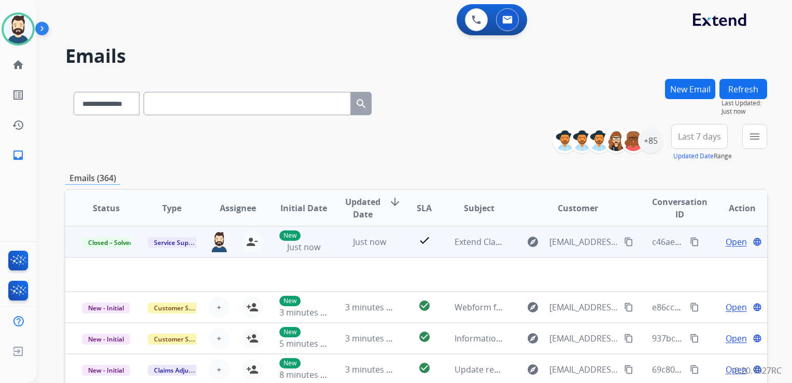
click at [690, 242] on mat-icon "content_copy" at bounding box center [694, 241] width 9 height 9
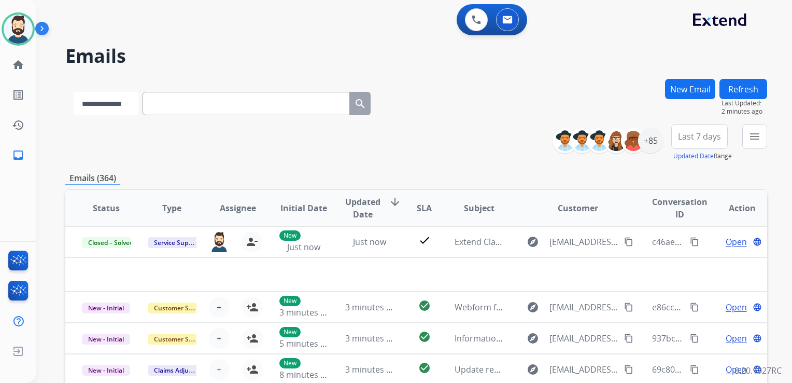
click at [138, 101] on select "**********" at bounding box center [106, 103] width 65 height 23
select select "**********"
click at [74, 92] on select "**********" at bounding box center [106, 103] width 65 height 23
click at [202, 103] on input "text" at bounding box center [247, 103] width 207 height 23
paste input "**********"
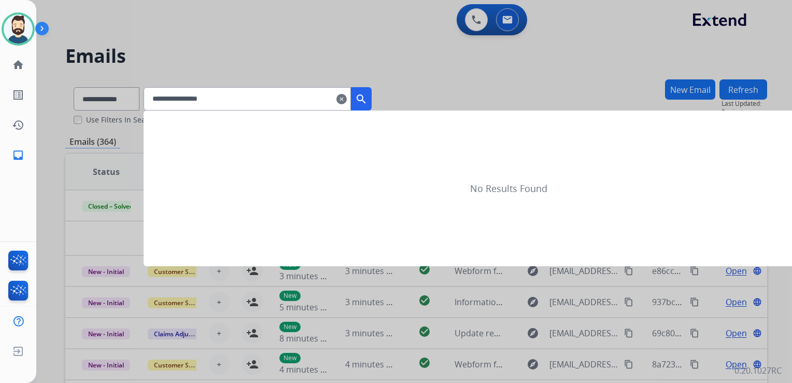
type input "**********"
click at [368, 99] on mat-icon "search" at bounding box center [361, 99] width 12 height 12
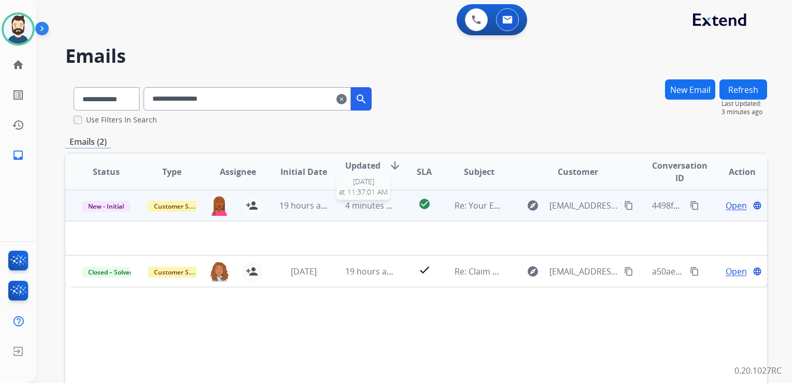
click at [369, 207] on span "4 minutes ago" at bounding box center [372, 205] width 55 height 11
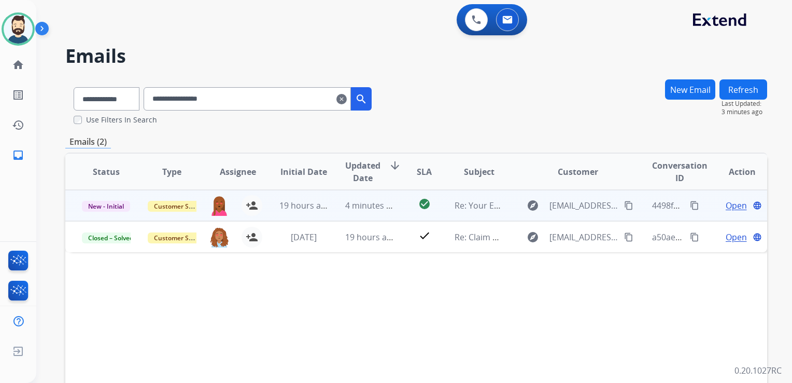
click at [354, 214] on td "4 minutes ago" at bounding box center [362, 205] width 66 height 31
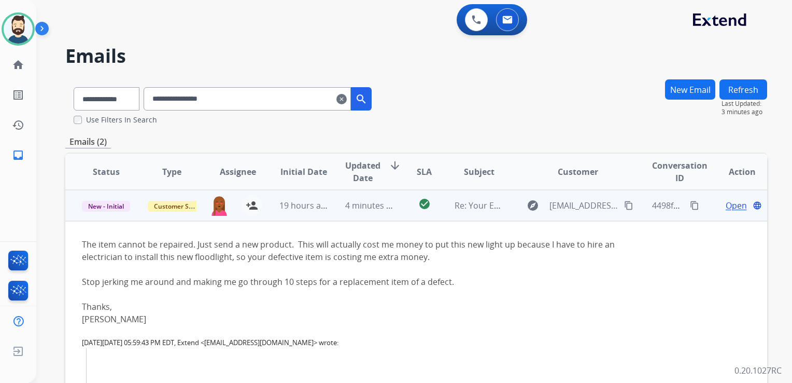
click at [727, 204] on span "Open" at bounding box center [736, 205] width 21 height 12
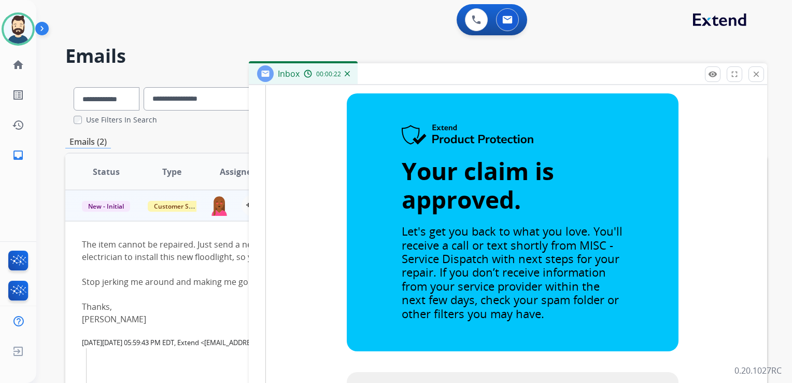
scroll to position [349, 0]
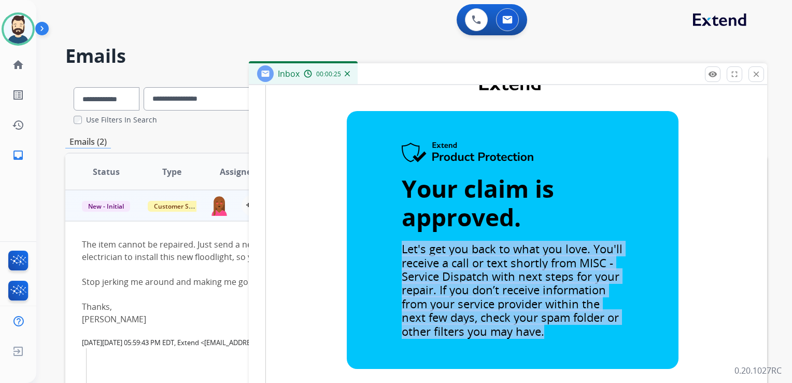
drag, startPoint x: 398, startPoint y: 244, endPoint x: 549, endPoint y: 335, distance: 176.1
click at [549, 335] on p "Let's get you back to what you love. You'll receive a call or text shortly from…" at bounding box center [512, 290] width 221 height 96
click at [416, 275] on span "Let's get you back to what you love. You'll receive a call or text shortly from…" at bounding box center [512, 289] width 221 height 97
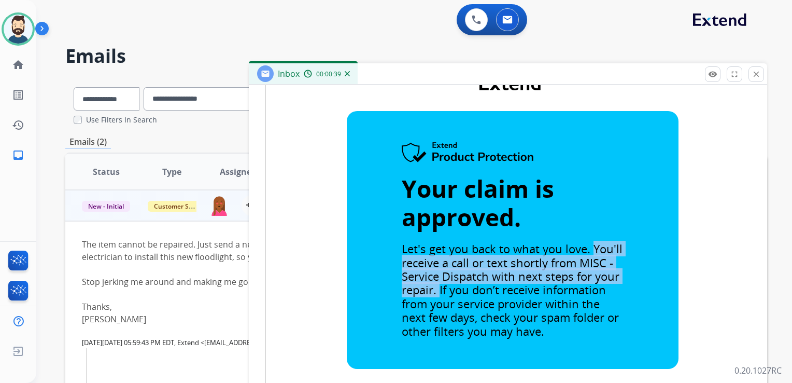
drag, startPoint x: 590, startPoint y: 246, endPoint x: 435, endPoint y: 289, distance: 160.4
click at [435, 289] on span "Let's get you back to what you love. You'll receive a call or text shortly from…" at bounding box center [512, 289] width 221 height 97
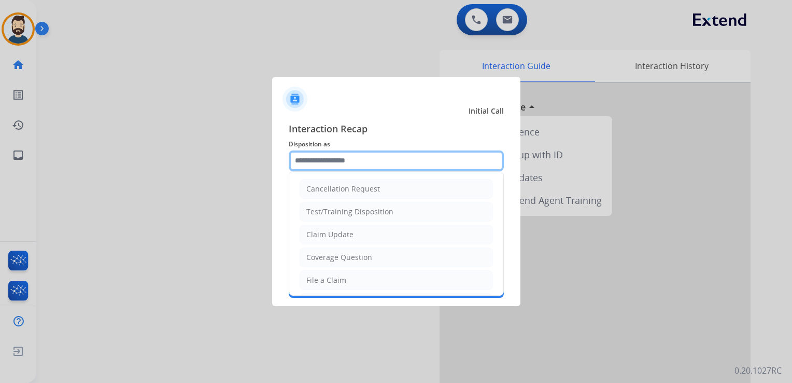
click at [355, 157] on input "text" at bounding box center [396, 160] width 215 height 21
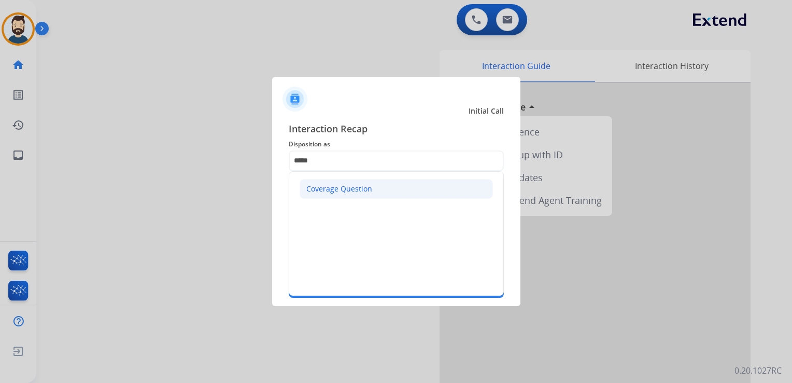
click at [363, 192] on div "Coverage Question" at bounding box center [339, 189] width 66 height 10
type input "**********"
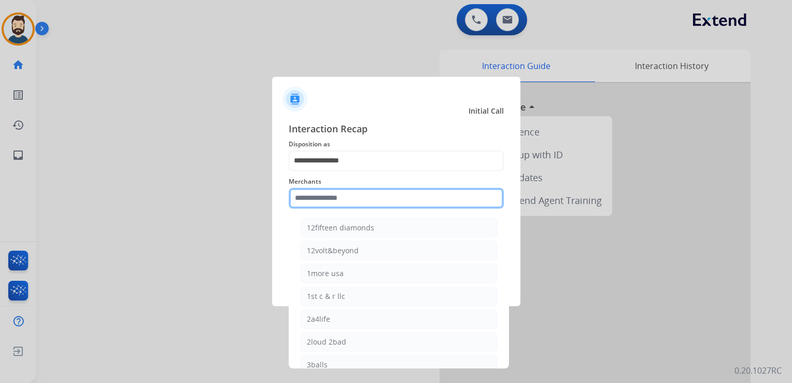
click at [347, 197] on input "text" at bounding box center [396, 198] width 215 height 21
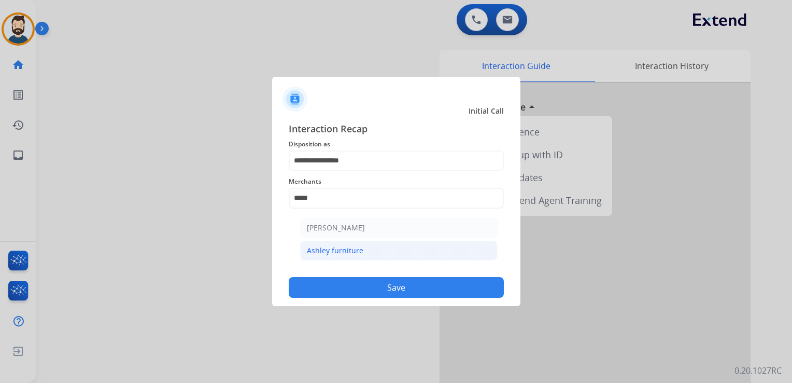
click at [332, 248] on div "Ashley furniture" at bounding box center [335, 250] width 57 height 10
type input "**********"
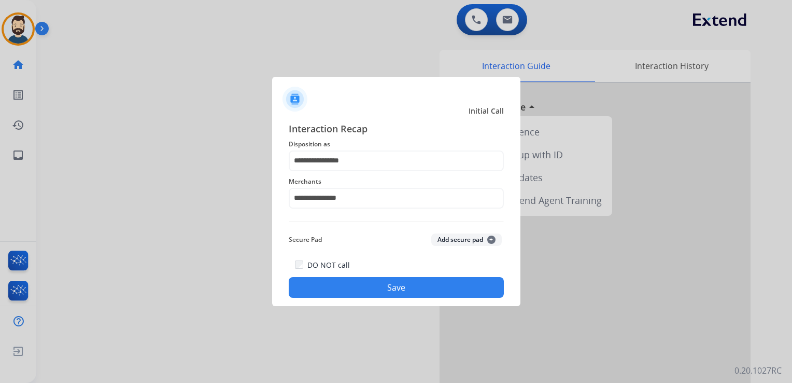
click at [387, 281] on button "Save" at bounding box center [396, 287] width 215 height 21
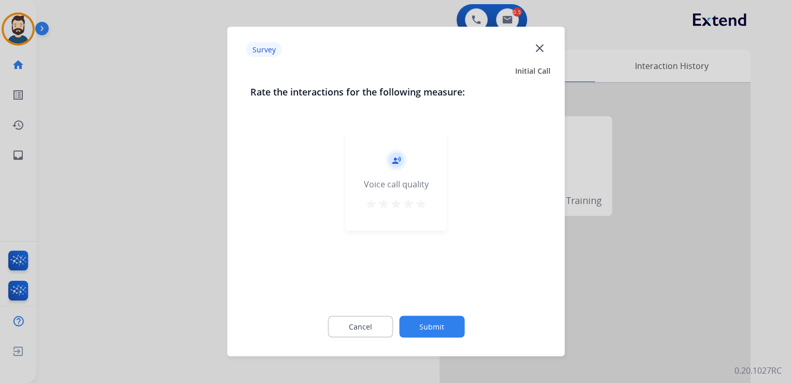
click at [423, 204] on mat-icon "star" at bounding box center [421, 204] width 12 height 12
click at [433, 325] on button "Submit" at bounding box center [431, 327] width 65 height 22
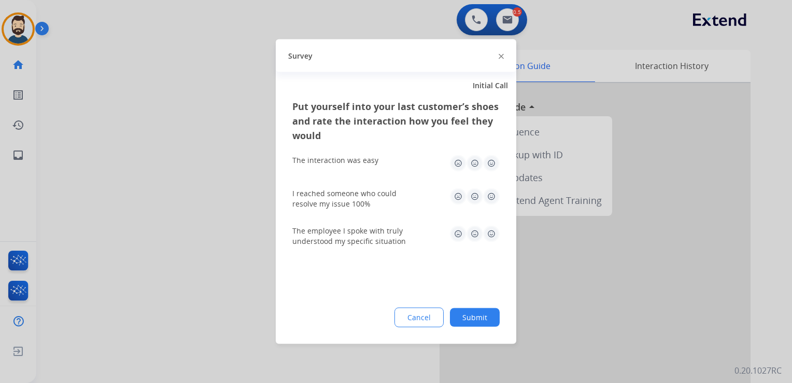
drag, startPoint x: 492, startPoint y: 161, endPoint x: 493, endPoint y: 169, distance: 7.8
click at [493, 162] on img at bounding box center [491, 163] width 17 height 17
click at [493, 190] on img at bounding box center [491, 196] width 17 height 17
click at [491, 233] on img at bounding box center [491, 234] width 17 height 17
click at [471, 322] on button "Submit" at bounding box center [475, 317] width 50 height 19
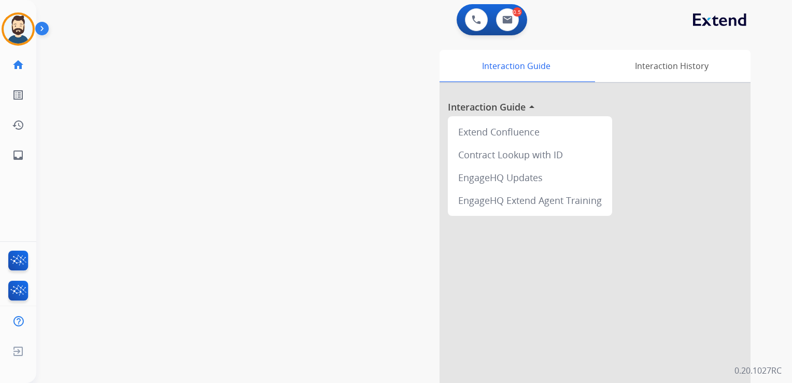
click at [155, 206] on div "swap_horiz Break voice bridge close_fullscreen Connect 3-Way Call merge_type Se…" at bounding box center [401, 253] width 731 height 433
click at [20, 158] on mat-icon "inbox" at bounding box center [18, 155] width 12 height 12
select select "**********"
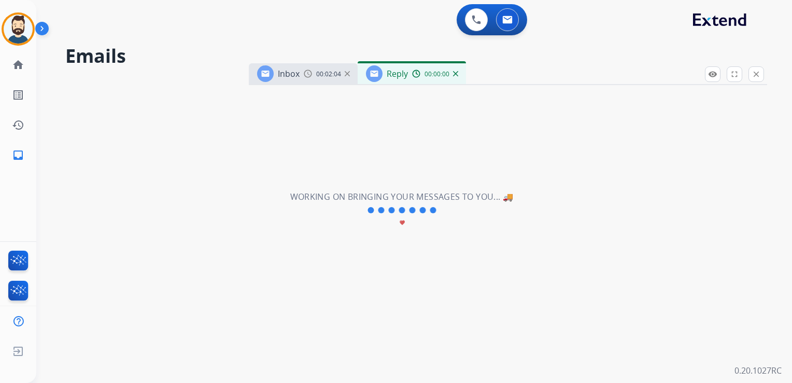
select select "**********"
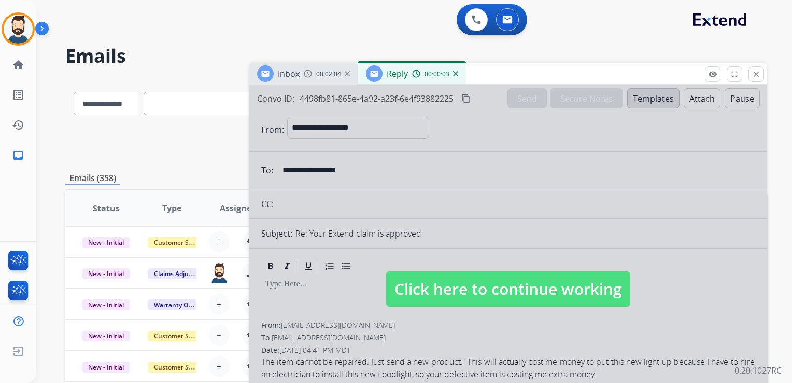
click at [466, 296] on span "Click here to continue working" at bounding box center [508, 288] width 244 height 35
select select
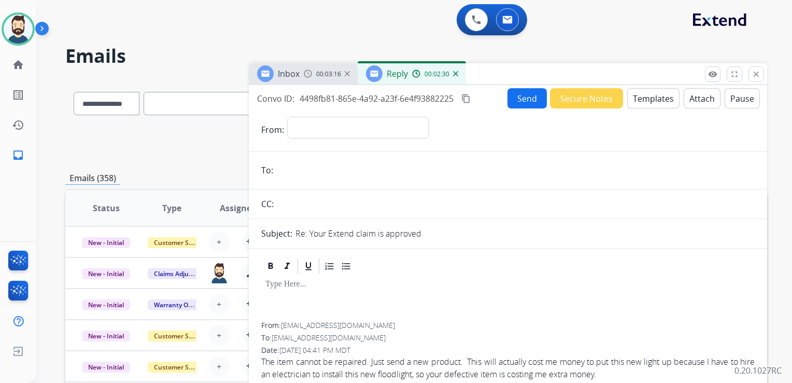
click at [467, 99] on mat-icon "content_copy" at bounding box center [466, 98] width 9 height 9
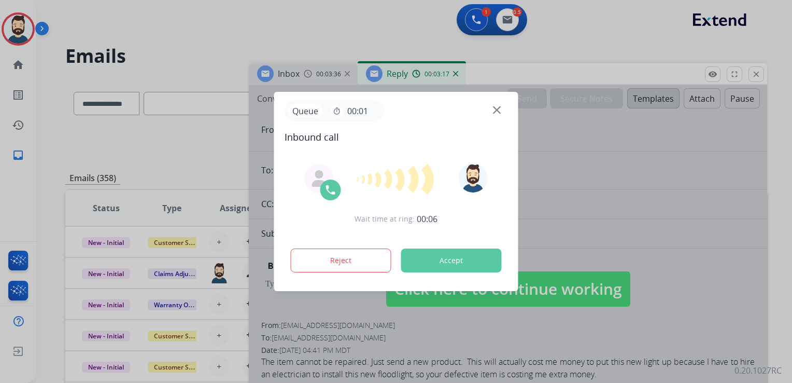
click at [435, 261] on button "Accept" at bounding box center [451, 260] width 101 height 24
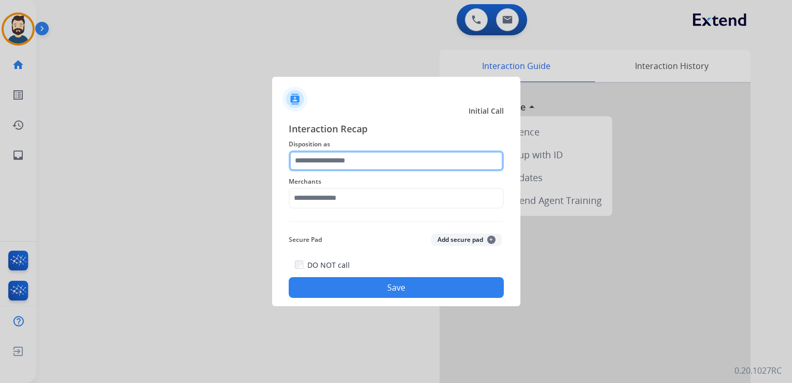
click at [338, 160] on input "text" at bounding box center [396, 160] width 215 height 21
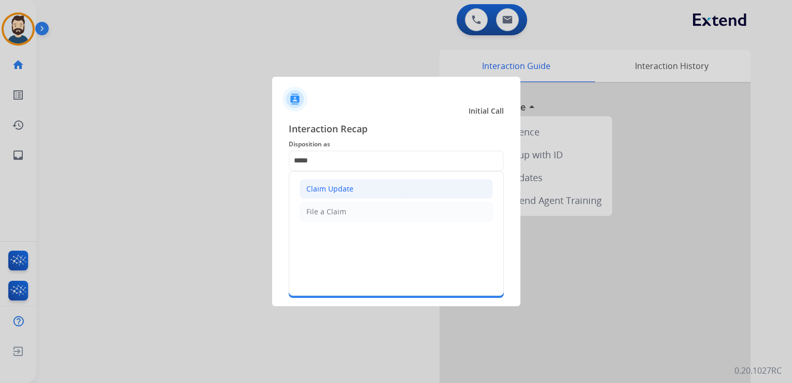
click at [337, 186] on div "Claim Update" at bounding box center [329, 189] width 47 height 10
type input "**********"
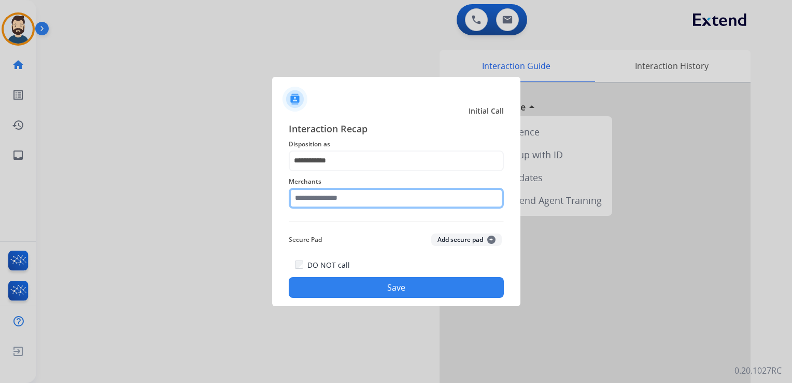
click at [336, 193] on input "text" at bounding box center [396, 198] width 215 height 21
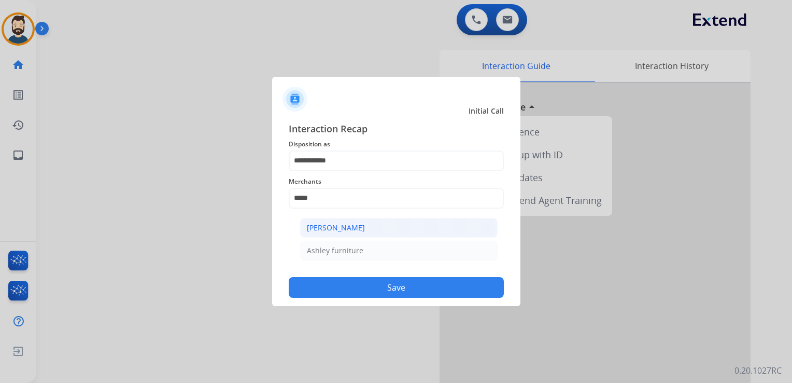
click at [353, 228] on div "[PERSON_NAME]" at bounding box center [336, 227] width 58 height 10
type input "**********"
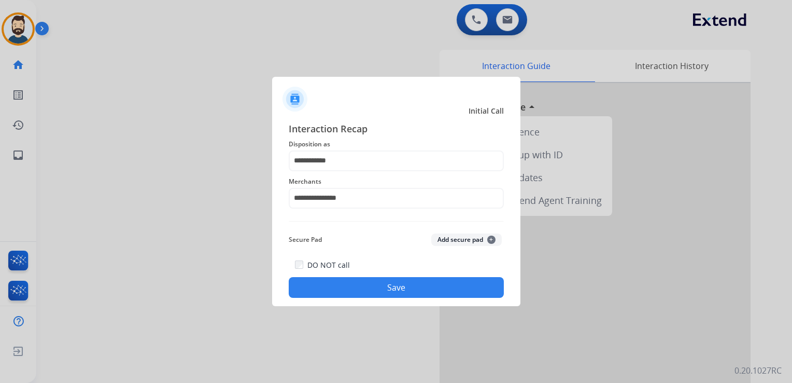
click at [369, 282] on button "Save" at bounding box center [396, 287] width 215 height 21
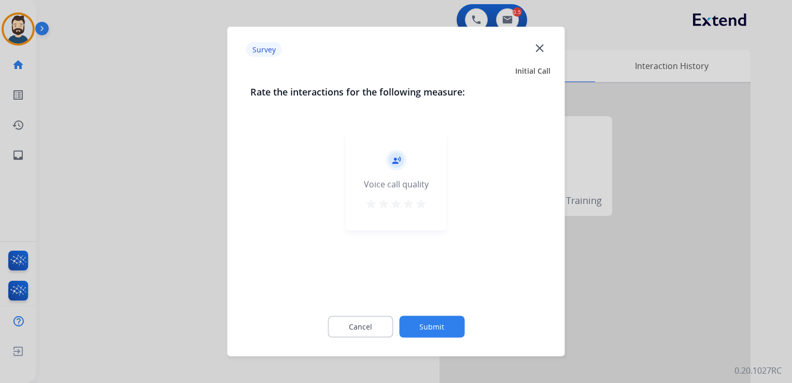
click at [420, 202] on mat-icon "star" at bounding box center [421, 204] width 12 height 12
click at [433, 323] on button "Submit" at bounding box center [431, 327] width 65 height 22
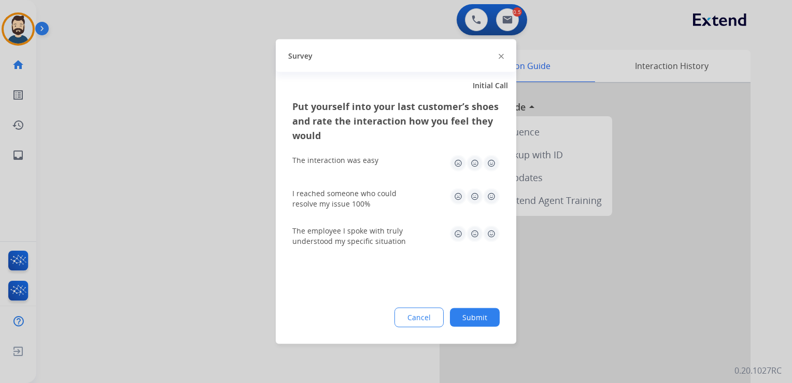
drag, startPoint x: 492, startPoint y: 160, endPoint x: 490, endPoint y: 182, distance: 21.8
click at [492, 160] on img at bounding box center [491, 163] width 17 height 17
drag, startPoint x: 492, startPoint y: 196, endPoint x: 492, endPoint y: 204, distance: 8.8
click at [492, 196] on img at bounding box center [491, 196] width 17 height 17
click at [492, 237] on img at bounding box center [491, 234] width 17 height 17
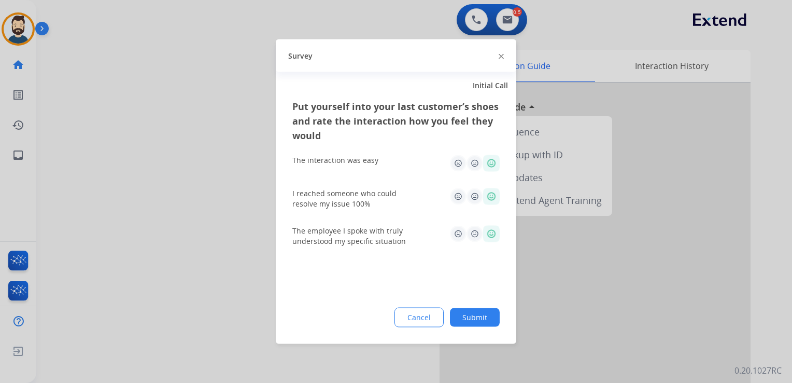
click at [472, 312] on button "Submit" at bounding box center [475, 317] width 50 height 19
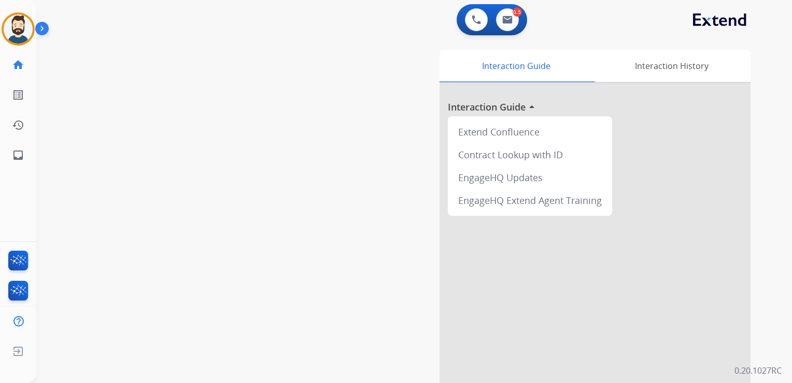
drag, startPoint x: 170, startPoint y: 122, endPoint x: 147, endPoint y: 130, distance: 23.9
click at [169, 123] on div "swap_horiz Break voice bridge close_fullscreen Connect 3-Way Call merge_type Se…" at bounding box center [401, 253] width 731 height 433
click at [19, 158] on mat-icon "inbox" at bounding box center [18, 155] width 12 height 12
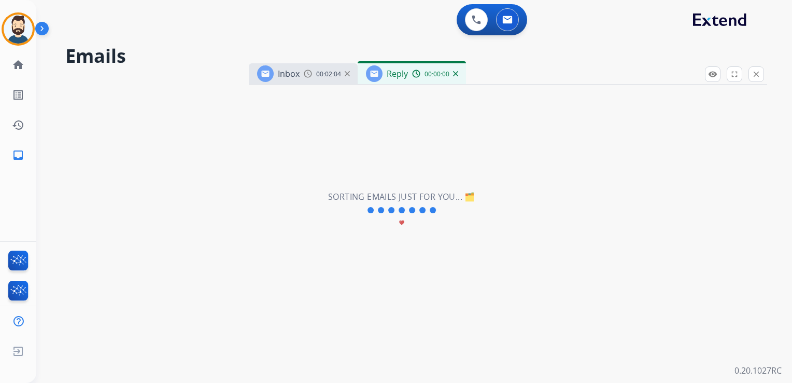
select select "**********"
drag, startPoint x: 127, startPoint y: 18, endPoint x: 54, endPoint y: 20, distance: 73.2
click at [127, 18] on div "0 Voice Interactions 0 Email Interactions" at bounding box center [408, 20] width 719 height 33
click at [20, 26] on img at bounding box center [18, 29] width 29 height 29
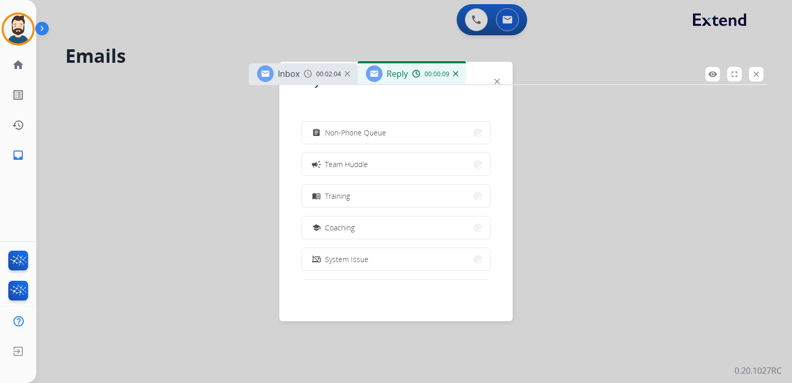
scroll to position [164, 0]
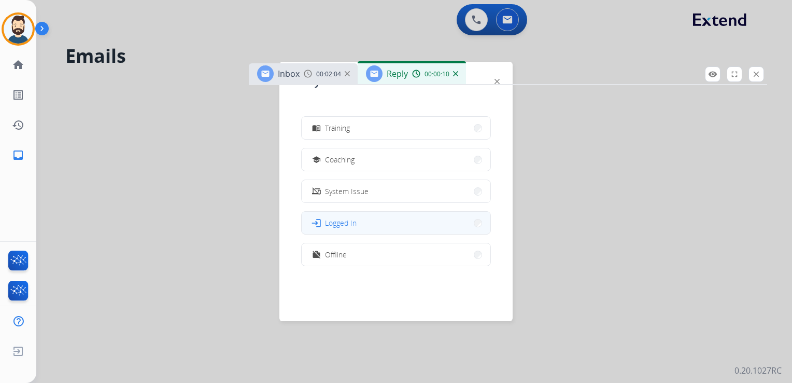
click at [355, 223] on span "Logged In" at bounding box center [341, 222] width 32 height 11
